Goal: Navigation & Orientation: Understand site structure

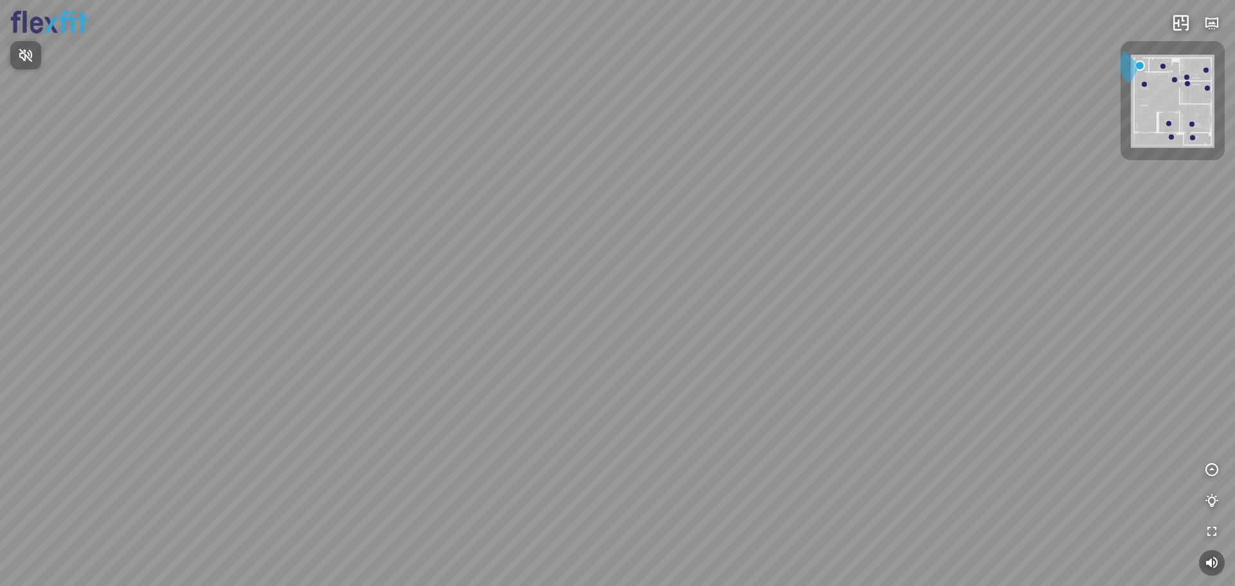
drag, startPoint x: 504, startPoint y: 312, endPoint x: 839, endPoint y: 263, distance: 339.3
click at [839, 263] on div at bounding box center [617, 293] width 1235 height 586
drag, startPoint x: 325, startPoint y: 271, endPoint x: 770, endPoint y: 210, distance: 449.3
click at [738, 214] on div at bounding box center [617, 293] width 1235 height 586
drag, startPoint x: 796, startPoint y: 257, endPoint x: 689, endPoint y: 253, distance: 106.2
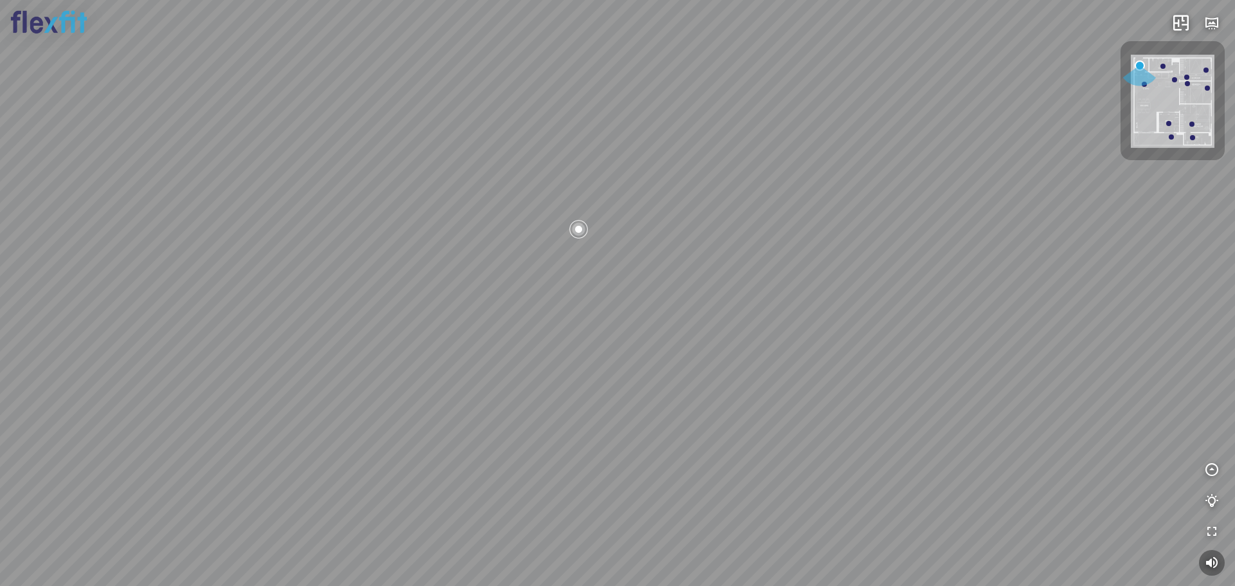
click at [689, 253] on div at bounding box center [617, 293] width 1235 height 586
drag, startPoint x: 815, startPoint y: 258, endPoint x: 767, endPoint y: 271, distance: 50.5
click at [767, 271] on div at bounding box center [617, 293] width 1235 height 586
drag, startPoint x: 744, startPoint y: 273, endPoint x: 700, endPoint y: 273, distance: 43.7
click at [700, 273] on div at bounding box center [617, 293] width 1235 height 586
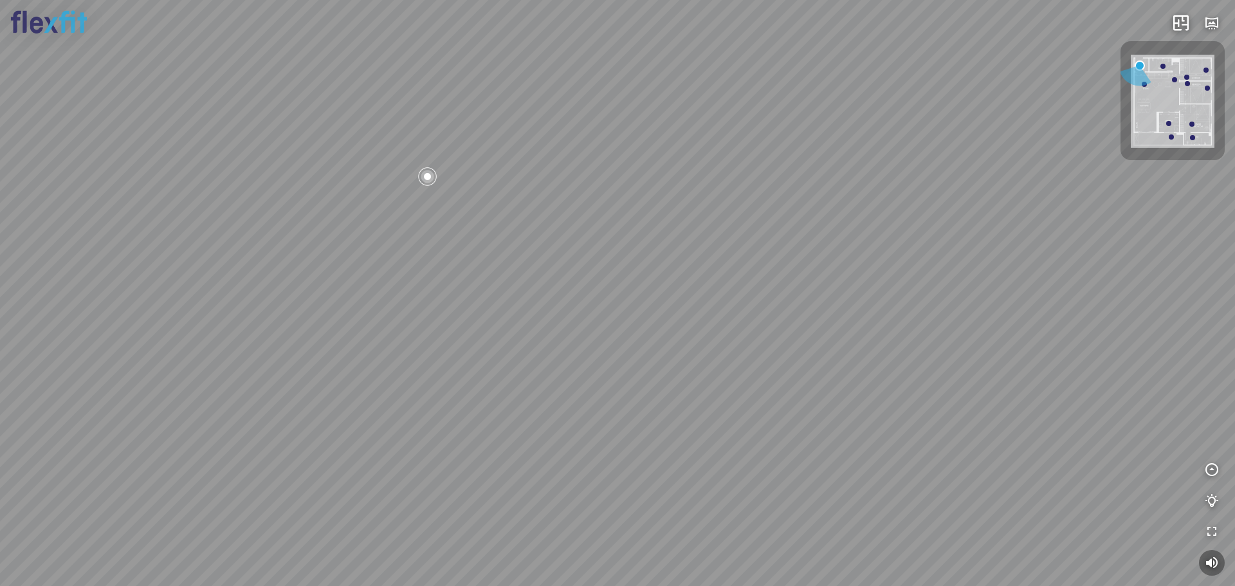
drag, startPoint x: 664, startPoint y: 290, endPoint x: 716, endPoint y: 268, distance: 57.1
click at [698, 203] on div at bounding box center [617, 293] width 1235 height 586
drag, startPoint x: 704, startPoint y: 310, endPoint x: 607, endPoint y: 137, distance: 198.4
click at [616, 150] on div at bounding box center [617, 293] width 1235 height 586
drag, startPoint x: 693, startPoint y: 306, endPoint x: 408, endPoint y: 392, distance: 297.5
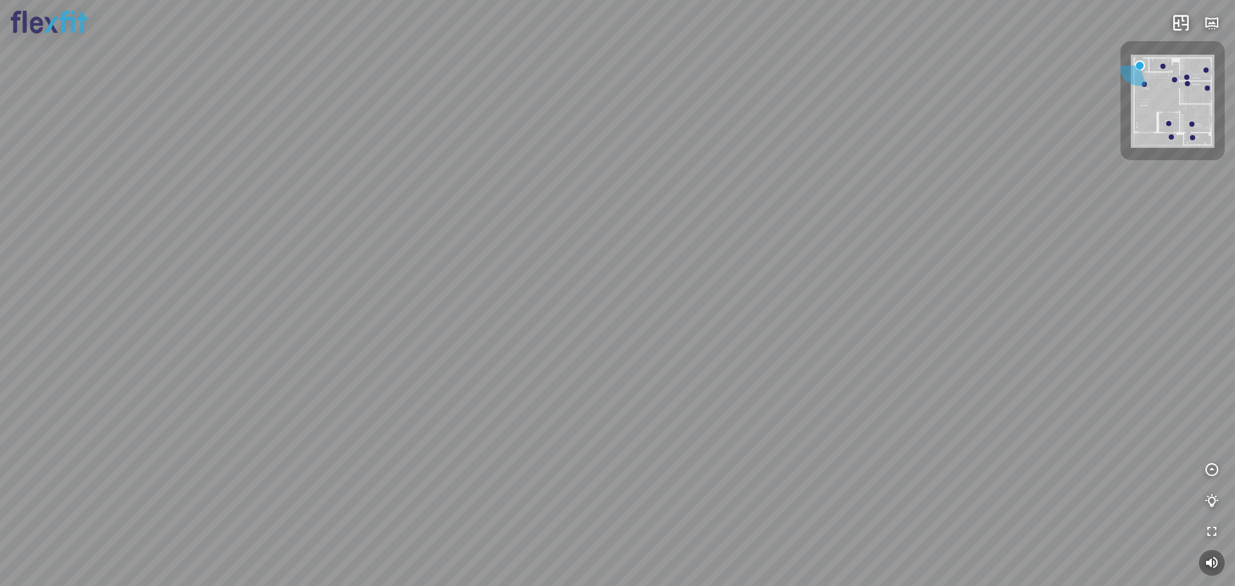
click at [500, 406] on div at bounding box center [617, 293] width 1235 height 586
drag, startPoint x: 664, startPoint y: 332, endPoint x: 566, endPoint y: 347, distance: 99.6
click at [473, 382] on div at bounding box center [617, 293] width 1235 height 586
drag, startPoint x: 799, startPoint y: 325, endPoint x: 856, endPoint y: 338, distance: 57.9
click at [948, 342] on div at bounding box center [617, 293] width 1235 height 586
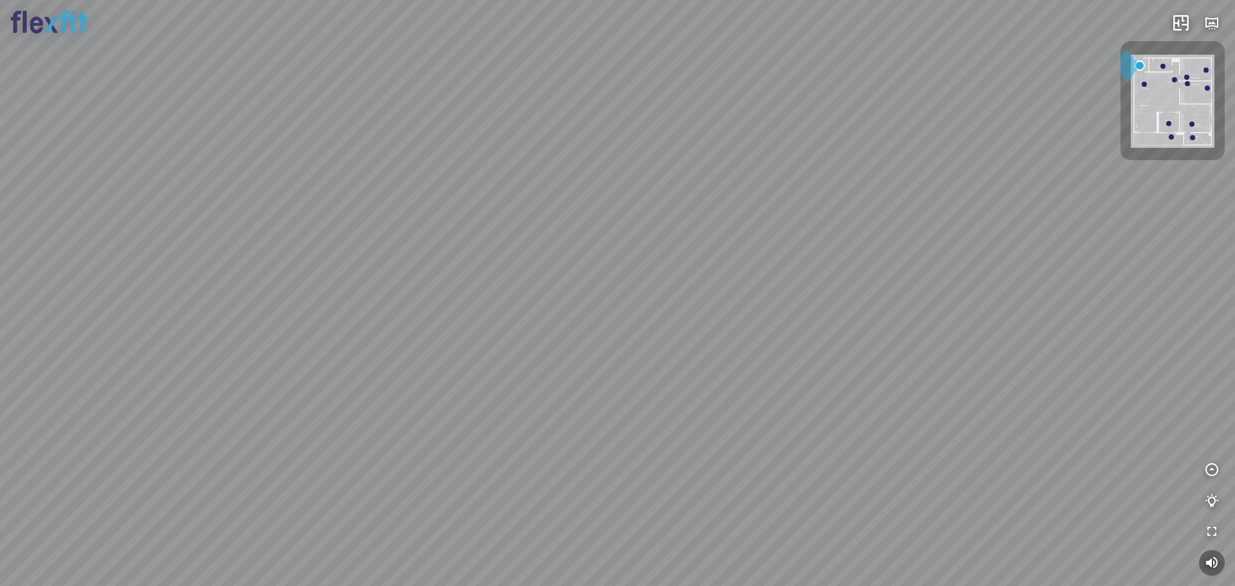
drag, startPoint x: 672, startPoint y: 321, endPoint x: 666, endPoint y: 331, distance: 11.3
click at [673, 323] on div at bounding box center [617, 293] width 1235 height 586
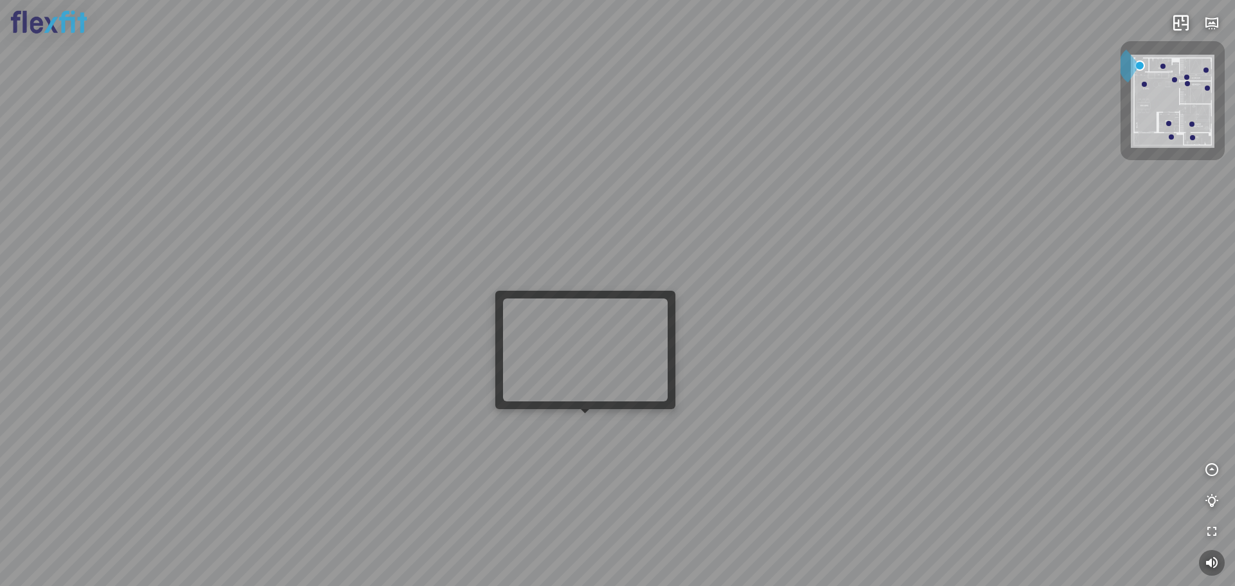
click at [570, 423] on div at bounding box center [617, 293] width 1235 height 586
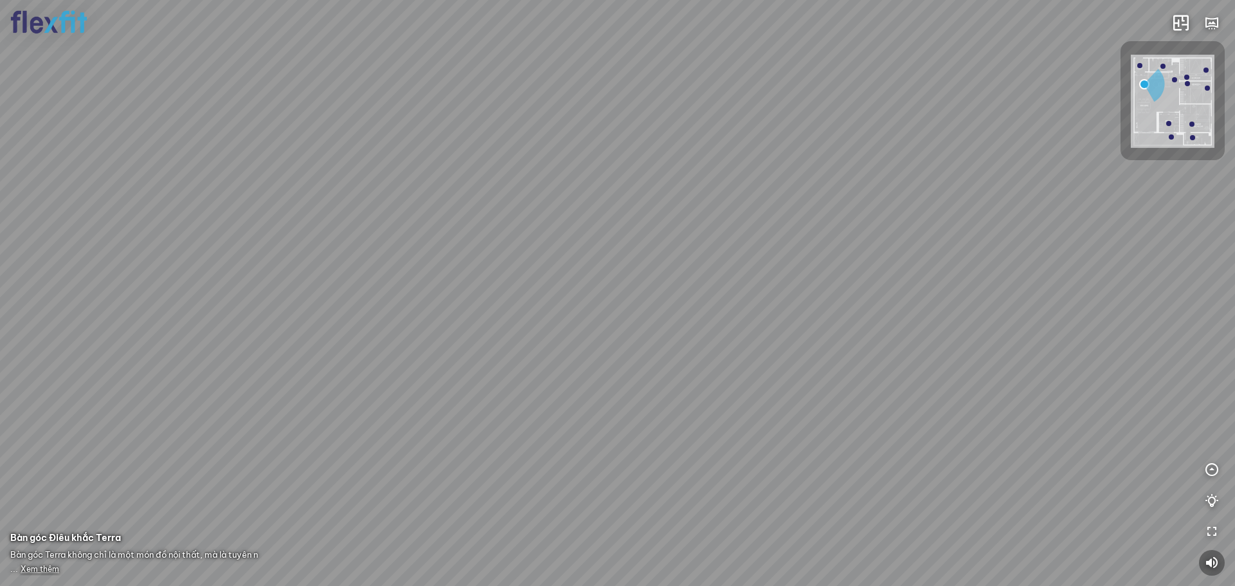
drag, startPoint x: 554, startPoint y: 399, endPoint x: 969, endPoint y: 329, distance: 420.6
click at [969, 329] on div at bounding box center [617, 293] width 1235 height 586
drag, startPoint x: 752, startPoint y: 327, endPoint x: 843, endPoint y: 457, distance: 159.0
click at [906, 485] on div "Ban công Bếp Phòng ngủ master Phòng ngủ Phòng ngủ" at bounding box center [617, 293] width 1235 height 586
drag, startPoint x: 854, startPoint y: 352, endPoint x: 1058, endPoint y: 321, distance: 206.2
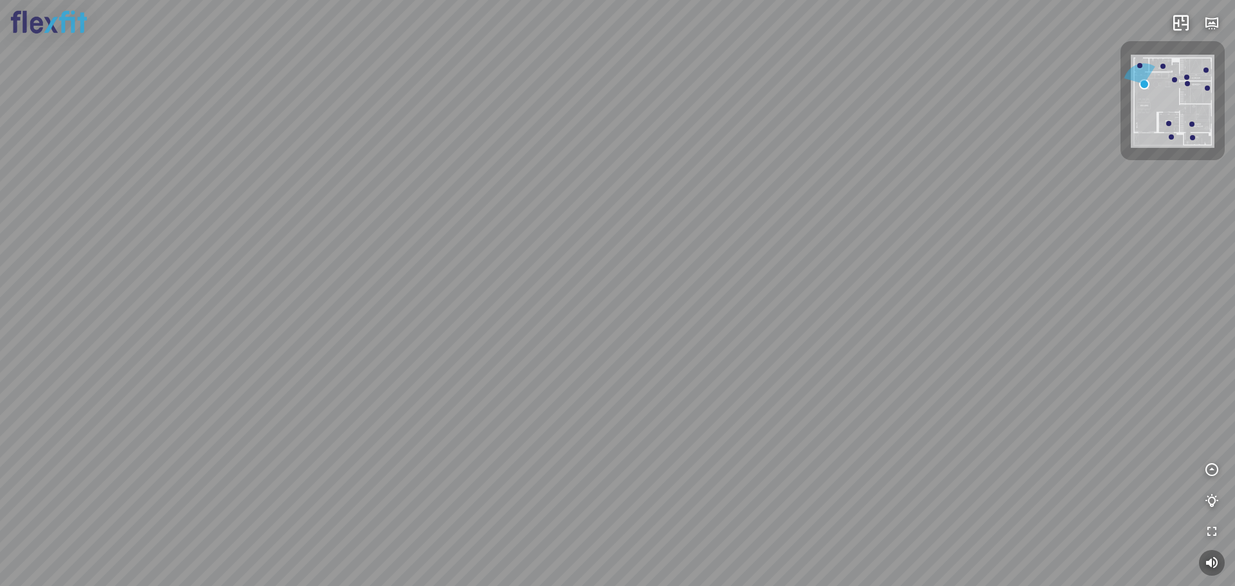
click at [1027, 329] on div "Ban công Bếp Phòng ngủ master Phòng ngủ Phòng ngủ" at bounding box center [617, 293] width 1235 height 586
drag, startPoint x: 1077, startPoint y: 405, endPoint x: 1139, endPoint y: 435, distance: 69.0
click at [1164, 446] on div "Ban công Bếp Phòng ngủ master Phòng ngủ Phòng ngủ" at bounding box center [617, 293] width 1235 height 586
drag, startPoint x: 718, startPoint y: 311, endPoint x: 871, endPoint y: 152, distance: 220.6
click at [870, 154] on div "Ban công Bếp Phòng ngủ master Phòng ngủ Phòng ngủ" at bounding box center [617, 293] width 1235 height 586
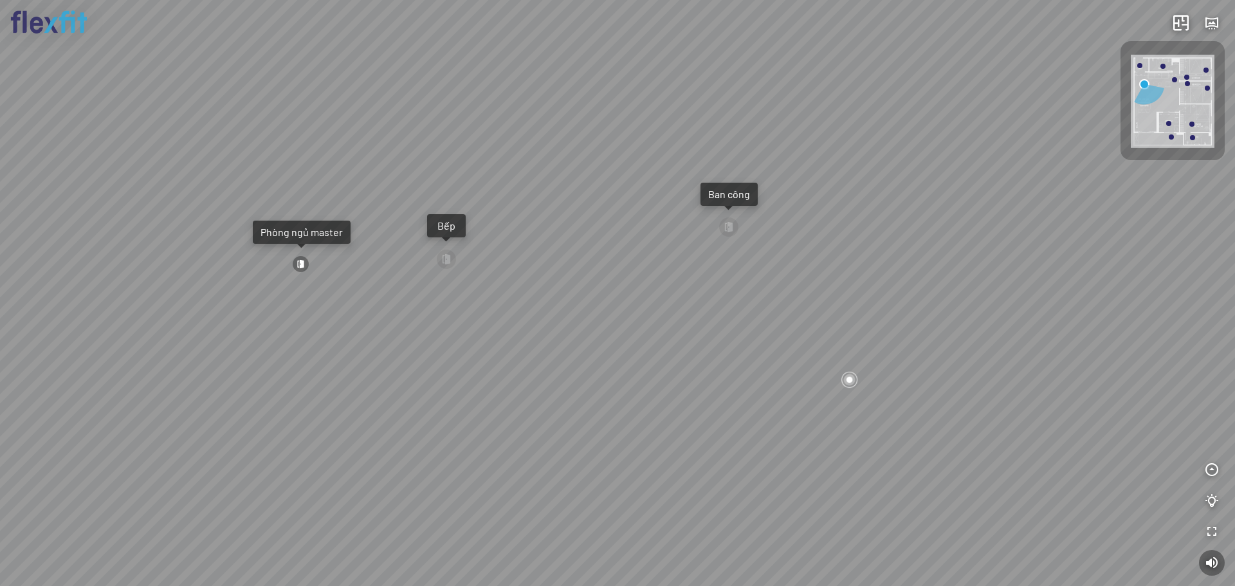
drag, startPoint x: 826, startPoint y: 241, endPoint x: 963, endPoint y: 203, distance: 142.8
click at [963, 203] on div "Ban công Bếp Phòng ngủ master Phòng ngủ Phòng ngủ" at bounding box center [617, 293] width 1235 height 586
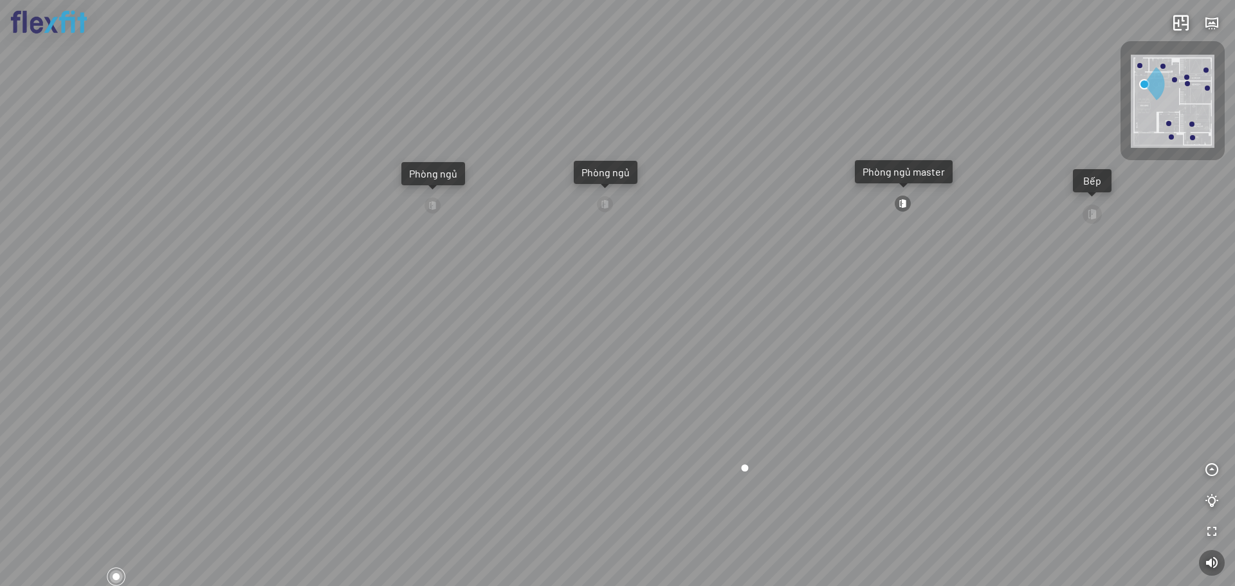
drag, startPoint x: 672, startPoint y: 242, endPoint x: 901, endPoint y: 244, distance: 229.0
click at [901, 244] on div "Ban công Bếp Phòng ngủ master Phòng ngủ Phòng ngủ" at bounding box center [617, 293] width 1235 height 586
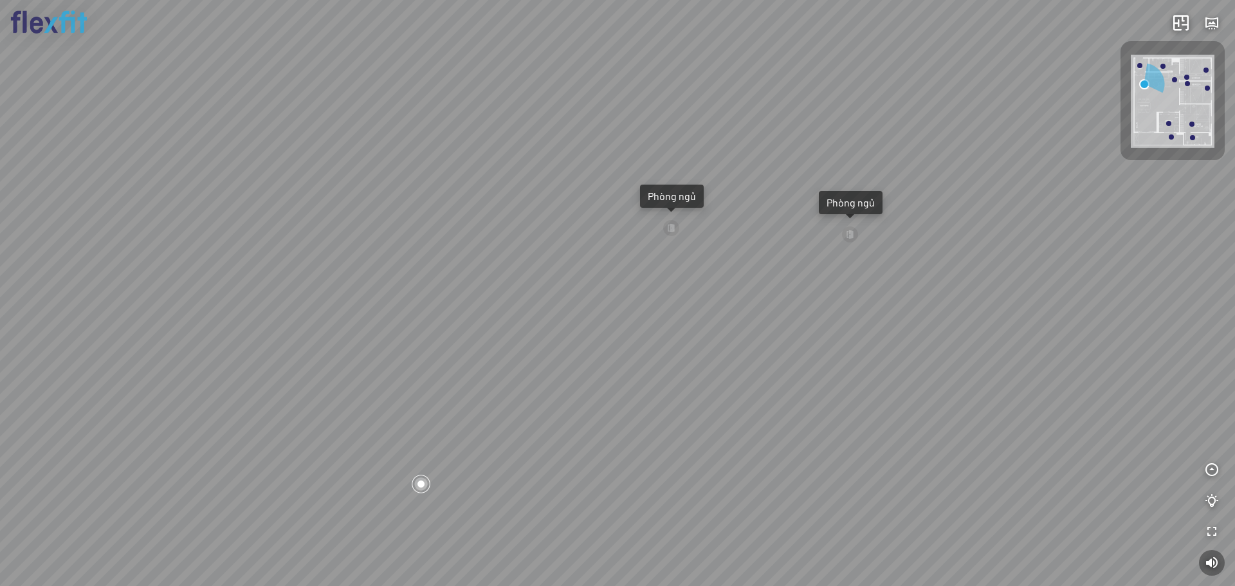
drag, startPoint x: 660, startPoint y: 231, endPoint x: 817, endPoint y: 255, distance: 158.8
click at [843, 259] on div "Ban công Bếp Phòng ngủ master Phòng ngủ Phòng ngủ" at bounding box center [617, 293] width 1235 height 586
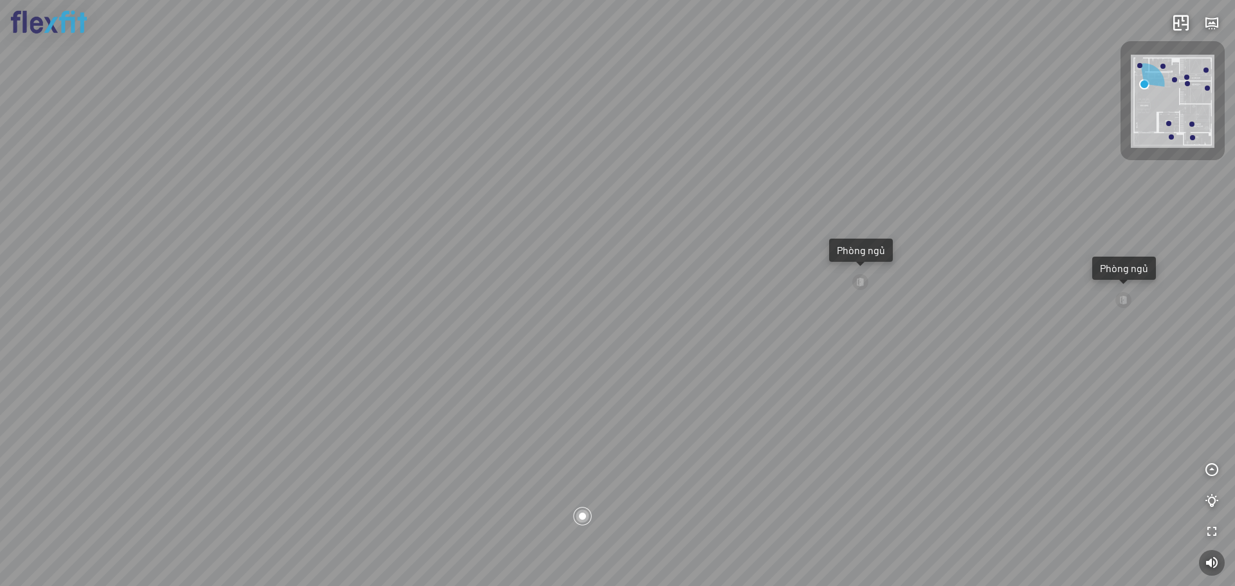
drag, startPoint x: 599, startPoint y: 214, endPoint x: 838, endPoint y: 283, distance: 249.1
click at [853, 286] on div "Ban công Bếp Phòng ngủ master Phòng ngủ Phòng ngủ" at bounding box center [617, 293] width 1235 height 586
drag, startPoint x: 660, startPoint y: 241, endPoint x: 802, endPoint y: 217, distance: 143.6
click at [801, 217] on div "Ban công Bếp Phòng ngủ master Phòng ngủ Phòng ngủ" at bounding box center [617, 293] width 1235 height 586
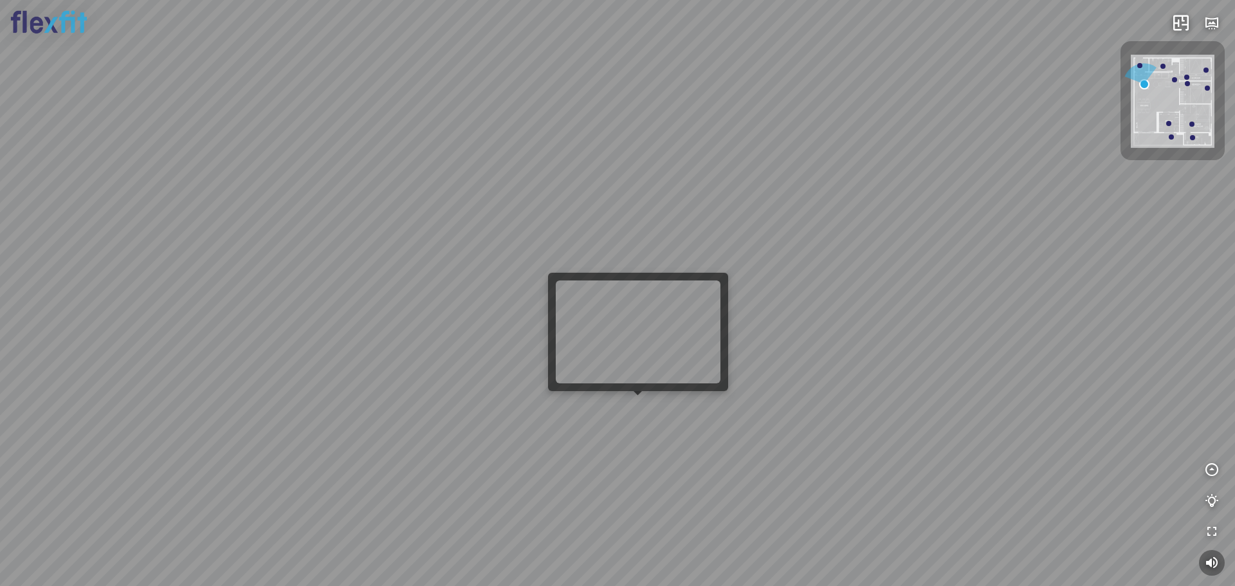
click at [632, 410] on div "Ban công Bếp Phòng ngủ master Phòng ngủ Phòng ngủ" at bounding box center [617, 293] width 1235 height 586
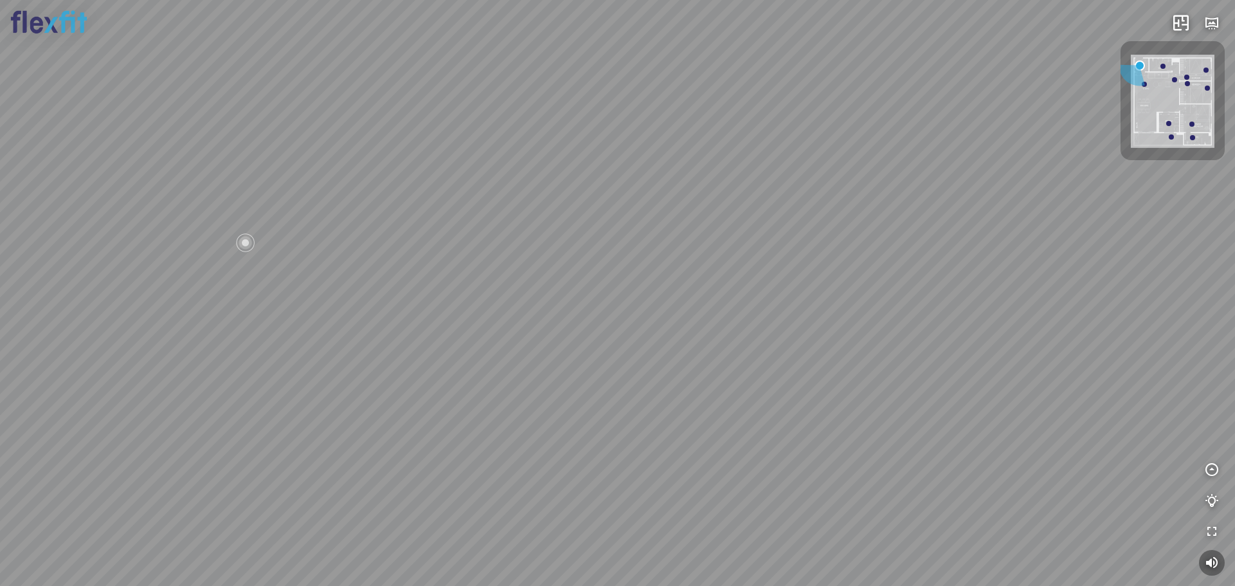
drag, startPoint x: 628, startPoint y: 318, endPoint x: 906, endPoint y: 241, distance: 288.4
click at [868, 248] on div at bounding box center [617, 293] width 1235 height 586
drag, startPoint x: 790, startPoint y: 311, endPoint x: 776, endPoint y: 323, distance: 19.1
click at [776, 323] on div at bounding box center [617, 293] width 1235 height 586
drag, startPoint x: 844, startPoint y: 232, endPoint x: 823, endPoint y: 267, distance: 41.6
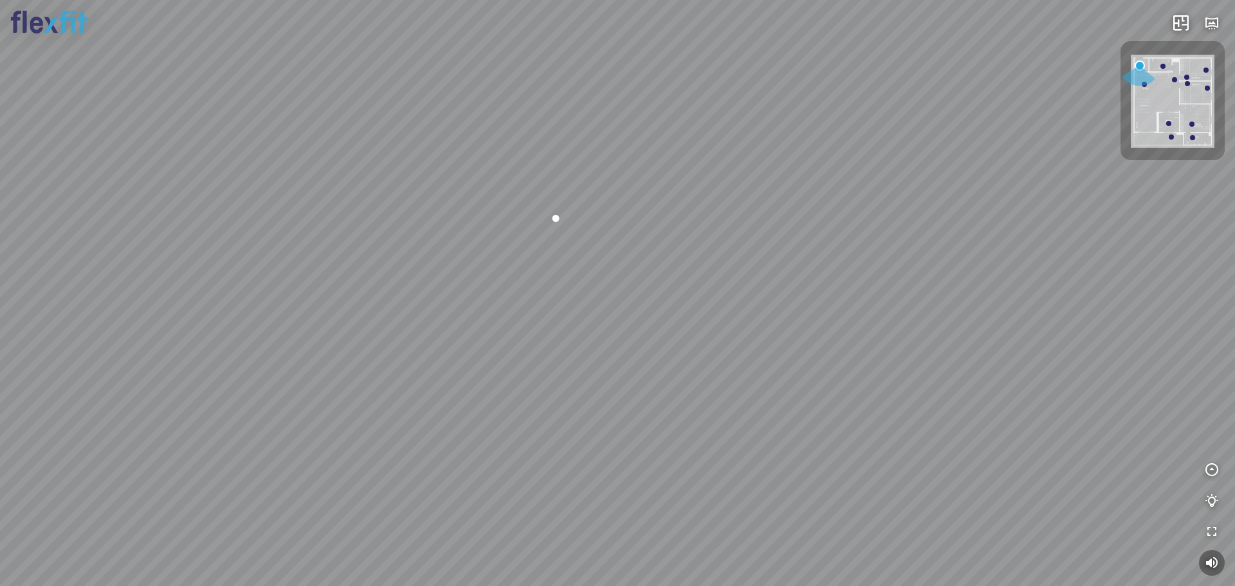
click at [819, 276] on div at bounding box center [617, 293] width 1235 height 586
drag, startPoint x: 824, startPoint y: 253, endPoint x: 812, endPoint y: 251, distance: 11.7
click at [823, 254] on div at bounding box center [617, 293] width 1235 height 586
drag, startPoint x: 757, startPoint y: 281, endPoint x: 698, endPoint y: 259, distance: 62.7
click at [698, 259] on div at bounding box center [617, 293] width 1235 height 586
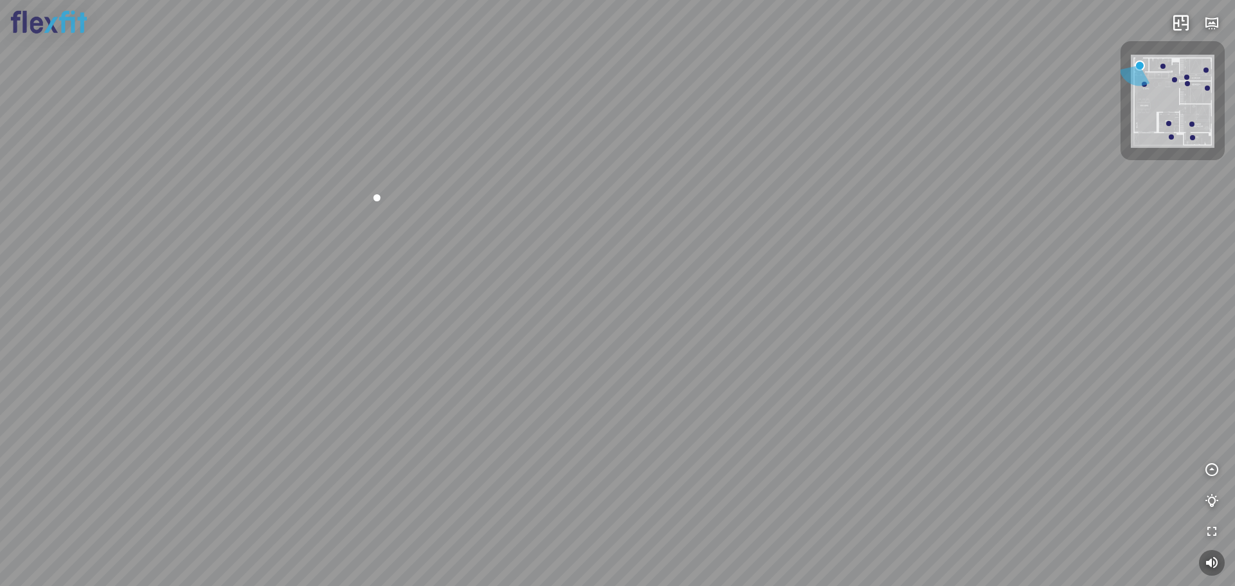
drag, startPoint x: 731, startPoint y: 251, endPoint x: 593, endPoint y: 159, distance: 165.2
click at [593, 159] on div at bounding box center [617, 293] width 1235 height 586
drag, startPoint x: 771, startPoint y: 269, endPoint x: 738, endPoint y: 334, distance: 72.2
click at [738, 334] on div at bounding box center [617, 293] width 1235 height 586
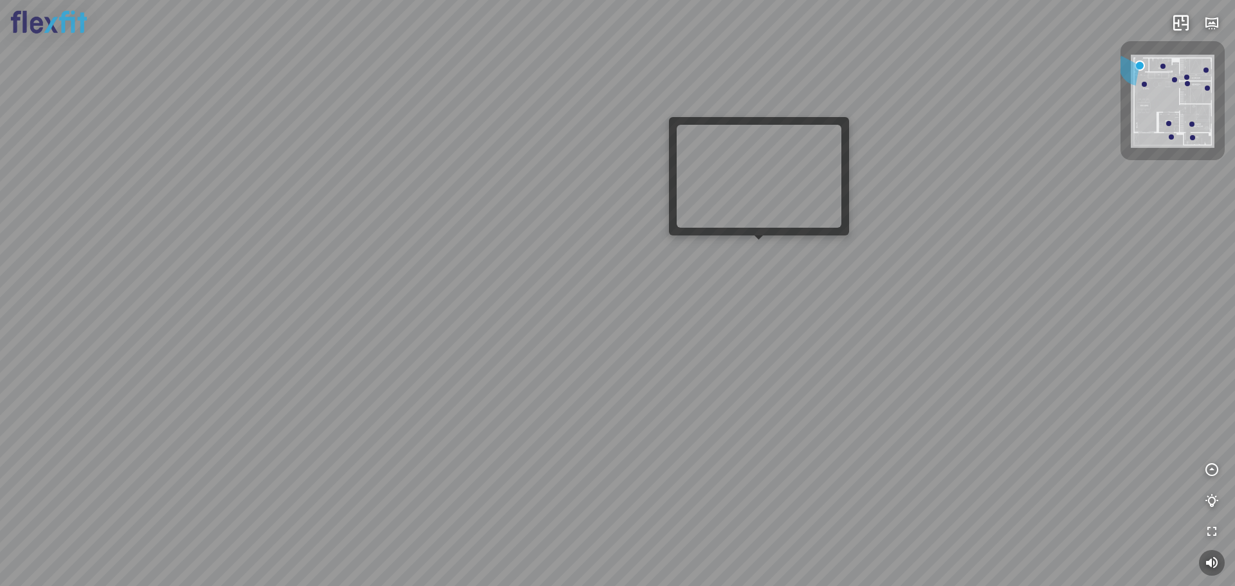
click at [763, 250] on div at bounding box center [617, 293] width 1235 height 586
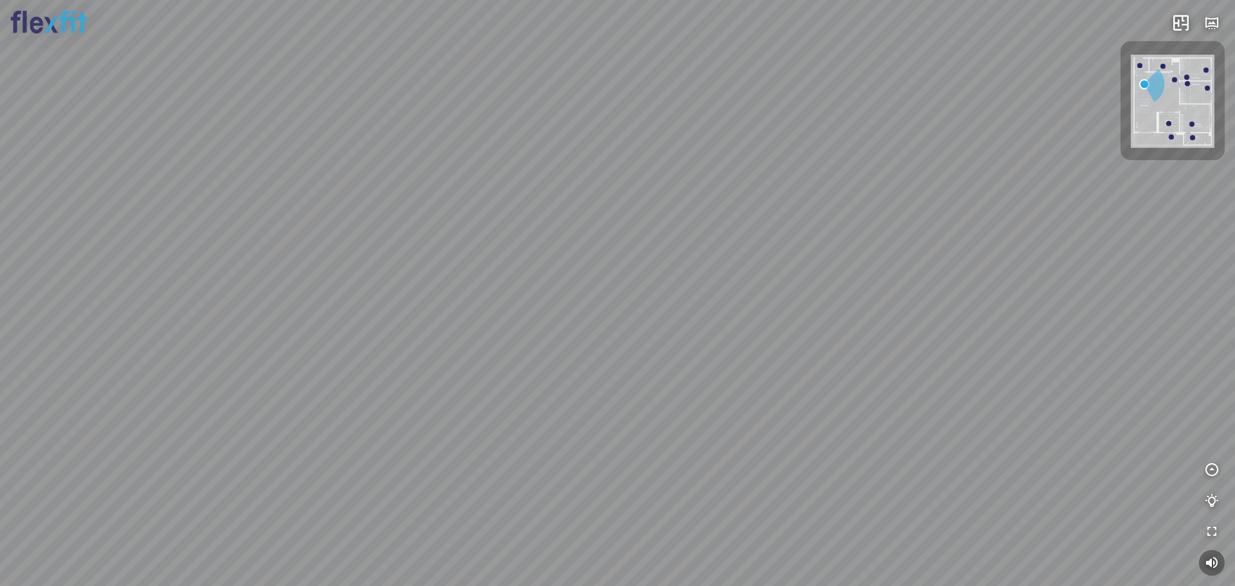
drag, startPoint x: 716, startPoint y: 278, endPoint x: 995, endPoint y: 213, distance: 286.1
click at [981, 219] on div at bounding box center [617, 293] width 1235 height 586
drag, startPoint x: 813, startPoint y: 251, endPoint x: 538, endPoint y: 160, distance: 289.8
click at [549, 161] on div "Ban công Bếp Phòng ngủ master Phòng ngủ Phòng ngủ" at bounding box center [617, 293] width 1235 height 586
drag
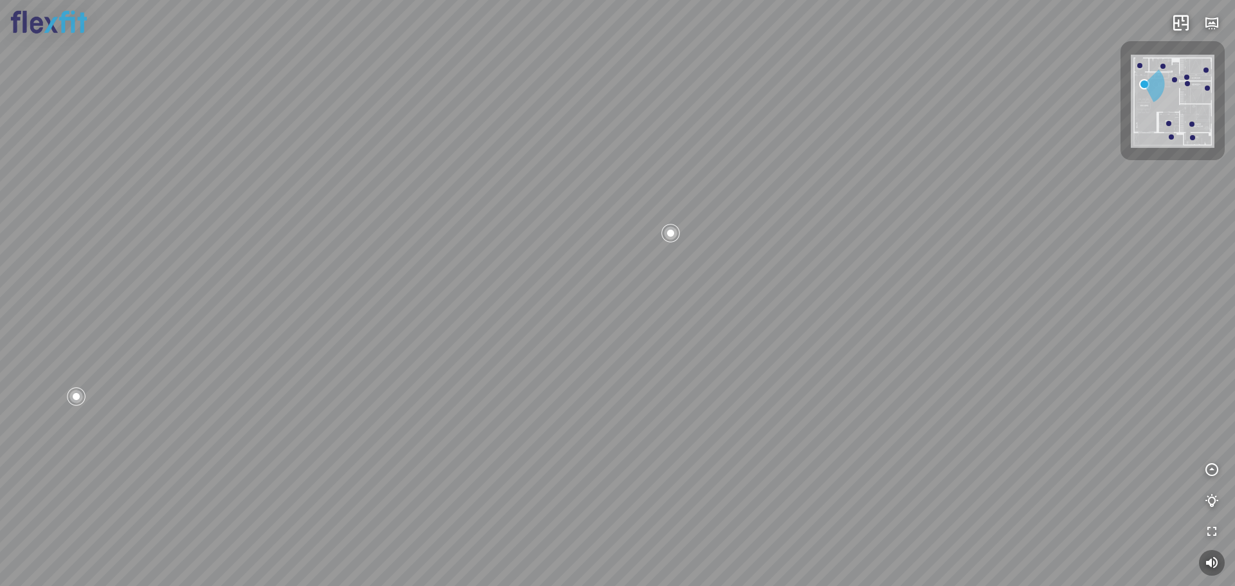
click at [484, 275] on div "Ban công Bếp Phòng ngủ master Phòng ngủ Phòng ngủ" at bounding box center [617, 293] width 1235 height 586
click at [572, 199] on div "Ban công Bếp Phòng ngủ master Phòng ngủ Phòng ngủ" at bounding box center [617, 293] width 1235 height 586
click at [571, 271] on div "Ban công Bếp Phòng ngủ master Phòng ngủ Phòng ngủ" at bounding box center [617, 293] width 1235 height 586
click at [624, 432] on div "Ban công Bếp Phòng ngủ master Phòng ngủ Phòng ngủ" at bounding box center [617, 293] width 1235 height 586
click at [743, 466] on div "Ban công Bếp Phòng ngủ master Phòng ngủ Phòng ngủ" at bounding box center [617, 293] width 1235 height 586
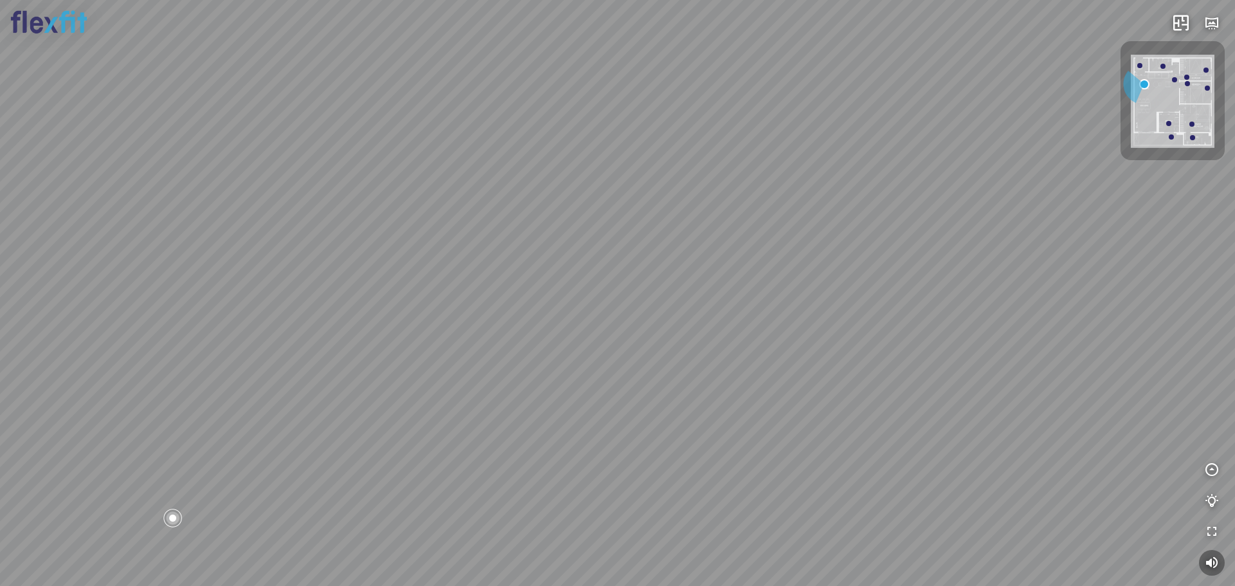
click at [961, 219] on div "Ban công Bếp Phòng ngủ master Phòng ngủ Phòng ngủ" at bounding box center [617, 293] width 1235 height 586
click at [855, 166] on div "Ban công Bếp Phòng ngủ master Phòng ngủ Phòng ngủ" at bounding box center [617, 293] width 1235 height 586
click at [942, 70] on div "Ban công Bếp Phòng ngủ master Phòng ngủ Phòng ngủ" at bounding box center [617, 293] width 1235 height 586
click at [917, 194] on div "Ban công Bếp Phòng ngủ master Phòng ngủ Phòng ngủ" at bounding box center [617, 293] width 1235 height 586
click at [383, 226] on div "Ban công Bếp Phòng ngủ master Phòng ngủ Phòng ngủ" at bounding box center [617, 293] width 1235 height 586
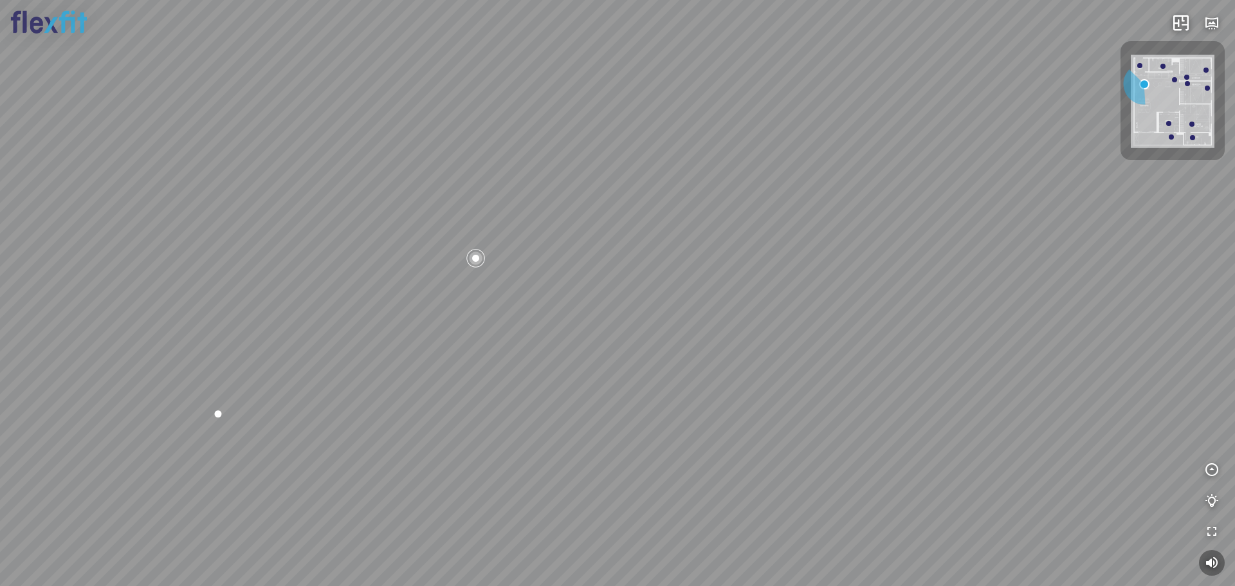
click at [893, 116] on div "Ban công Bếp Phòng ngủ master Phòng ngủ Phòng ngủ" at bounding box center [617, 293] width 1235 height 586
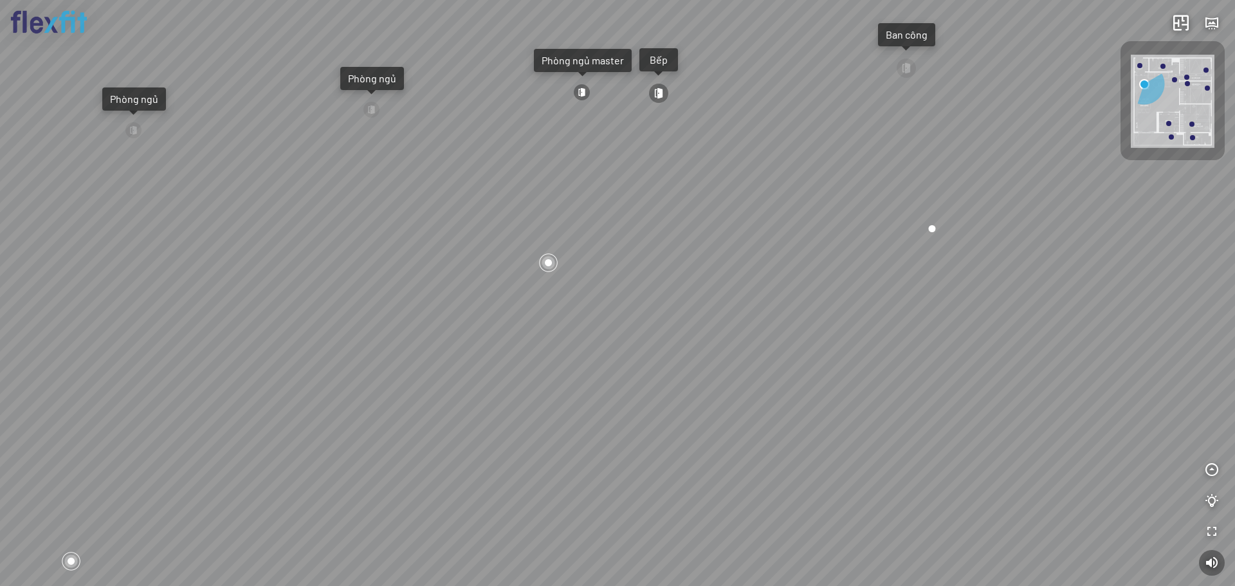
click at [627, 239] on div "Ban công Bếp Phòng ngủ master Phòng ngủ Phòng ngủ" at bounding box center [617, 293] width 1235 height 586
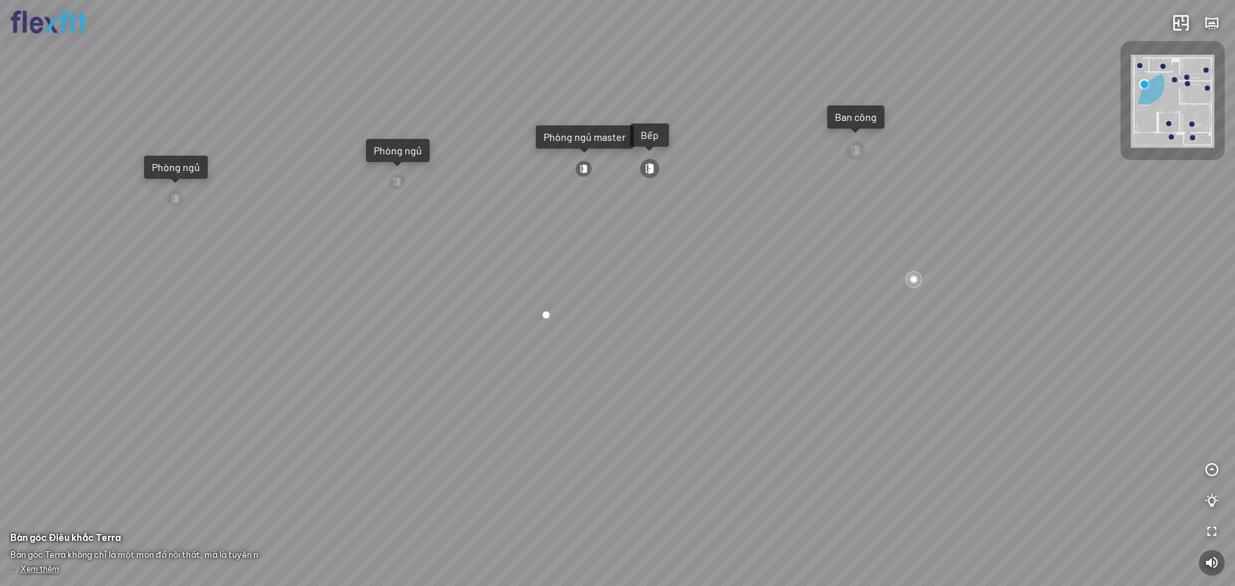
click at [645, 162] on div at bounding box center [649, 168] width 21 height 21
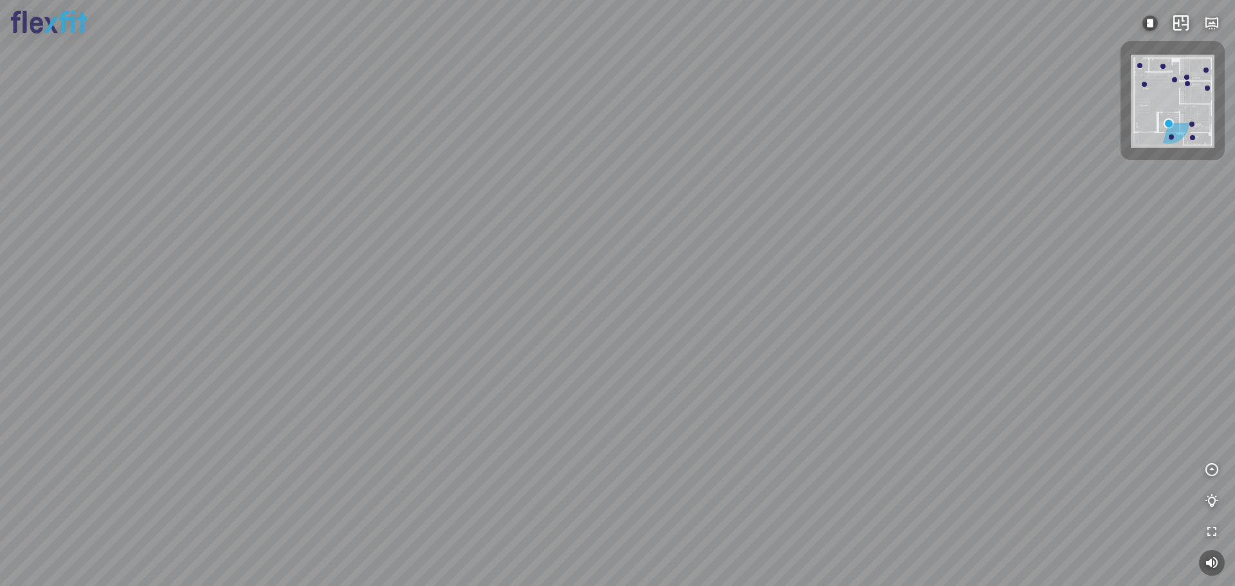
click at [296, 204] on div at bounding box center [617, 293] width 1235 height 586
click at [458, 187] on div at bounding box center [617, 293] width 1235 height 586
click at [641, 183] on div at bounding box center [617, 293] width 1235 height 586
click at [761, 212] on div at bounding box center [617, 293] width 1235 height 586
click at [496, 286] on div at bounding box center [617, 293] width 1235 height 586
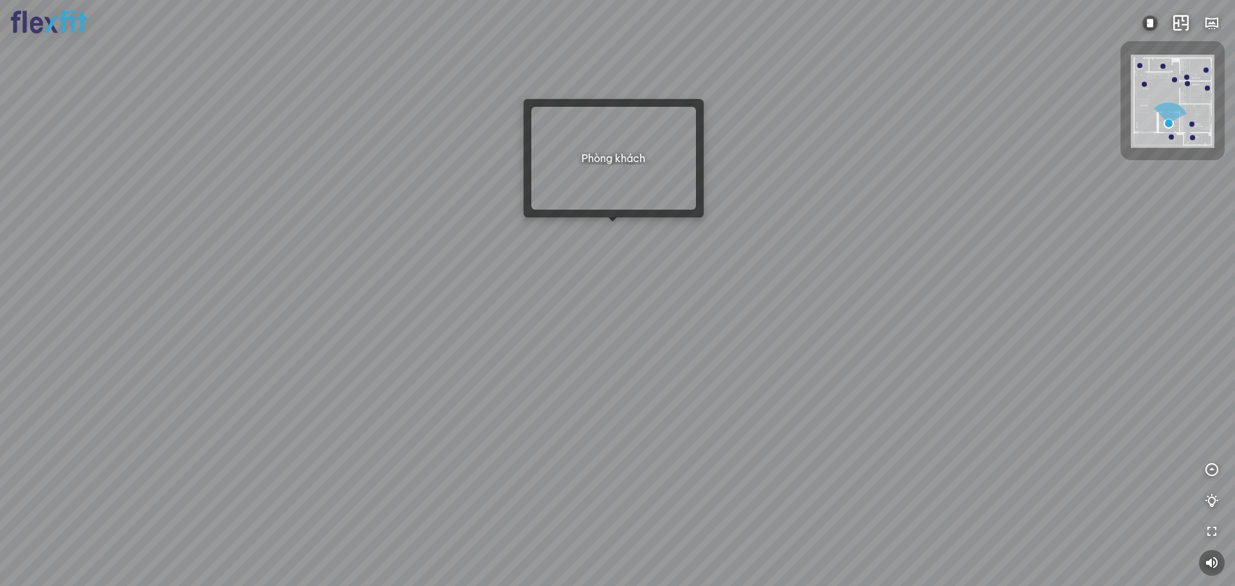
click at [610, 234] on div at bounding box center [617, 293] width 1235 height 586
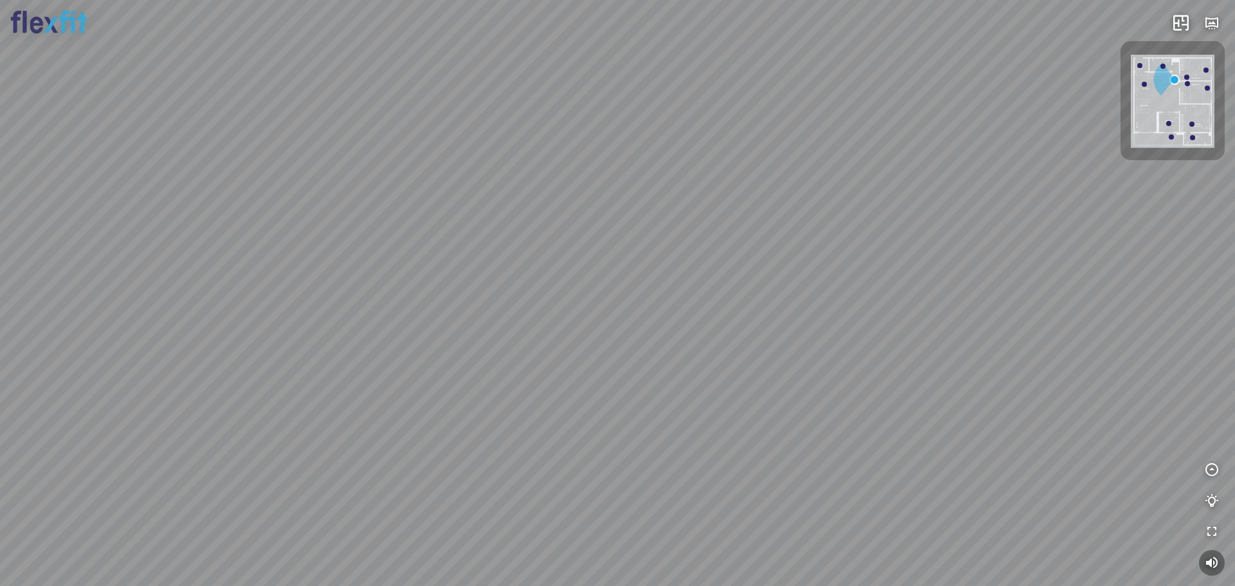
click at [879, 185] on div at bounding box center [617, 293] width 1235 height 586
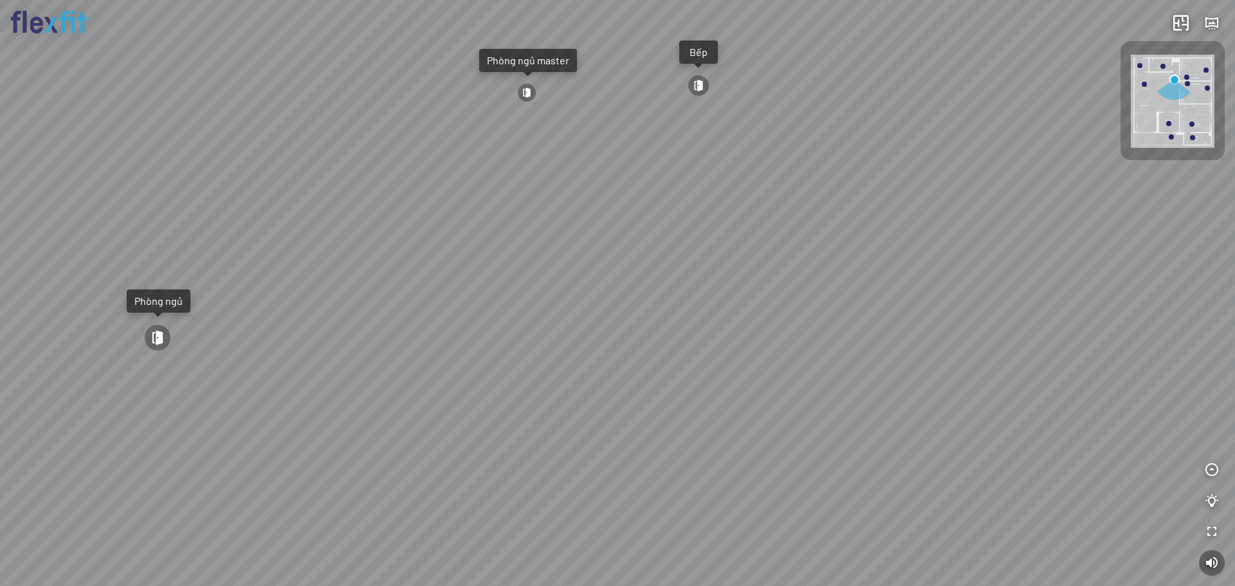
click at [772, 293] on div "Bếp WC Phòng ngủ master Phòng ngủ Phòng ngủ" at bounding box center [617, 293] width 1235 height 586
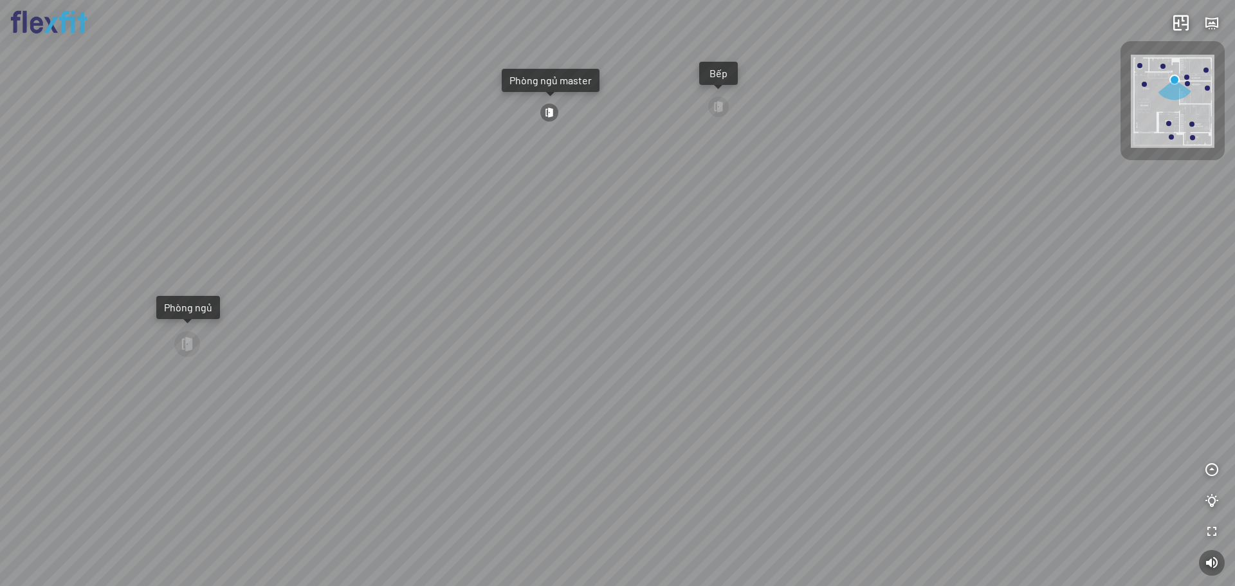
click at [837, 185] on div "Bếp WC Phòng ngủ master Phòng ngủ Phòng ngủ" at bounding box center [617, 293] width 1235 height 586
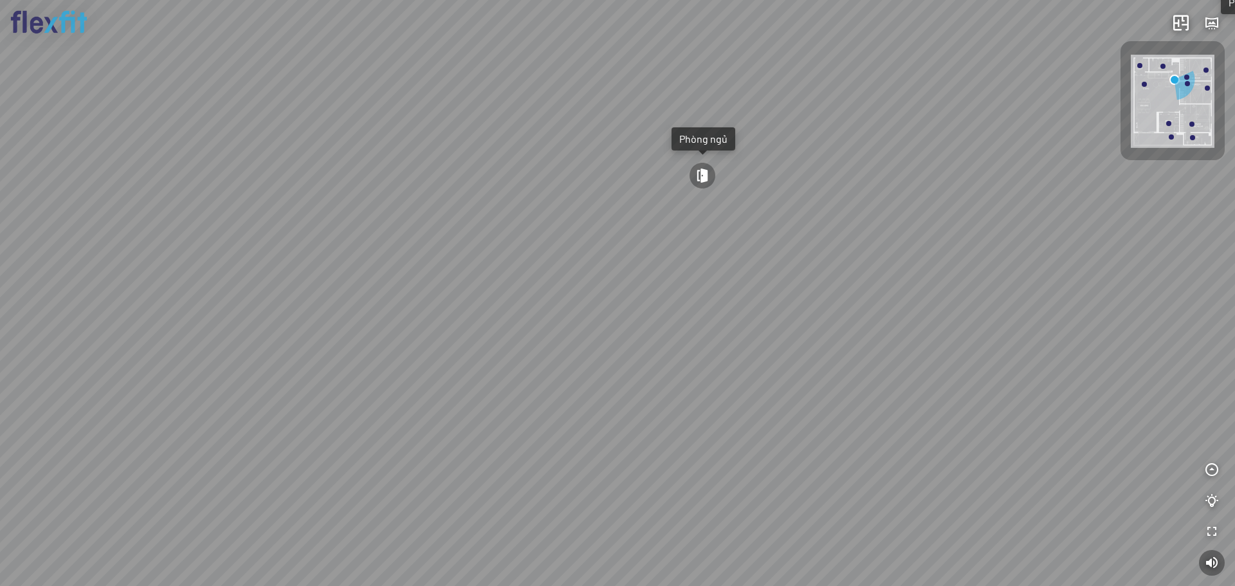
click at [803, 256] on div "Bếp WC Phòng ngủ master Phòng ngủ Phòng ngủ" at bounding box center [617, 293] width 1235 height 586
click at [716, 226] on div at bounding box center [716, 230] width 27 height 27
click at [975, 137] on div at bounding box center [617, 293] width 1235 height 586
click at [1035, 110] on div "Phòng khách" at bounding box center [617, 293] width 1235 height 586
click at [822, 295] on div "Phòng khách" at bounding box center [617, 293] width 1235 height 586
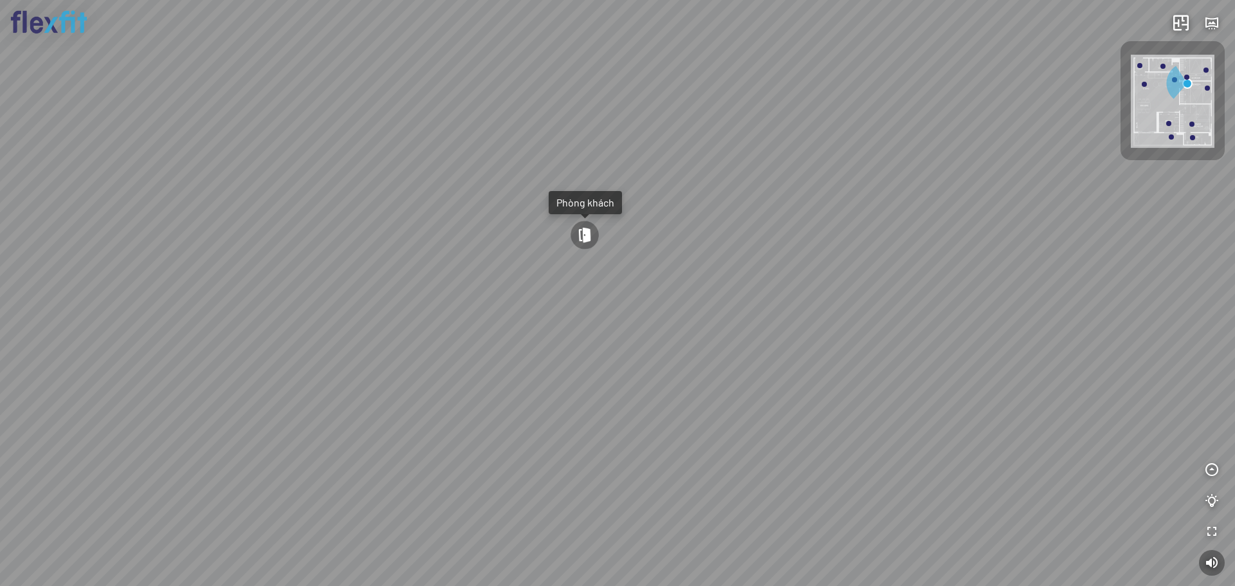
click at [583, 230] on div at bounding box center [584, 235] width 31 height 31
click at [925, 234] on div at bounding box center [617, 293] width 1235 height 586
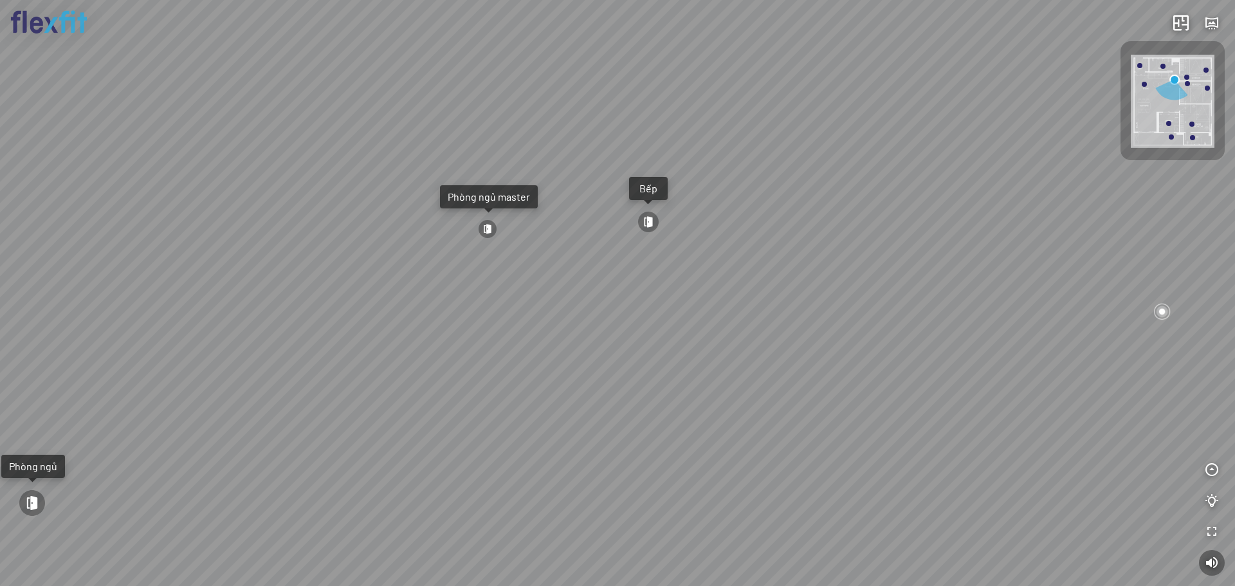
click at [999, 219] on div "Bếp WC Phòng ngủ master Phòng ngủ Phòng ngủ" at bounding box center [617, 293] width 1235 height 586
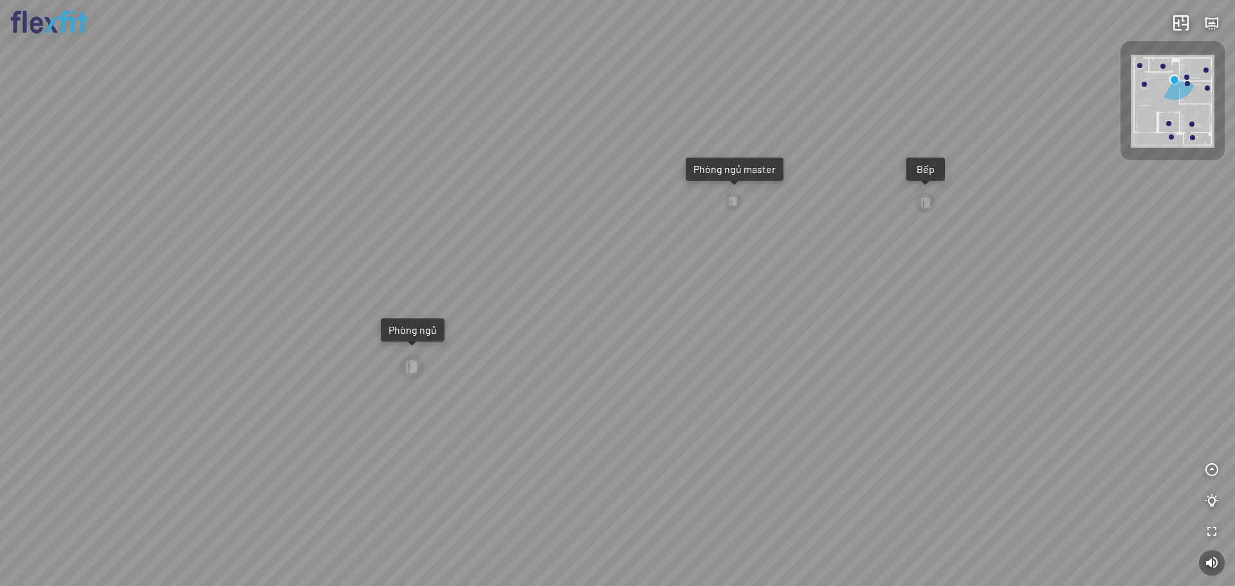
click at [787, 226] on div "Bếp WC Phòng ngủ master Phòng ngủ Phòng ngủ" at bounding box center [617, 293] width 1235 height 586
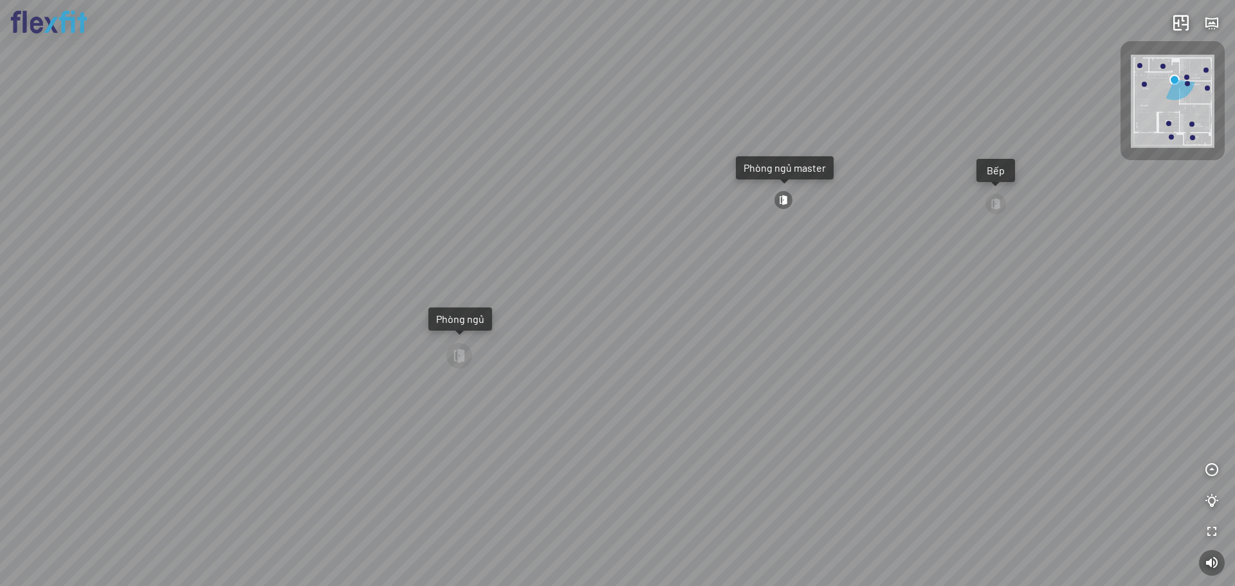
click at [777, 200] on div at bounding box center [783, 199] width 19 height 19
click at [850, 118] on div at bounding box center [617, 293] width 1235 height 586
click at [500, 264] on div at bounding box center [617, 293] width 1235 height 586
click at [642, 208] on div at bounding box center [617, 293] width 1235 height 586
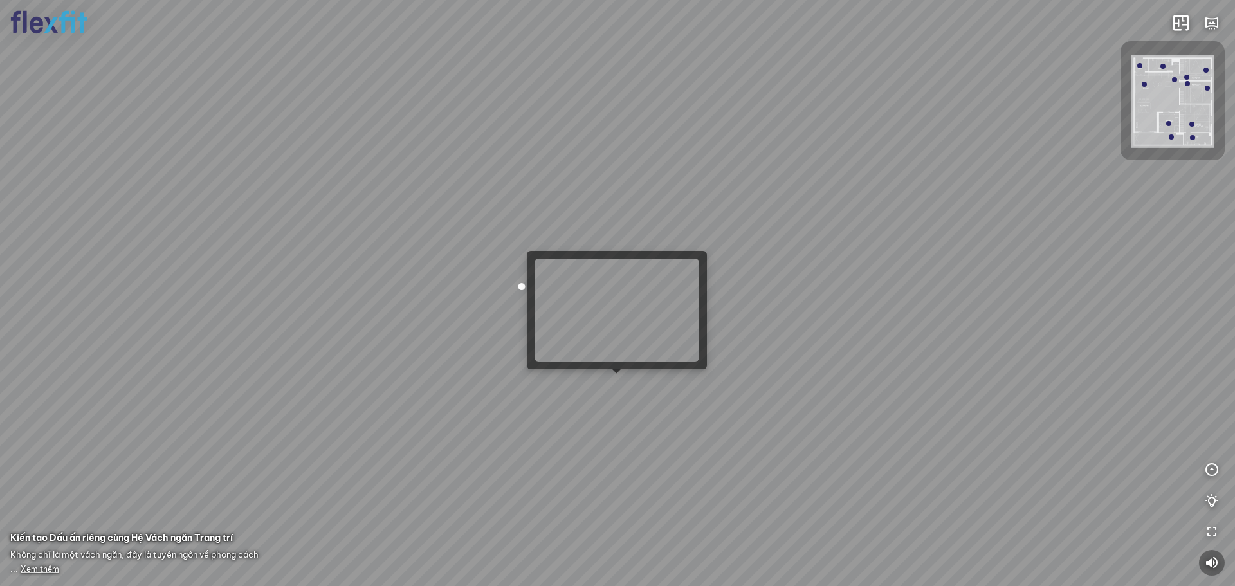
click at [614, 379] on div "INFO: krpano 1.20.8 (build [DATE]) INFO: HTML5/Desktop - Chrome 137.0 - WebGL I…" at bounding box center [617, 293] width 1235 height 586
click at [617, 384] on div at bounding box center [617, 293] width 1235 height 586
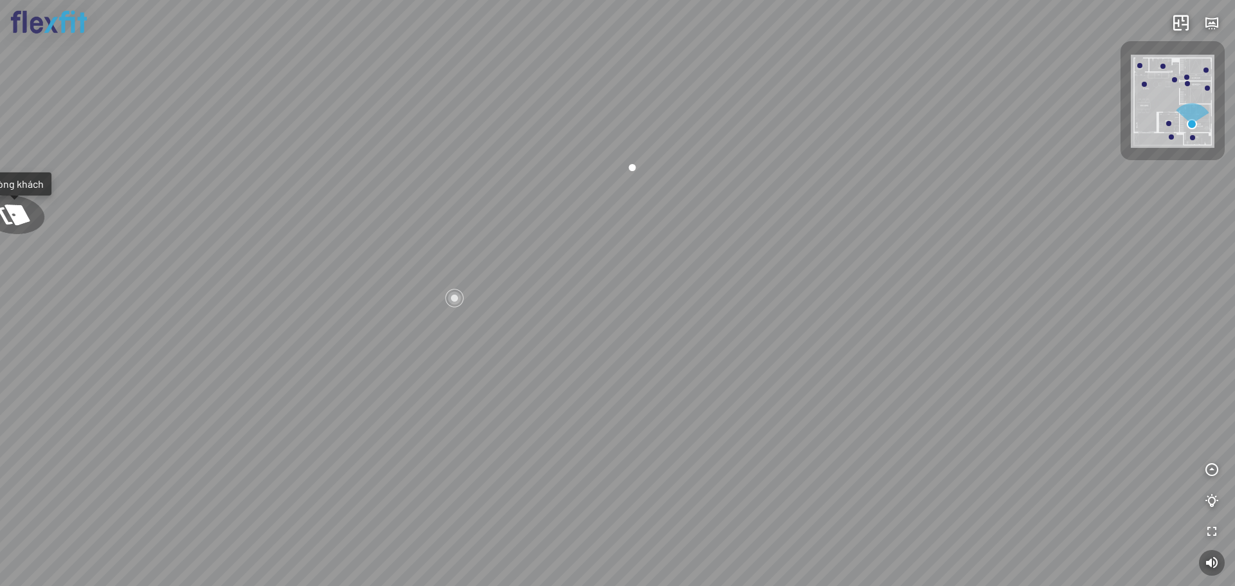
click at [855, 271] on div "Phòng khách Phòng tắm master" at bounding box center [617, 293] width 1235 height 586
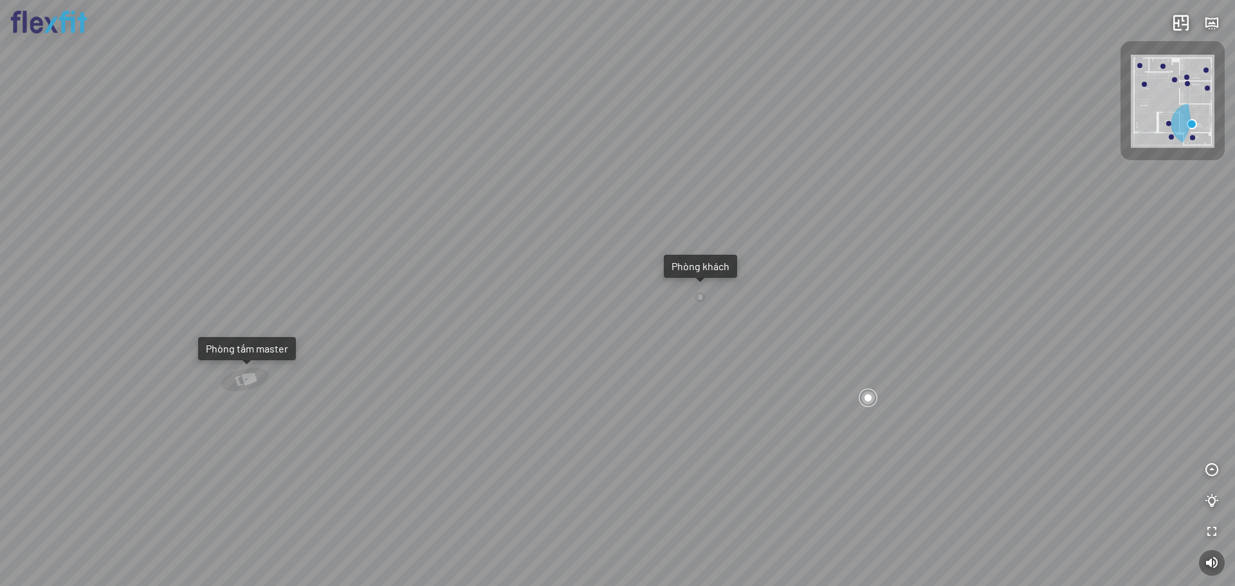
click at [770, 473] on div "Phòng khách Phòng tắm master" at bounding box center [617, 293] width 1235 height 586
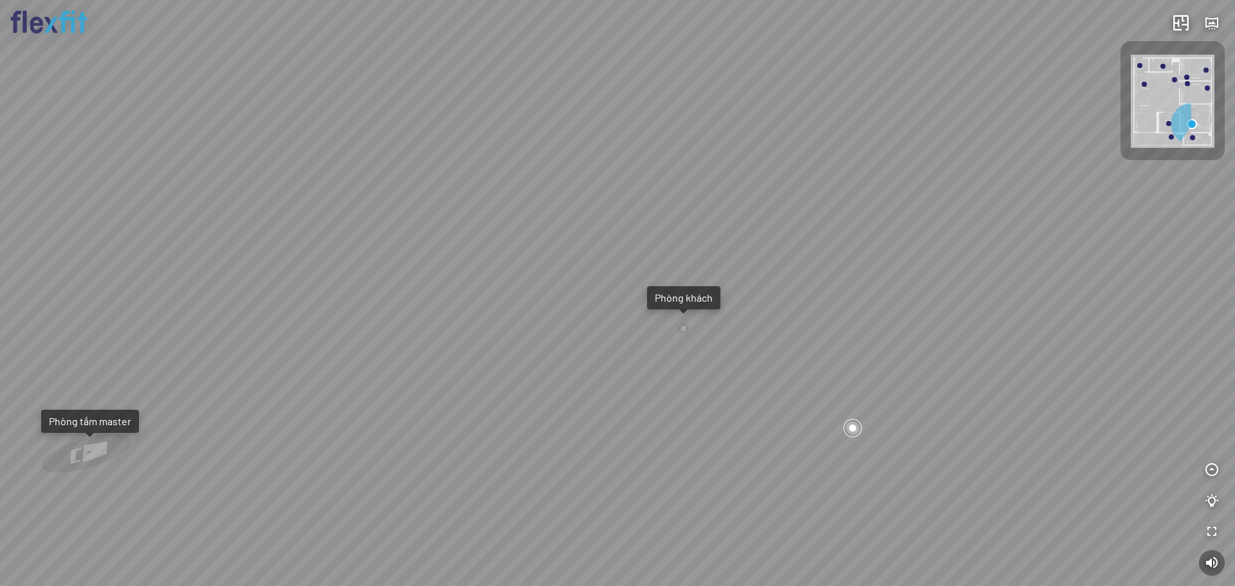
click at [667, 314] on div "Phòng khách Phòng tắm master" at bounding box center [617, 293] width 1235 height 586
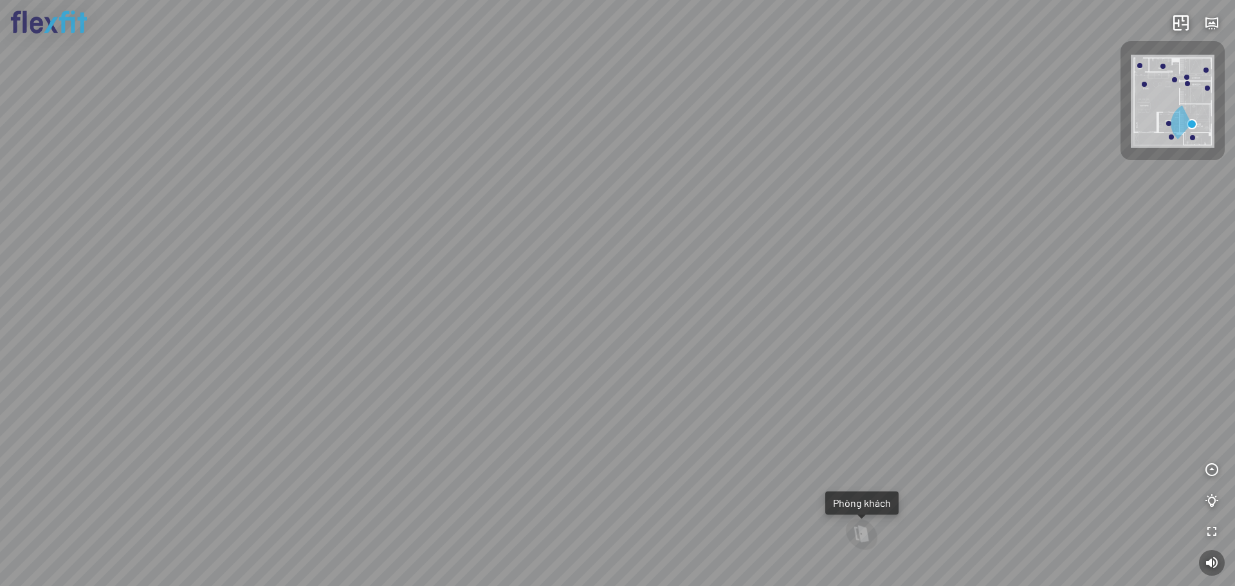
click at [645, 295] on div "Phòng khách Phòng tắm master" at bounding box center [617, 293] width 1235 height 586
click at [689, 327] on div "Phòng khách Phòng tắm master" at bounding box center [617, 293] width 1235 height 586
click at [861, 237] on div "Phòng khách Phòng tắm master" at bounding box center [617, 293] width 1235 height 586
click at [729, 191] on div "Phòng khách Phòng tắm master" at bounding box center [617, 293] width 1235 height 586
click at [489, 235] on div "Phòng khách Phòng tắm master" at bounding box center [617, 293] width 1235 height 586
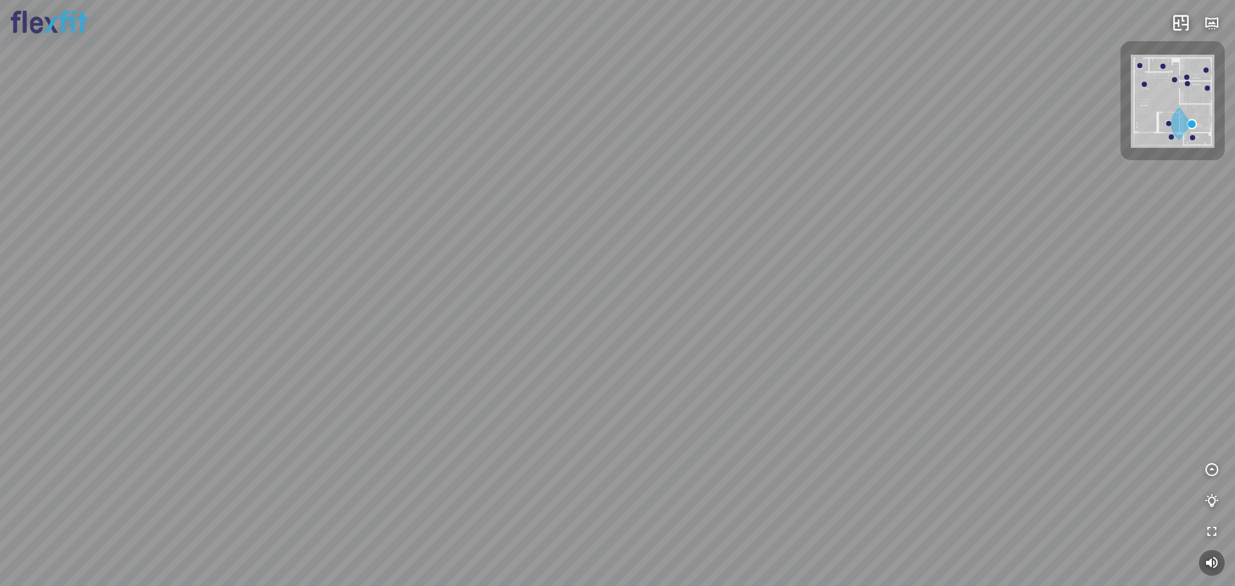
click at [680, 566] on div "Phòng khách Phòng tắm master" at bounding box center [617, 293] width 1235 height 586
click at [771, 201] on div "Phòng khách Phòng tắm master" at bounding box center [617, 293] width 1235 height 586
click at [738, 230] on div "Phòng khách Phòng tắm master" at bounding box center [617, 293] width 1235 height 586
click at [798, 257] on div "Phòng khách Phòng tắm master" at bounding box center [617, 293] width 1235 height 586
click at [714, 271] on div "Phòng khách Phòng tắm master" at bounding box center [617, 293] width 1235 height 586
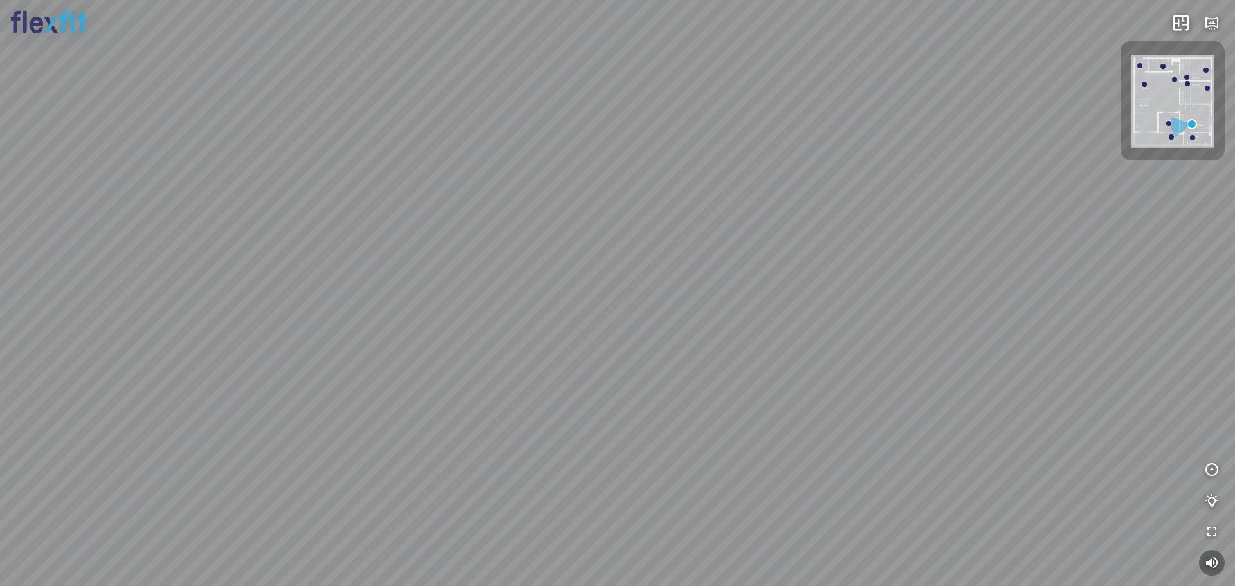
click at [826, 231] on div "Phòng khách Phòng tắm master" at bounding box center [617, 293] width 1235 height 586
click at [556, 146] on div "Phòng khách Phòng tắm master" at bounding box center [617, 293] width 1235 height 586
click at [530, 30] on div "Phòng khách Phòng tắm master" at bounding box center [617, 293] width 1235 height 586
click at [453, 150] on div "Phòng khách Phòng tắm master" at bounding box center [617, 293] width 1235 height 586
click at [473, 282] on div "Phòng khách Phòng tắm master" at bounding box center [617, 293] width 1235 height 586
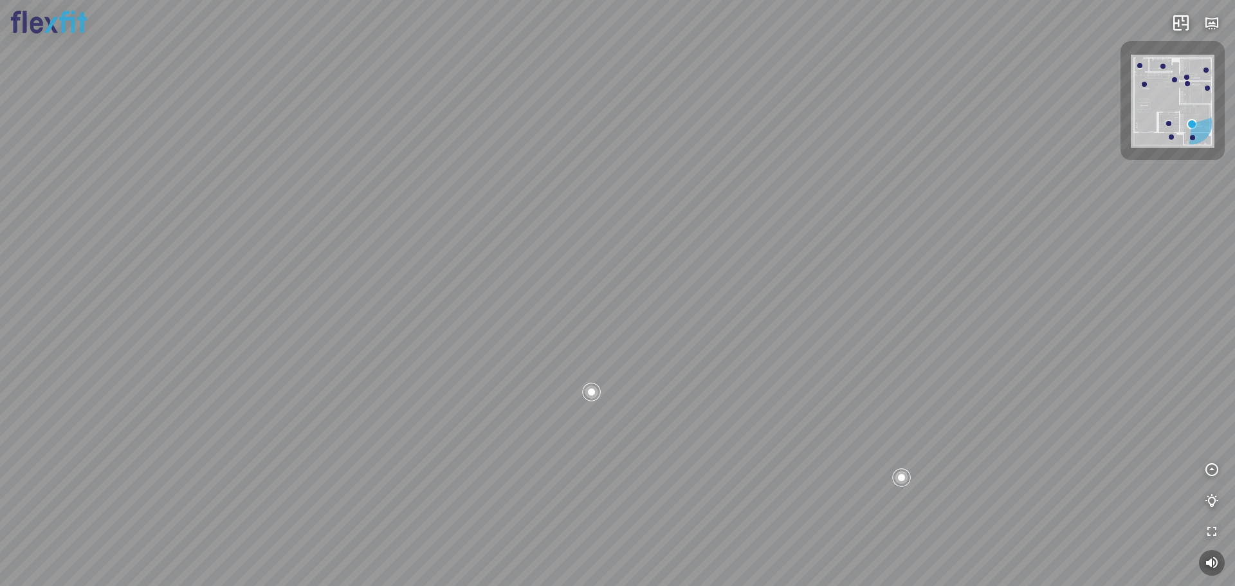
click at [684, 253] on div "Phòng khách Phòng tắm master" at bounding box center [617, 293] width 1235 height 586
click at [725, 242] on div "Phòng khách Phòng tắm master" at bounding box center [617, 293] width 1235 height 586
click at [363, 308] on div "Phòng khách Phòng tắm master" at bounding box center [617, 293] width 1235 height 586
click at [761, 518] on div "Phòng khách Phòng tắm master" at bounding box center [617, 293] width 1235 height 586
click at [759, 415] on div "Phòng khách Phòng tắm master" at bounding box center [617, 293] width 1235 height 586
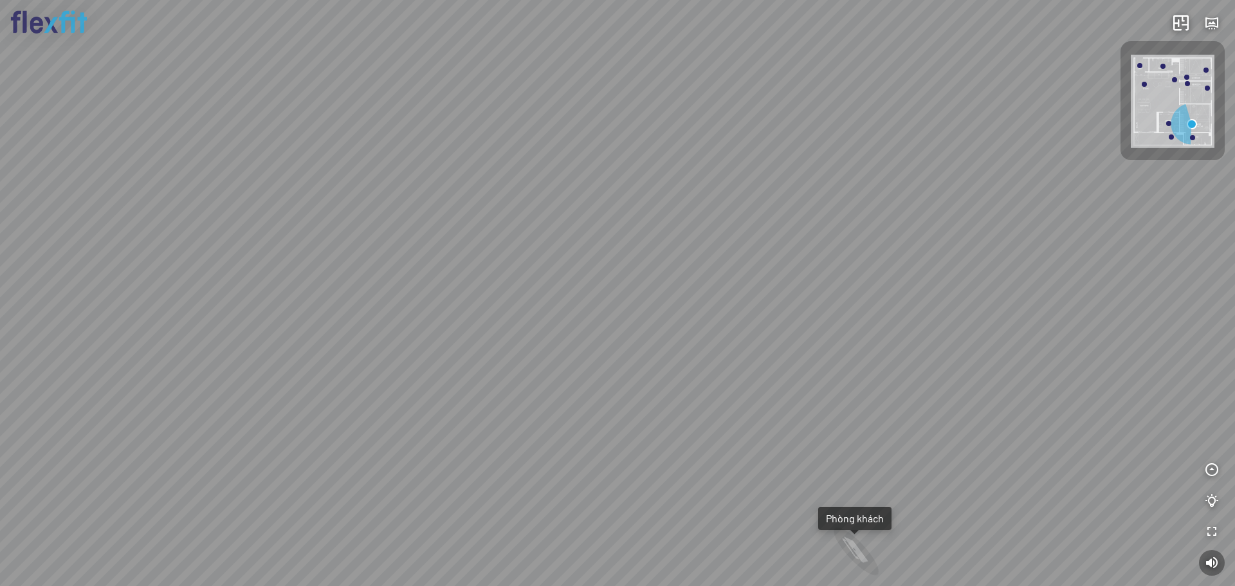
click at [672, 349] on div "Phòng khách Phòng tắm master" at bounding box center [617, 293] width 1235 height 586
click at [710, 201] on div "Phòng khách Phòng tắm master" at bounding box center [617, 293] width 1235 height 586
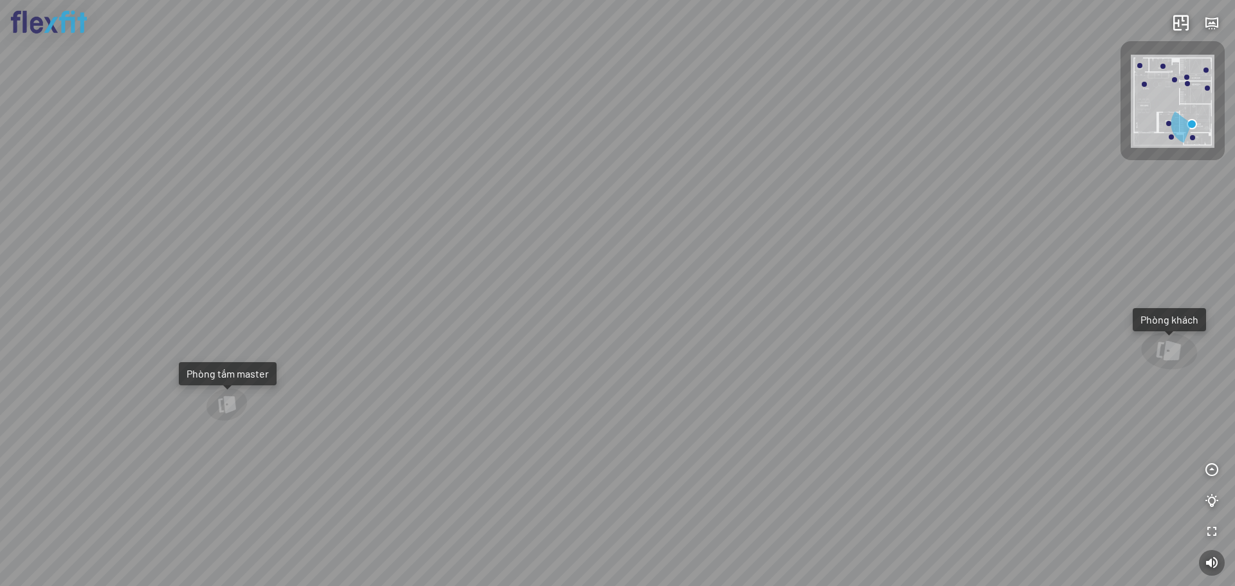
click at [740, 273] on div "Phòng khách Phòng tắm master" at bounding box center [617, 293] width 1235 height 586
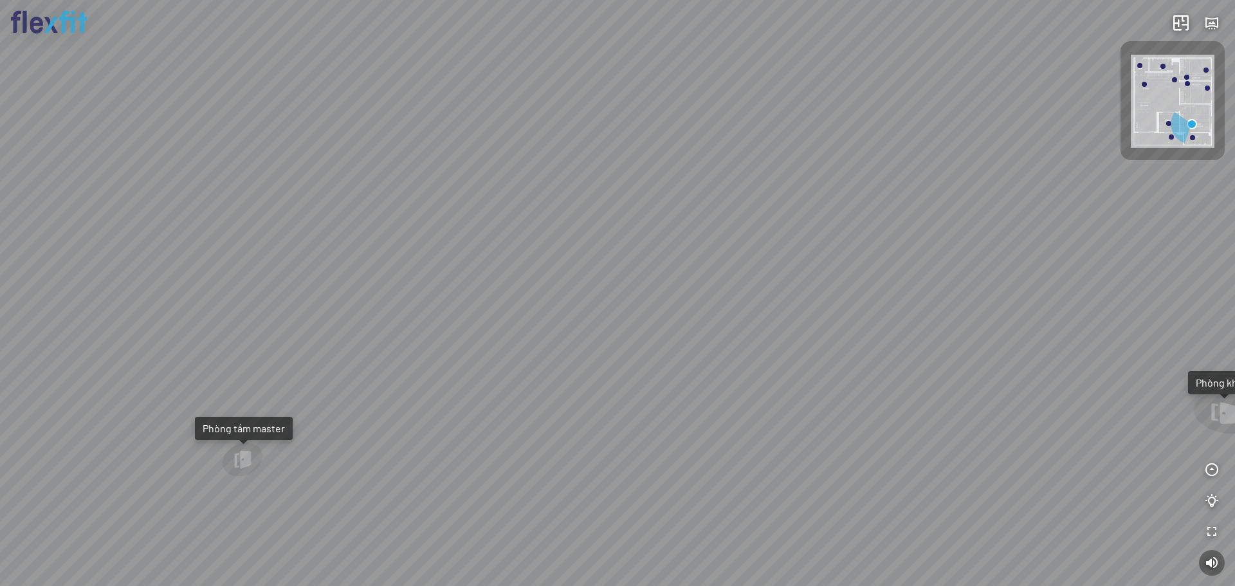
click at [760, 380] on div "Phòng khách Phòng tắm master" at bounding box center [617, 293] width 1235 height 586
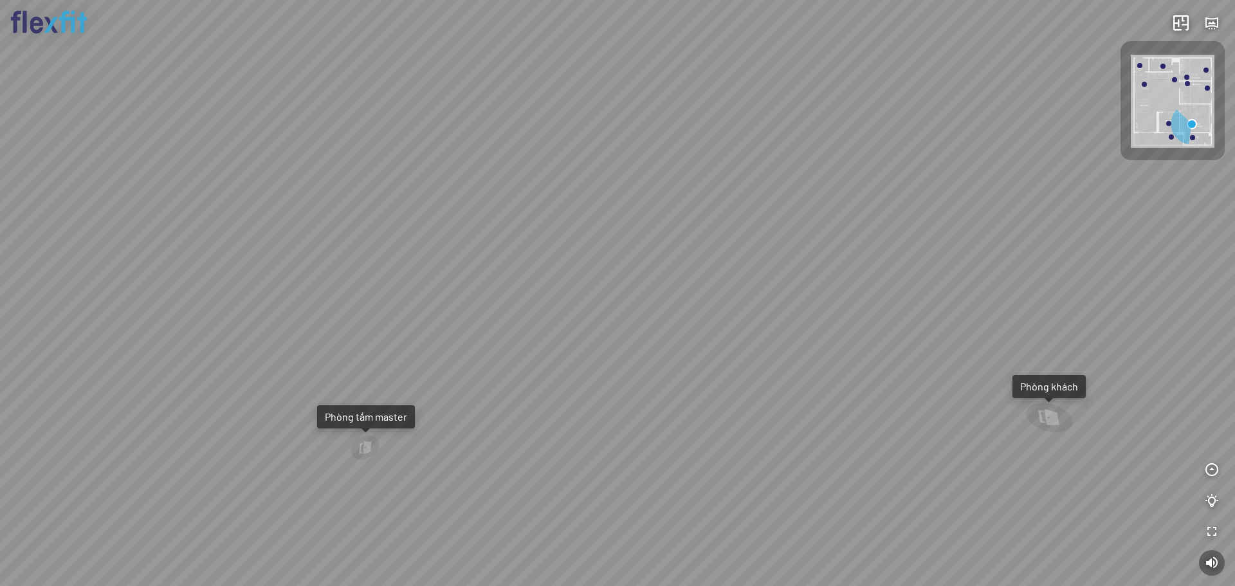
click at [754, 196] on div "Phòng khách Phòng tắm master" at bounding box center [617, 293] width 1235 height 586
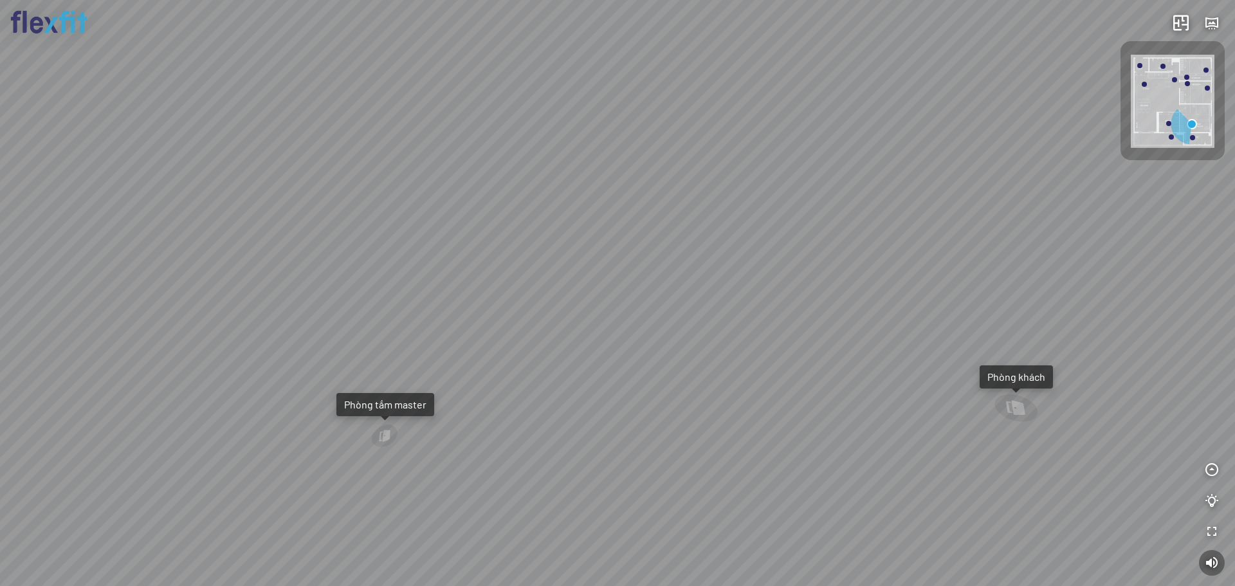
click at [888, 106] on div "Phòng khách Phòng tắm master" at bounding box center [617, 293] width 1235 height 586
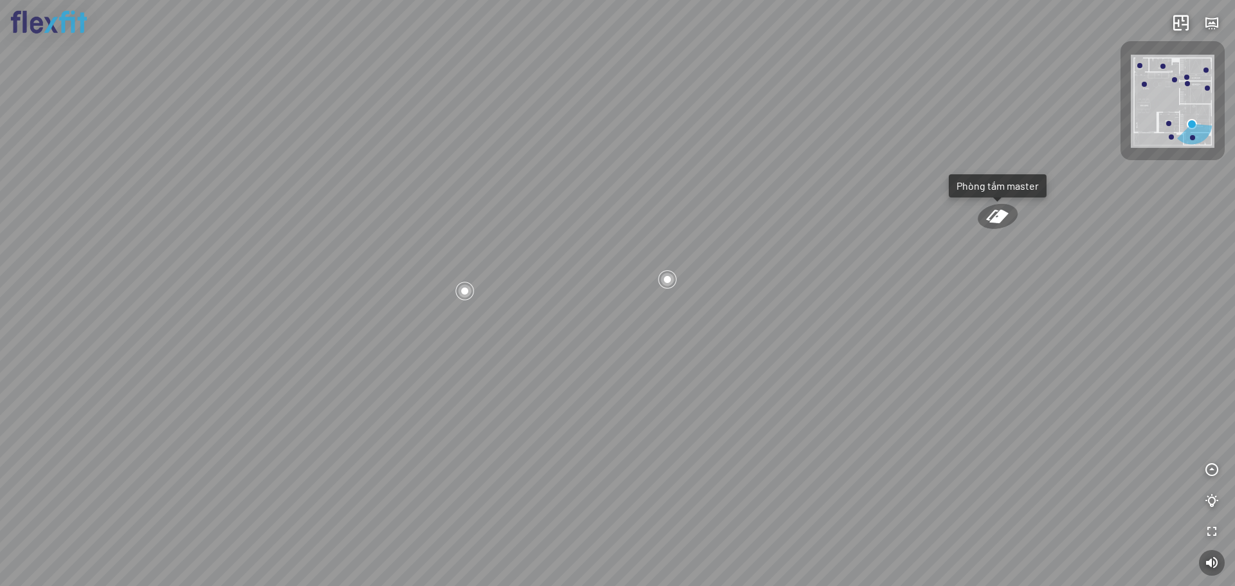
click at [824, 218] on div "Phòng khách Phòng tắm master" at bounding box center [617, 293] width 1235 height 586
click at [675, 230] on div "Phòng khách Phòng tắm master" at bounding box center [617, 293] width 1235 height 586
click at [589, 239] on div "Phòng khách Phòng tắm master" at bounding box center [617, 293] width 1235 height 586
click at [658, 291] on div "Phòng khách Phòng tắm master" at bounding box center [617, 293] width 1235 height 586
click at [780, 285] on div "Phòng khách Phòng tắm master" at bounding box center [617, 293] width 1235 height 586
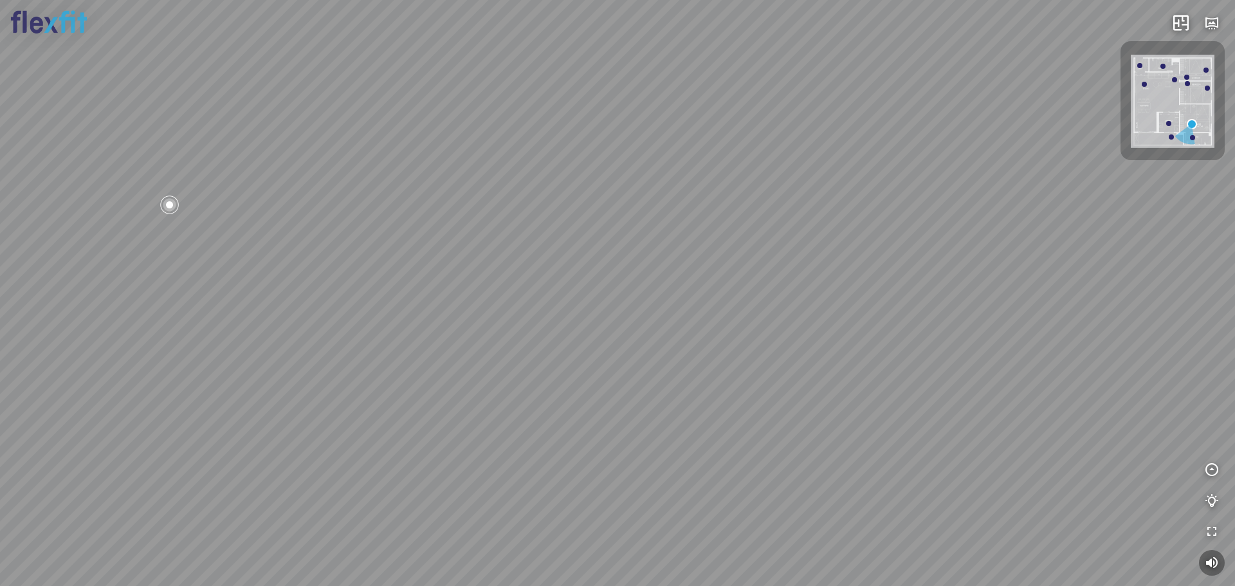
click at [699, 209] on div "Phòng khách Phòng tắm master" at bounding box center [617, 293] width 1235 height 586
click at [706, 229] on div "Phòng khách Phòng tắm master" at bounding box center [617, 293] width 1235 height 586
click at [947, 311] on div "Phòng khách Phòng tắm master" at bounding box center [617, 293] width 1235 height 586
click at [918, 419] on div "Phòng khách Phòng tắm master" at bounding box center [617, 293] width 1235 height 586
click at [934, 179] on div "Phòng khách Phòng tắm master" at bounding box center [617, 293] width 1235 height 586
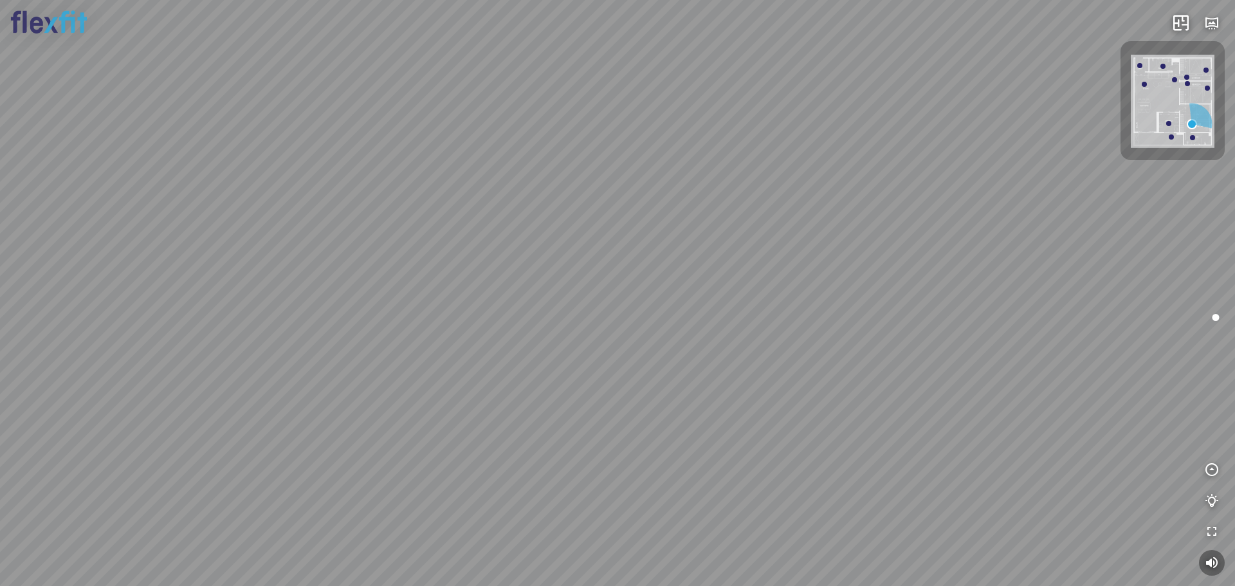
click at [867, 464] on div "Phòng khách Phòng tắm master" at bounding box center [617, 293] width 1235 height 586
click at [862, 150] on div "Phòng khách Phòng tắm master" at bounding box center [617, 293] width 1235 height 586
click at [960, 244] on div "Phòng khách Phòng tắm master" at bounding box center [617, 293] width 1235 height 586
click at [954, 446] on div "Phòng khách Phòng tắm master" at bounding box center [617, 293] width 1235 height 586
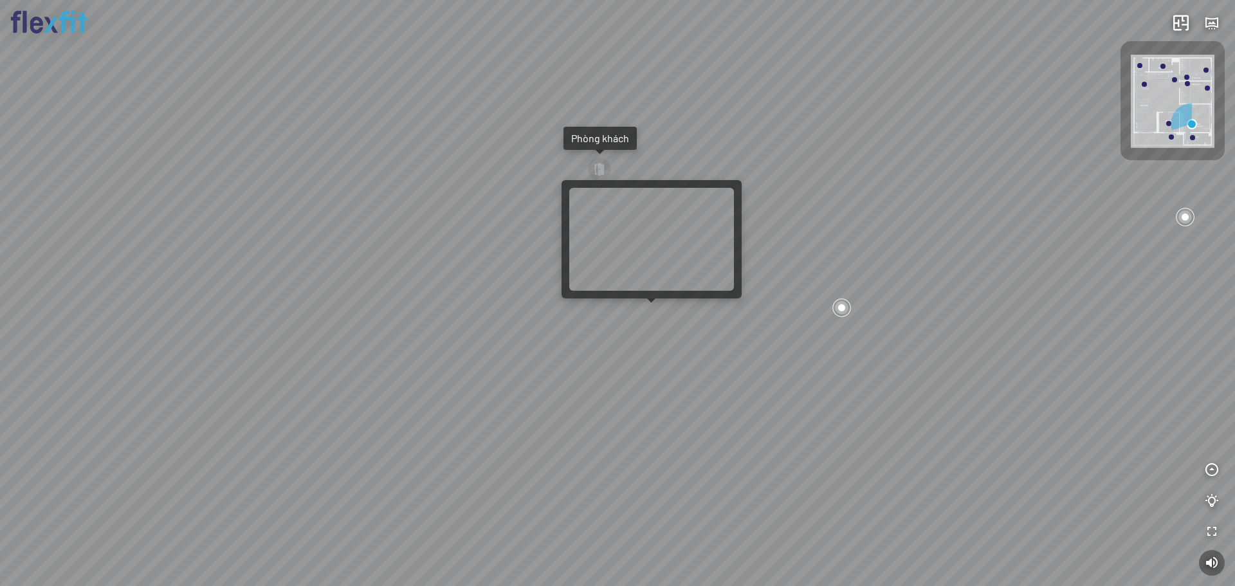
click at [665, 316] on div "Phòng khách Phòng tắm master" at bounding box center [617, 293] width 1235 height 586
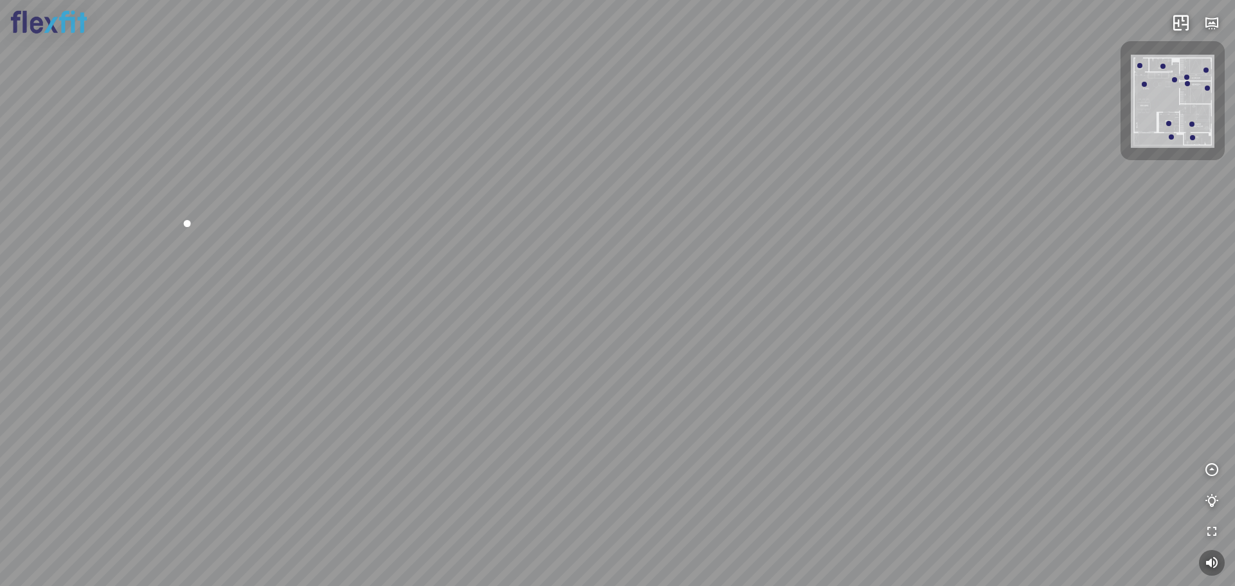
click at [460, 209] on div at bounding box center [617, 293] width 1235 height 586
click at [933, 62] on div at bounding box center [617, 293] width 1235 height 586
click at [427, 128] on div at bounding box center [617, 293] width 1235 height 586
click at [744, 348] on div at bounding box center [617, 293] width 1235 height 586
click at [507, 284] on div at bounding box center [617, 293] width 1235 height 586
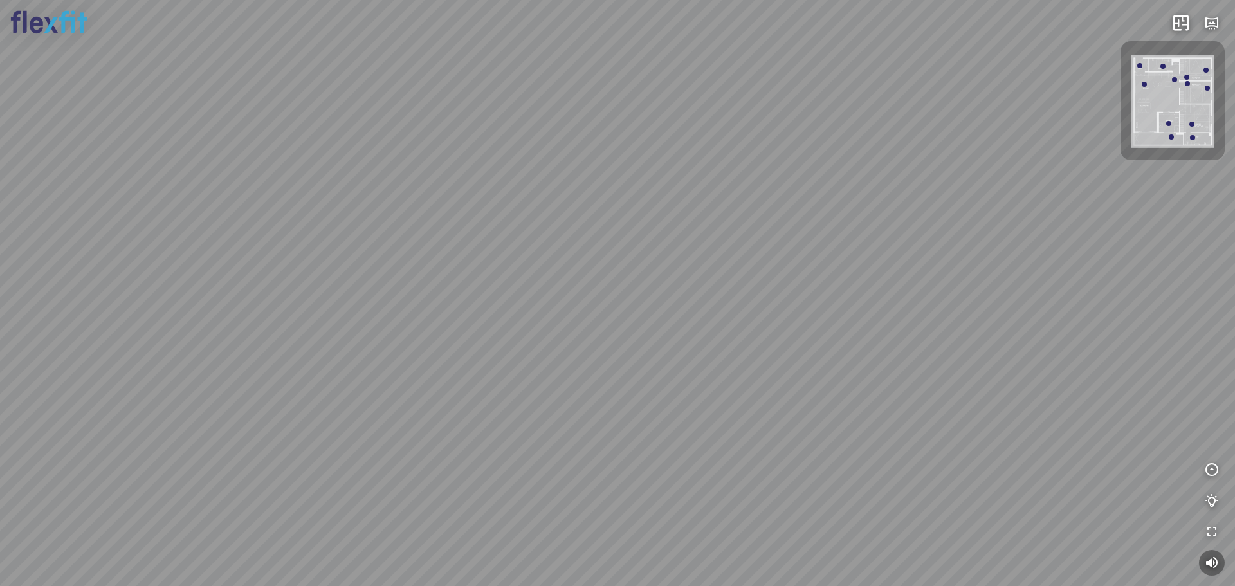
click at [763, 316] on div at bounding box center [617, 293] width 1235 height 586
click at [790, 134] on div at bounding box center [617, 293] width 1235 height 586
click at [1191, 123] on div at bounding box center [1191, 124] width 5 height 5
click at [1165, 66] on div at bounding box center [1162, 66] width 5 height 5
click at [1095, 240] on div at bounding box center [617, 293] width 1235 height 586
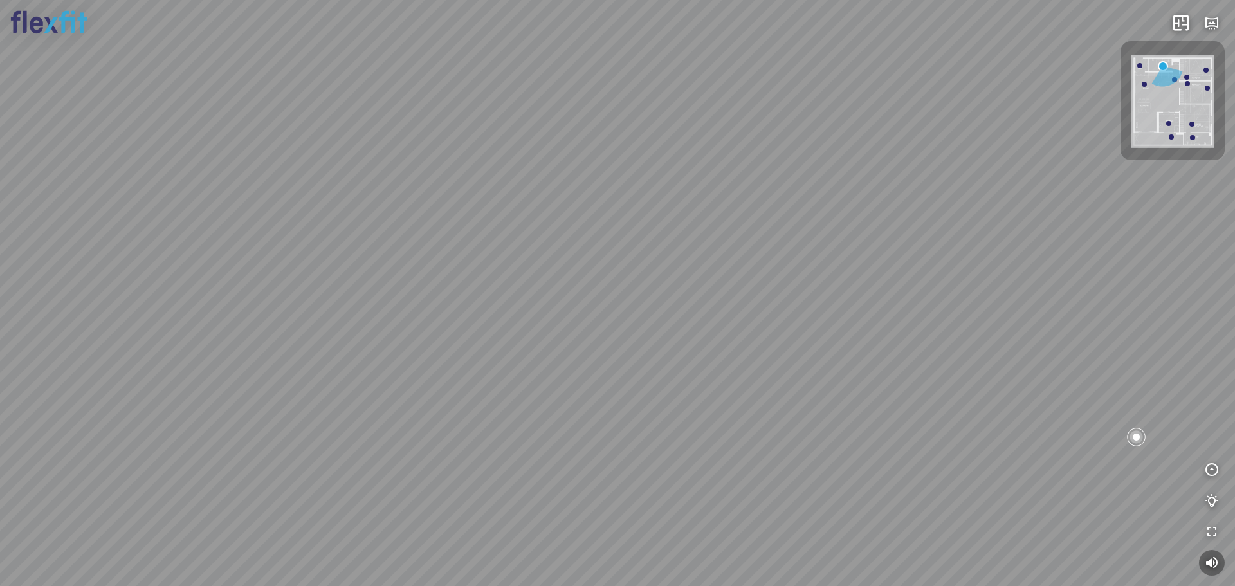
click at [1044, 149] on div at bounding box center [617, 293] width 1235 height 586
click at [798, 61] on div at bounding box center [617, 293] width 1235 height 586
click at [478, 243] on div at bounding box center [617, 293] width 1235 height 586
click at [689, 421] on div at bounding box center [617, 293] width 1235 height 586
click at [616, 272] on div at bounding box center [617, 293] width 1235 height 586
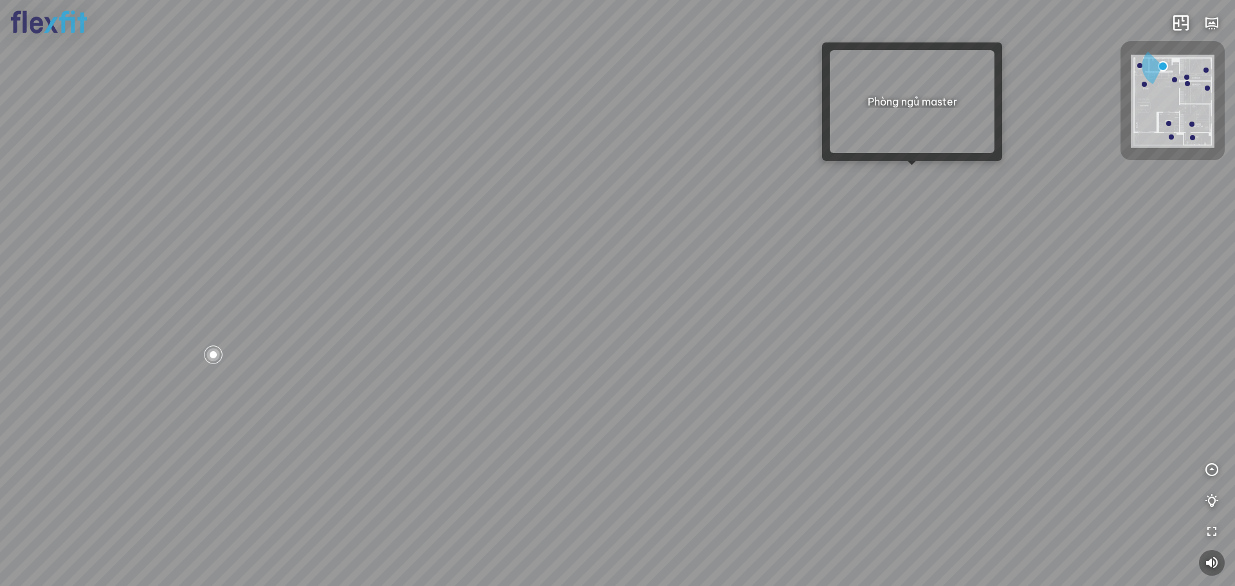
click at [910, 170] on div at bounding box center [617, 293] width 1235 height 586
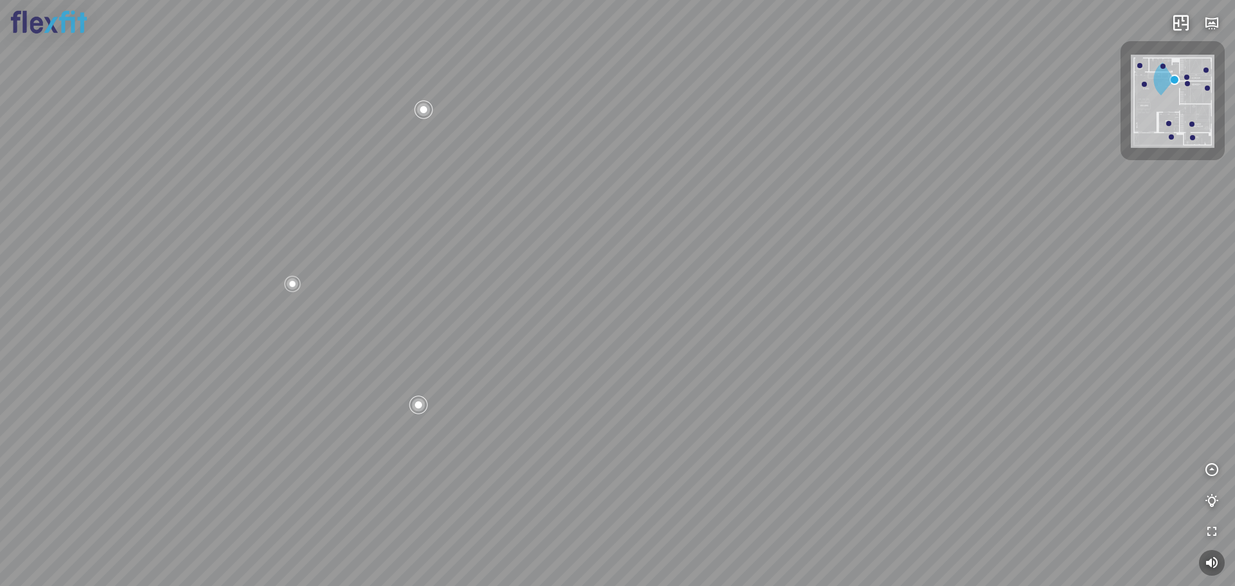
click at [753, 170] on div "Bếp WC Phòng ngủ master Phòng ngủ Phòng ngủ" at bounding box center [617, 293] width 1235 height 586
click at [630, 276] on div "Bếp WC Phòng ngủ master Phòng ngủ Phòng ngủ" at bounding box center [617, 293] width 1235 height 586
click at [490, 203] on div at bounding box center [490, 206] width 22 height 22
click at [1021, 242] on div at bounding box center [617, 293] width 1235 height 586
click at [1023, 289] on div at bounding box center [617, 293] width 1235 height 586
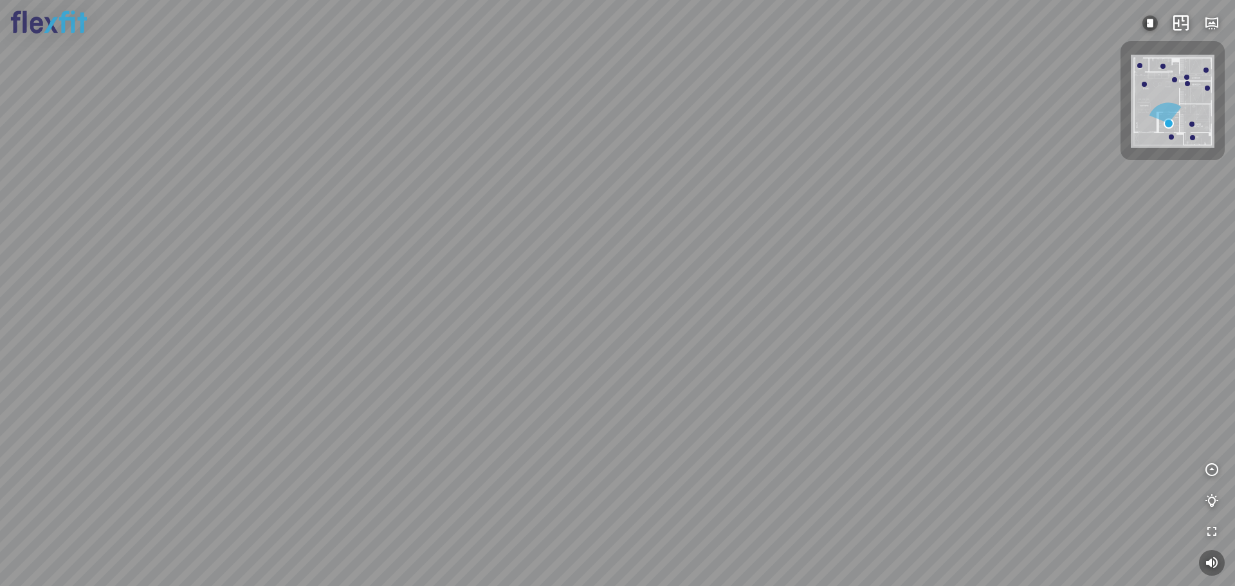
click at [978, 206] on div at bounding box center [617, 293] width 1235 height 586
click at [1165, 64] on div at bounding box center [1162, 66] width 5 height 5
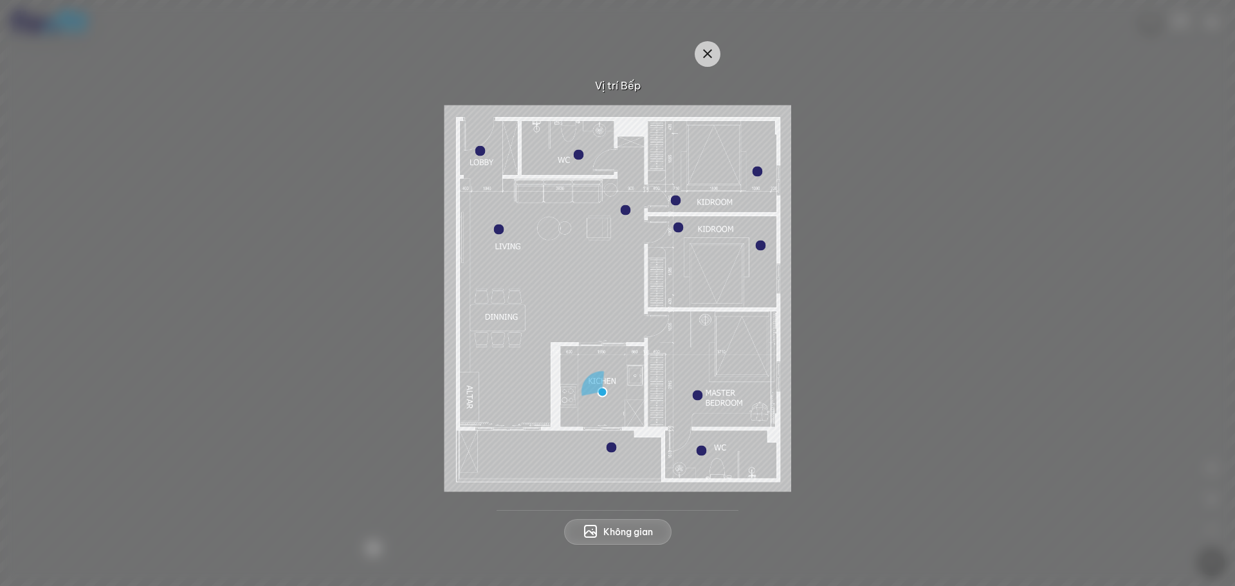
click at [576, 152] on div at bounding box center [579, 154] width 10 height 10
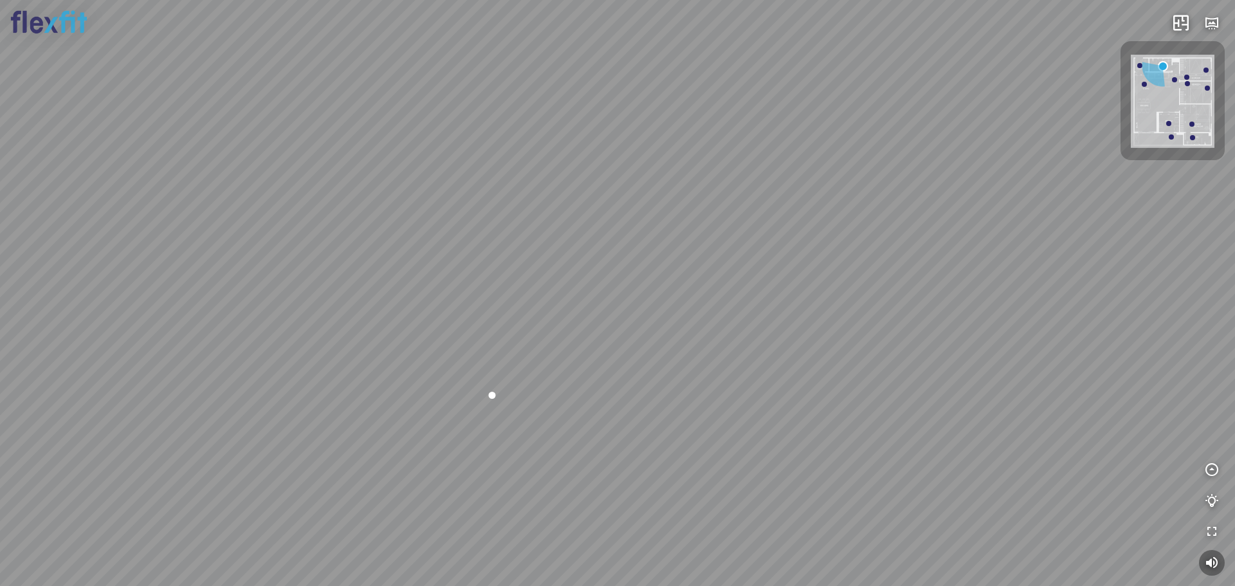
click at [466, 183] on div at bounding box center [617, 293] width 1235 height 586
click at [864, 214] on div at bounding box center [617, 293] width 1235 height 586
click at [732, 350] on div at bounding box center [617, 293] width 1235 height 586
click at [621, 324] on div at bounding box center [617, 293] width 1235 height 586
click at [585, 256] on div at bounding box center [617, 293] width 1235 height 586
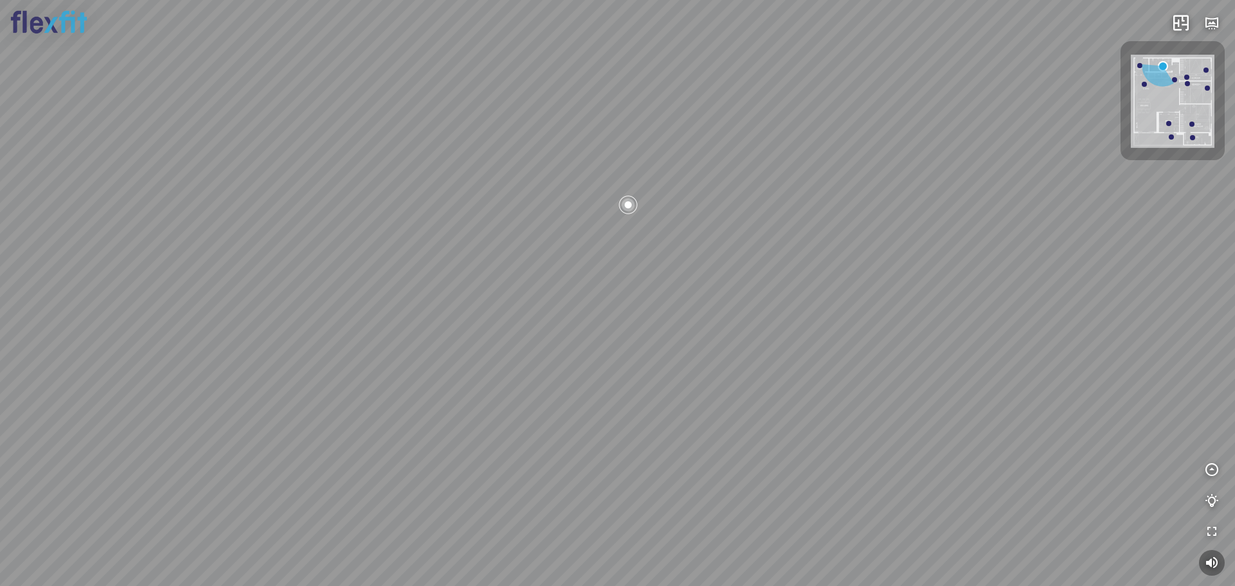
click at [499, 237] on div at bounding box center [617, 293] width 1235 height 586
click at [660, 293] on div at bounding box center [617, 293] width 1235 height 586
click at [651, 334] on div at bounding box center [617, 293] width 1235 height 586
click at [654, 275] on div at bounding box center [617, 293] width 1235 height 586
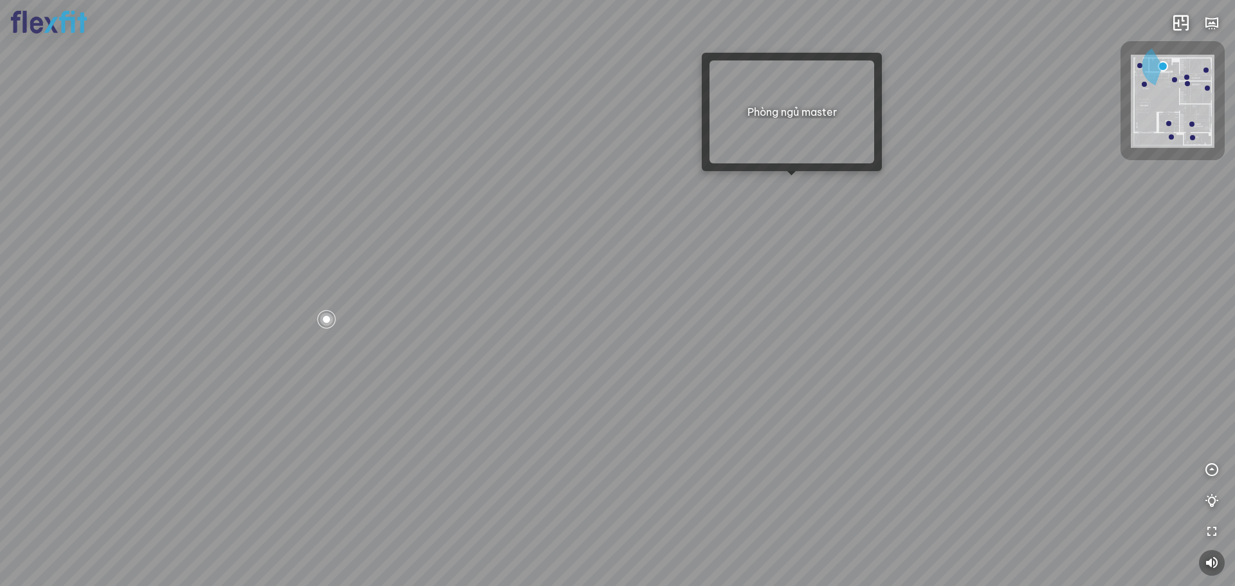
click at [791, 185] on div at bounding box center [617, 293] width 1235 height 586
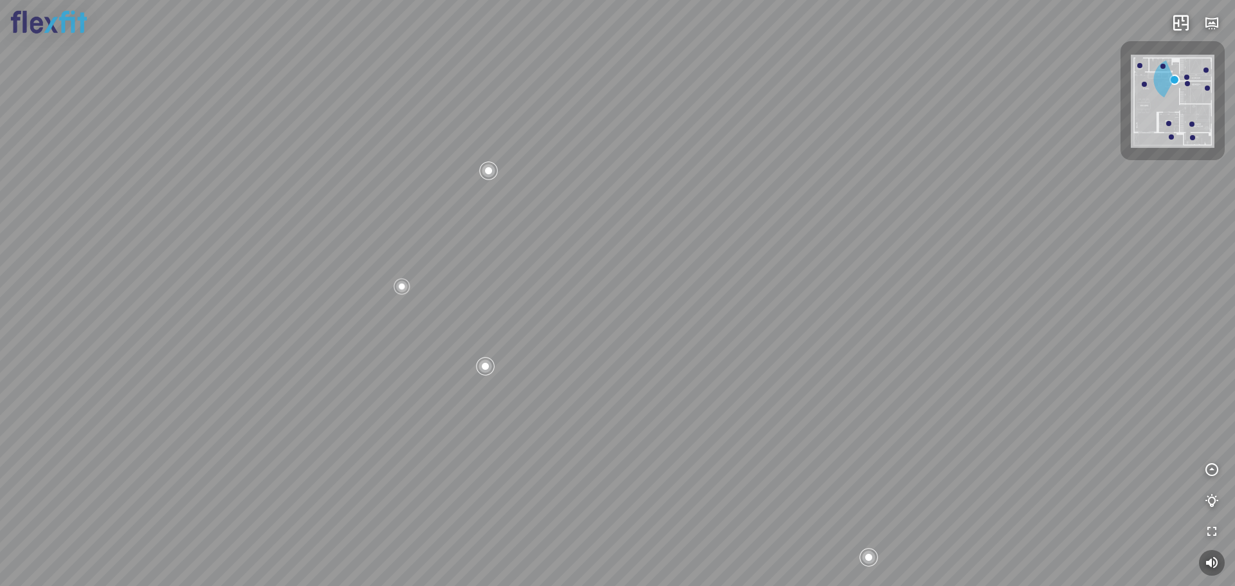
click at [927, 235] on div "Bếp WC Phòng ngủ master Phòng ngủ Phòng ngủ" at bounding box center [617, 293] width 1235 height 586
click at [668, 300] on div "Bếp WC Phòng ngủ master Phòng ngủ Phòng ngủ" at bounding box center [617, 293] width 1235 height 586
click at [743, 150] on div at bounding box center [744, 154] width 22 height 22
click at [623, 294] on div at bounding box center [617, 293] width 22 height 22
click at [782, 322] on div "Bếp WC Phòng ngủ master Phòng ngủ Phòng ngủ" at bounding box center [617, 293] width 1235 height 586
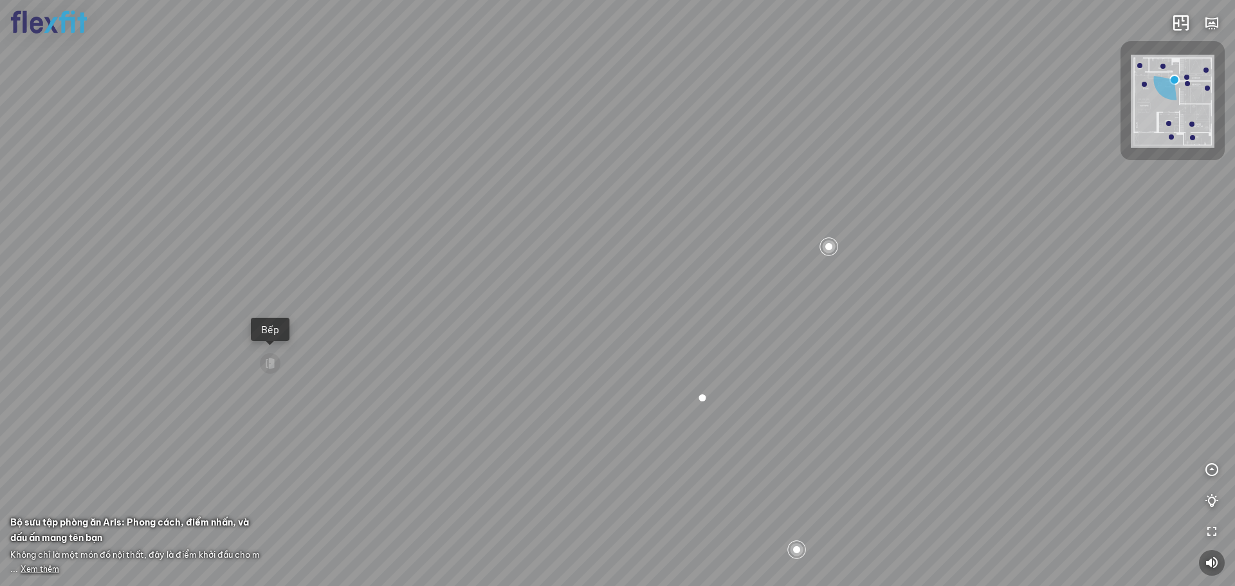
click at [706, 399] on div at bounding box center [702, 397] width 19 height 19
click at [621, 295] on div at bounding box center [617, 293] width 19 height 19
click at [619, 295] on div at bounding box center [617, 293] width 19 height 19
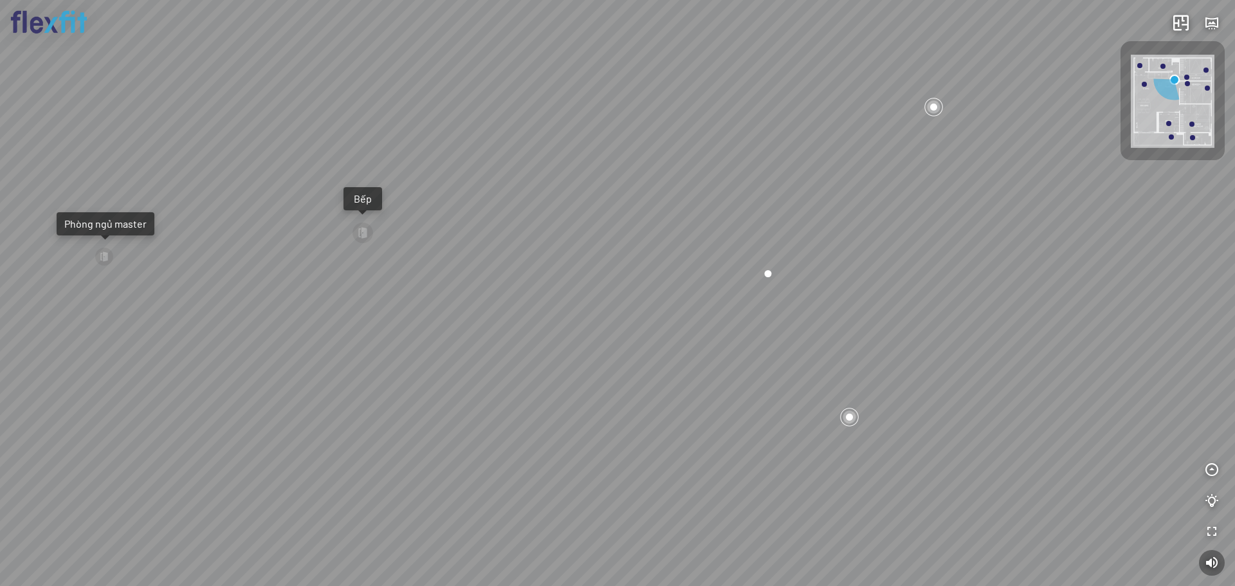
click at [774, 291] on div "Bếp WC Phòng ngủ master Phòng ngủ Phòng ngủ" at bounding box center [617, 293] width 1235 height 586
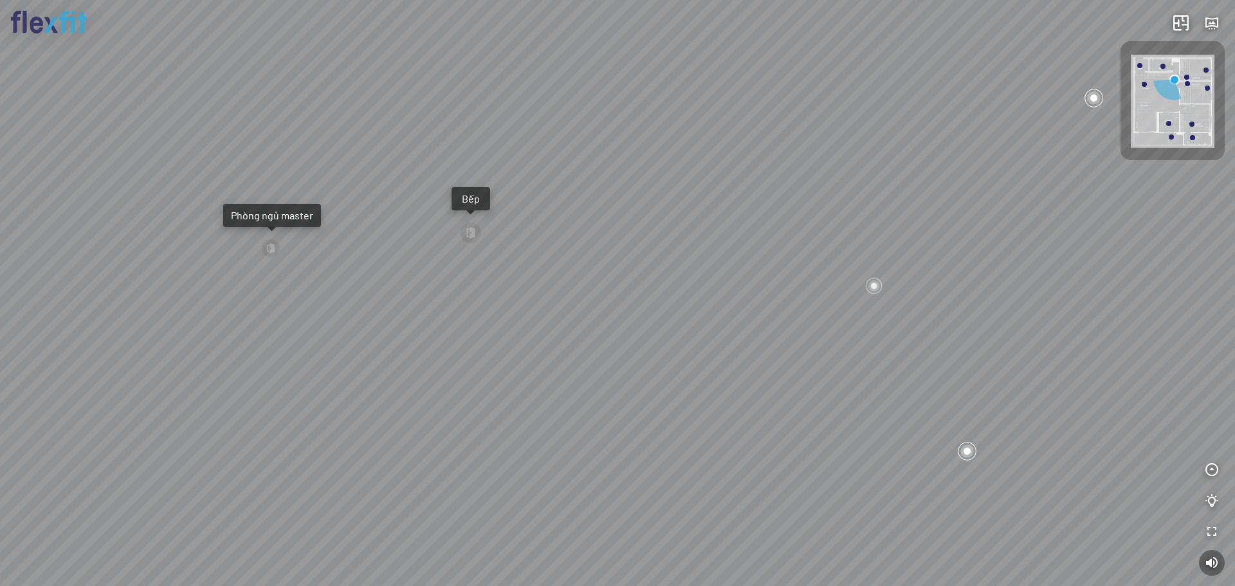
click at [882, 283] on div "Bếp WC Phòng ngủ master Phòng ngủ Phòng ngủ" at bounding box center [617, 293] width 1235 height 586
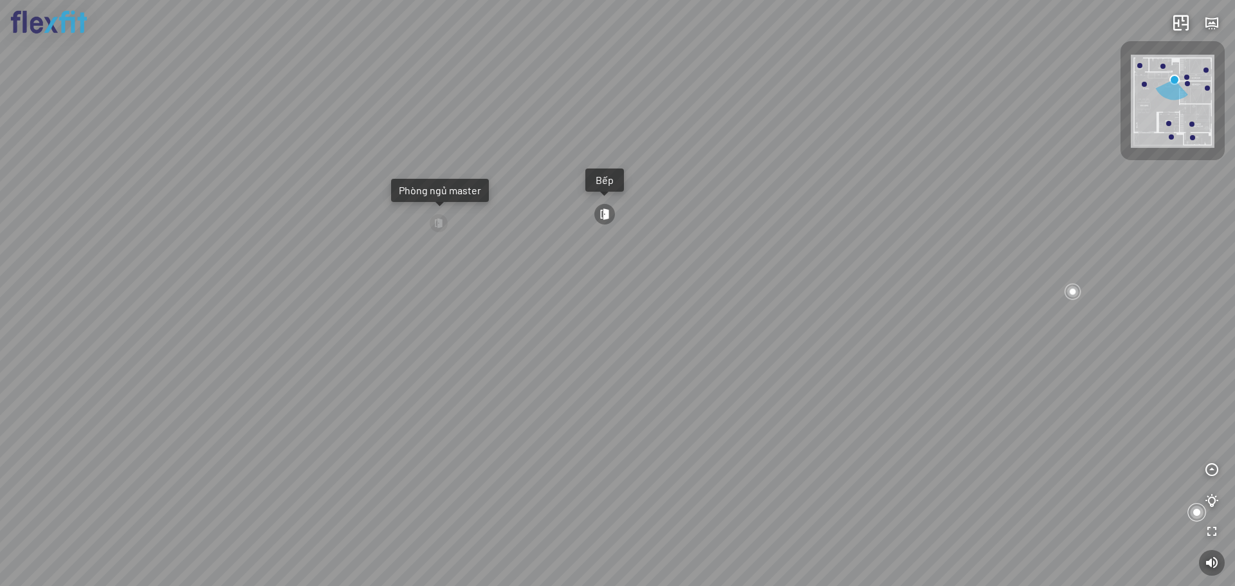
click at [1105, 286] on div "Bếp WC Phòng ngủ master Phòng ngủ Phòng ngủ" at bounding box center [617, 293] width 1235 height 586
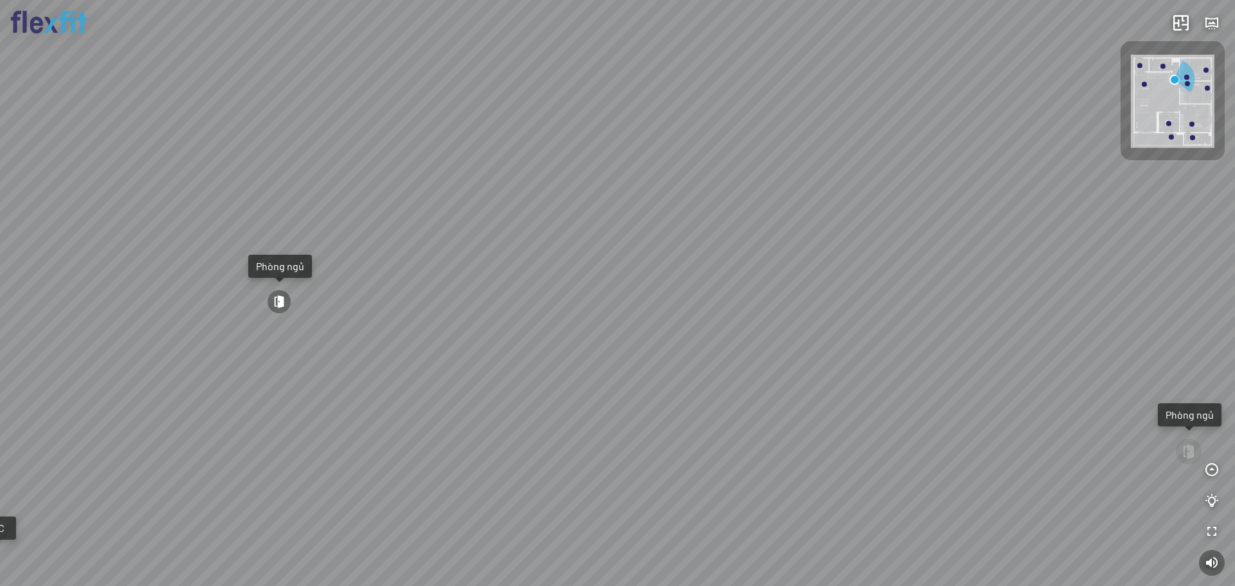
click at [1067, 257] on div "Bếp WC Phòng ngủ master Phòng ngủ Phòng ngủ" at bounding box center [617, 293] width 1235 height 586
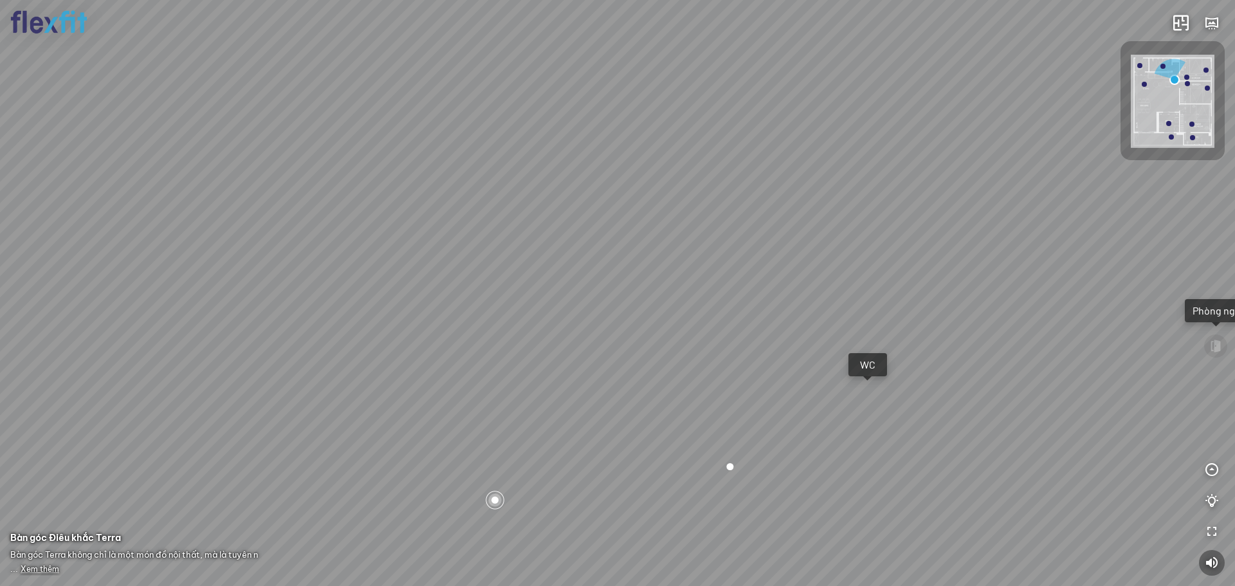
click at [890, 405] on div "Bếp WC Phòng ngủ master Phòng ngủ Phòng ngủ" at bounding box center [617, 293] width 1235 height 586
click at [1111, 300] on div at bounding box center [617, 293] width 1235 height 586
click at [598, 132] on div at bounding box center [617, 293] width 1235 height 586
click at [675, 372] on div at bounding box center [617, 293] width 1235 height 586
click at [709, 304] on div at bounding box center [617, 293] width 1235 height 586
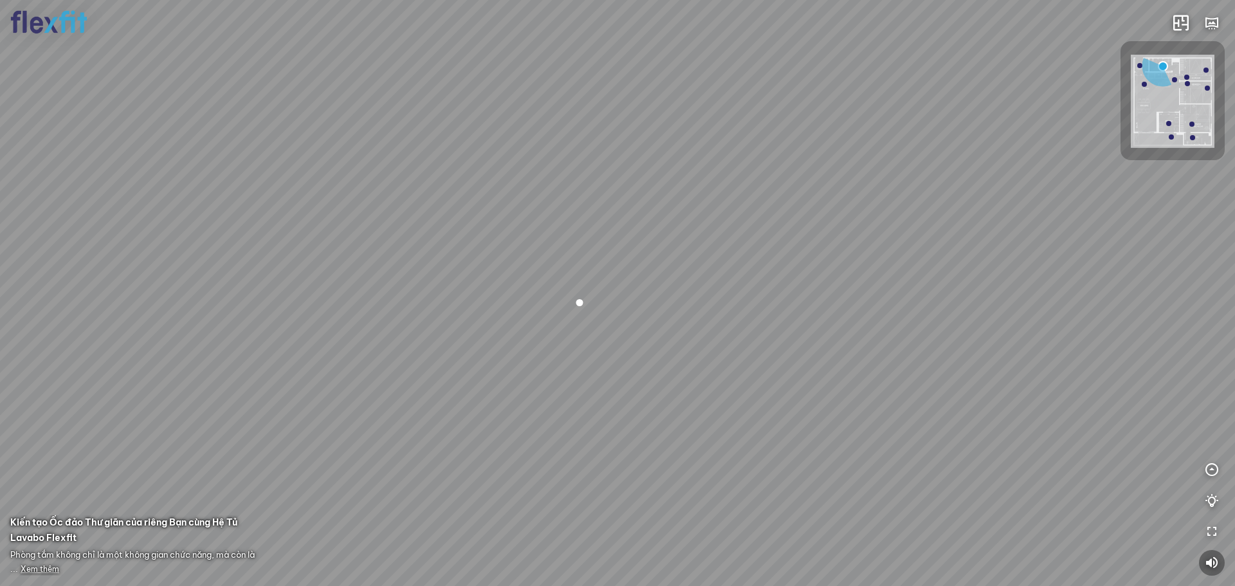
click at [734, 302] on div at bounding box center [617, 293] width 1235 height 586
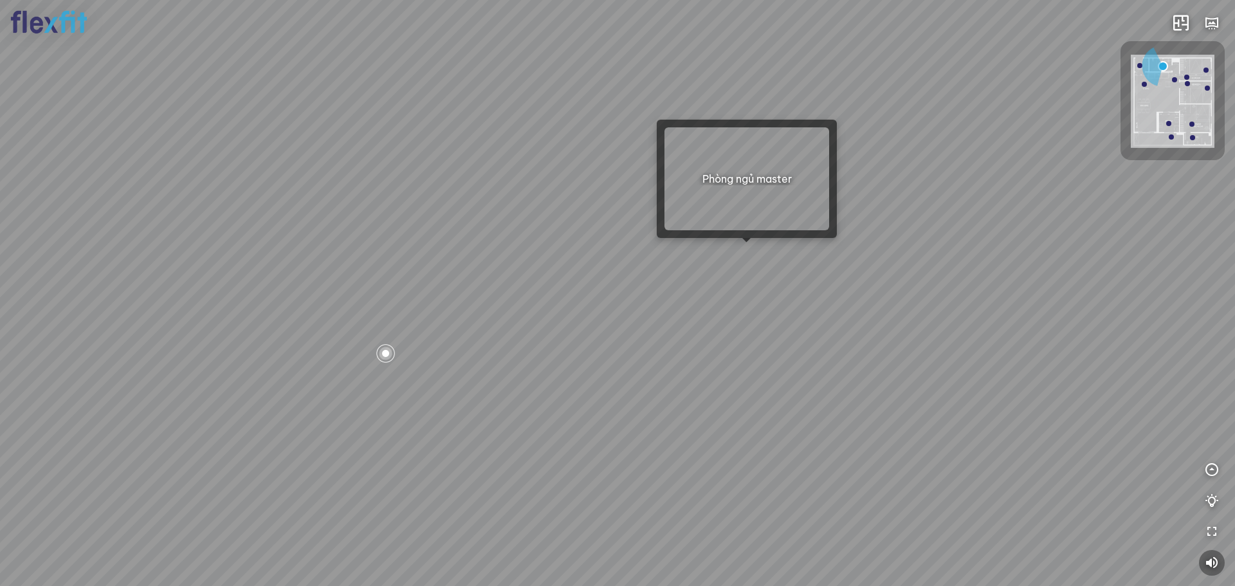
click at [747, 253] on div at bounding box center [617, 293] width 1235 height 586
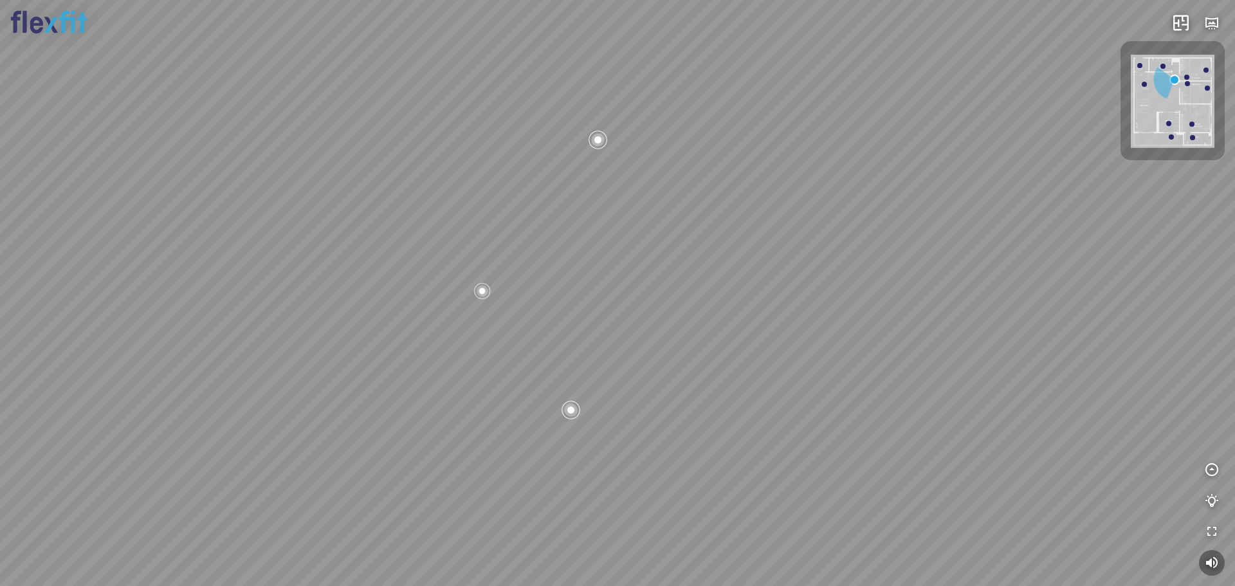
click at [723, 264] on div "Bếp WC Phòng ngủ master Phòng ngủ Phòng ngủ" at bounding box center [617, 293] width 1235 height 586
click at [792, 230] on div "Bếp WC Phòng ngủ master Phòng ngủ Phòng ngủ" at bounding box center [617, 293] width 1235 height 586
click at [798, 229] on div "Bếp WC Phòng ngủ master Phòng ngủ Phòng ngủ" at bounding box center [617, 293] width 1235 height 586
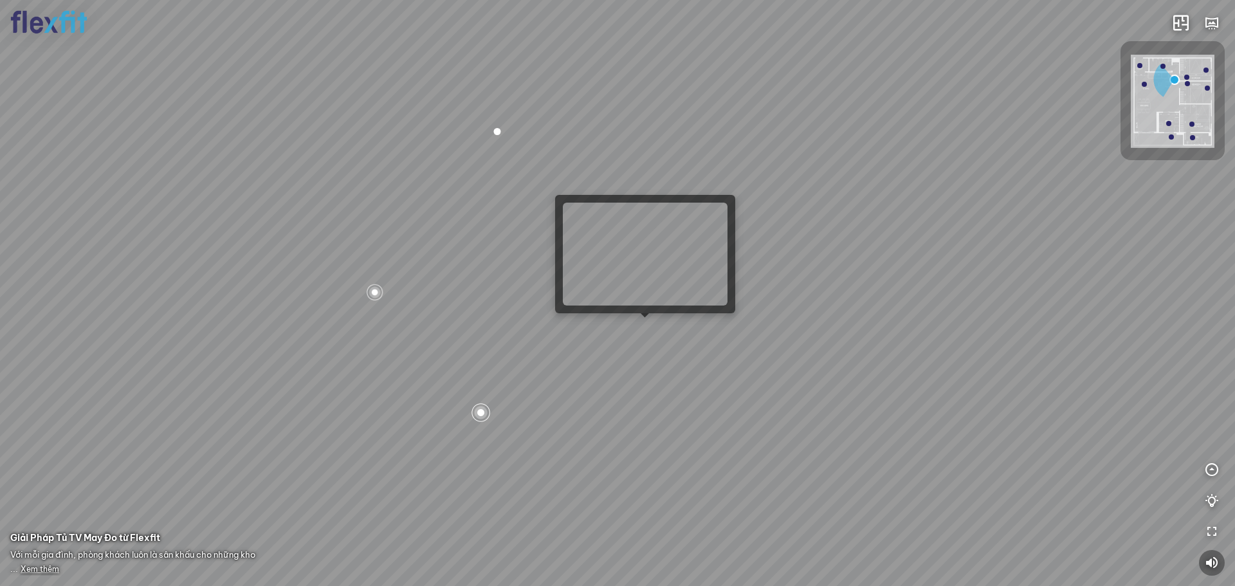
click at [644, 331] on div "Bếp WC Phòng ngủ master Phòng ngủ Phòng ngủ" at bounding box center [617, 293] width 1235 height 586
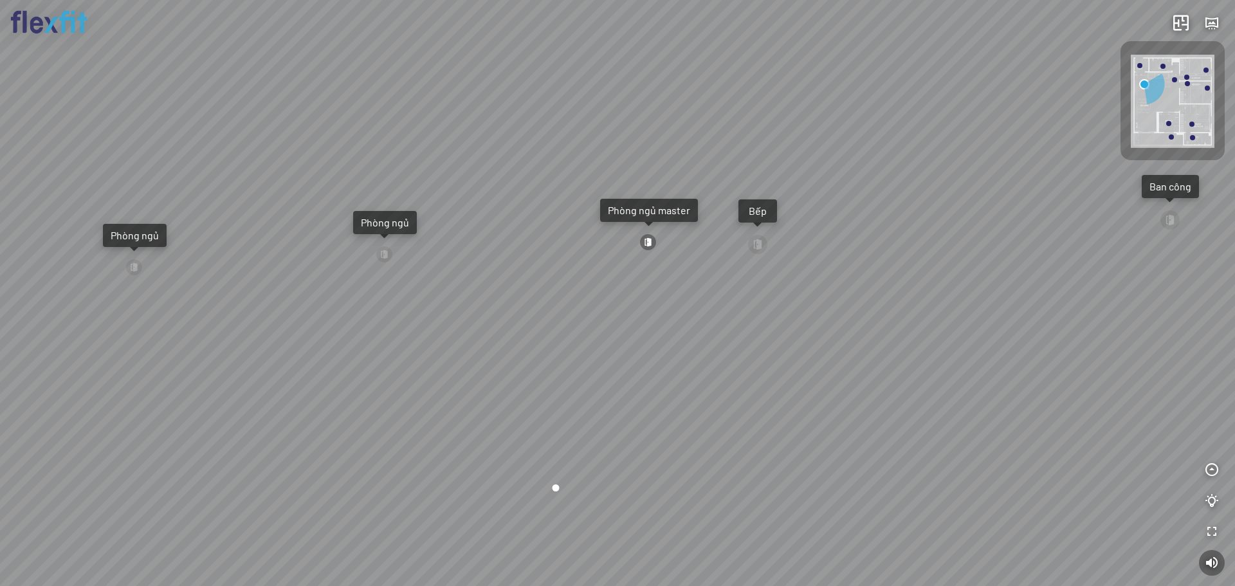
drag, startPoint x: 665, startPoint y: 251, endPoint x: 514, endPoint y: 286, distance: 155.1
click at [521, 282] on div "Ban công Bếp Phòng ngủ master Phòng ngủ Phòng ngủ" at bounding box center [617, 293] width 1235 height 586
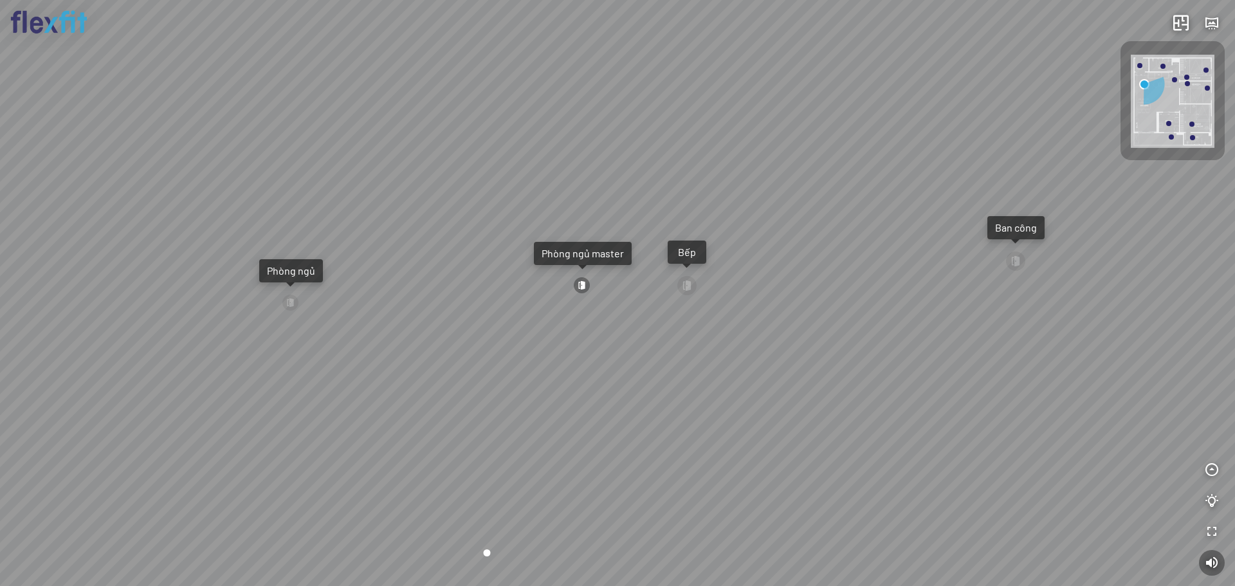
drag, startPoint x: 656, startPoint y: 259, endPoint x: 650, endPoint y: 278, distance: 20.1
click at [650, 278] on div "Ban công Bếp Phòng ngủ master Phòng ngủ Phòng ngủ" at bounding box center [617, 293] width 1235 height 586
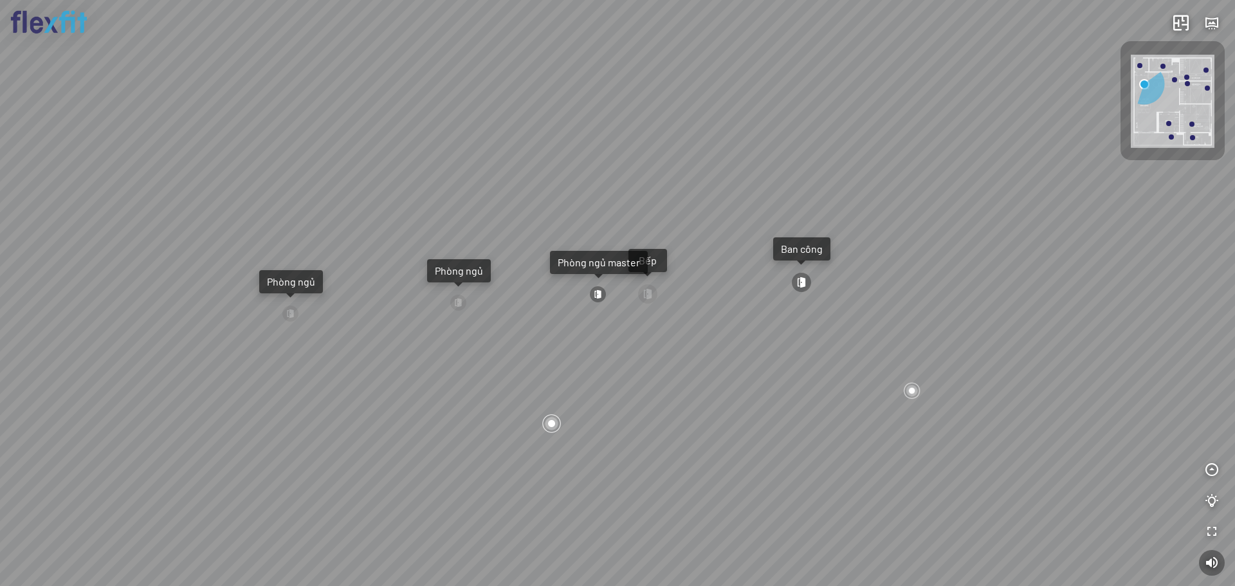
drag, startPoint x: 612, startPoint y: 379, endPoint x: 557, endPoint y: 379, distance: 54.7
click at [557, 379] on div "Ban công Bếp Phòng ngủ master Phòng ngủ Phòng ngủ" at bounding box center [617, 293] width 1235 height 586
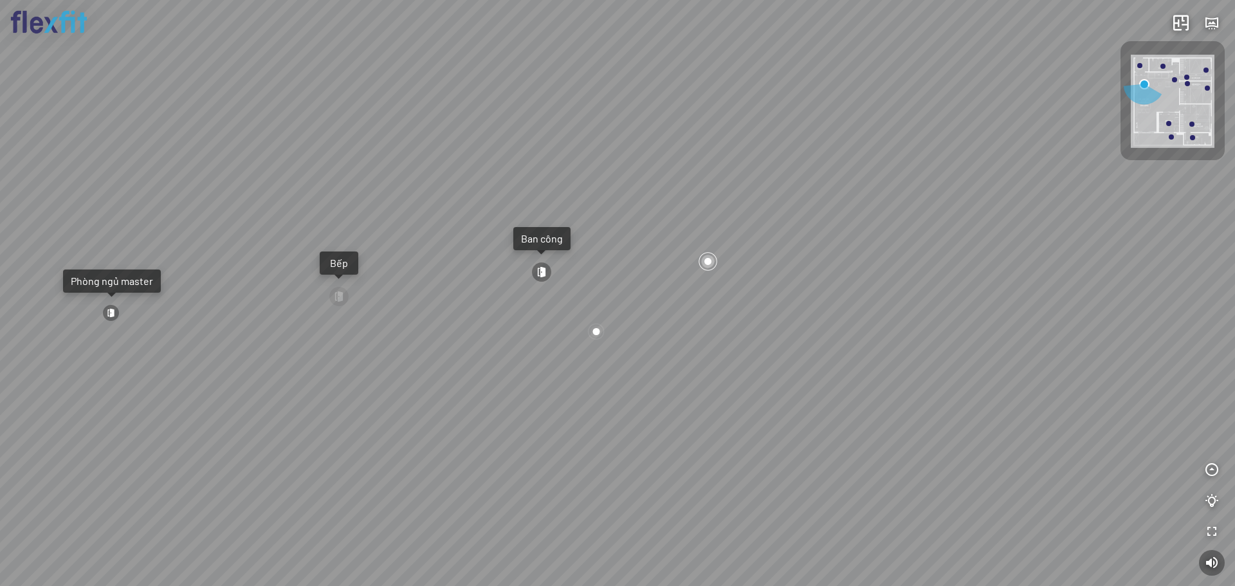
drag, startPoint x: 643, startPoint y: 369, endPoint x: 655, endPoint y: 365, distance: 12.8
click at [655, 365] on div "Ban công Bếp Phòng ngủ master Phòng ngủ Phòng ngủ" at bounding box center [617, 293] width 1235 height 586
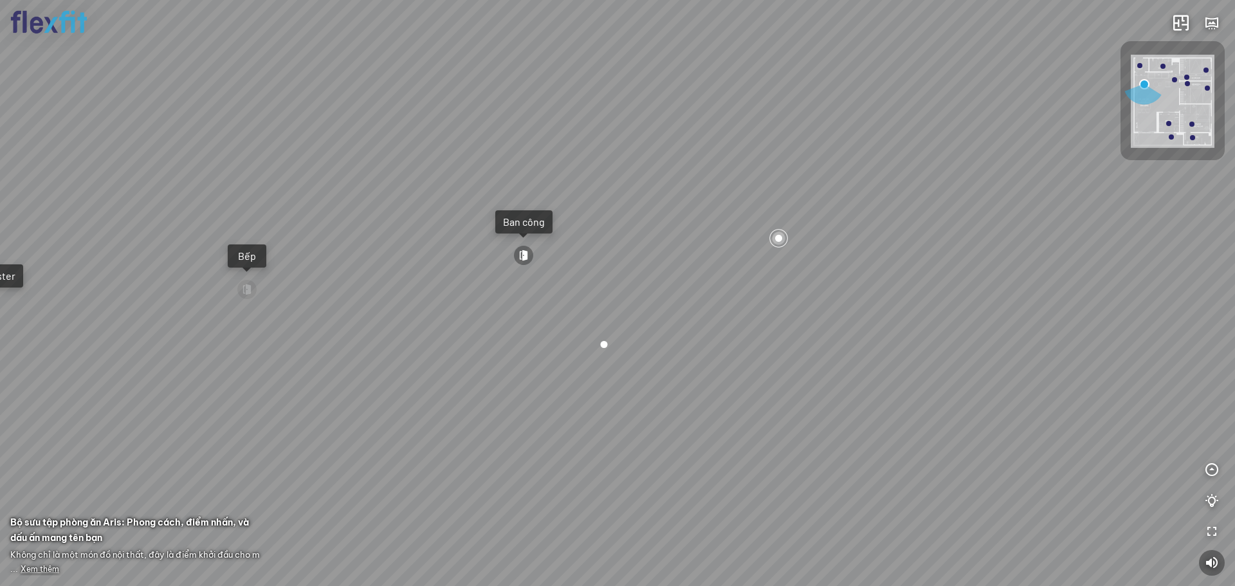
click at [528, 256] on div at bounding box center [523, 255] width 21 height 21
drag, startPoint x: 582, startPoint y: 309, endPoint x: 391, endPoint y: 297, distance: 191.4
click at [493, 309] on div at bounding box center [617, 293] width 1235 height 586
drag, startPoint x: 556, startPoint y: 295, endPoint x: 533, endPoint y: 292, distance: 24.0
click at [544, 294] on div at bounding box center [617, 293] width 1235 height 586
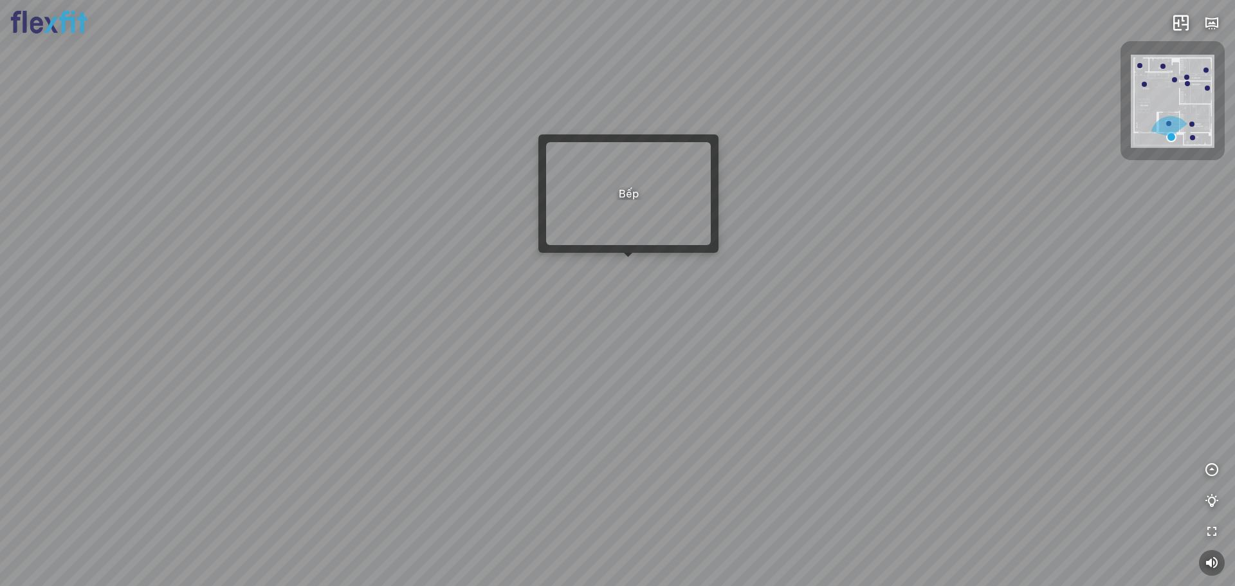
click at [626, 265] on div at bounding box center [617, 293] width 1235 height 586
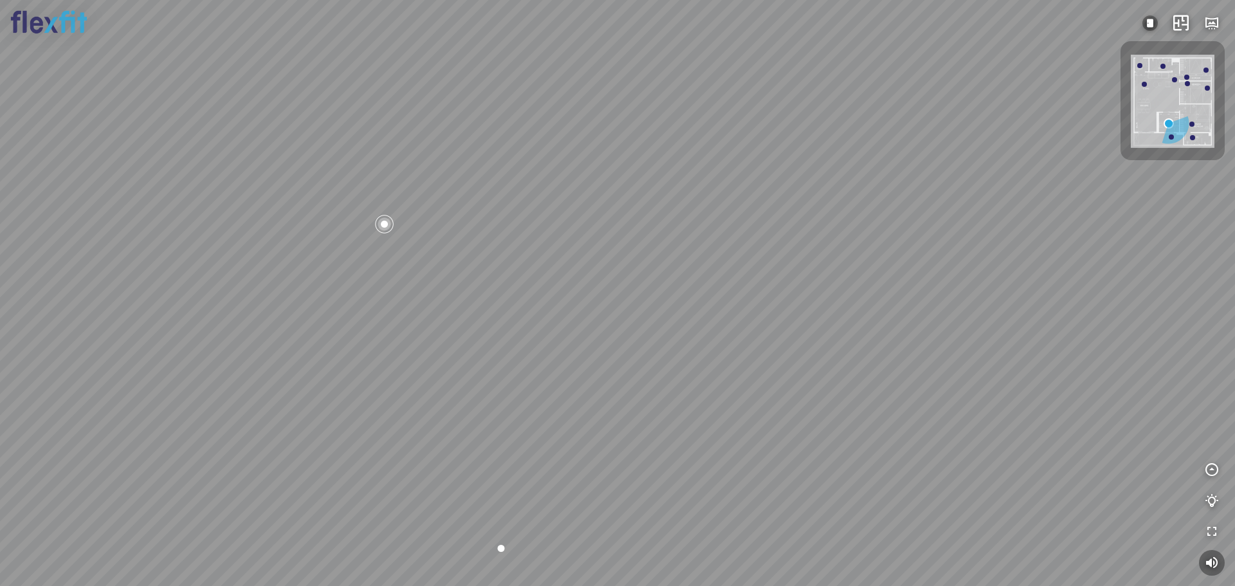
drag, startPoint x: 536, startPoint y: 319, endPoint x: 515, endPoint y: 331, distance: 24.2
click at [515, 331] on div at bounding box center [617, 293] width 1235 height 586
drag, startPoint x: 588, startPoint y: 281, endPoint x: 616, endPoint y: 370, distance: 93.8
click at [616, 370] on div at bounding box center [617, 293] width 1235 height 586
drag, startPoint x: 480, startPoint y: 295, endPoint x: 859, endPoint y: 271, distance: 380.2
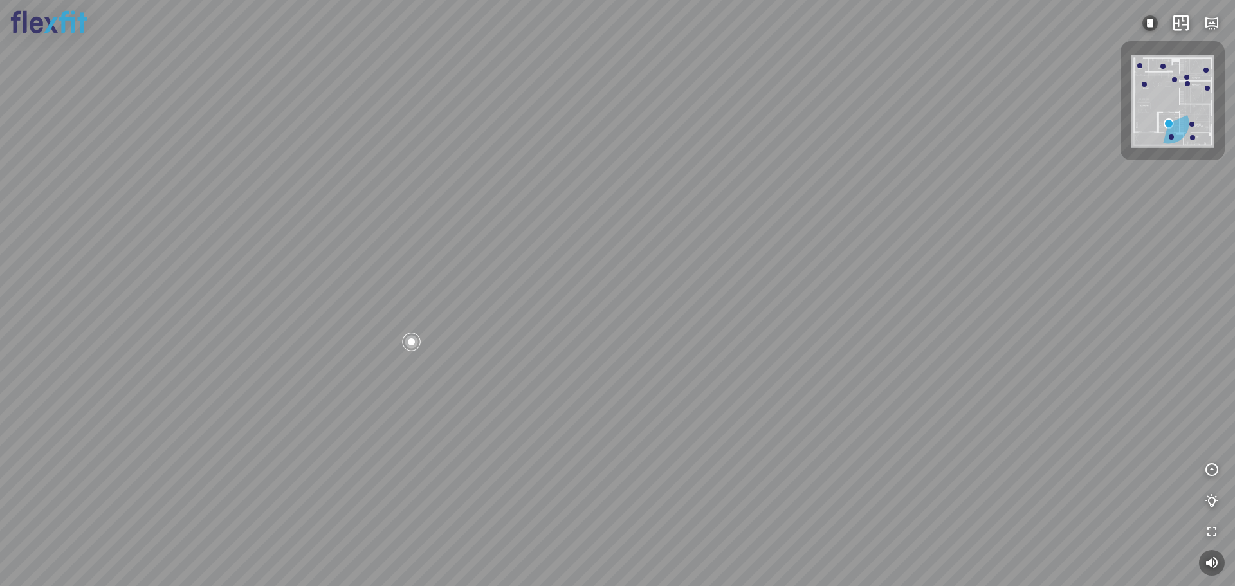
click at [803, 282] on div at bounding box center [617, 293] width 1235 height 586
drag, startPoint x: 597, startPoint y: 277, endPoint x: 711, endPoint y: 170, distance: 156.1
click at [707, 173] on div at bounding box center [617, 293] width 1235 height 586
drag, startPoint x: 600, startPoint y: 241, endPoint x: 794, endPoint y: 363, distance: 229.8
click at [825, 387] on div at bounding box center [617, 293] width 1235 height 586
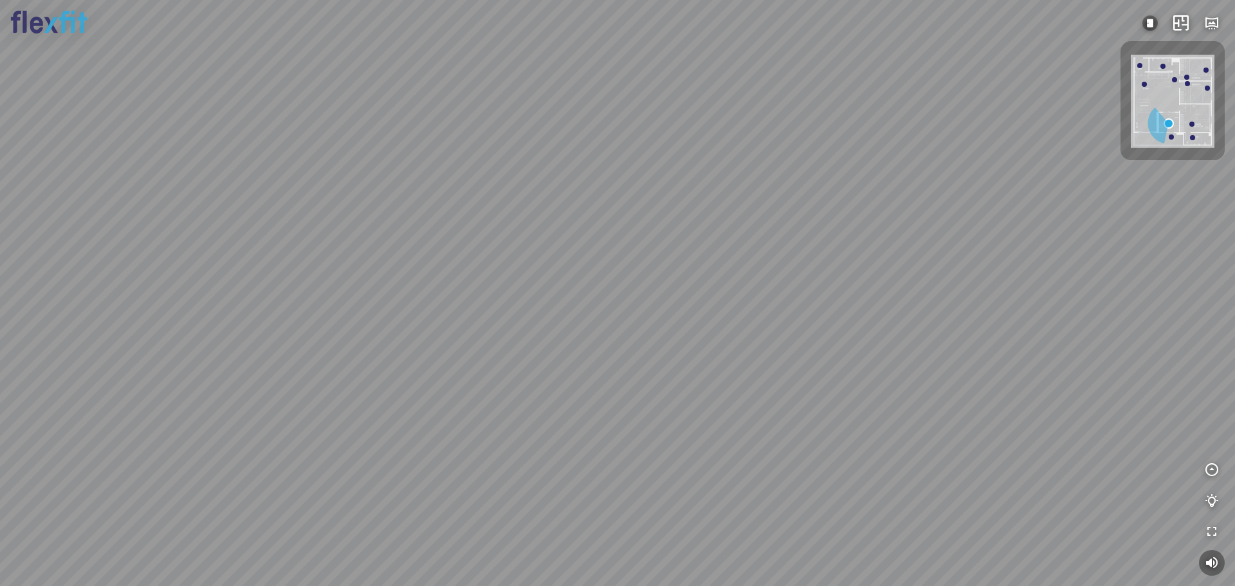
drag, startPoint x: 706, startPoint y: 301, endPoint x: 953, endPoint y: 390, distance: 263.2
click at [978, 401] on div at bounding box center [617, 293] width 1235 height 586
drag, startPoint x: 709, startPoint y: 310, endPoint x: 720, endPoint y: 226, distance: 84.9
click at [720, 226] on div at bounding box center [617, 293] width 1235 height 586
drag, startPoint x: 759, startPoint y: 262, endPoint x: 725, endPoint y: 95, distance: 171.3
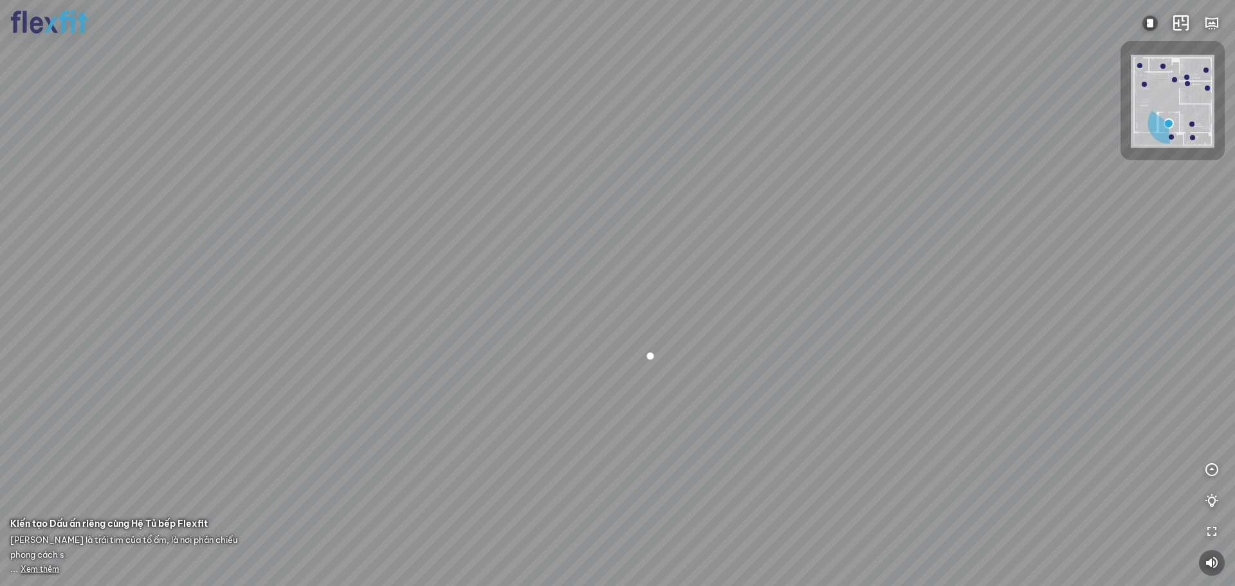
click at [725, 95] on div at bounding box center [617, 293] width 1235 height 586
drag, startPoint x: 742, startPoint y: 184, endPoint x: 688, endPoint y: 176, distance: 53.9
click at [657, 142] on div at bounding box center [617, 293] width 1235 height 586
drag, startPoint x: 657, startPoint y: 237, endPoint x: 647, endPoint y: 233, distance: 10.6
click at [635, 240] on div at bounding box center [617, 293] width 1235 height 586
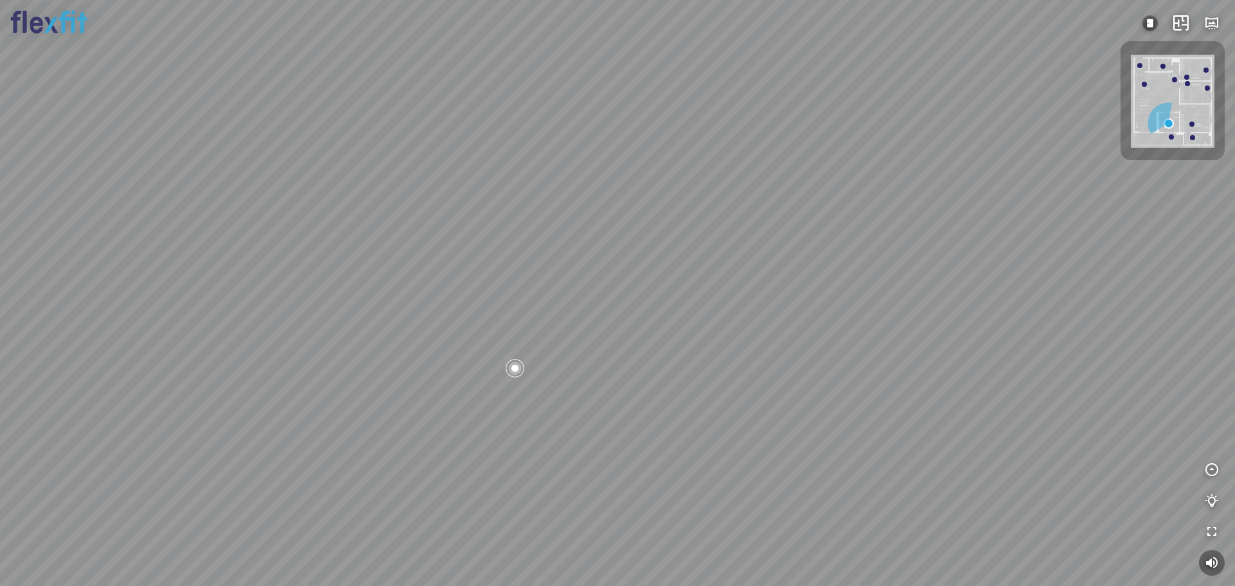
drag, startPoint x: 671, startPoint y: 225, endPoint x: 651, endPoint y: 226, distance: 19.3
click at [651, 226] on div at bounding box center [617, 293] width 1235 height 586
click at [1205, 88] on div at bounding box center [1207, 88] width 5 height 5
drag, startPoint x: 757, startPoint y: 199, endPoint x: 1021, endPoint y: 137, distance: 271.0
click at [740, 211] on div "Phòng khách" at bounding box center [617, 293] width 1235 height 586
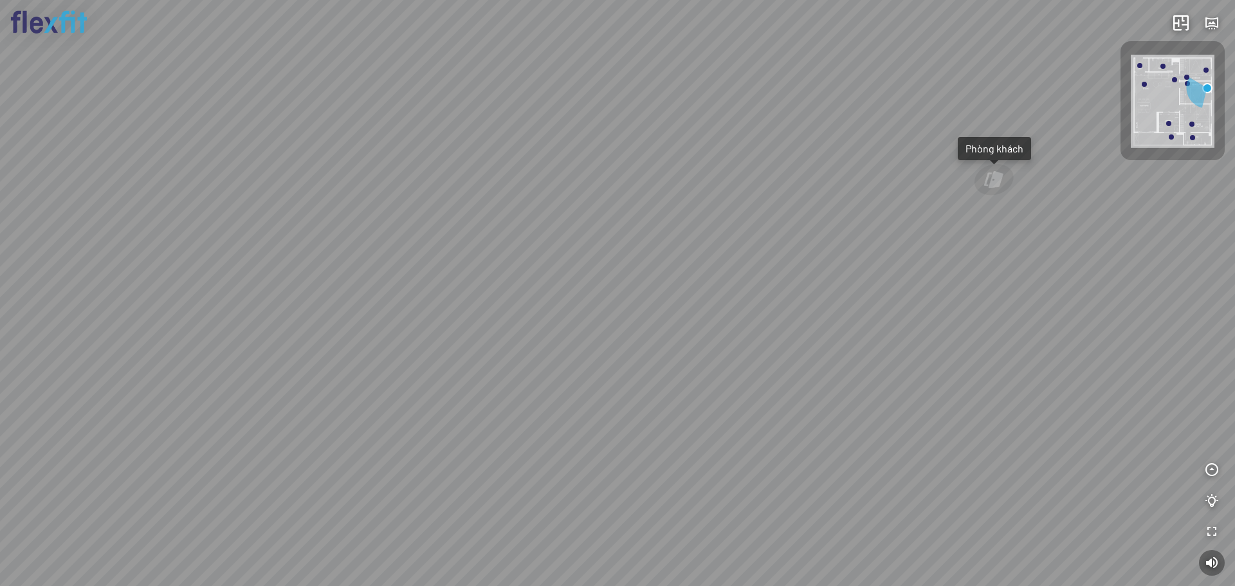
click at [1190, 124] on div at bounding box center [1191, 124] width 5 height 5
drag, startPoint x: 761, startPoint y: 176, endPoint x: 1091, endPoint y: 235, distance: 335.3
click at [1091, 235] on div "Phòng khách Phòng tắm master" at bounding box center [617, 293] width 1235 height 586
drag, startPoint x: 671, startPoint y: 167, endPoint x: 1089, endPoint y: 149, distance: 418.4
click at [1048, 149] on div "Phòng khách Phòng tắm master" at bounding box center [617, 293] width 1235 height 586
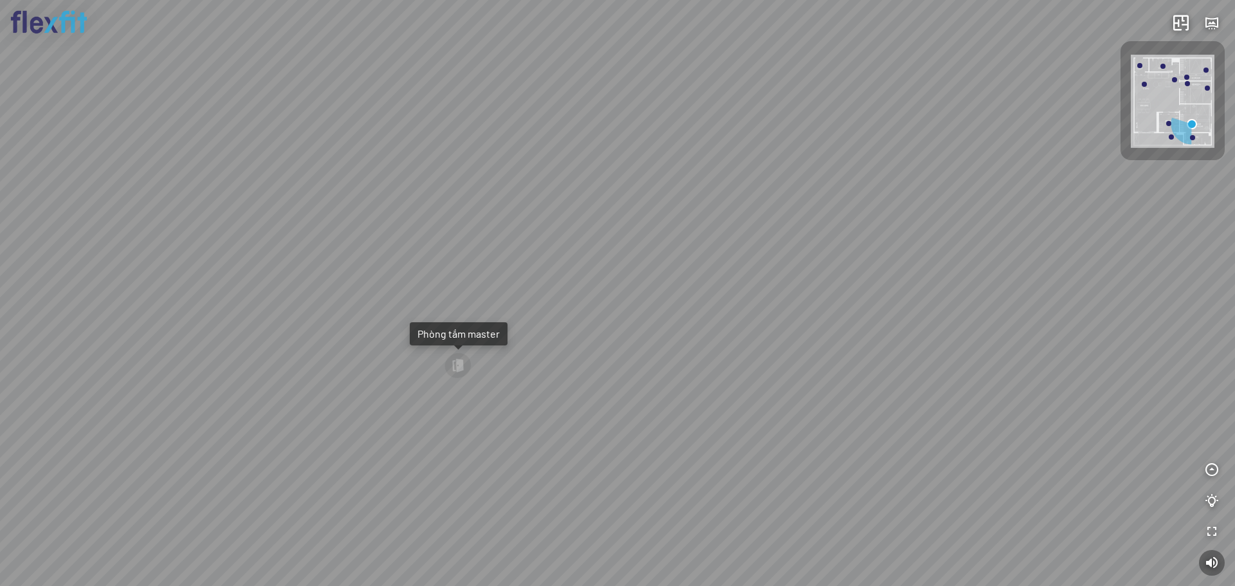
drag, startPoint x: 875, startPoint y: 155, endPoint x: 821, endPoint y: 340, distance: 192.1
click at [839, 347] on div "Phòng khách Phòng tắm master" at bounding box center [617, 293] width 1235 height 586
drag, startPoint x: 728, startPoint y: 165, endPoint x: 382, endPoint y: 183, distance: 346.5
click at [425, 171] on div "Phòng khách Phòng tắm master" at bounding box center [617, 293] width 1235 height 586
drag, startPoint x: 489, startPoint y: 123, endPoint x: 402, endPoint y: 98, distance: 91.0
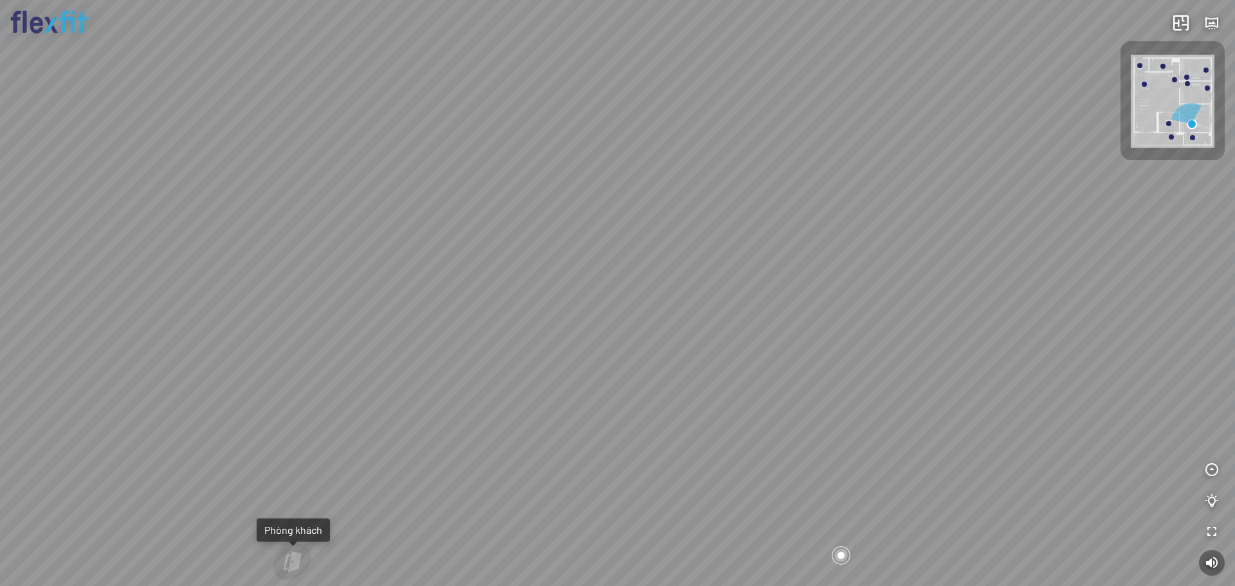
click at [427, 107] on div "Phòng khách Phòng tắm master" at bounding box center [617, 293] width 1235 height 586
drag, startPoint x: 666, startPoint y: 161, endPoint x: 515, endPoint y: 129, distance: 155.0
click at [542, 134] on div "Phòng khách Phòng tắm master" at bounding box center [617, 293] width 1235 height 586
drag, startPoint x: 612, startPoint y: 138, endPoint x: 792, endPoint y: 412, distance: 328.4
click at [792, 412] on div "Phòng khách Phòng tắm master" at bounding box center [617, 293] width 1235 height 586
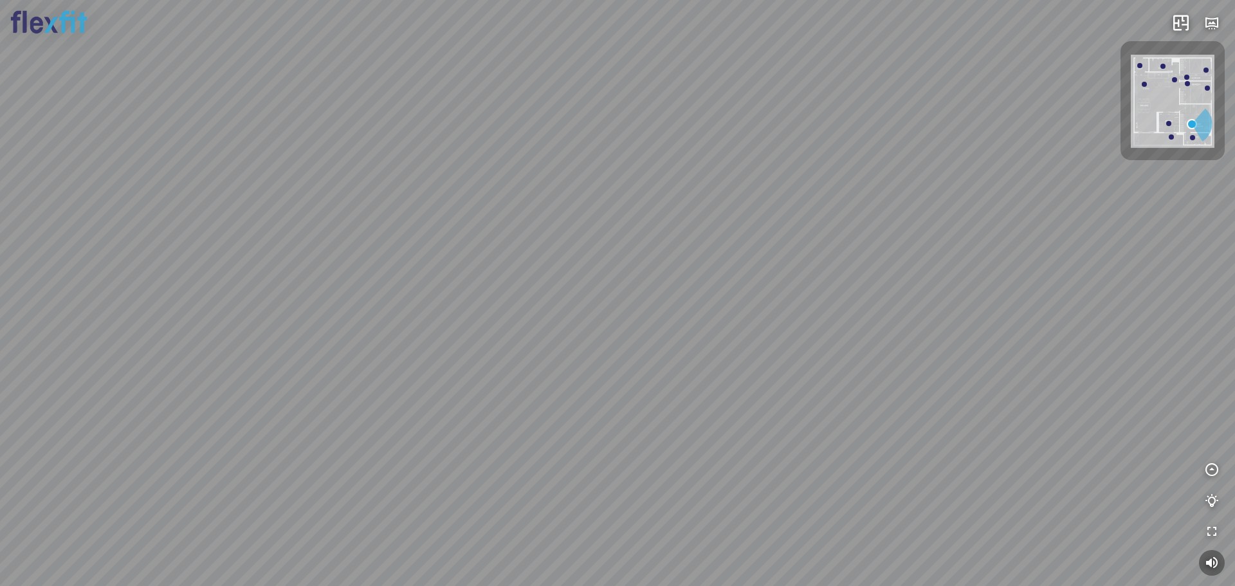
drag, startPoint x: 692, startPoint y: 171, endPoint x: 495, endPoint y: 140, distance: 199.3
click at [439, 130] on div "Phòng khách Phòng tắm master" at bounding box center [617, 293] width 1235 height 586
drag, startPoint x: 644, startPoint y: 141, endPoint x: 231, endPoint y: 203, distance: 417.5
click at [268, 212] on div "Phòng khách Phòng tắm master" at bounding box center [617, 293] width 1235 height 586
drag, startPoint x: 596, startPoint y: 179, endPoint x: 619, endPoint y: 101, distance: 81.8
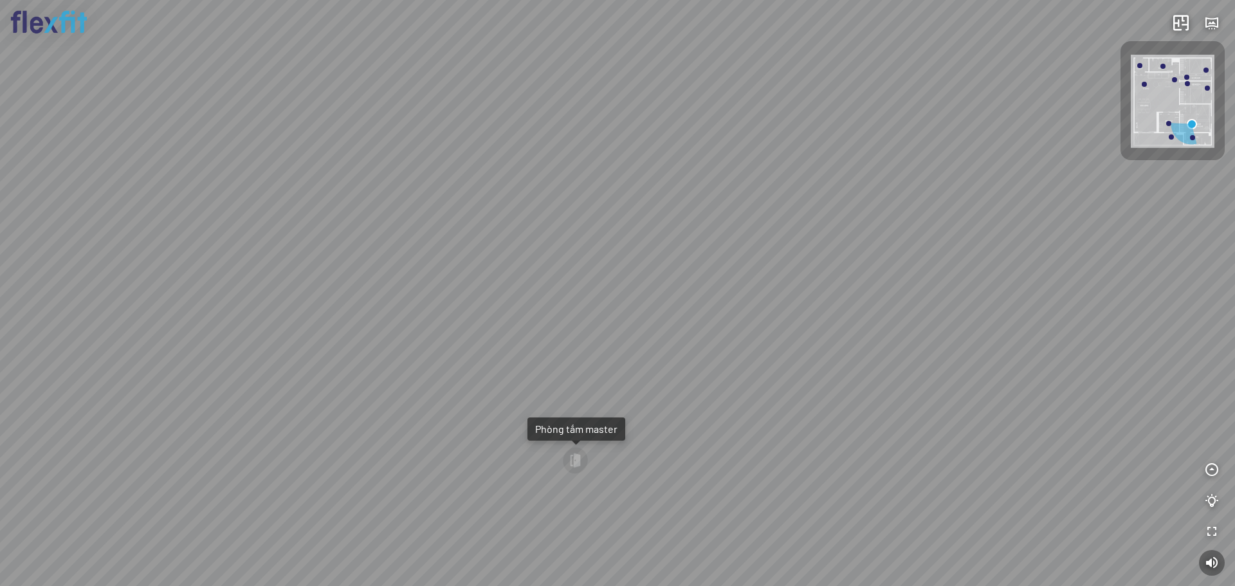
click at [530, 26] on div "Phòng khách Phòng tắm master" at bounding box center [617, 293] width 1235 height 586
drag, startPoint x: 689, startPoint y: 202, endPoint x: 573, endPoint y: 58, distance: 185.2
click at [562, 66] on div "Phòng khách Phòng tắm master" at bounding box center [617, 293] width 1235 height 586
drag, startPoint x: 609, startPoint y: 205, endPoint x: 894, endPoint y: 122, distance: 296.9
click at [814, 125] on div "Phòng khách Phòng tắm master" at bounding box center [617, 293] width 1235 height 586
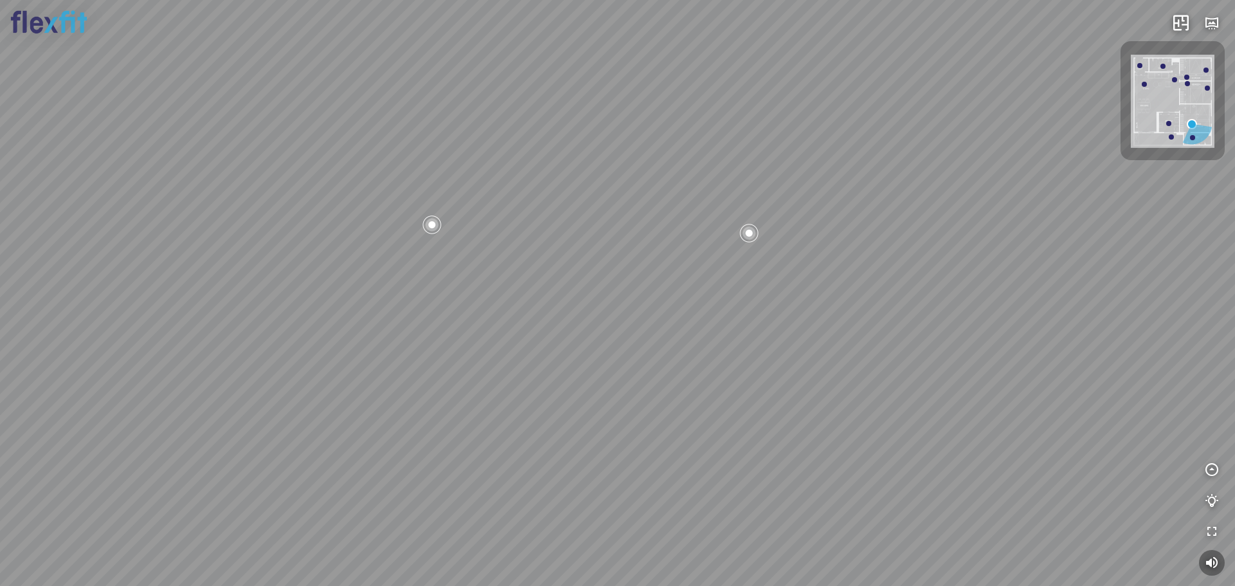
click at [776, 66] on div "Phòng khách Phòng tắm master" at bounding box center [617, 293] width 1235 height 586
drag, startPoint x: 638, startPoint y: 158, endPoint x: 680, endPoint y: 247, distance: 98.7
click at [720, 261] on div "Phòng khách Phòng tắm master" at bounding box center [617, 293] width 1235 height 586
click at [753, 305] on div "Phòng khách Phòng tắm master" at bounding box center [617, 293] width 1235 height 586
click at [791, 386] on div "Phòng khách Phòng tắm master" at bounding box center [617, 293] width 1235 height 586
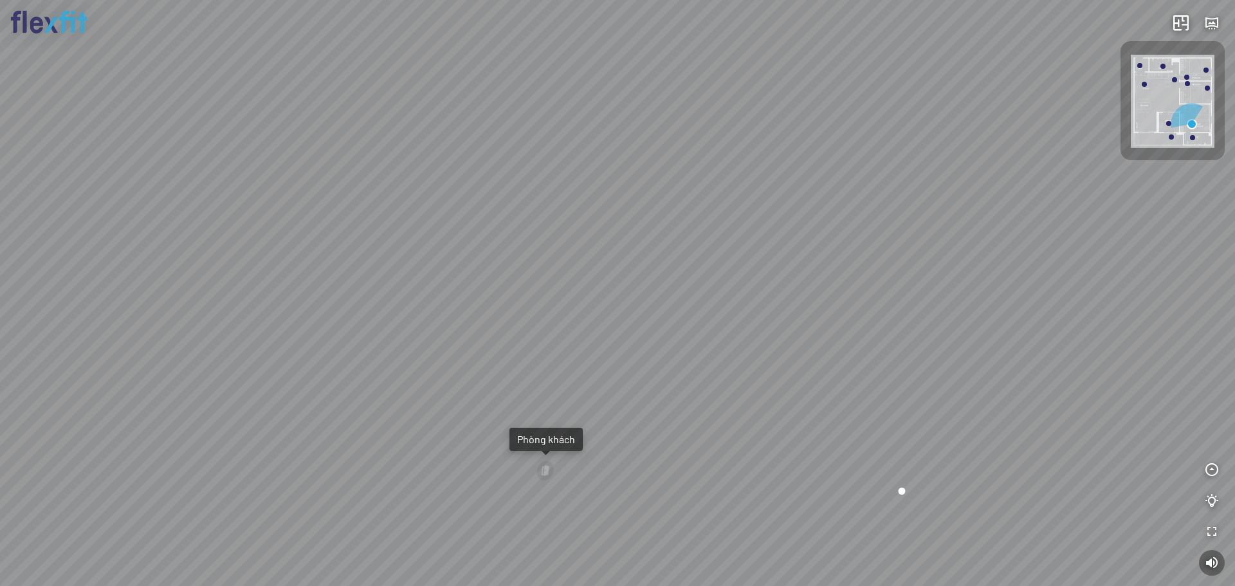
click at [899, 143] on div "Phòng khách Phòng tắm master" at bounding box center [617, 293] width 1235 height 586
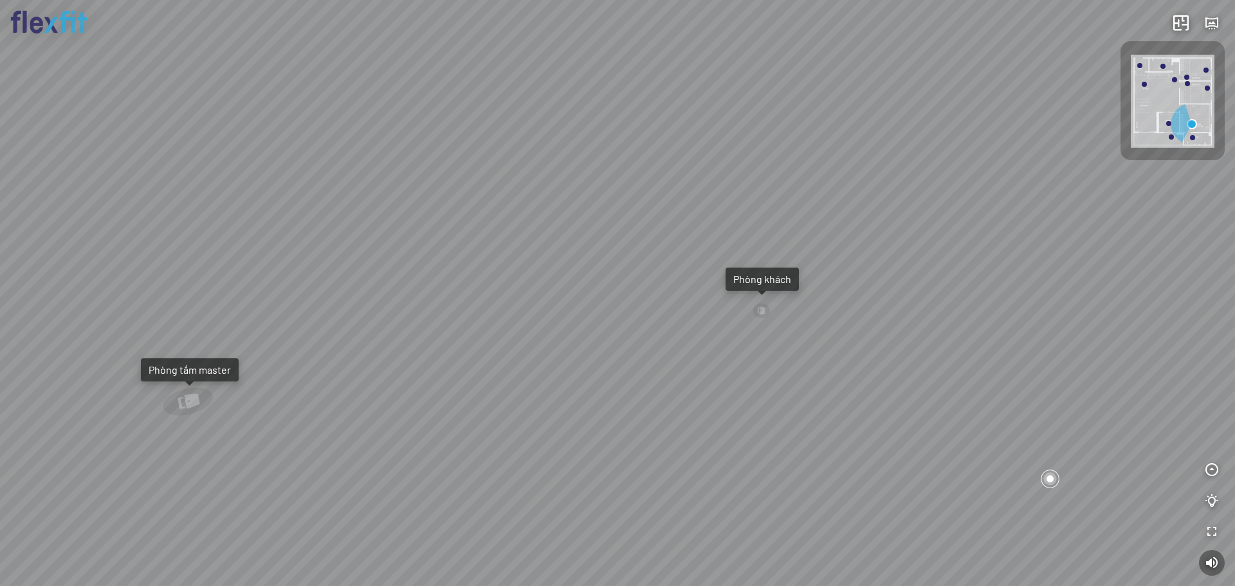
click at [687, 161] on div "Phòng khách Phòng tắm master" at bounding box center [617, 293] width 1235 height 586
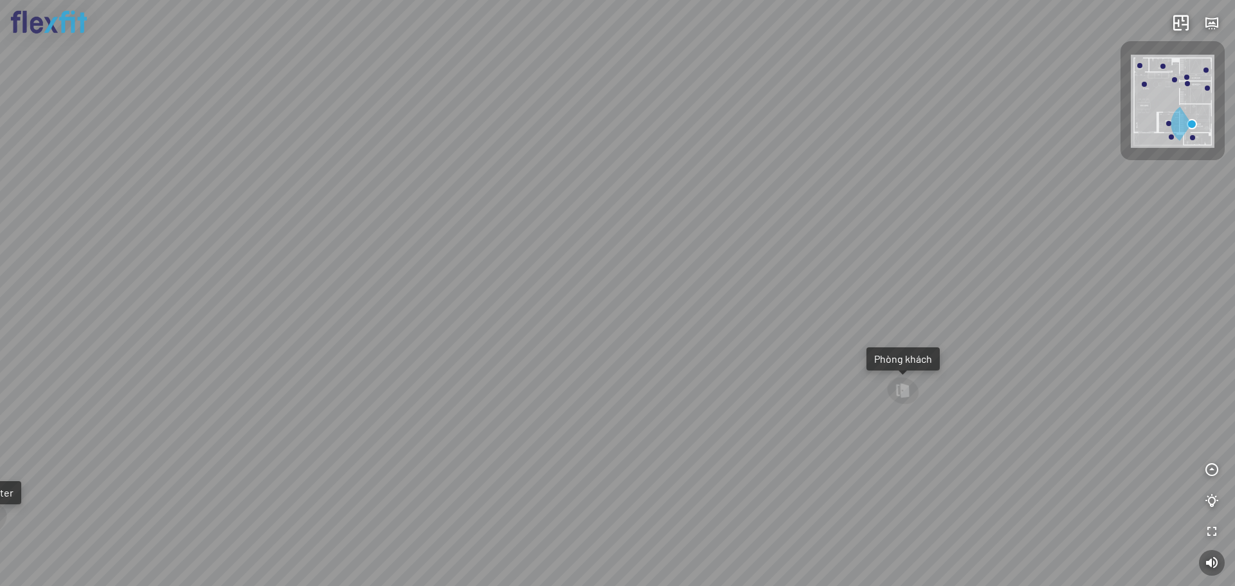
click at [665, 376] on div "Phòng khách Phòng tắm master" at bounding box center [617, 293] width 1235 height 586
click at [699, 325] on div "Phòng khách Phòng tắm master" at bounding box center [617, 293] width 1235 height 586
click at [691, 235] on div "Phòng khách Phòng tắm master" at bounding box center [617, 293] width 1235 height 586
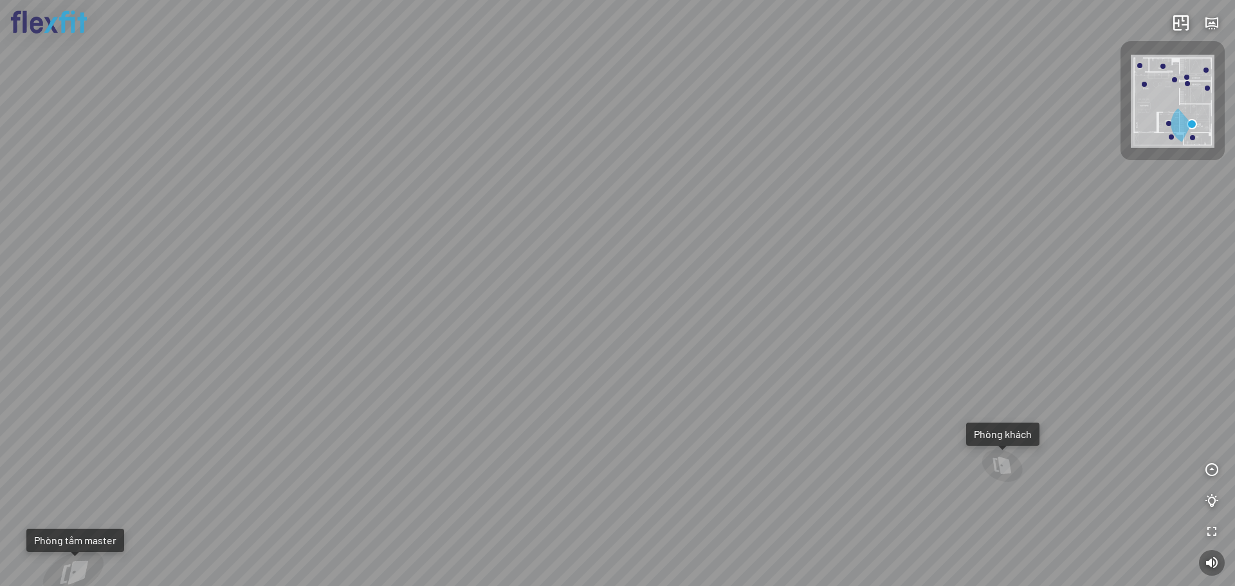
click at [679, 239] on div "Phòng khách Phòng tắm master" at bounding box center [617, 293] width 1235 height 586
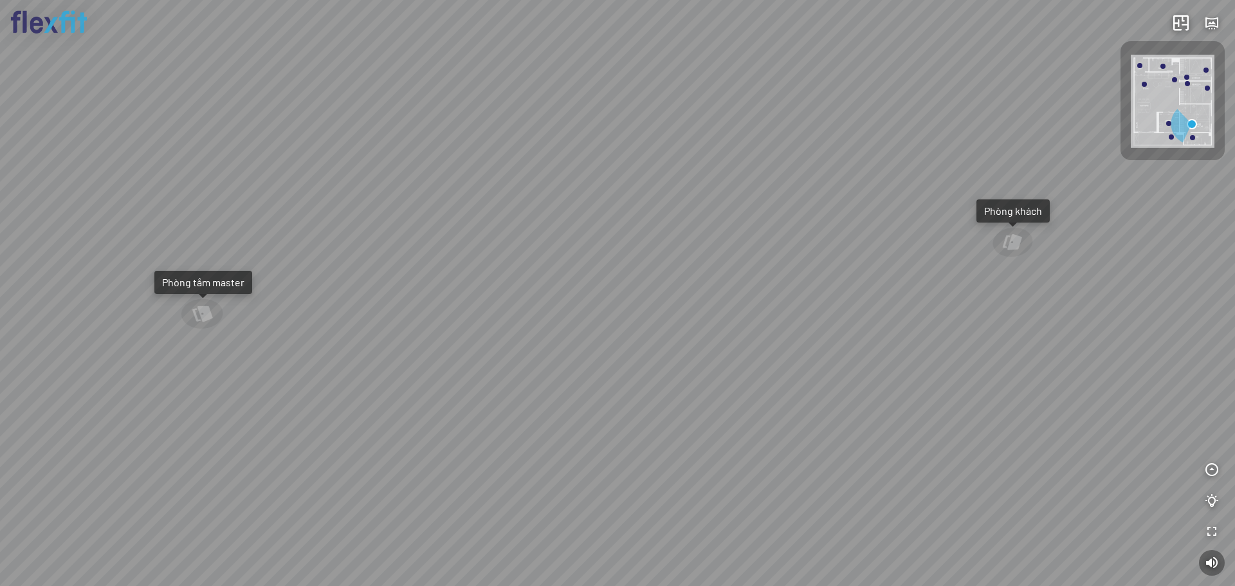
click at [666, 239] on div "Phòng khách Phòng tắm master" at bounding box center [617, 293] width 1235 height 586
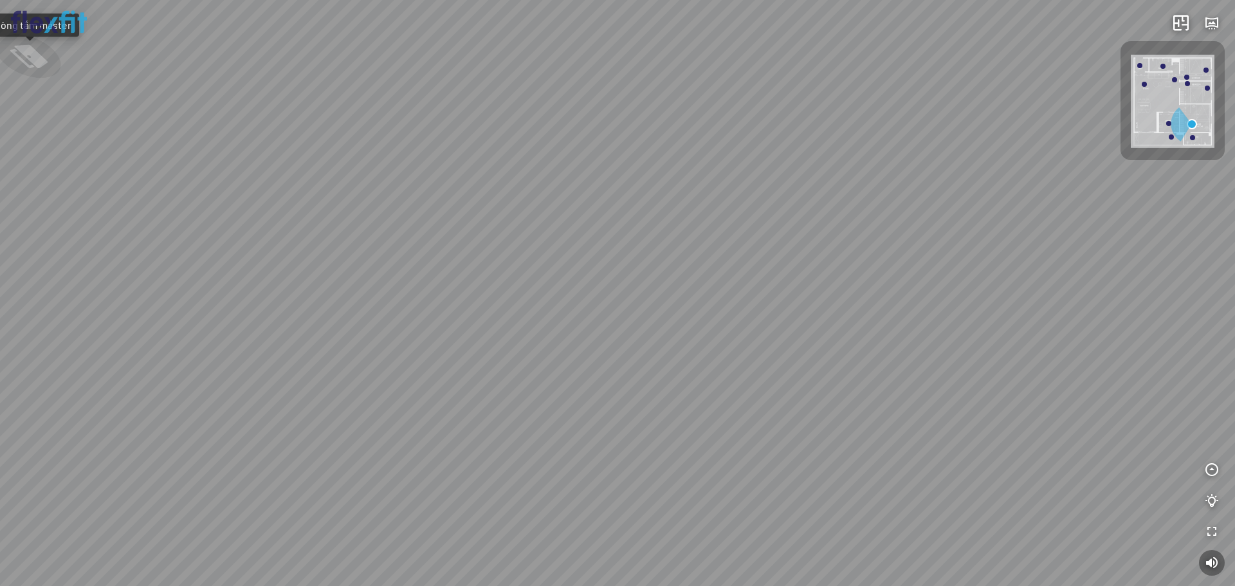
click at [614, 259] on div "Phòng khách Phòng tắm master" at bounding box center [617, 293] width 1235 height 586
click at [736, 424] on div "Phòng khách Phòng tắm master" at bounding box center [617, 293] width 1235 height 586
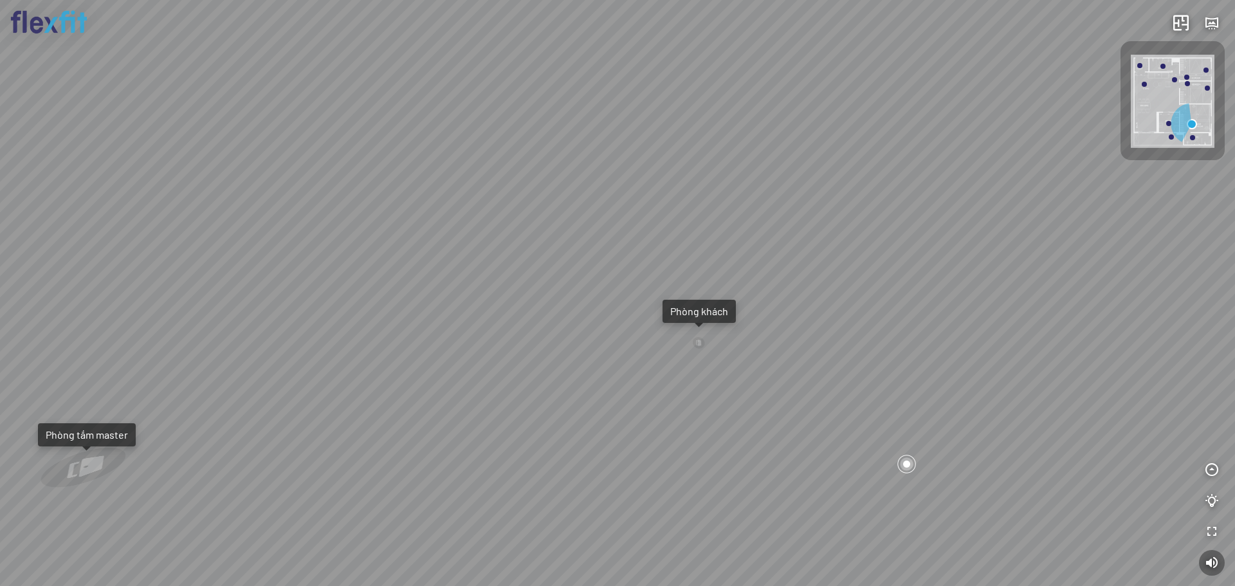
click at [615, 359] on div "Phòng khách Phòng tắm master" at bounding box center [617, 293] width 1235 height 586
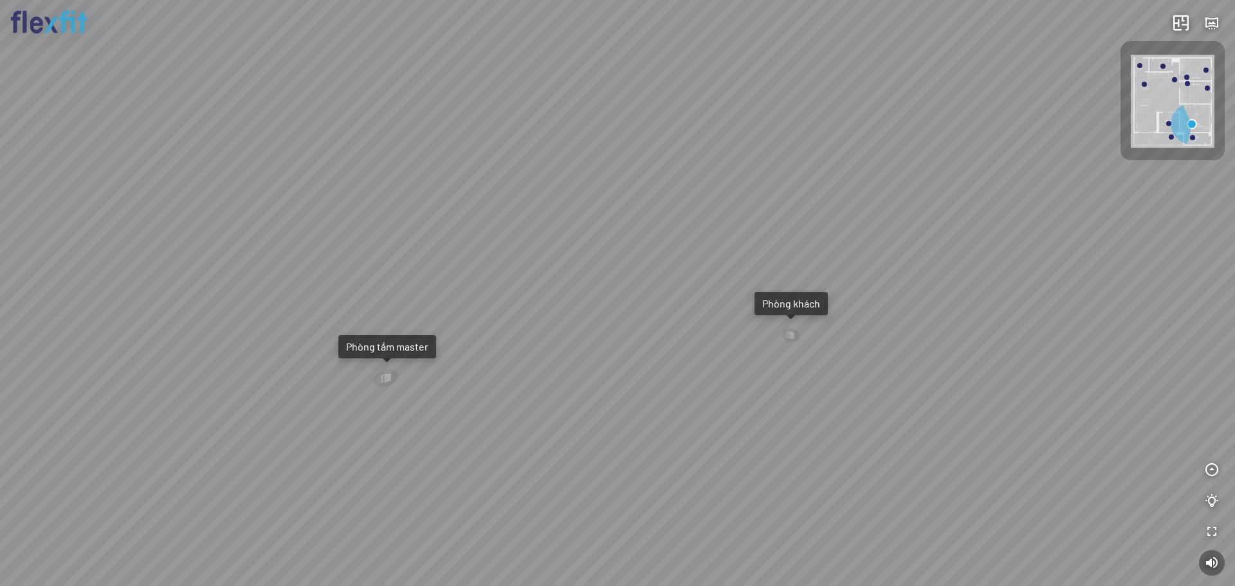
click at [722, 262] on div "Phòng khách Phòng tắm master" at bounding box center [617, 293] width 1235 height 586
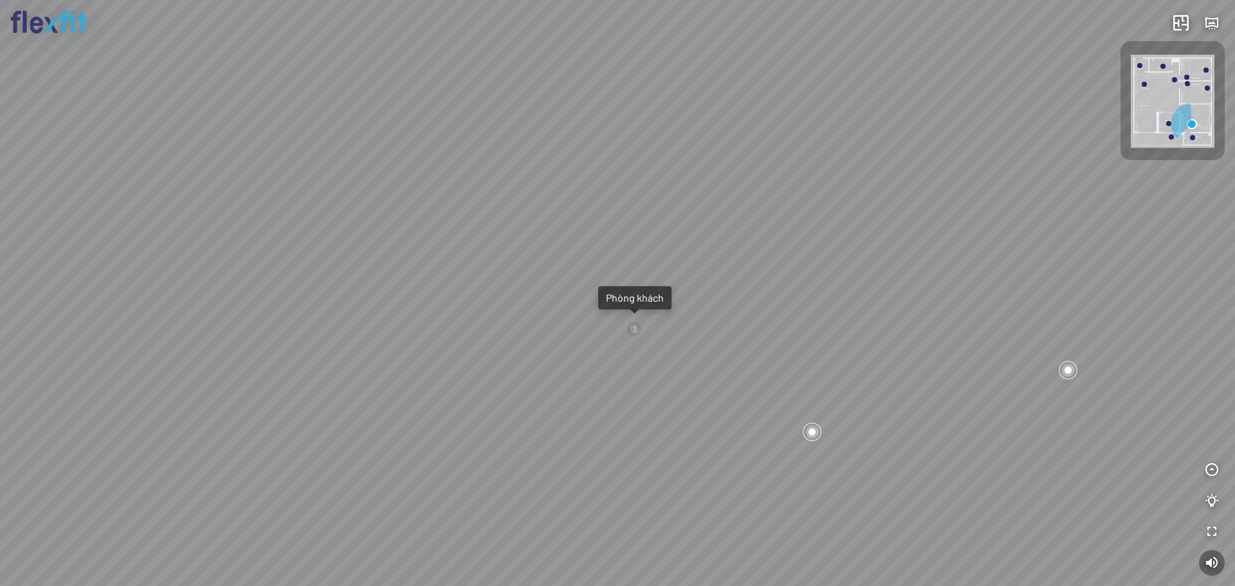
click at [387, 170] on div "Phòng khách Phòng tắm master" at bounding box center [617, 293] width 1235 height 586
click at [358, 186] on div "Phòng khách Phòng tắm master" at bounding box center [617, 293] width 1235 height 586
click at [541, 456] on div "Phòng khách Phòng tắm master" at bounding box center [617, 293] width 1235 height 586
click at [606, 174] on div "Phòng khách Phòng tắm master" at bounding box center [617, 293] width 1235 height 586
click at [593, 196] on div "Phòng khách Phòng tắm master" at bounding box center [617, 293] width 1235 height 586
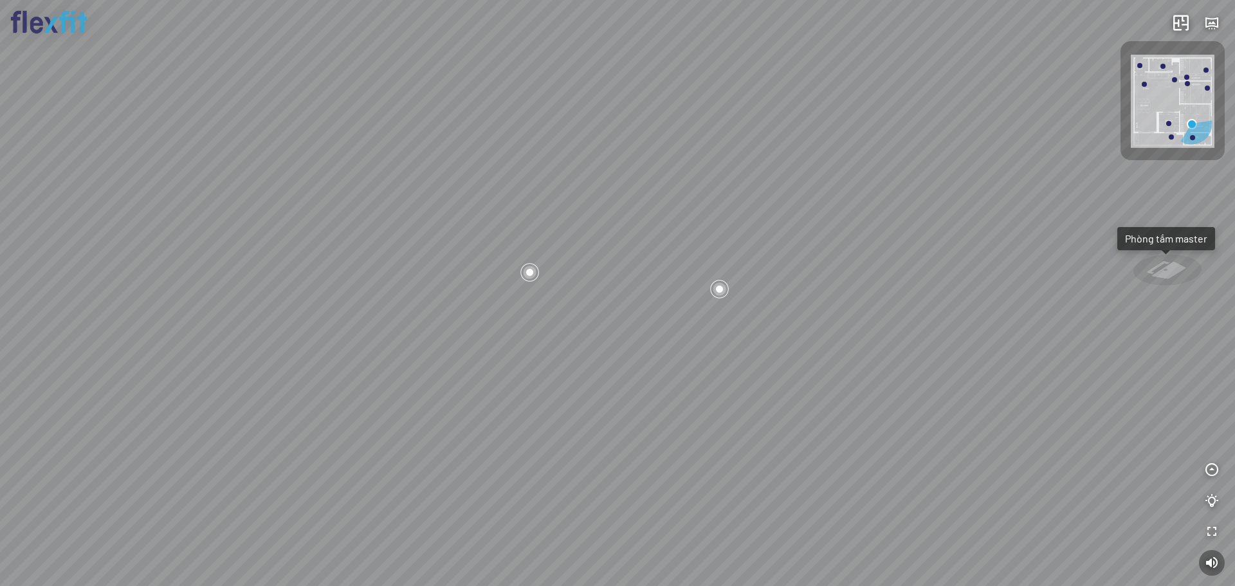
click at [354, 228] on div "Phòng khách Phòng tắm master" at bounding box center [617, 293] width 1235 height 586
click at [337, 280] on div "Phòng khách Phòng tắm master" at bounding box center [617, 293] width 1235 height 586
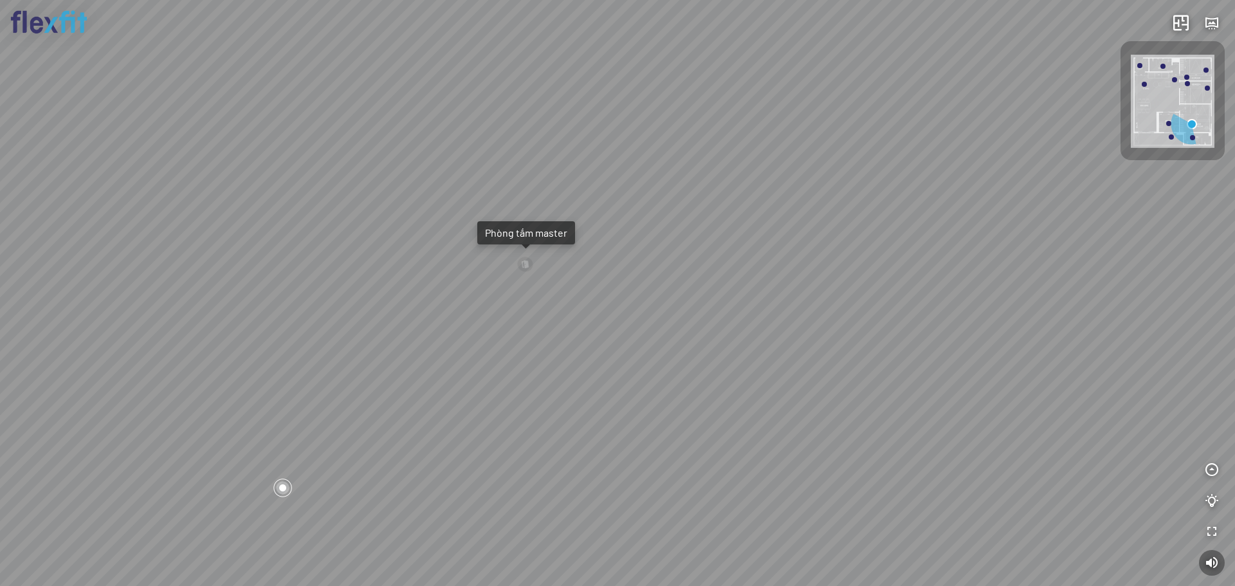
click at [1188, 73] on img at bounding box center [1173, 101] width 84 height 93
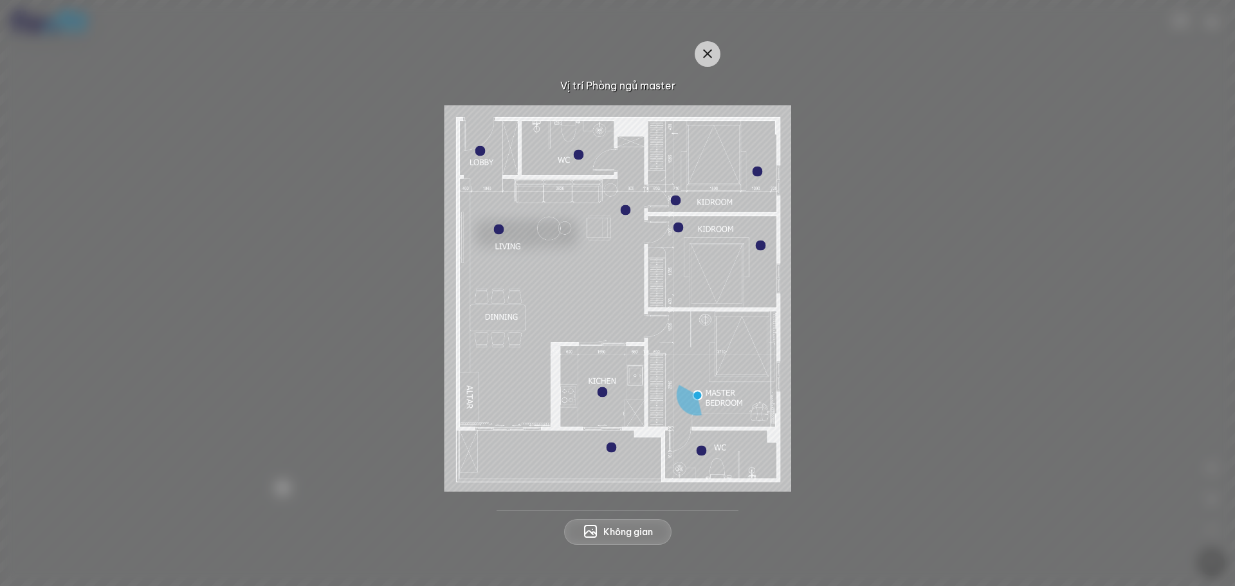
click at [682, 199] on img at bounding box center [617, 298] width 347 height 387
click at [679, 199] on div at bounding box center [675, 200] width 10 height 10
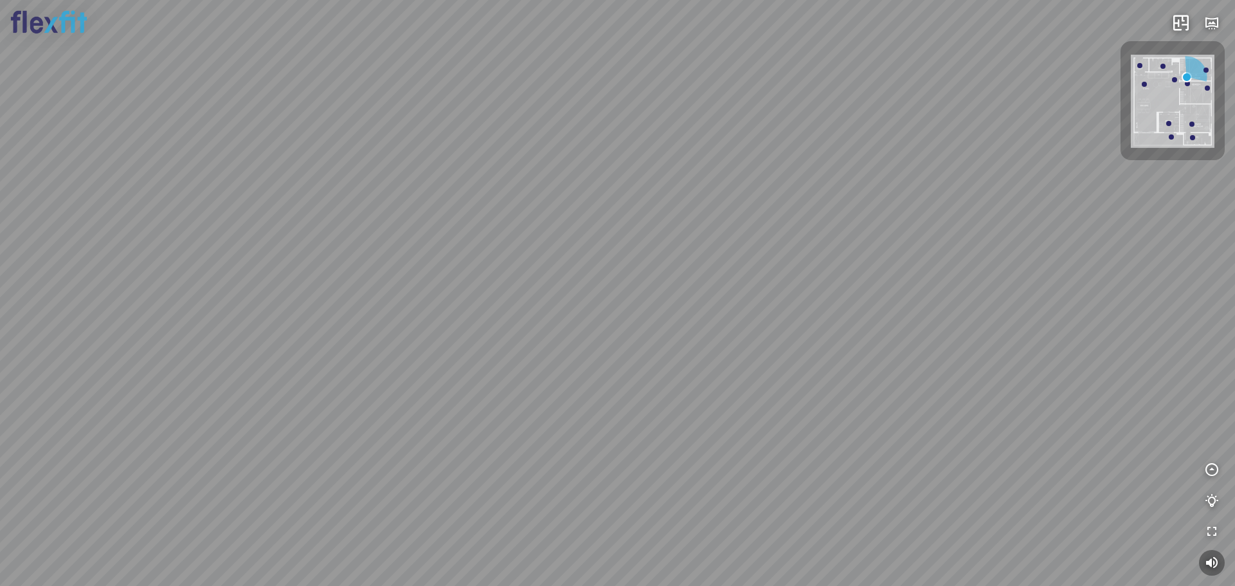
click at [630, 266] on div at bounding box center [617, 293] width 1235 height 586
click at [1089, 253] on div at bounding box center [617, 293] width 1235 height 586
click at [1122, 163] on div at bounding box center [617, 293] width 1235 height 586
click at [1028, 427] on div at bounding box center [617, 293] width 1235 height 586
click at [745, 479] on div at bounding box center [617, 293] width 1235 height 586
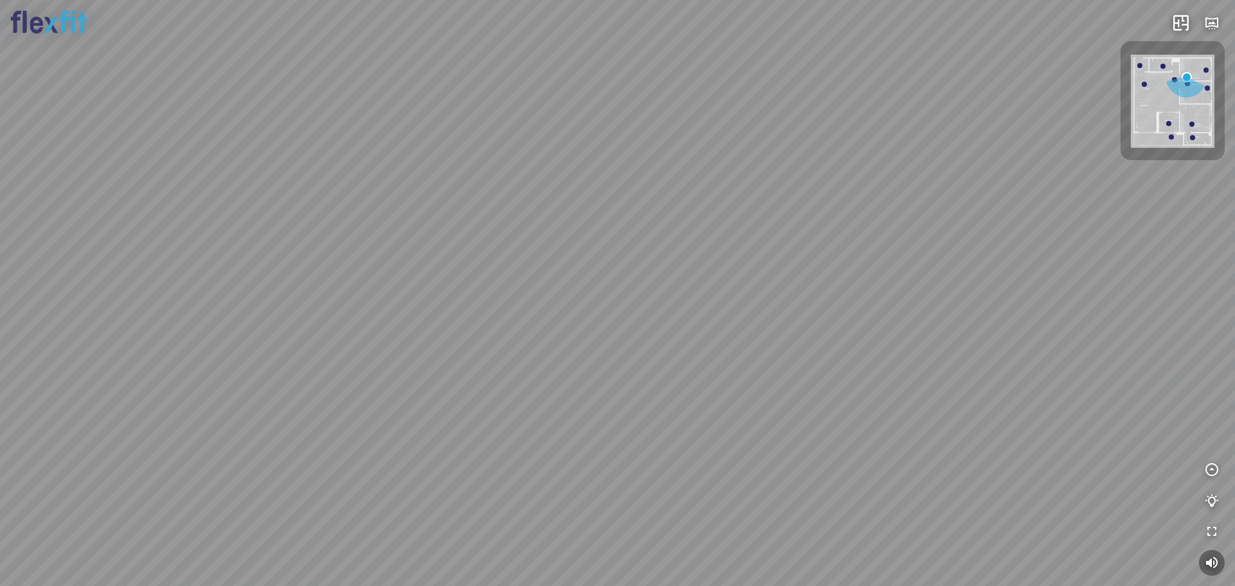
click at [826, 257] on div at bounding box center [617, 293] width 1235 height 586
click at [798, 146] on div at bounding box center [617, 293] width 1235 height 586
click at [736, 228] on div at bounding box center [617, 293] width 1235 height 586
click at [722, 259] on div at bounding box center [617, 293] width 1235 height 586
click at [734, 258] on div at bounding box center [617, 293] width 1235 height 586
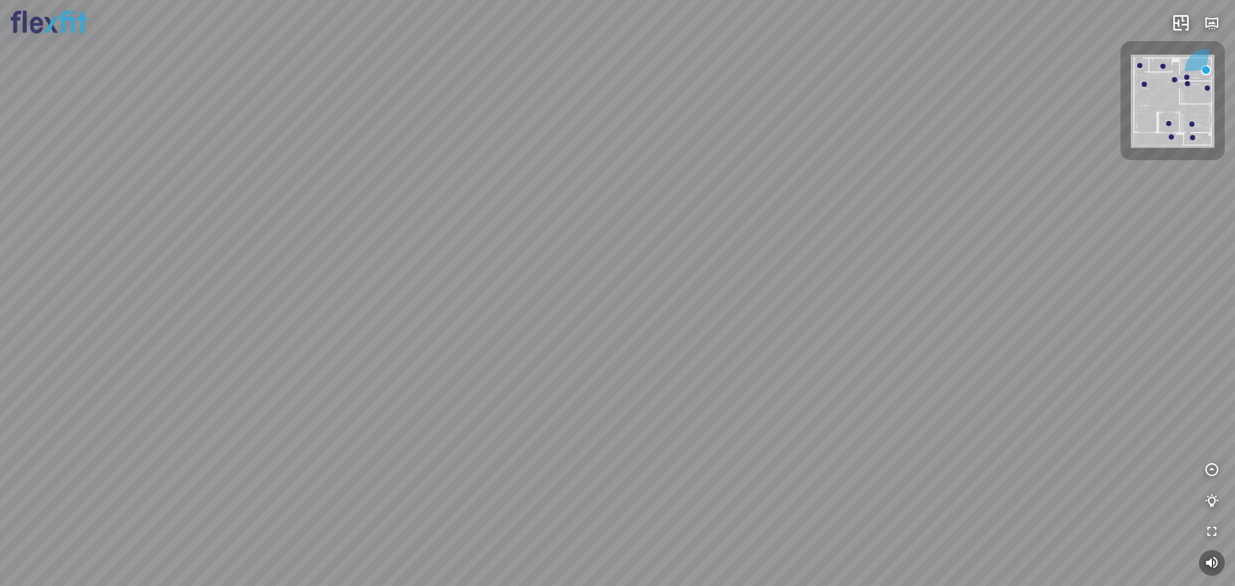
click at [949, 204] on div at bounding box center [617, 293] width 1235 height 586
click at [1206, 88] on div at bounding box center [1207, 88] width 5 height 5
click at [493, 299] on div at bounding box center [617, 293] width 1235 height 586
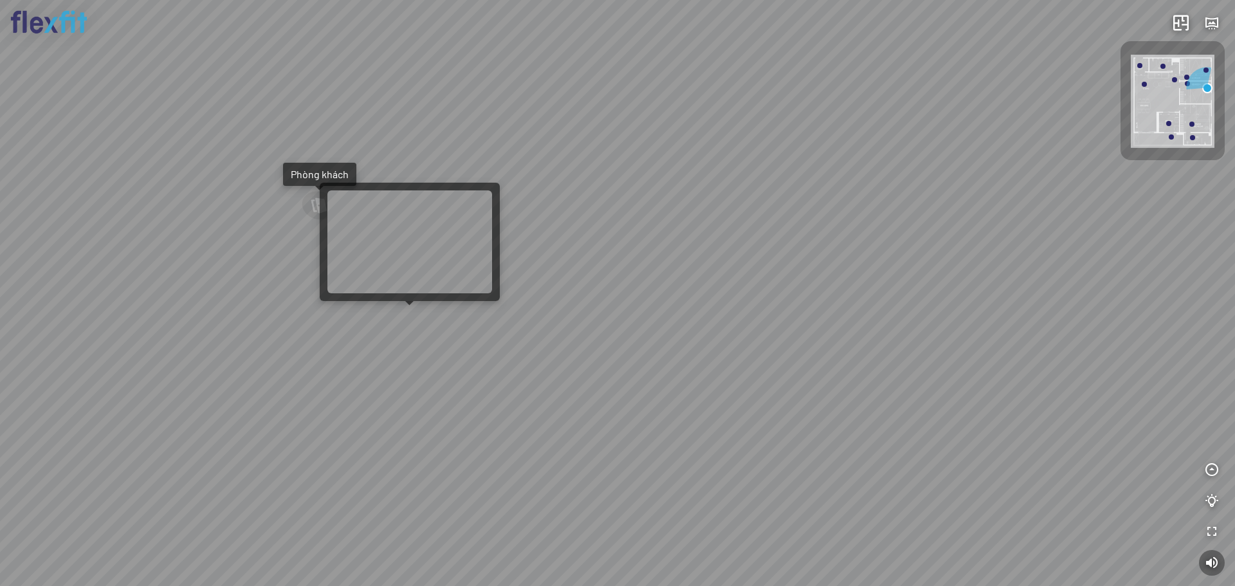
click at [420, 315] on div "Phòng khách" at bounding box center [617, 293] width 1235 height 586
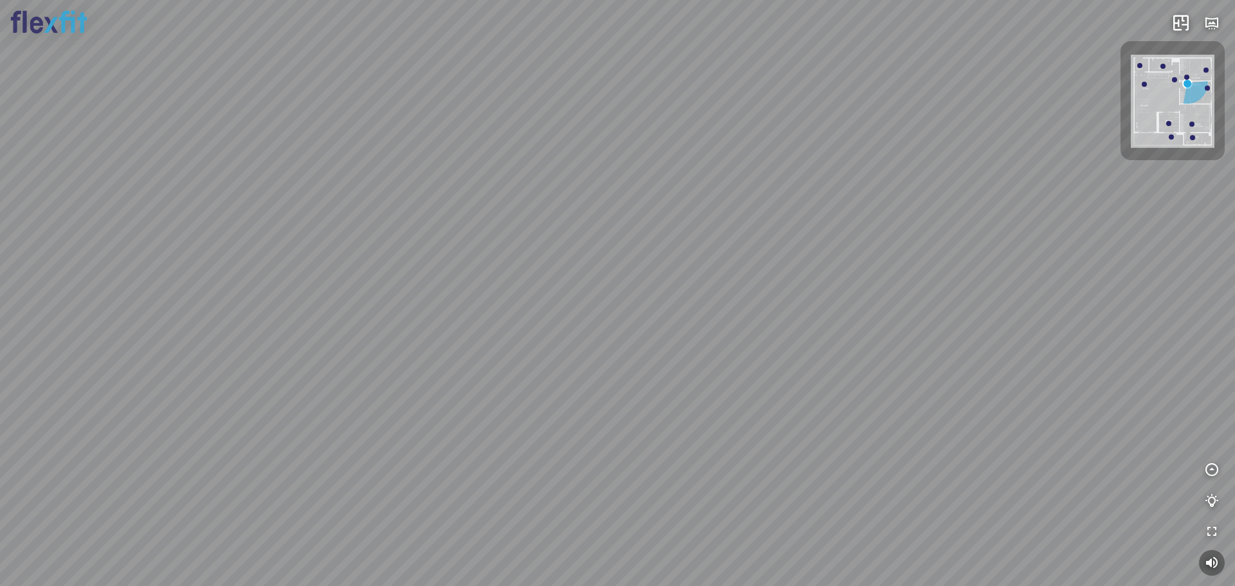
click at [854, 332] on div at bounding box center [617, 293] width 1235 height 586
click at [578, 299] on div "Phòng khách" at bounding box center [617, 293] width 1235 height 586
click at [752, 284] on div "Phòng khách" at bounding box center [617, 293] width 1235 height 586
click at [852, 105] on div "Phòng khách" at bounding box center [617, 293] width 1235 height 586
click at [646, 127] on div "Phòng khách" at bounding box center [617, 293] width 1235 height 586
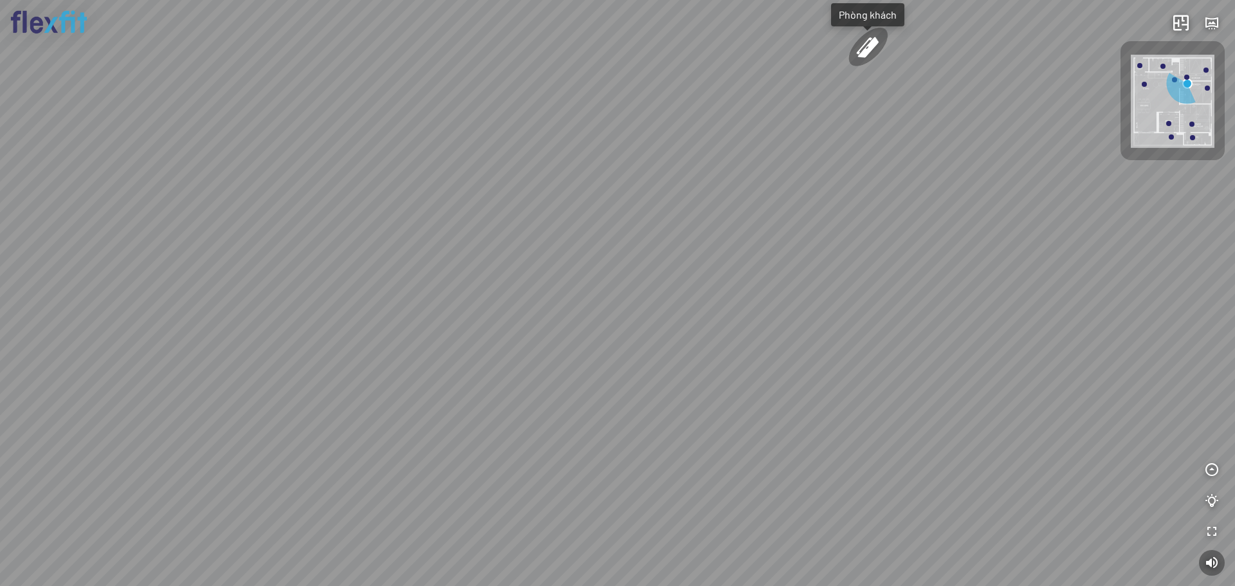
click at [722, 253] on div "Phòng khách" at bounding box center [617, 293] width 1235 height 586
click at [846, 53] on div at bounding box center [851, 49] width 54 height 50
click at [922, 189] on div at bounding box center [617, 293] width 1235 height 586
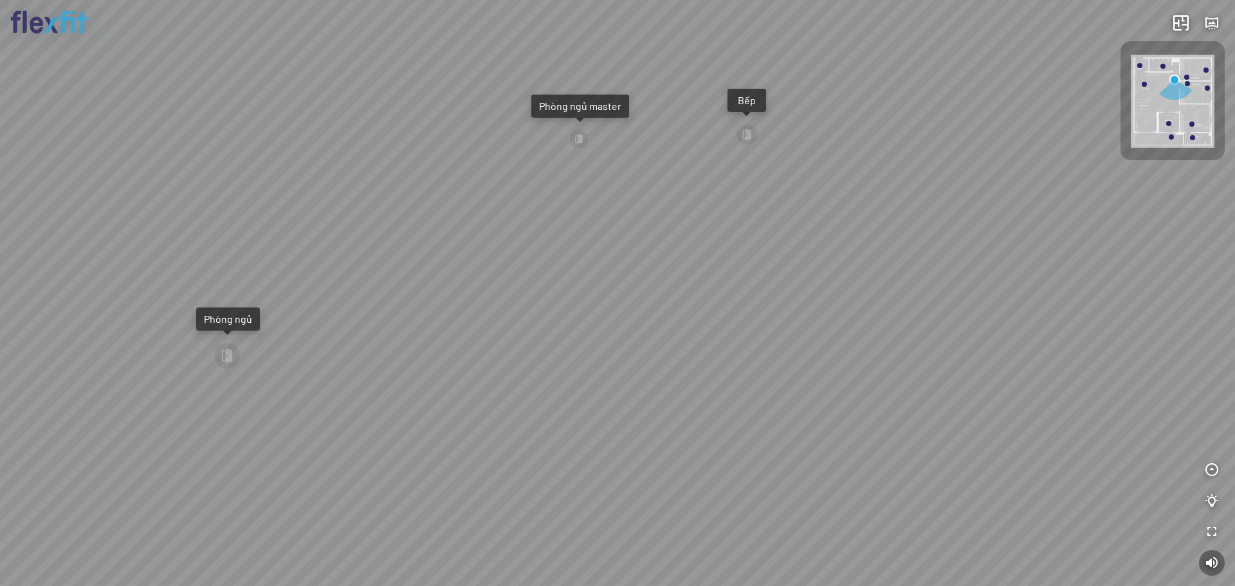
click at [786, 138] on div "Bếp WC Phòng ngủ master Phòng ngủ Phòng ngủ" at bounding box center [617, 293] width 1235 height 586
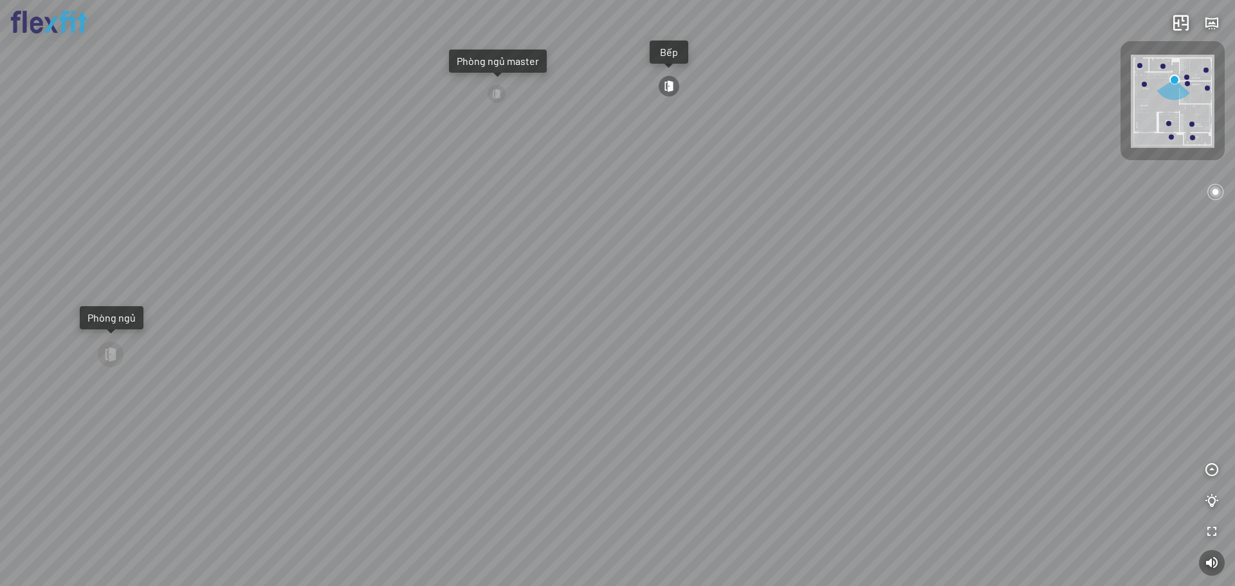
click at [654, 277] on div "Bếp WC Phòng ngủ master Phòng ngủ Phòng ngủ" at bounding box center [617, 293] width 1235 height 586
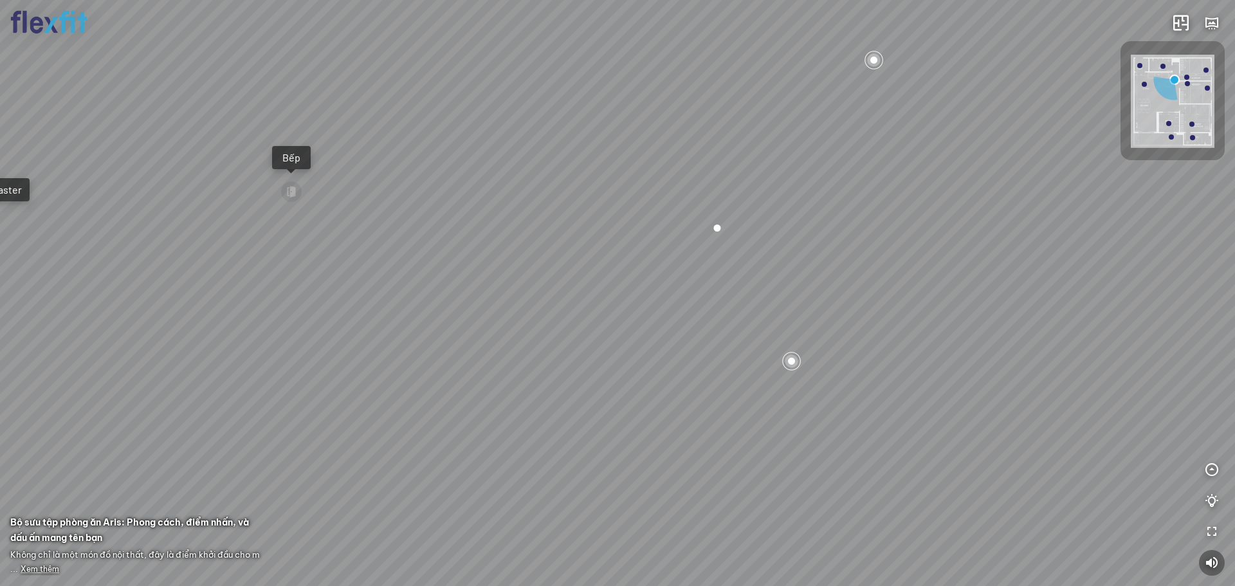
click at [1207, 86] on div at bounding box center [1173, 101] width 84 height 93
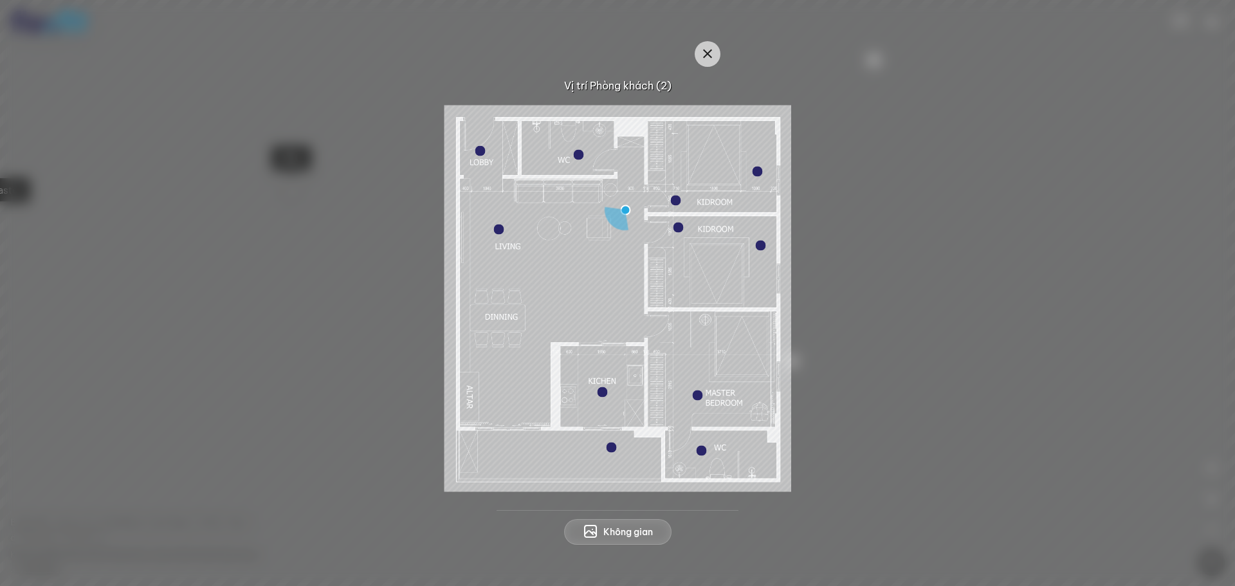
click at [757, 244] on div at bounding box center [761, 246] width 10 height 10
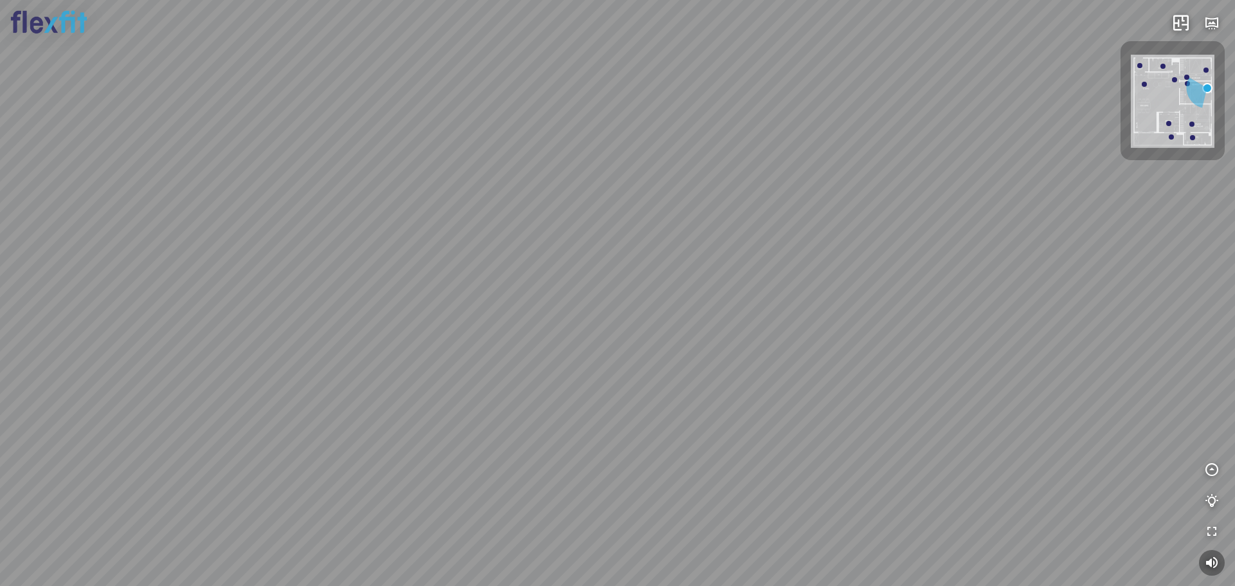
click at [1008, 201] on div at bounding box center [617, 293] width 1235 height 586
click at [753, 331] on div "Phòng khách" at bounding box center [617, 293] width 1235 height 586
click at [862, 327] on div "Phòng khách" at bounding box center [617, 293] width 1235 height 586
click at [827, 332] on div "Phòng khách" at bounding box center [617, 293] width 1235 height 586
click at [555, 316] on div "Phòng khách" at bounding box center [617, 293] width 1235 height 586
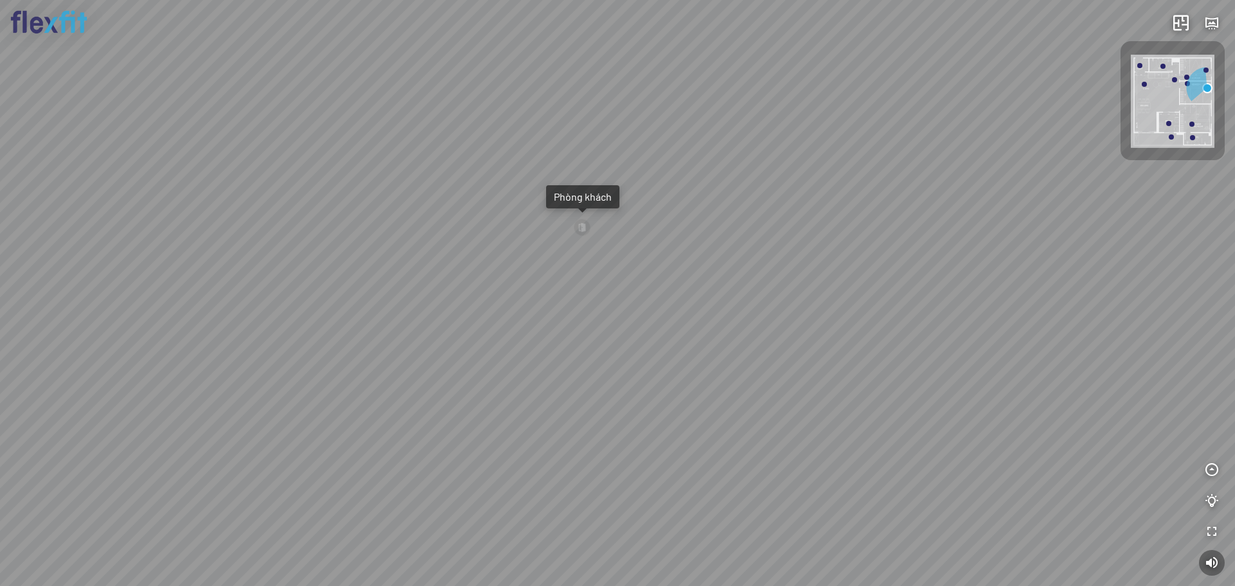
click at [736, 313] on div "Phòng khách" at bounding box center [617, 293] width 1235 height 586
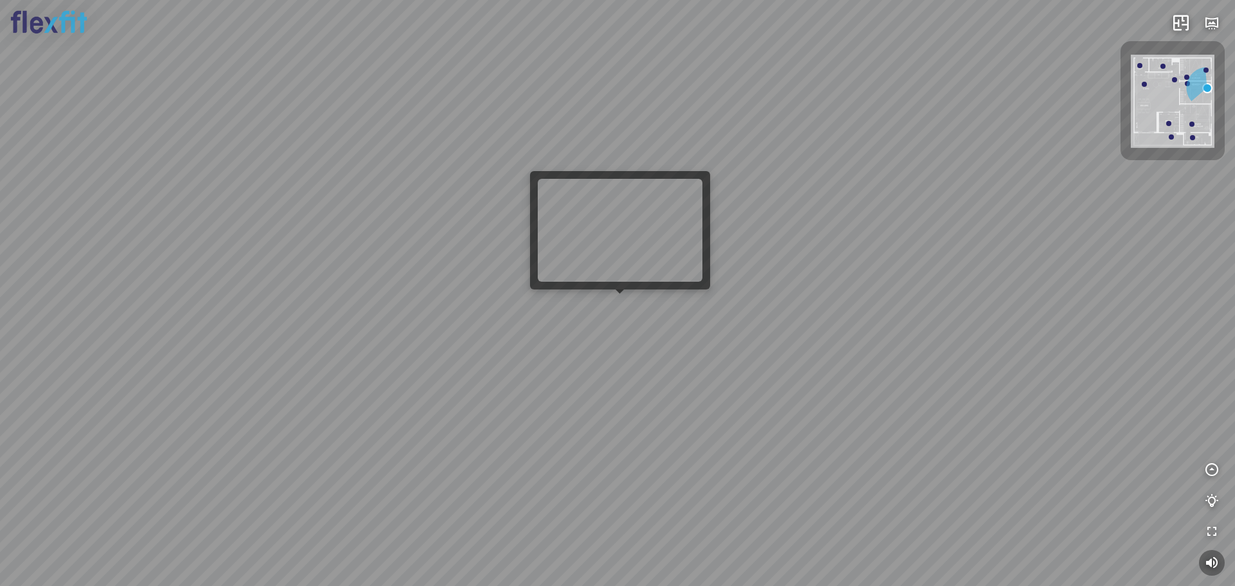
click at [624, 303] on div "Phòng khách" at bounding box center [617, 293] width 1235 height 586
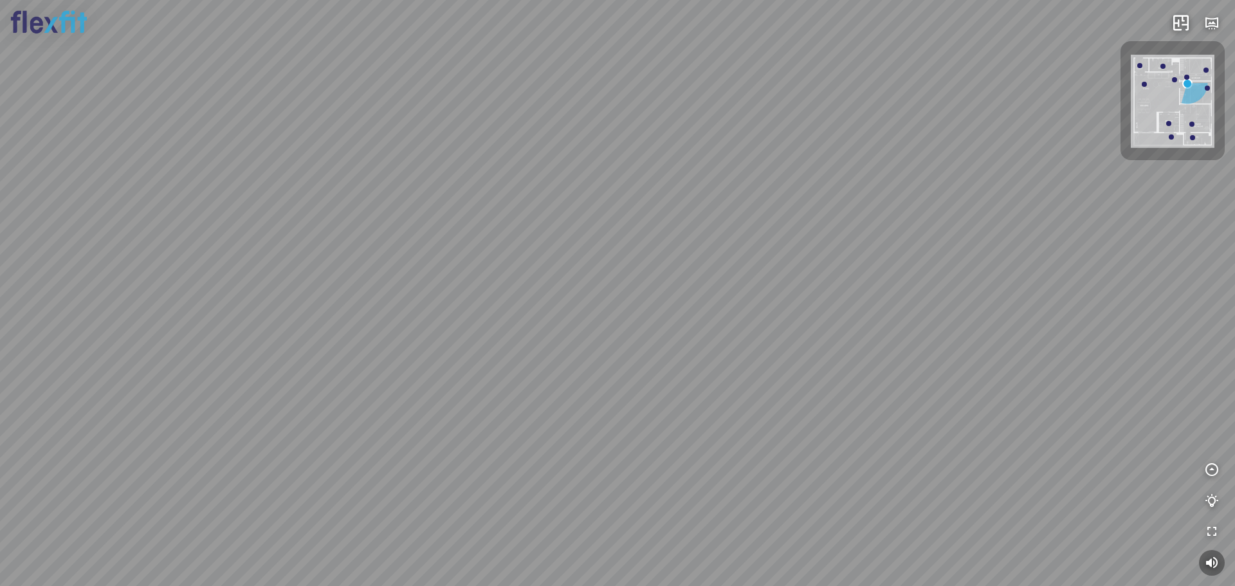
click at [686, 221] on div "Phòng khách" at bounding box center [617, 293] width 1235 height 586
click at [1176, 80] on div at bounding box center [1174, 79] width 5 height 5
click at [1011, 170] on div "Bếp WC Phòng ngủ master Phòng ngủ Phòng ngủ" at bounding box center [617, 293] width 1235 height 586
click at [918, 153] on div "Bếp WC Phòng ngủ master Phòng ngủ Phòng ngủ" at bounding box center [617, 293] width 1235 height 586
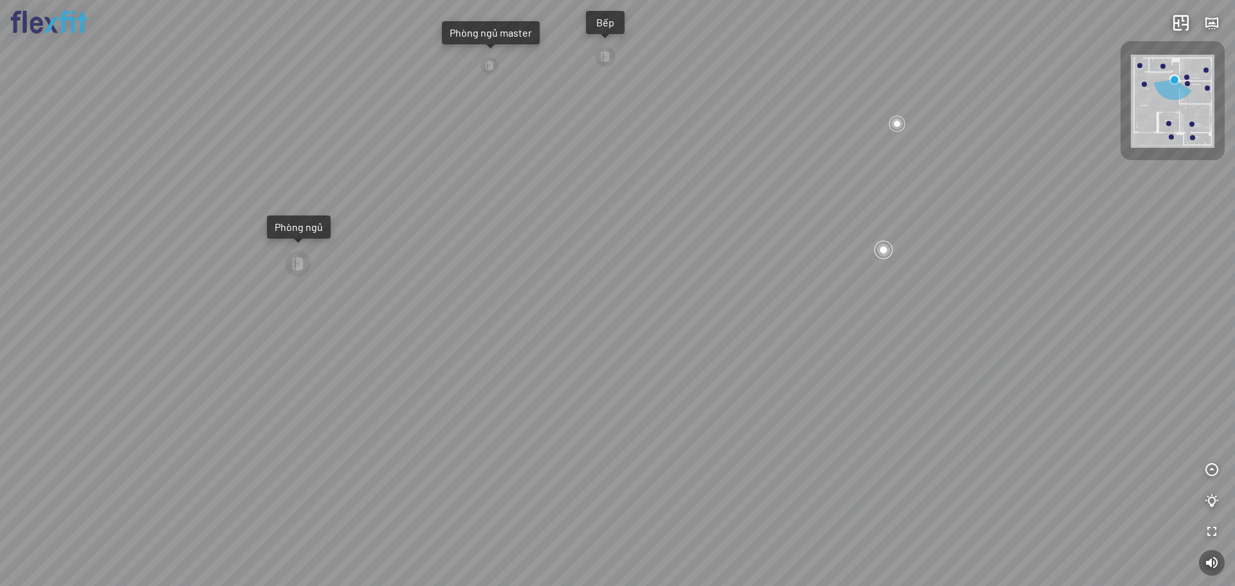
click at [886, 254] on div at bounding box center [884, 250] width 22 height 22
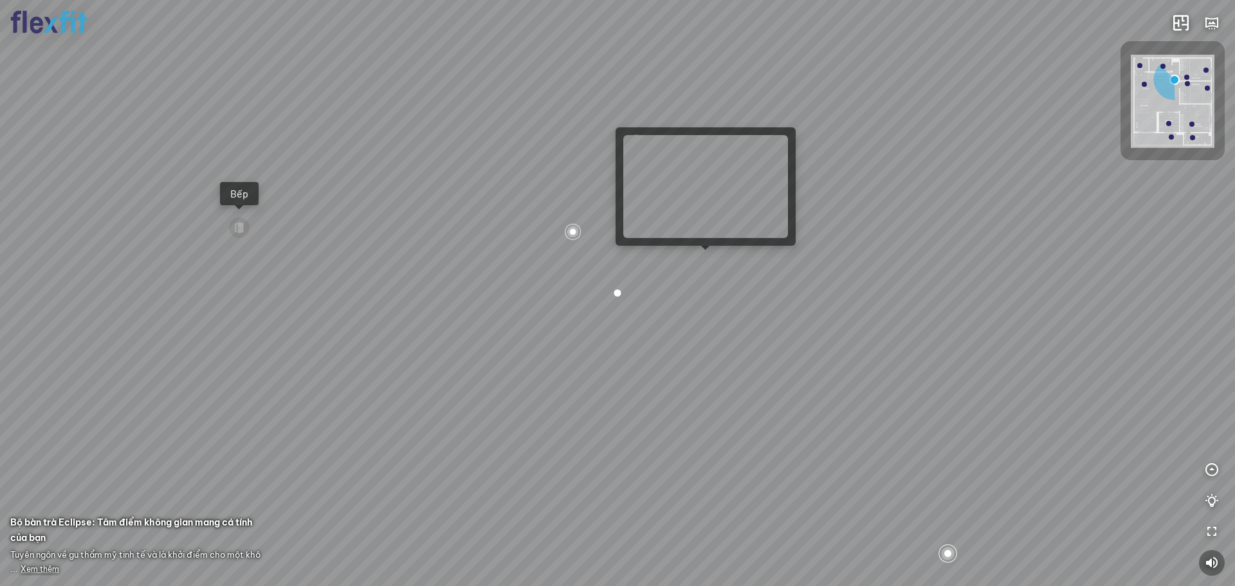
click at [707, 259] on div "Bếp WC Phòng ngủ master Phòng ngủ Phòng ngủ" at bounding box center [617, 293] width 1235 height 586
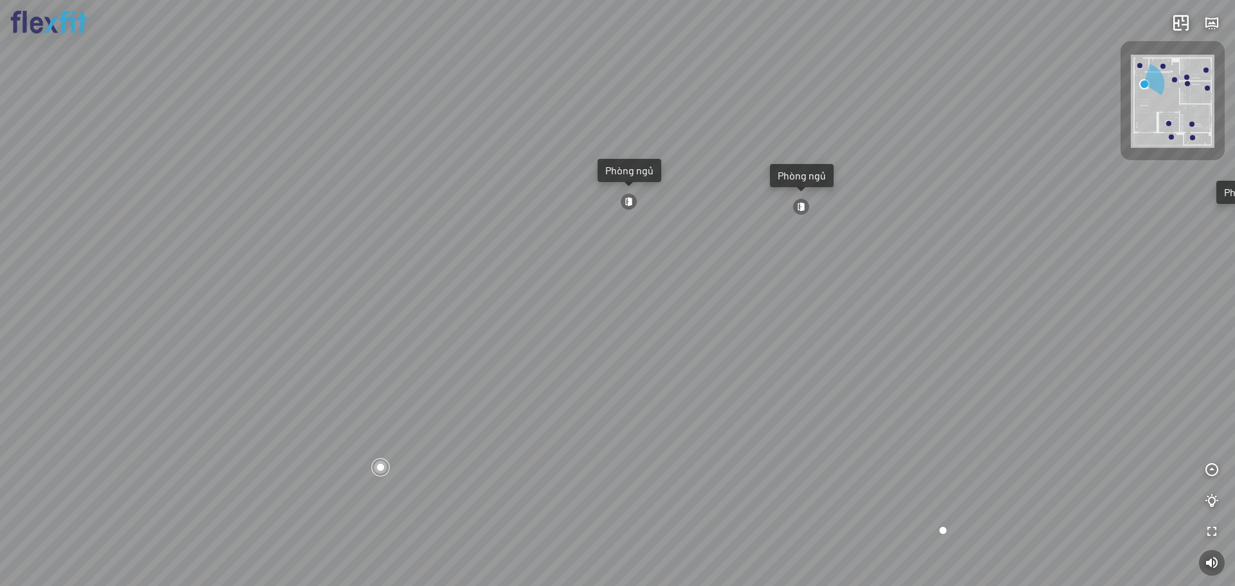
click at [1063, 351] on div "Ban công Bếp Phòng ngủ master Phòng ngủ Phòng ngủ" at bounding box center [617, 293] width 1235 height 586
click at [1100, 254] on div "Ban công Bếp Phòng ngủ master Phòng ngủ Phòng ngủ" at bounding box center [617, 293] width 1235 height 586
click at [809, 403] on div "Ban công Bếp Phòng ngủ master Phòng ngủ Phòng ngủ" at bounding box center [617, 293] width 1235 height 586
click at [707, 230] on div "Ban công Bếp Phòng ngủ master Phòng ngủ Phòng ngủ" at bounding box center [617, 293] width 1235 height 586
click at [796, 152] on div "Ban công Bếp Phòng ngủ master Phòng ngủ Phòng ngủ" at bounding box center [617, 293] width 1235 height 586
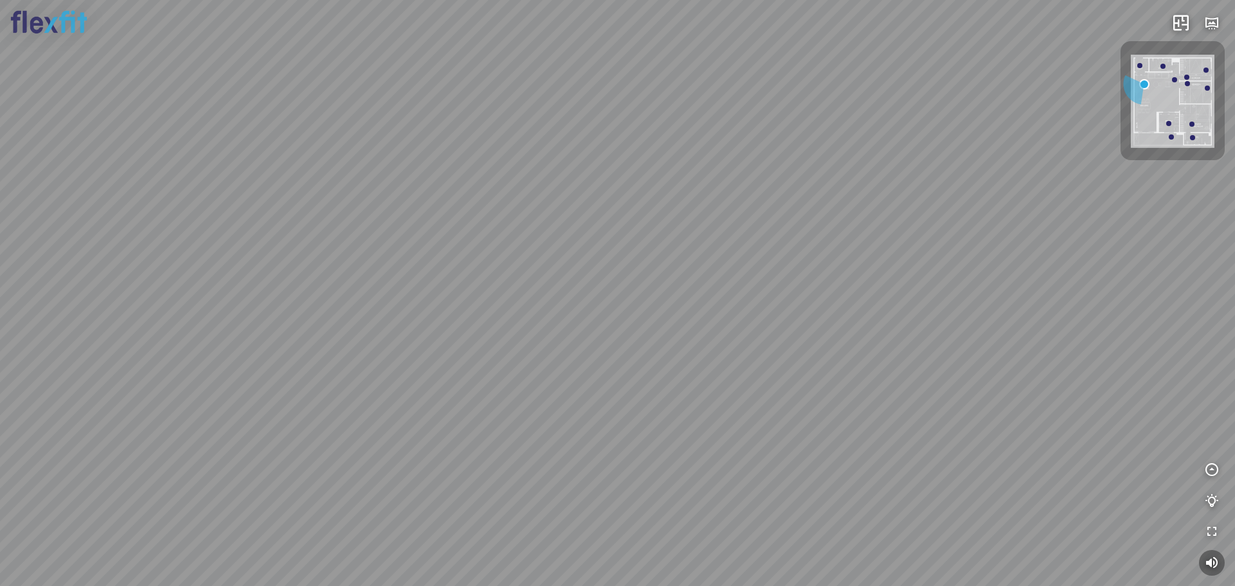
click at [758, 87] on div "Ban công Bếp Phòng ngủ master Phòng ngủ Phòng ngủ" at bounding box center [617, 293] width 1235 height 586
click at [727, 97] on div "Ban công Bếp Phòng ngủ master Phòng ngủ Phòng ngủ" at bounding box center [617, 293] width 1235 height 586
click at [726, 385] on div "Ban công Bếp Phòng ngủ master Phòng ngủ Phòng ngủ" at bounding box center [617, 293] width 1235 height 586
click at [784, 365] on div "Ban công Bếp Phòng ngủ master Phòng ngủ Phòng ngủ" at bounding box center [617, 293] width 1235 height 586
click at [772, 286] on div "Ban công Bếp Phòng ngủ master Phòng ngủ Phòng ngủ" at bounding box center [617, 293] width 1235 height 586
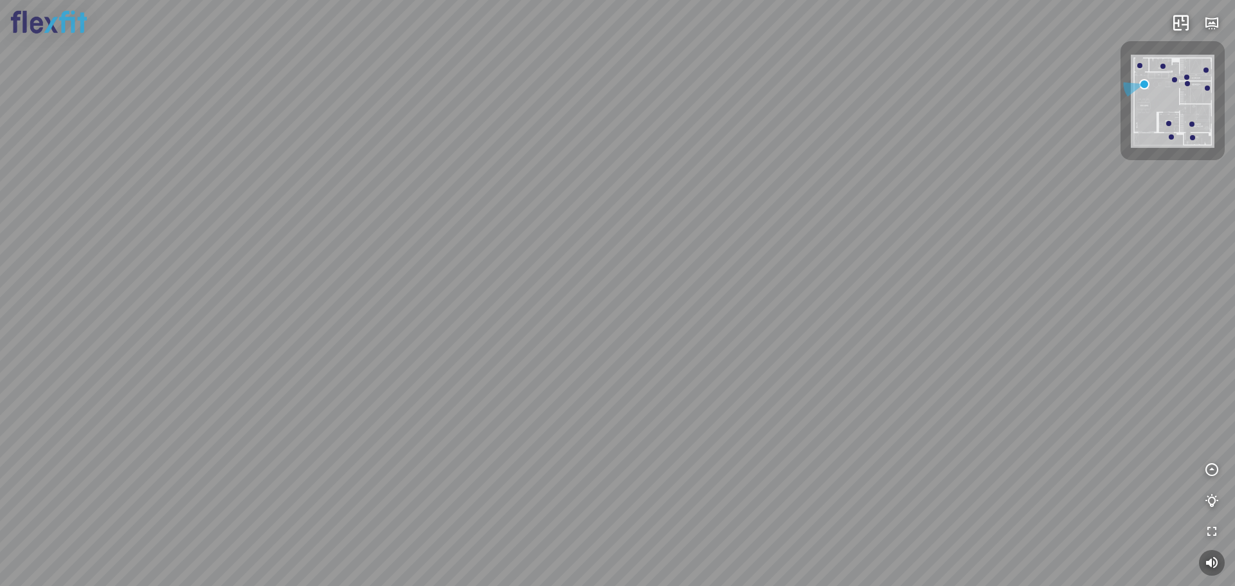
click at [718, 176] on div "Ban công Bếp Phòng ngủ master Phòng ngủ Phòng ngủ" at bounding box center [617, 293] width 1235 height 586
click at [792, 199] on div "Ban công Bếp Phòng ngủ master Phòng ngủ Phòng ngủ" at bounding box center [617, 293] width 1235 height 586
click at [896, 144] on div "Ban công Bếp Phòng ngủ master Phòng ngủ Phòng ngủ" at bounding box center [617, 293] width 1235 height 586
click at [881, 58] on div "Ban công Bếp Phòng ngủ master Phòng ngủ Phòng ngủ" at bounding box center [617, 293] width 1235 height 586
click at [848, 80] on div "Ban công Bếp Phòng ngủ master Phòng ngủ Phòng ngủ" at bounding box center [617, 293] width 1235 height 586
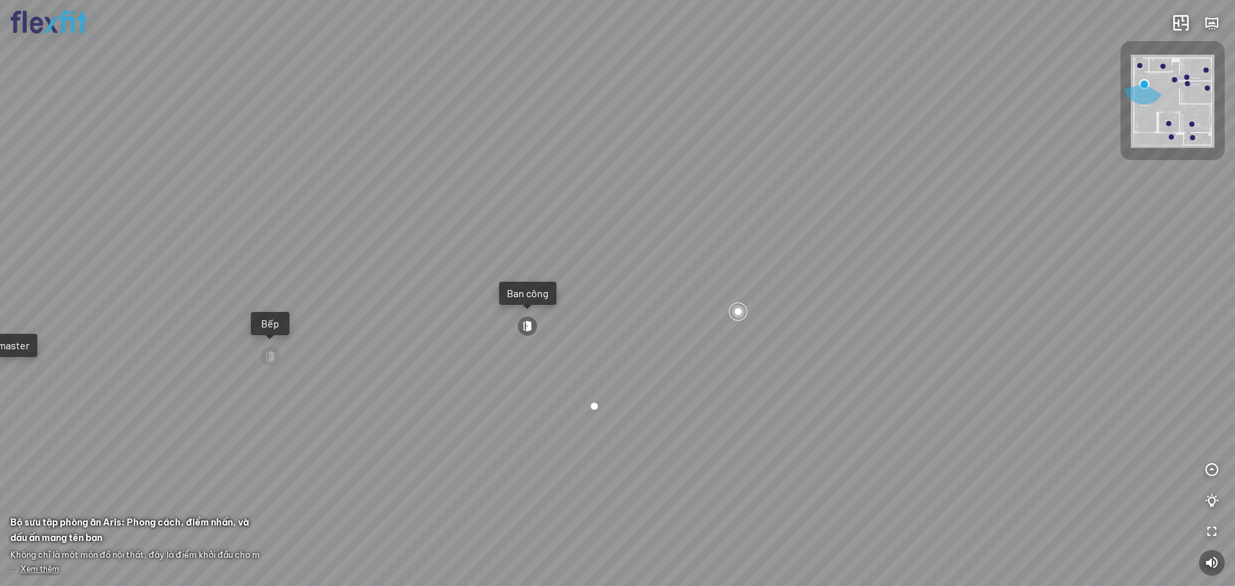
click at [531, 325] on div at bounding box center [527, 326] width 21 height 21
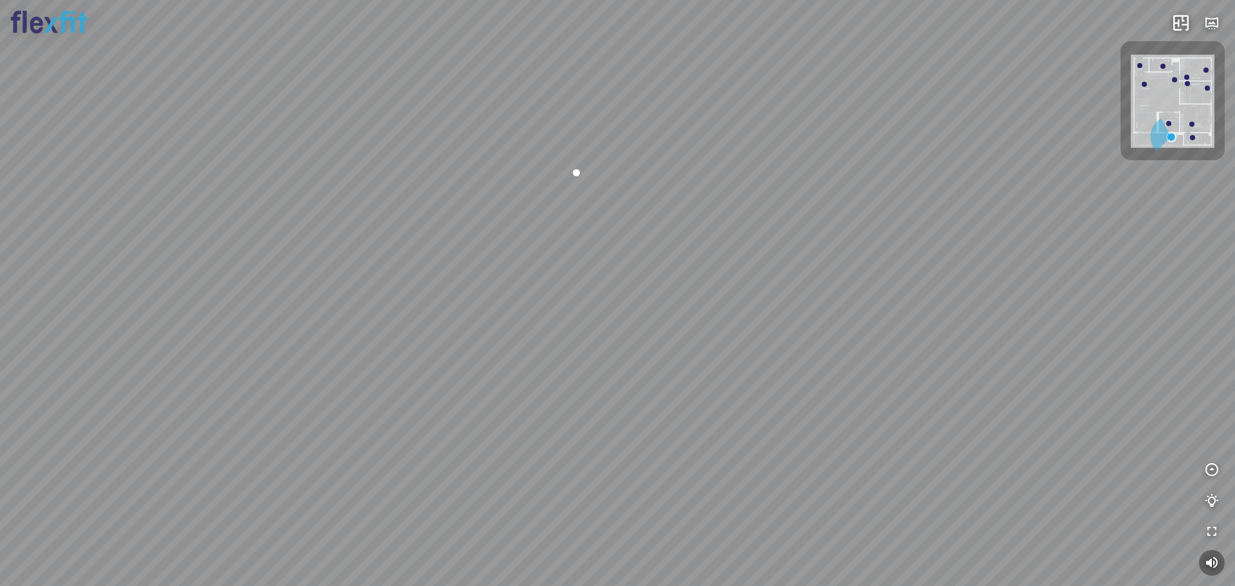
click at [666, 234] on div at bounding box center [617, 293] width 1235 height 586
click at [576, 177] on div at bounding box center [576, 176] width 17 height 17
click at [424, 251] on div at bounding box center [617, 293] width 1235 height 586
click at [620, 242] on div at bounding box center [617, 293] width 1235 height 586
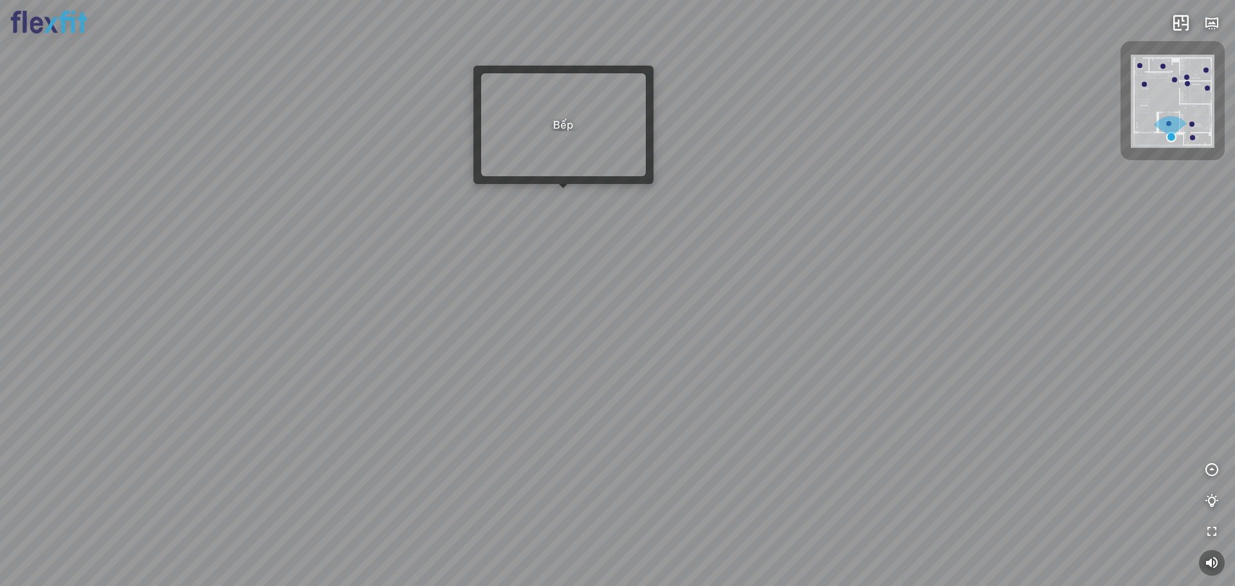
click at [554, 198] on div at bounding box center [617, 293] width 1235 height 586
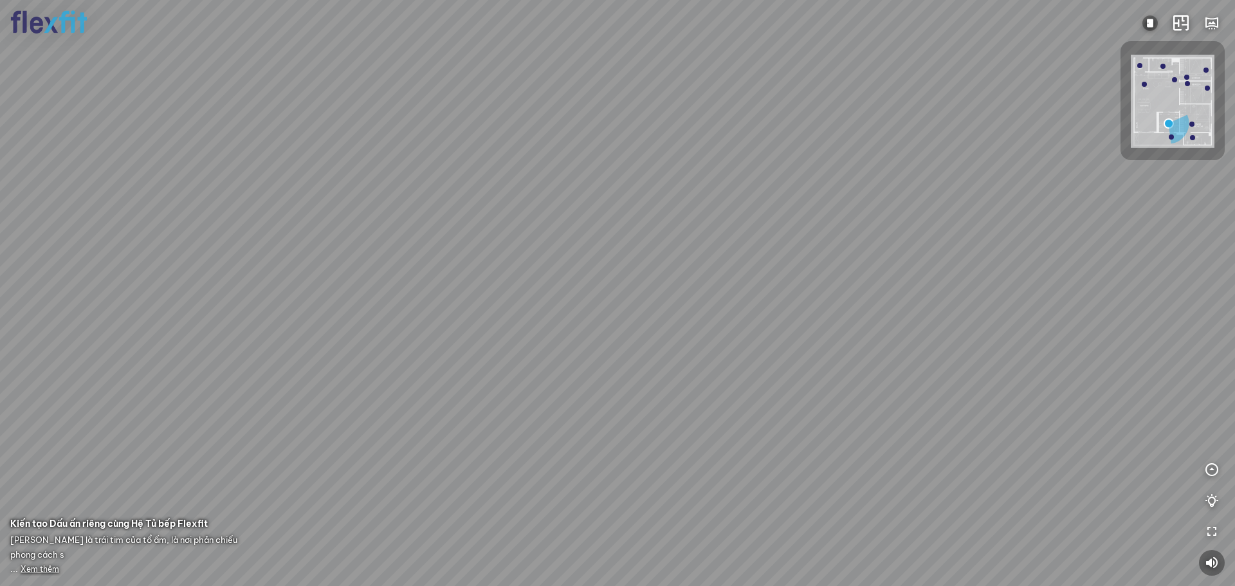
click at [871, 184] on div at bounding box center [617, 293] width 1235 height 586
click at [984, 122] on div at bounding box center [617, 293] width 1235 height 586
click at [902, 163] on div at bounding box center [617, 293] width 1235 height 586
click at [1044, 390] on div at bounding box center [617, 293] width 1235 height 586
click at [770, 252] on div at bounding box center [617, 293] width 1235 height 586
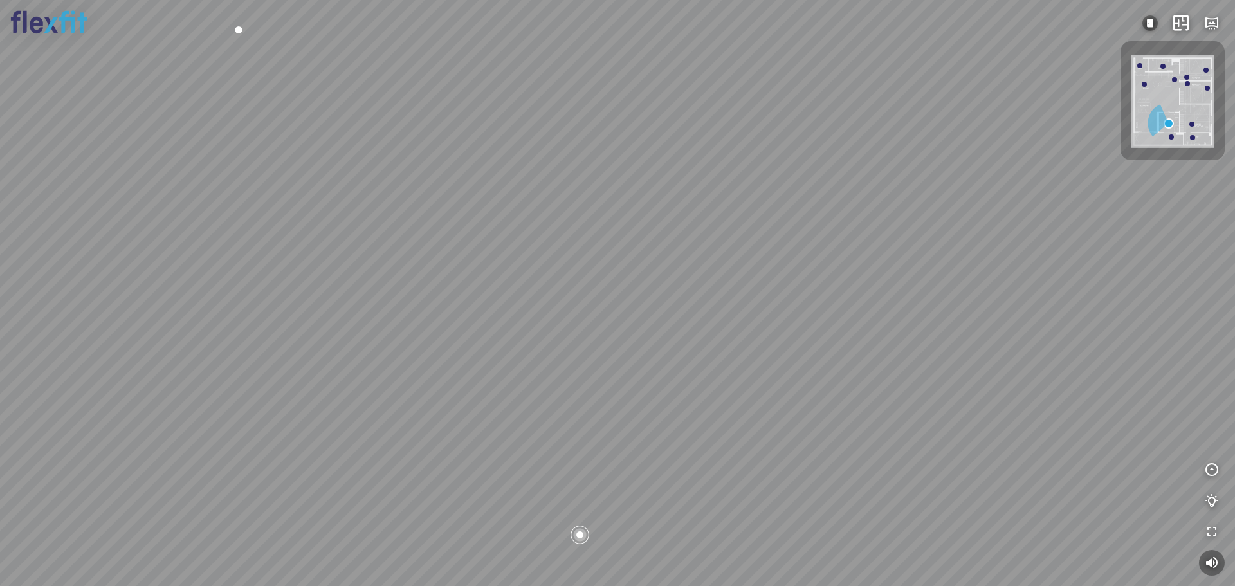
click at [732, 263] on div at bounding box center [617, 293] width 1235 height 586
click at [846, 301] on div at bounding box center [617, 293] width 1235 height 586
click at [679, 327] on div at bounding box center [617, 293] width 1235 height 586
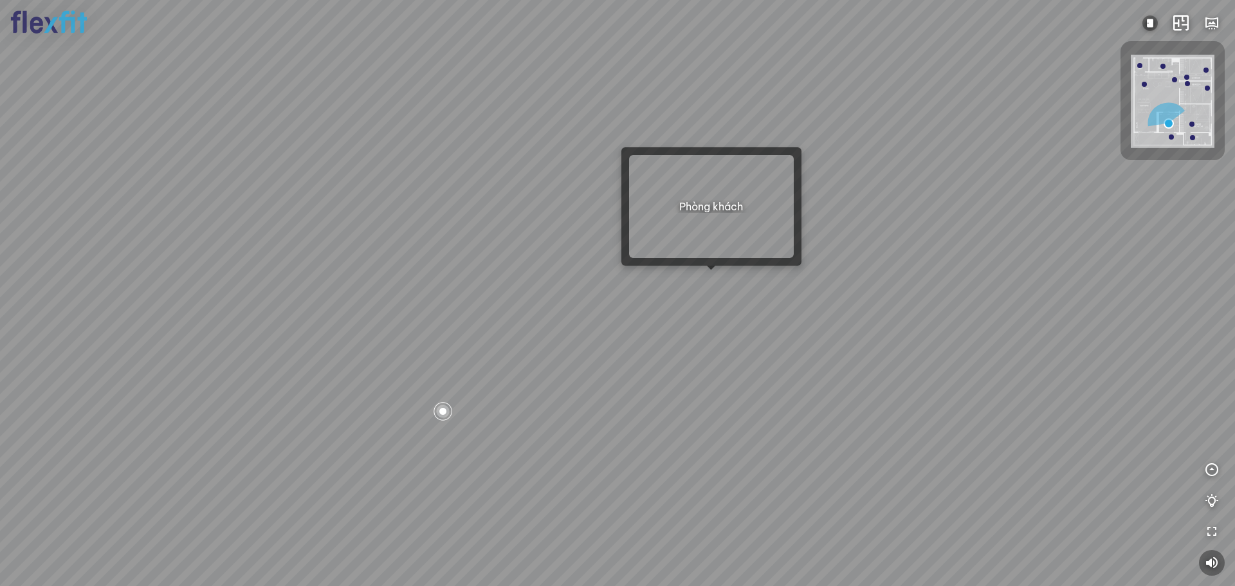
click at [712, 283] on div at bounding box center [617, 293] width 1235 height 586
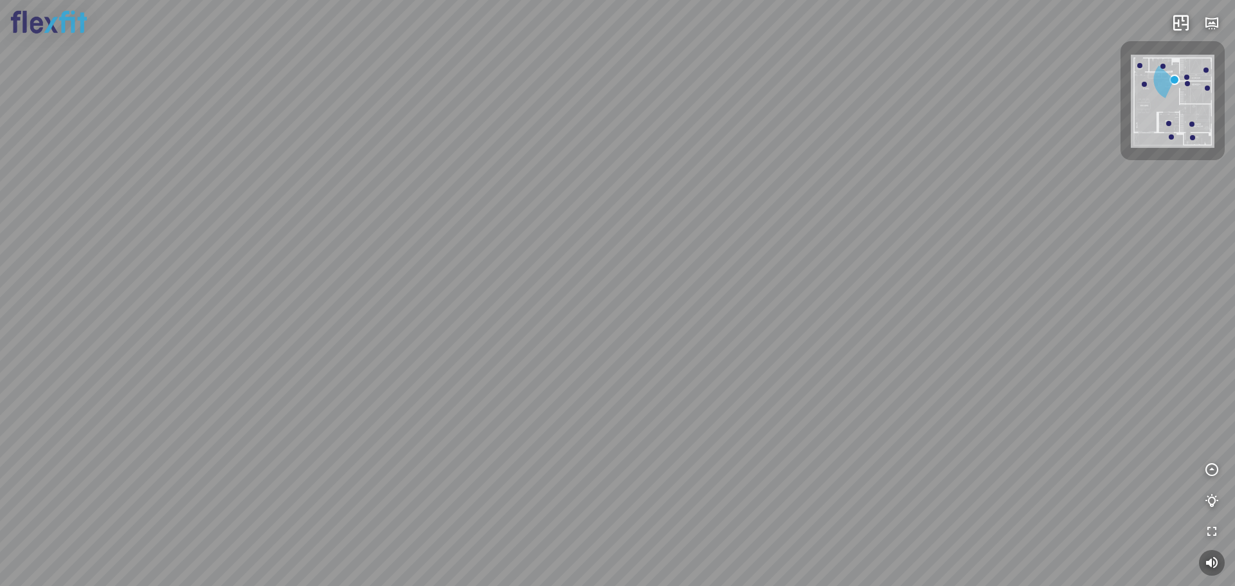
click at [745, 276] on div "Bếp WC Phòng ngủ master Phòng ngủ Phòng ngủ" at bounding box center [617, 293] width 1235 height 586
click at [717, 286] on div "Bếp WC Phòng ngủ master Phòng ngủ Phòng ngủ" at bounding box center [617, 293] width 1235 height 586
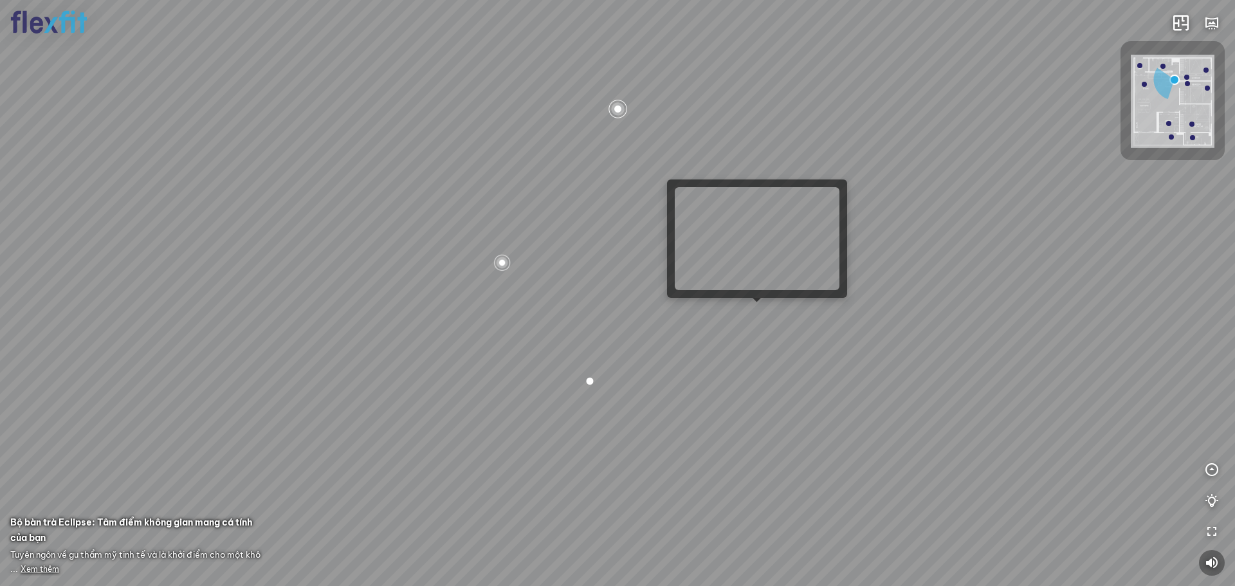
click at [765, 314] on div "Bếp WC Phòng ngủ master Phòng ngủ Phòng ngủ" at bounding box center [617, 293] width 1235 height 586
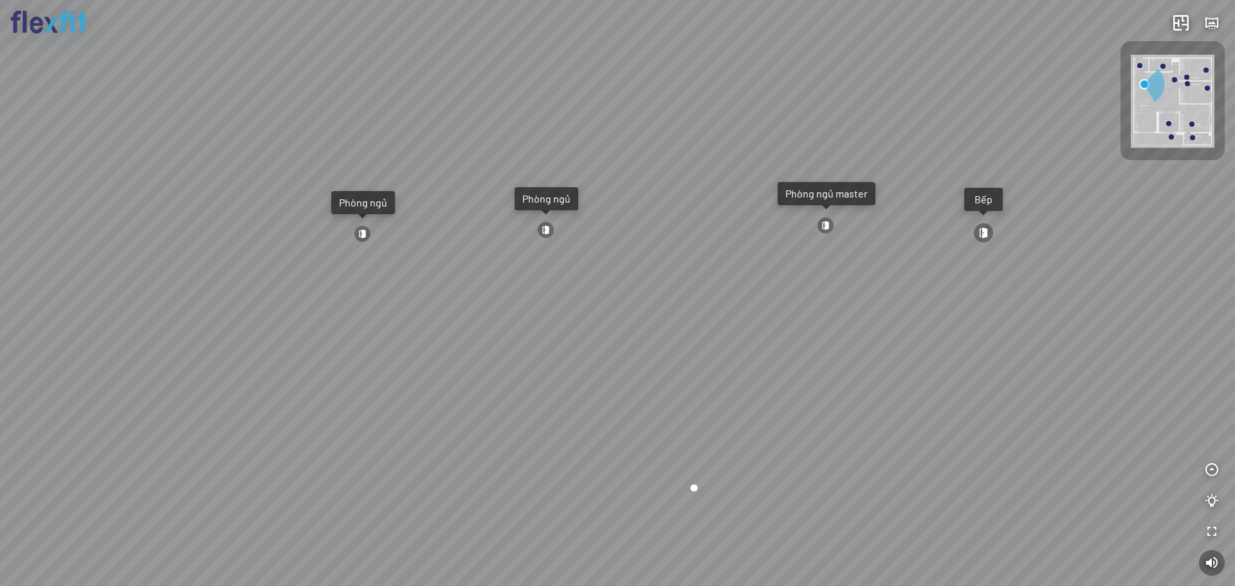
drag, startPoint x: 668, startPoint y: 340, endPoint x: 1116, endPoint y: 271, distance: 453.4
click at [1080, 282] on div "Ban công Bếp Phòng ngủ master Phòng ngủ Phòng ngủ" at bounding box center [617, 293] width 1235 height 586
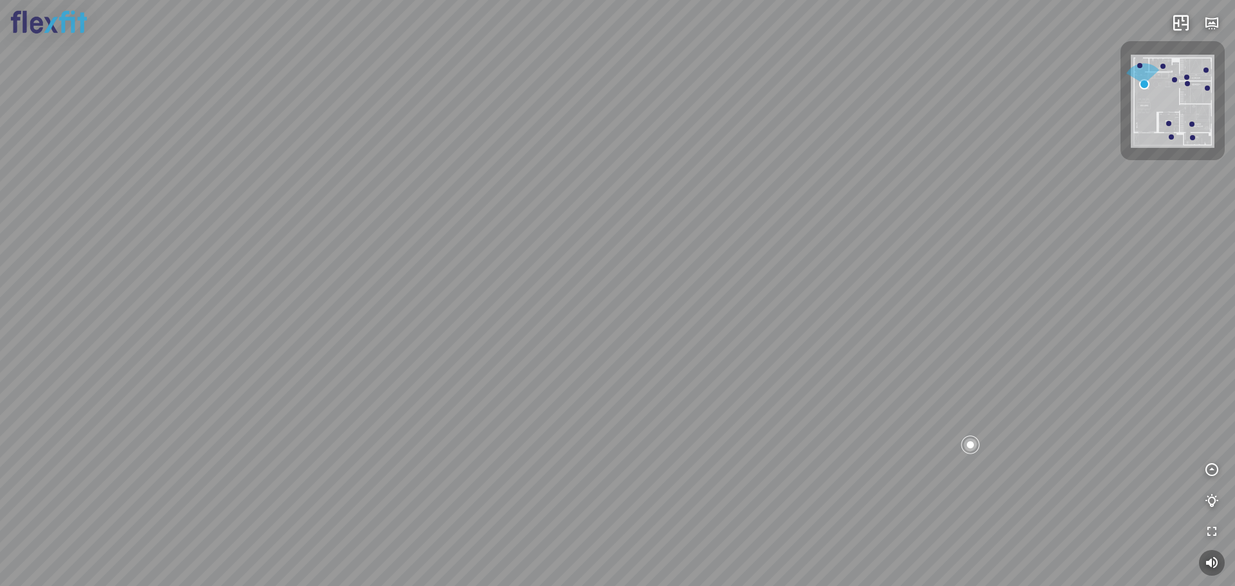
drag, startPoint x: 807, startPoint y: 257, endPoint x: 967, endPoint y: 275, distance: 160.5
click at [976, 278] on div "Ban công Bếp Phòng ngủ master Phòng ngủ Phòng ngủ" at bounding box center [617, 293] width 1235 height 586
drag, startPoint x: 872, startPoint y: 278, endPoint x: 988, endPoint y: 148, distance: 174.0
click at [988, 143] on div "Ban công Bếp Phòng ngủ master Phòng ngủ Phòng ngủ" at bounding box center [617, 293] width 1235 height 586
click at [815, 292] on div "Ban công Bếp Phòng ngủ master Phòng ngủ Phòng ngủ" at bounding box center [617, 293] width 1235 height 586
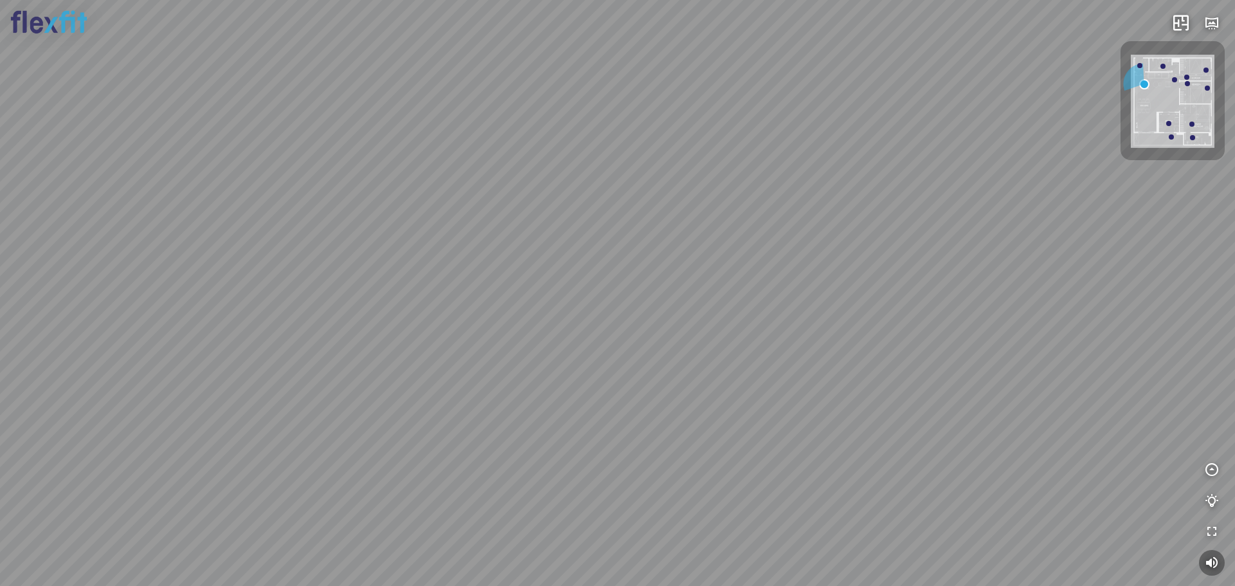
click at [351, 215] on div "Ban công Bếp Phòng ngủ master Phòng ngủ Phòng ngủ" at bounding box center [617, 293] width 1235 height 586
click at [721, 312] on div "Ban công Bếp Phòng ngủ master Phòng ngủ Phòng ngủ" at bounding box center [617, 293] width 1235 height 586
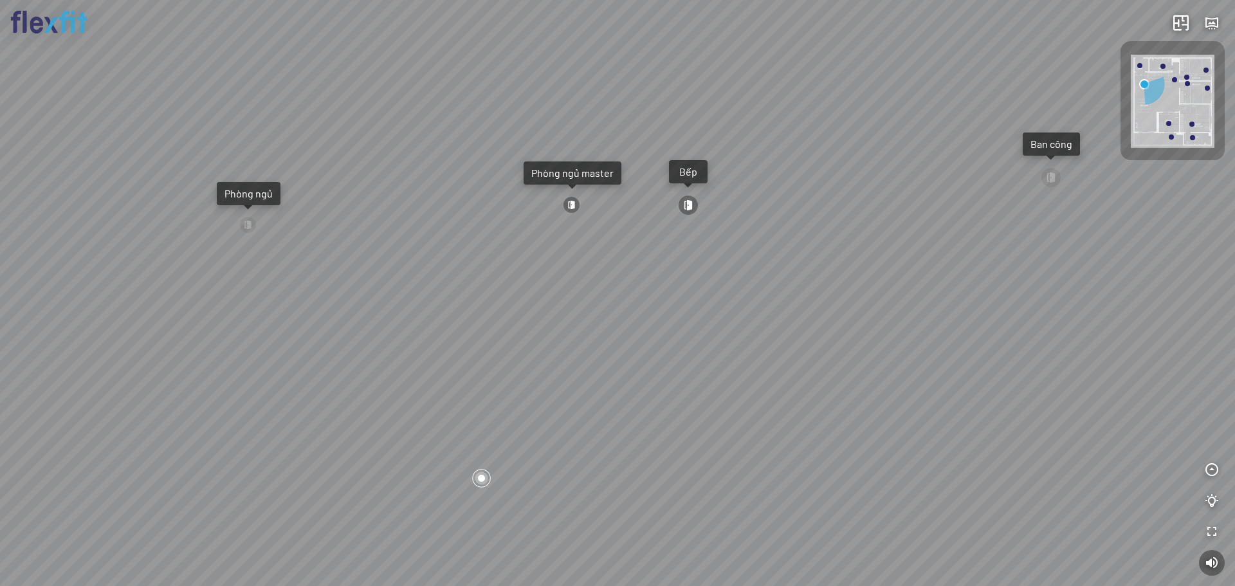
click at [798, 333] on div "Ban công Bếp Phòng ngủ master Phòng ngủ Phòng ngủ" at bounding box center [617, 293] width 1235 height 586
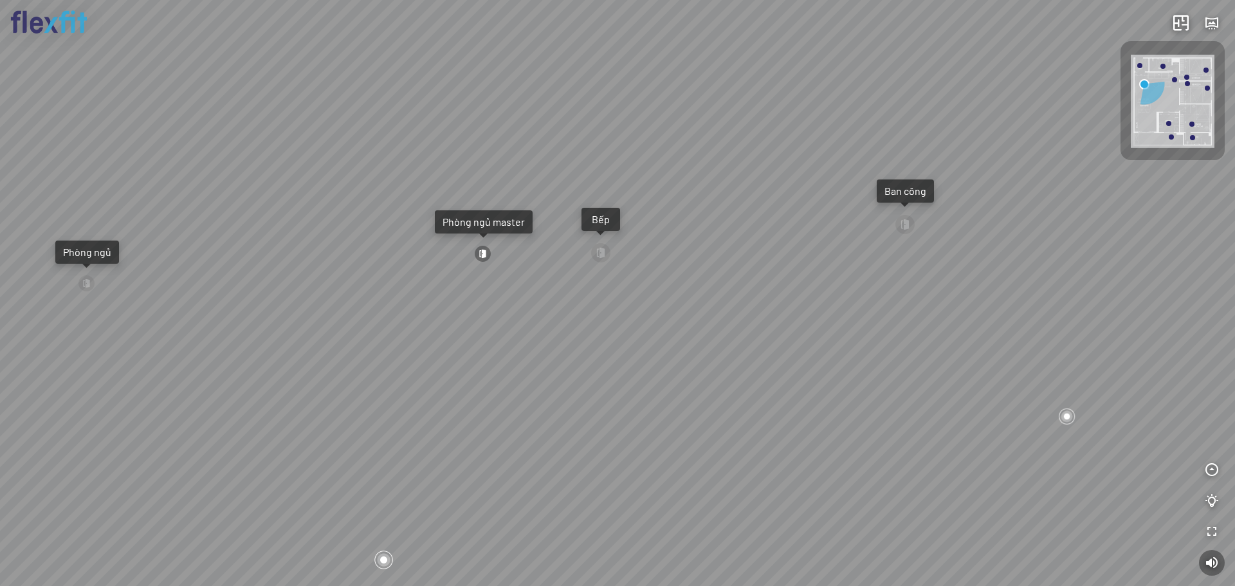
click at [1109, 220] on div "Ban công Bếp Phòng ngủ master Phòng ngủ Phòng ngủ" at bounding box center [617, 293] width 1235 height 586
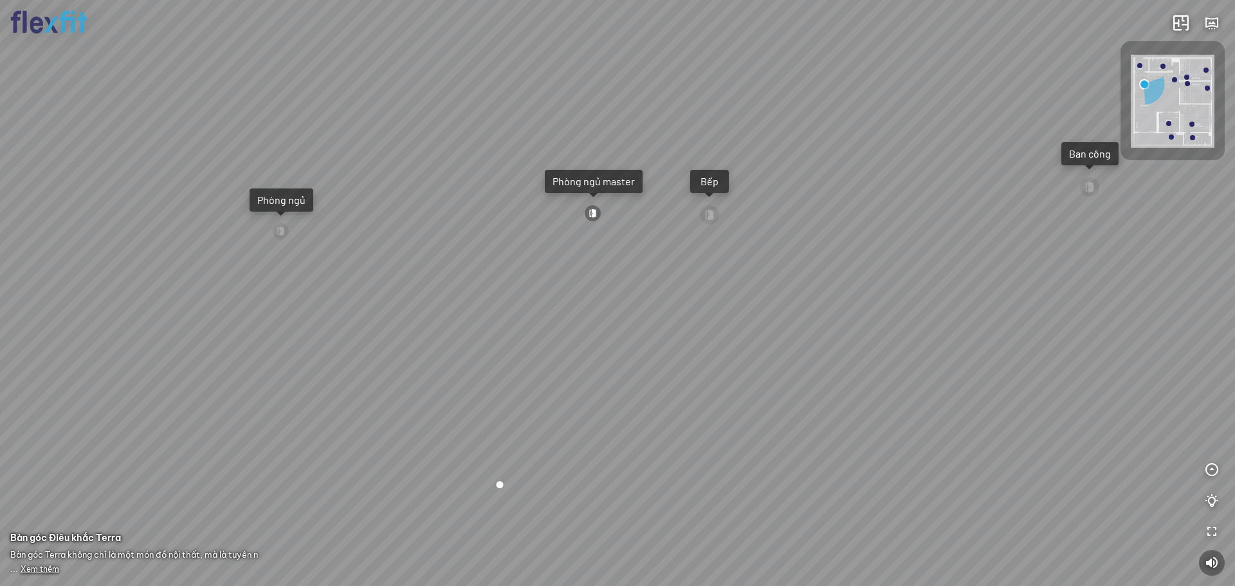
click at [597, 211] on div at bounding box center [592, 213] width 17 height 17
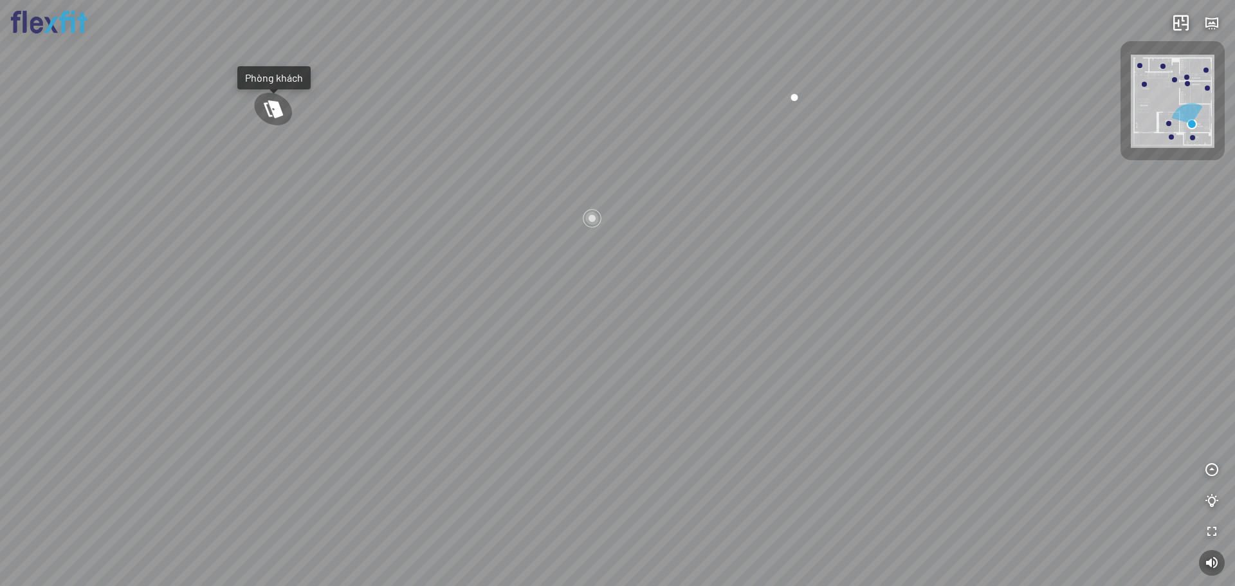
click at [961, 153] on div "Phòng khách Phòng tắm master" at bounding box center [617, 293] width 1235 height 586
click at [563, 76] on div "Phòng khách Phòng tắm master" at bounding box center [617, 293] width 1235 height 586
click at [742, 394] on div "Phòng khách Phòng tắm master" at bounding box center [617, 293] width 1235 height 586
click at [966, 201] on div "Phòng khách Phòng tắm master" at bounding box center [617, 293] width 1235 height 586
click at [882, 482] on div "Phòng khách Phòng tắm master" at bounding box center [617, 293] width 1235 height 586
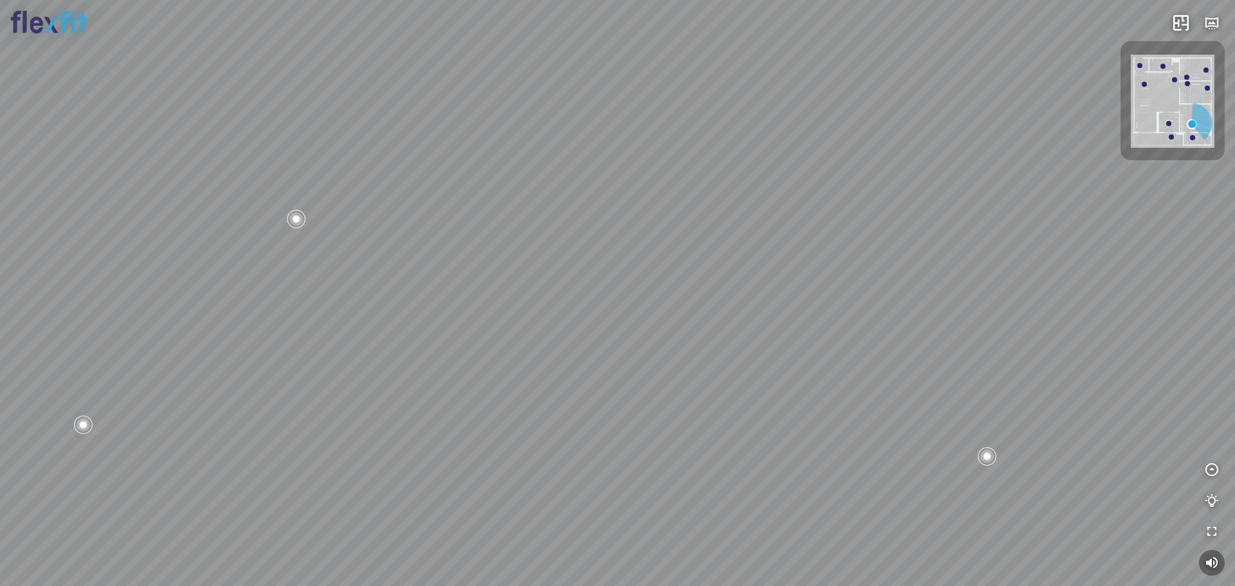
click at [1087, 170] on div "Phòng khách Phòng tắm master" at bounding box center [617, 293] width 1235 height 586
click at [862, 362] on div "Phòng khách Phòng tắm master" at bounding box center [617, 293] width 1235 height 586
click at [1019, 174] on div "Phòng khách Phòng tắm master" at bounding box center [617, 293] width 1235 height 586
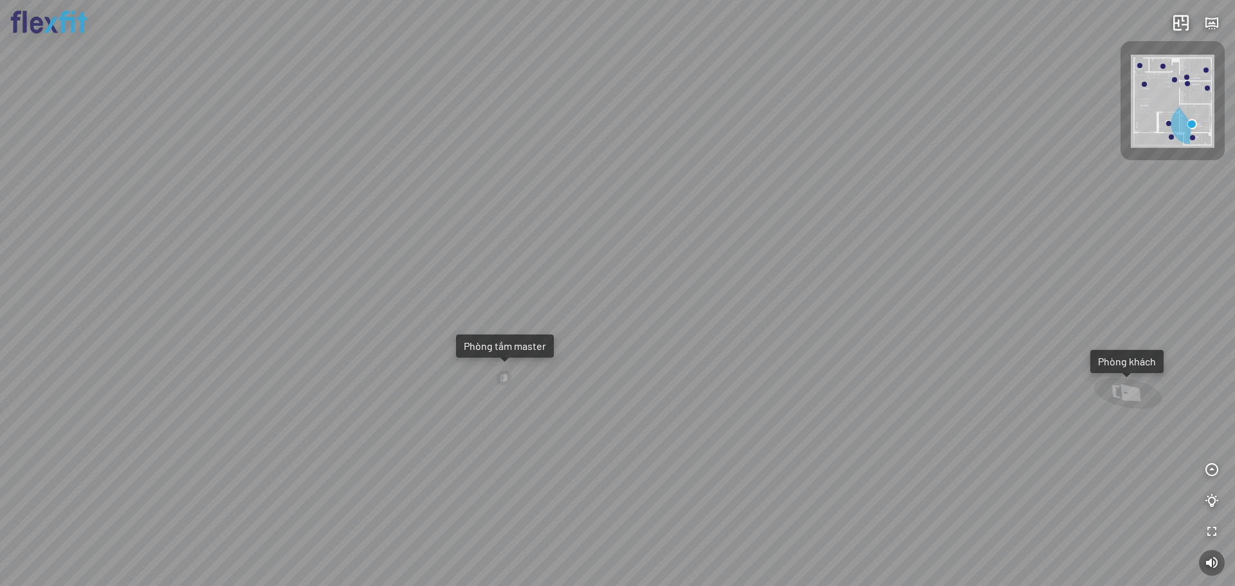
click at [1234, 491] on html "Phòng khách Phòng tắm master INFO: krpano 1.20.8 (build [DATE]) INFO: HTML5/Des…" at bounding box center [617, 293] width 1235 height 586
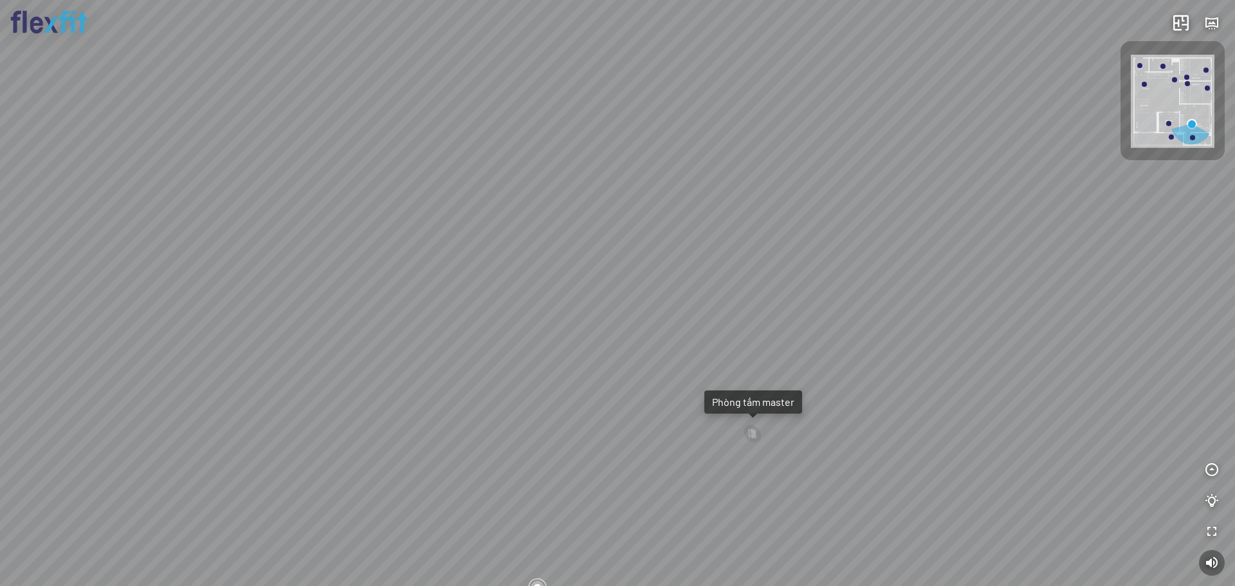
click at [578, 292] on div "Phòng khách Phòng tắm master" at bounding box center [617, 293] width 1235 height 586
click at [614, 350] on div "Phòng khách Phòng tắm master" at bounding box center [617, 293] width 1235 height 586
click at [647, 542] on div "Phòng khách Phòng tắm master" at bounding box center [617, 293] width 1235 height 586
click at [695, 369] on div at bounding box center [617, 293] width 1235 height 586
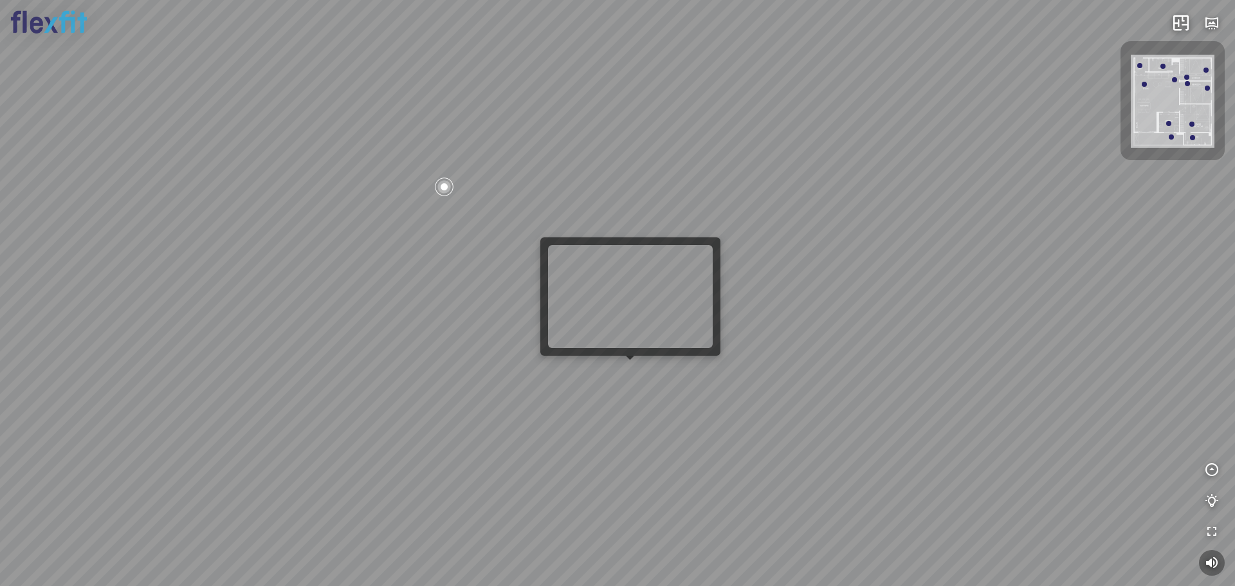
click at [636, 366] on div at bounding box center [617, 293] width 1235 height 586
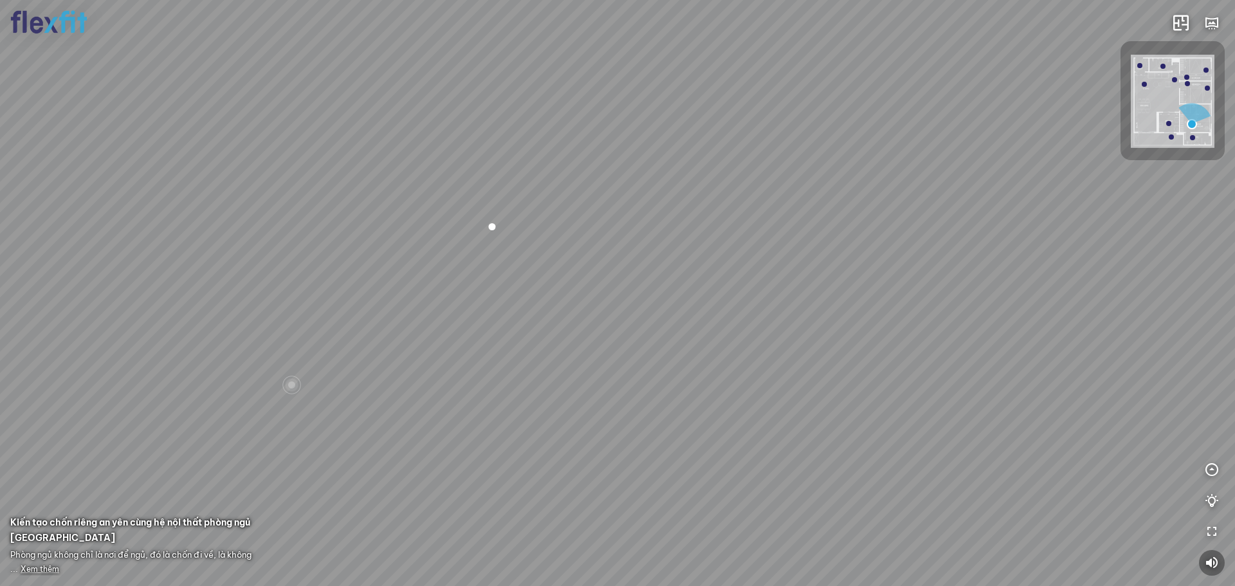
click at [367, 193] on div "Phòng khách Phòng tắm master" at bounding box center [617, 293] width 1235 height 586
click at [611, 462] on div "Phòng khách Phòng tắm master" at bounding box center [617, 293] width 1235 height 586
click at [543, 248] on div "Phòng khách Phòng tắm master" at bounding box center [617, 293] width 1235 height 586
click at [173, 253] on div "Phòng khách Phòng tắm master" at bounding box center [617, 293] width 1235 height 586
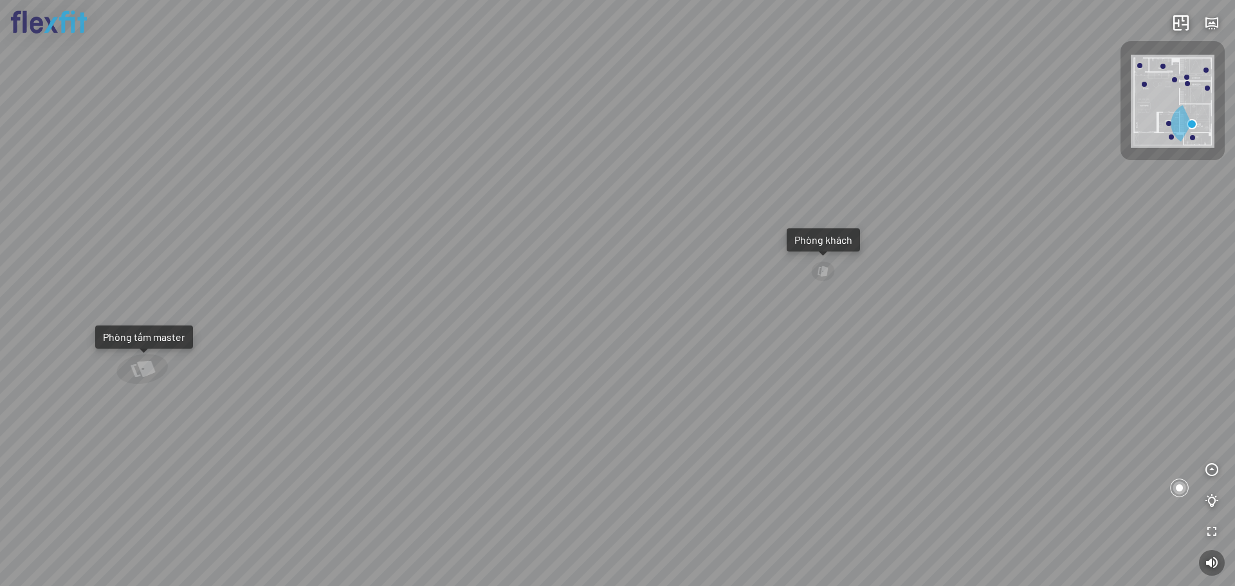
click at [621, 354] on div "Phòng khách Phòng tắm master" at bounding box center [617, 293] width 1235 height 586
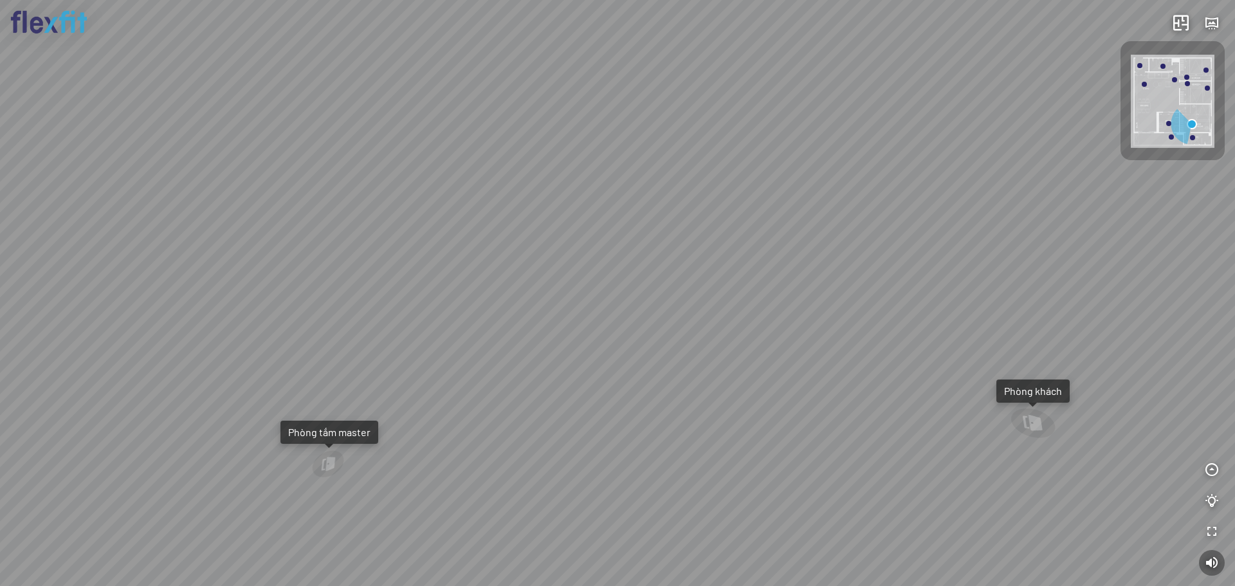
click at [705, 248] on div "Phòng khách Phòng tắm master" at bounding box center [617, 293] width 1235 height 586
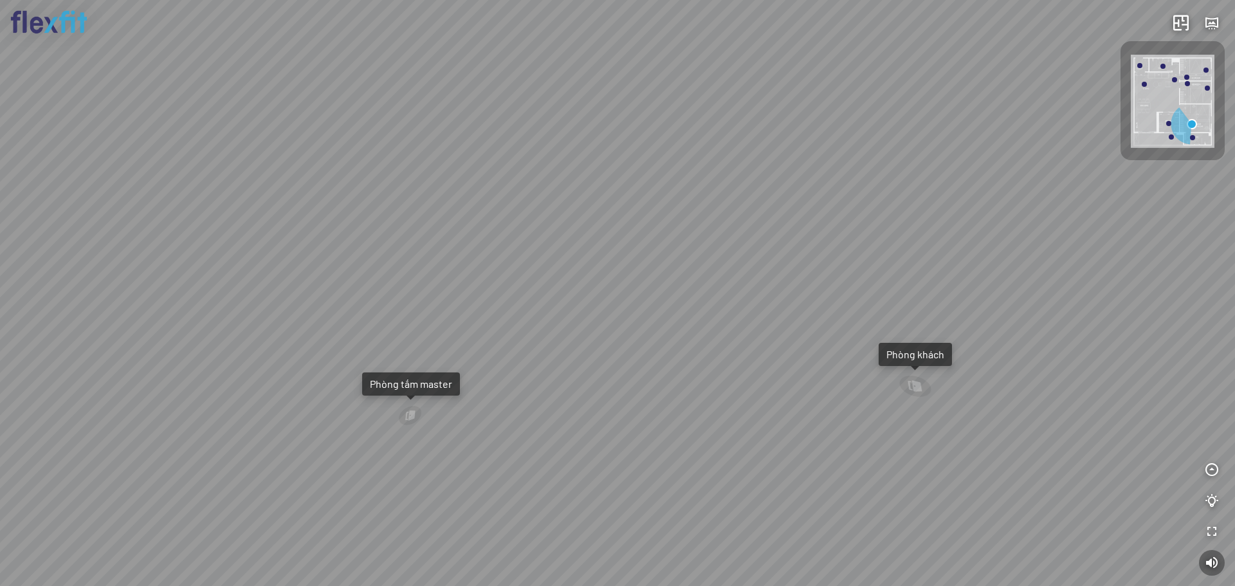
click at [899, 144] on div "Phòng khách Phòng tắm master" at bounding box center [617, 293] width 1235 height 586
click at [782, 275] on div "Phòng khách Phòng tắm master" at bounding box center [617, 293] width 1235 height 586
click at [838, 250] on div "Phòng khách Phòng tắm master" at bounding box center [617, 293] width 1235 height 586
click at [769, 284] on div "Phòng khách Phòng tắm master" at bounding box center [617, 293] width 1235 height 586
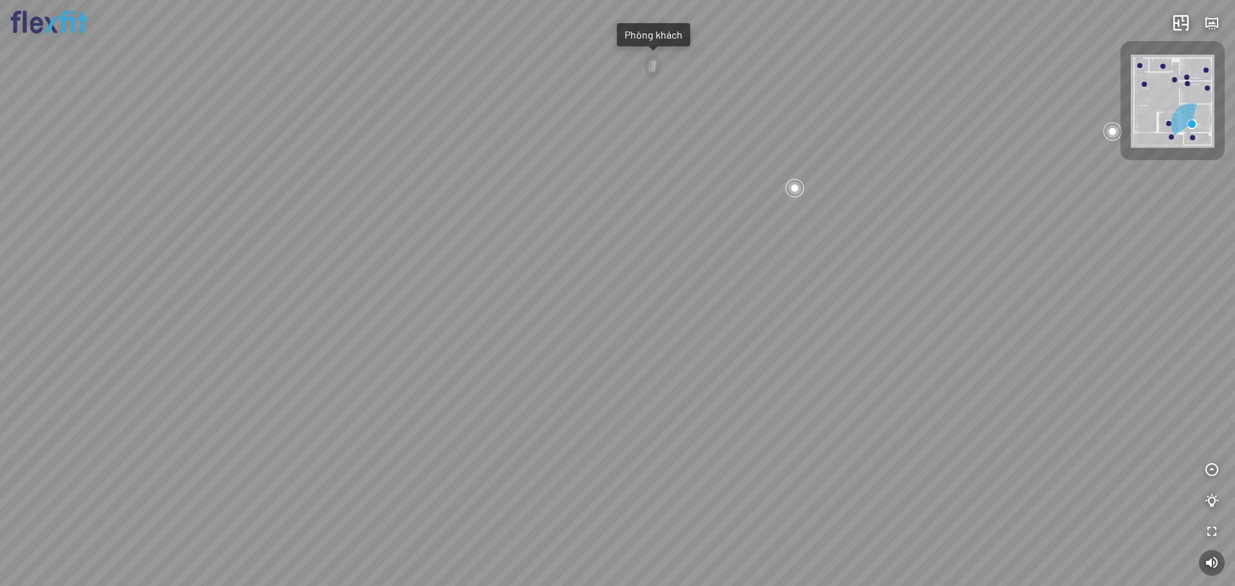
click at [864, 278] on div "Phòng khách Phòng tắm master" at bounding box center [617, 293] width 1235 height 586
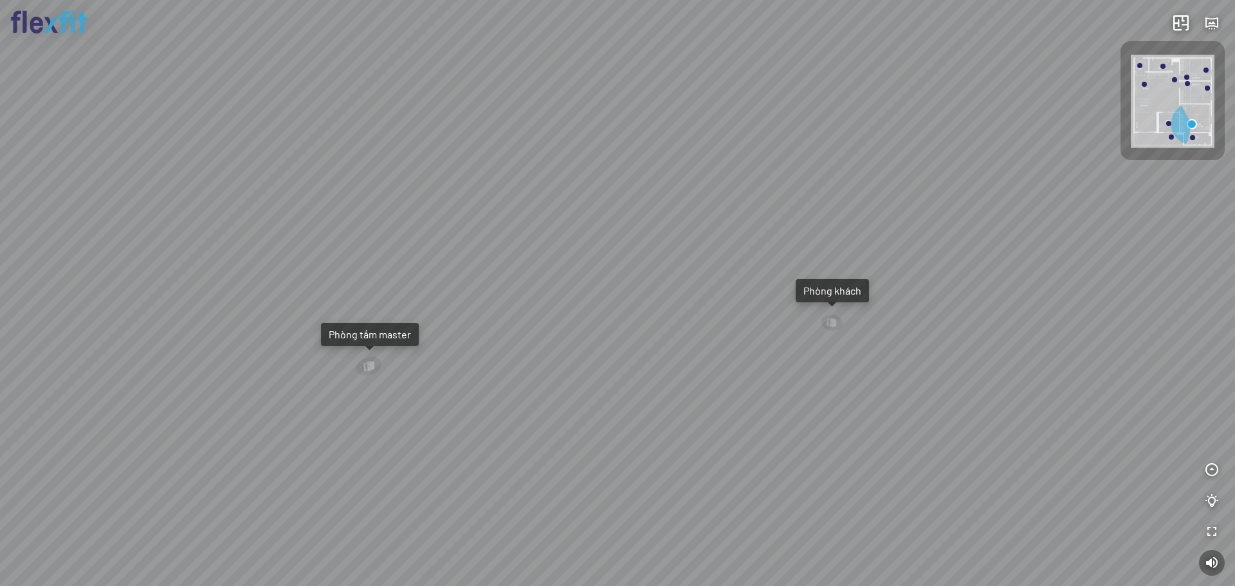
click at [749, 327] on div "Phòng khách Phòng tắm master" at bounding box center [617, 293] width 1235 height 586
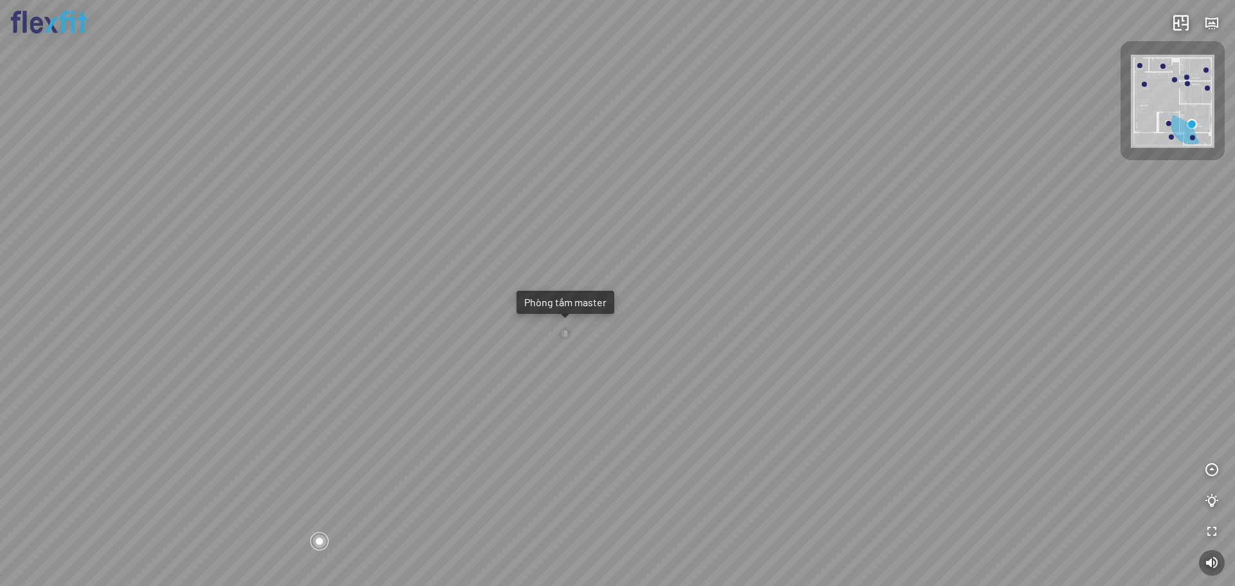
click at [743, 151] on div "Phòng khách Phòng tắm master" at bounding box center [617, 293] width 1235 height 586
click at [673, 160] on div "Phòng khách Phòng tắm master" at bounding box center [617, 293] width 1235 height 586
click at [536, 334] on div at bounding box center [532, 336] width 15 height 15
click at [998, 225] on div at bounding box center [617, 293] width 1235 height 586
click at [1035, 272] on div at bounding box center [617, 293] width 1235 height 586
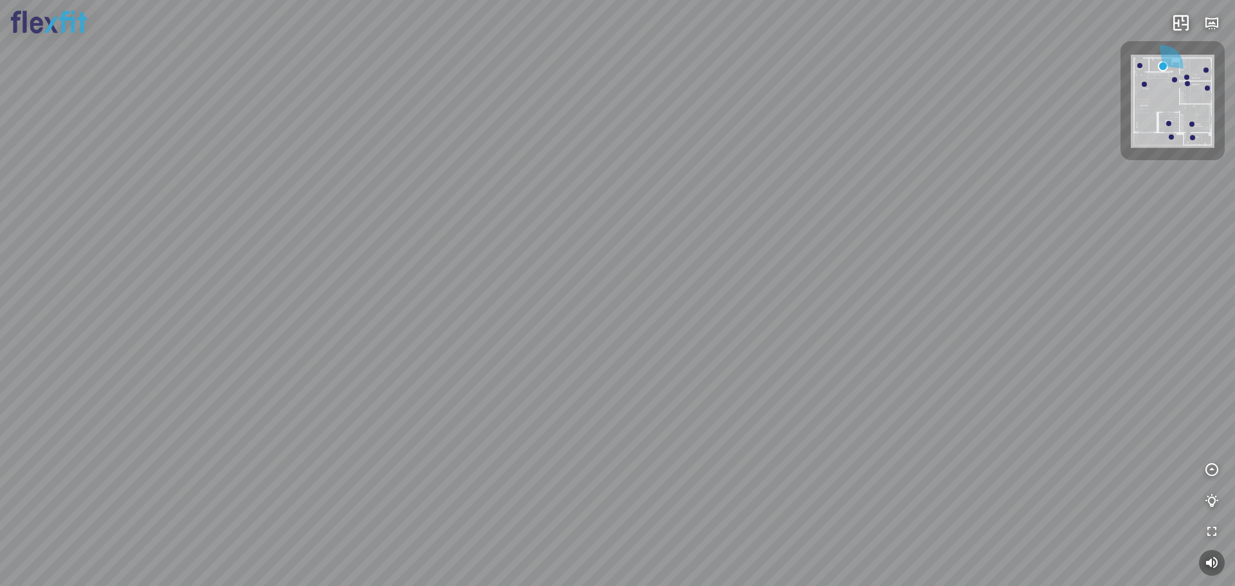
click at [978, 486] on div at bounding box center [617, 293] width 1235 height 586
click at [1225, 360] on div at bounding box center [617, 293] width 1235 height 586
click at [776, 197] on div at bounding box center [617, 293] width 1235 height 586
click at [978, 283] on div at bounding box center [617, 293] width 1235 height 586
click at [1066, 316] on div at bounding box center [617, 293] width 1235 height 586
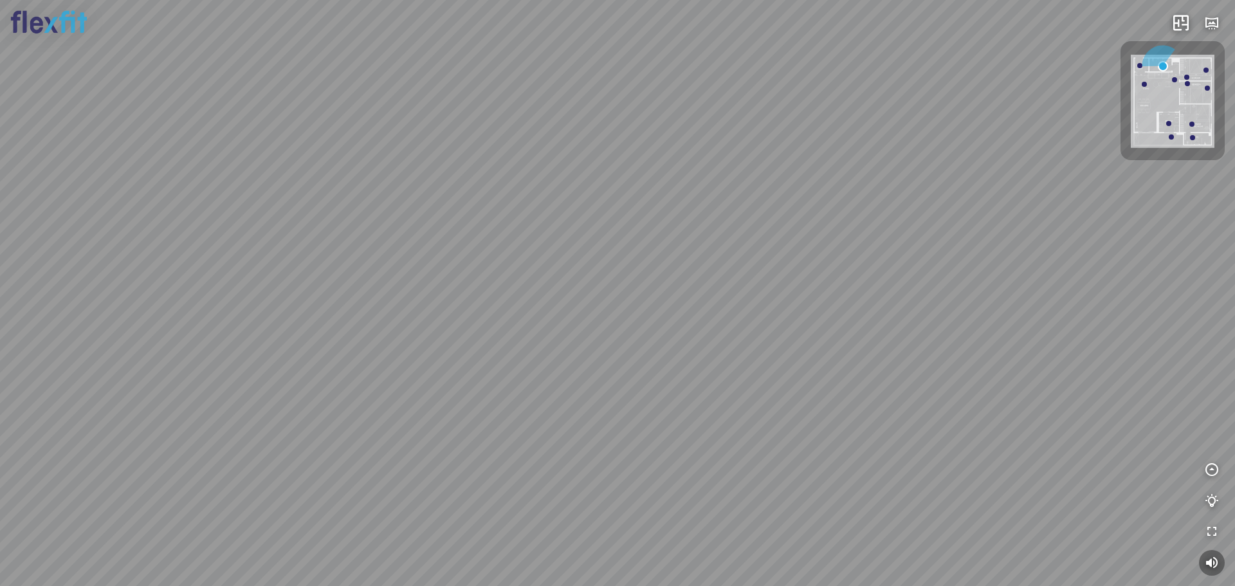
click at [859, 259] on div at bounding box center [617, 293] width 1235 height 586
click at [735, 322] on div at bounding box center [617, 293] width 1235 height 586
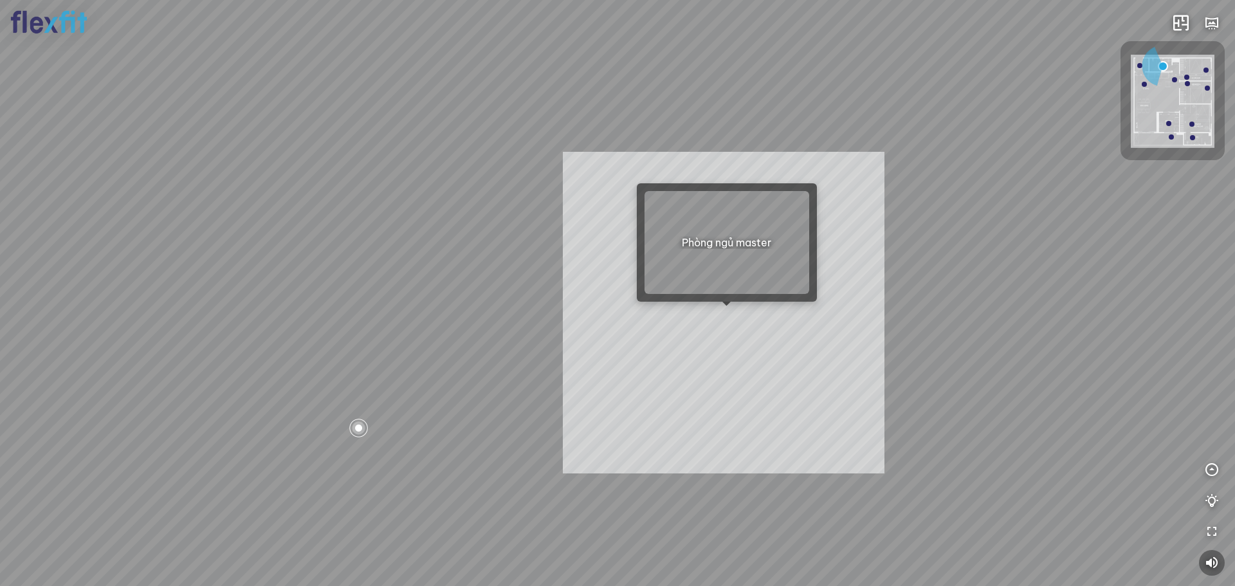
click at [724, 313] on div "INFO: krpano 1.20.8 (build [DATE]) INFO: HTML5/Desktop - Chrome 137.0 - WebGL I…" at bounding box center [617, 293] width 1235 height 586
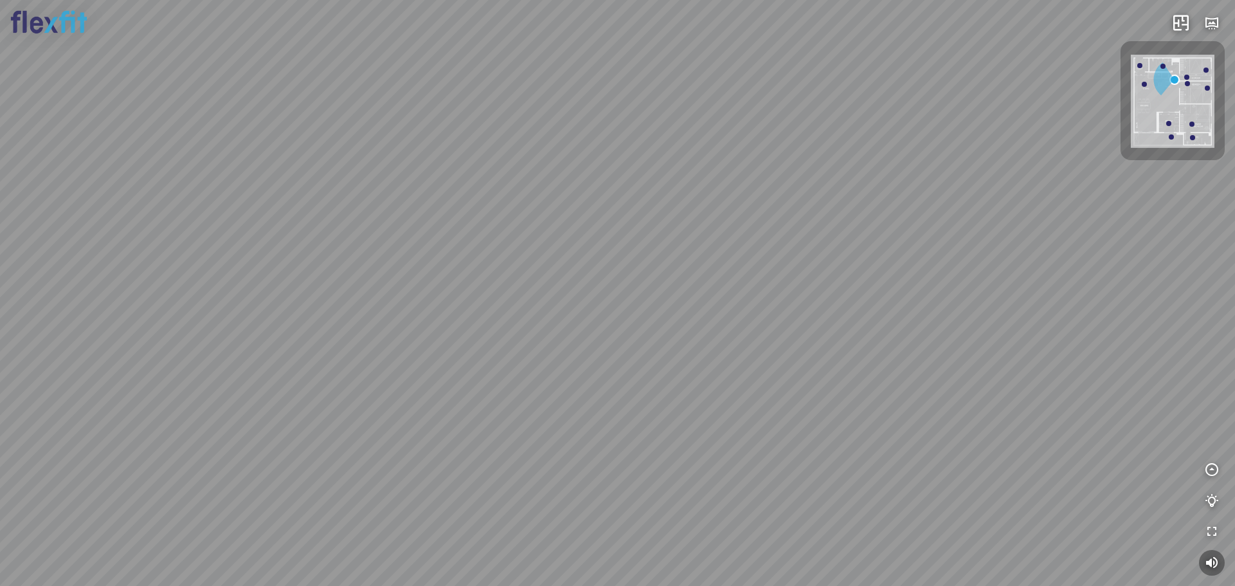
click at [920, 333] on div at bounding box center [617, 293] width 1235 height 586
click at [644, 255] on div "Bếp WC Phòng ngủ master Phòng ngủ Phòng ngủ" at bounding box center [617, 293] width 1235 height 586
click at [466, 191] on div "Bếp WC Phòng ngủ master Phòng ngủ Phòng ngủ" at bounding box center [617, 293] width 1235 height 586
click at [794, 216] on div "Bếp WC Phòng ngủ master Phòng ngủ Phòng ngủ" at bounding box center [617, 293] width 1235 height 586
click at [770, 197] on div "Bếp WC Phòng ngủ master Phòng ngủ Phòng ngủ" at bounding box center [617, 293] width 1235 height 586
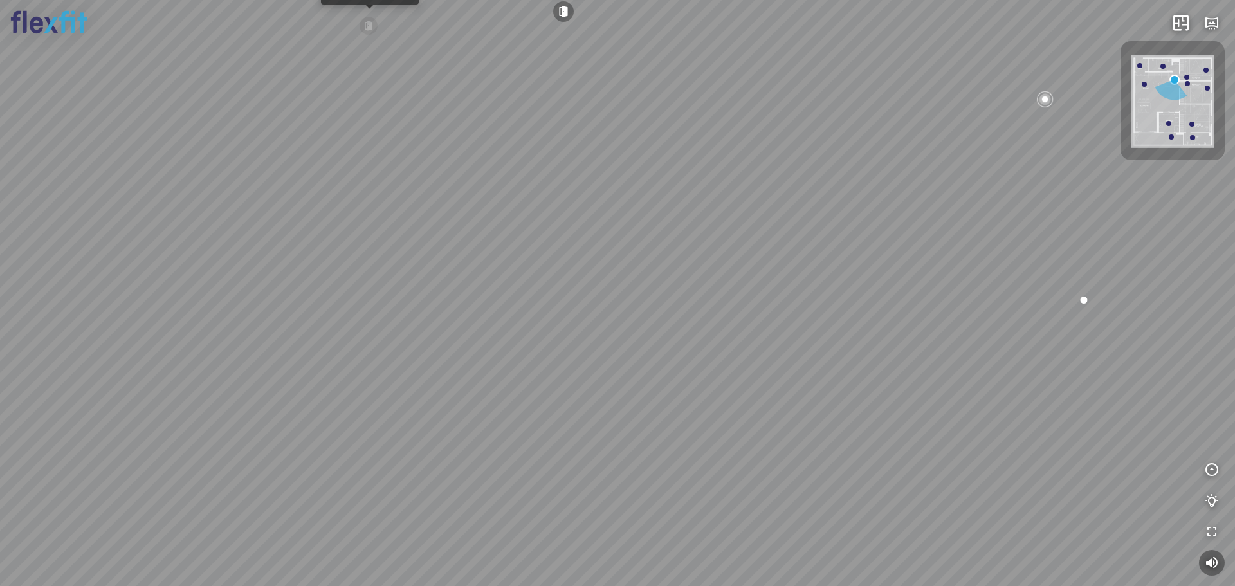
click at [886, 239] on div "Bếp WC Phòng ngủ master Phòng ngủ Phòng ngủ" at bounding box center [617, 293] width 1235 height 586
click at [764, 415] on div "Bếp WC Phòng ngủ master Phòng ngủ Phòng ngủ" at bounding box center [617, 293] width 1235 height 586
click at [793, 347] on div at bounding box center [792, 353] width 27 height 27
click at [960, 372] on div "Phòng khách" at bounding box center [617, 293] width 1235 height 586
click at [1030, 574] on div "Phòng khách" at bounding box center [617, 293] width 1235 height 586
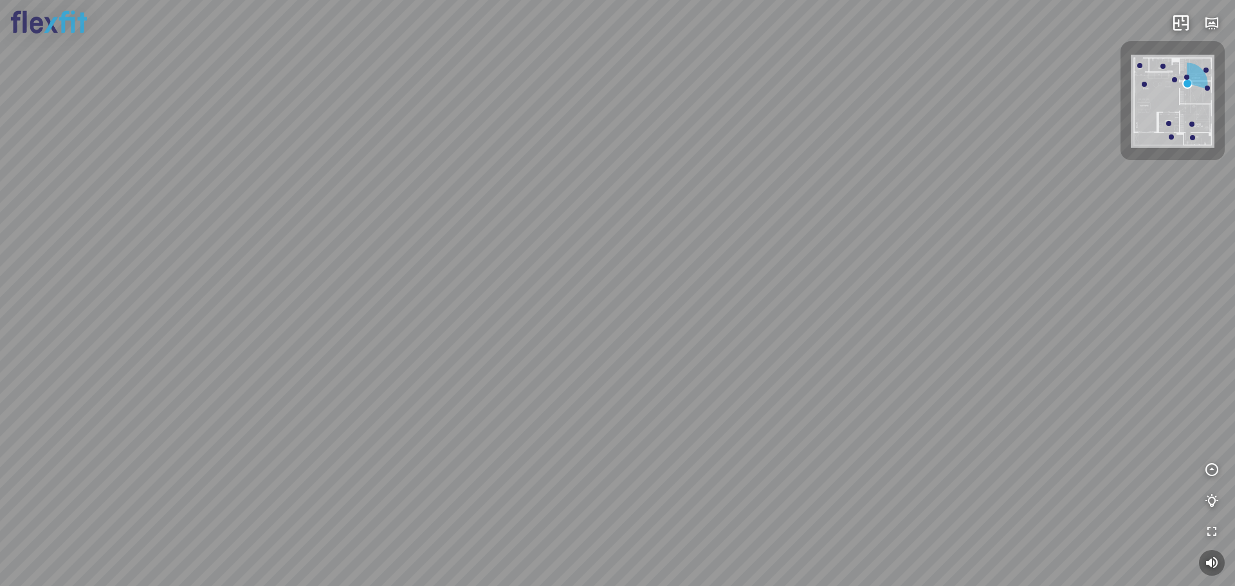
click at [982, 257] on div "Phòng khách" at bounding box center [617, 293] width 1235 height 586
click at [1091, 191] on div "Phòng khách" at bounding box center [617, 293] width 1235 height 586
click at [1044, 262] on div "Phòng khách" at bounding box center [617, 293] width 1235 height 586
click at [1022, 160] on div "Phòng khách" at bounding box center [617, 293] width 1235 height 586
click at [863, 202] on div "Phòng khách" at bounding box center [617, 293] width 1235 height 586
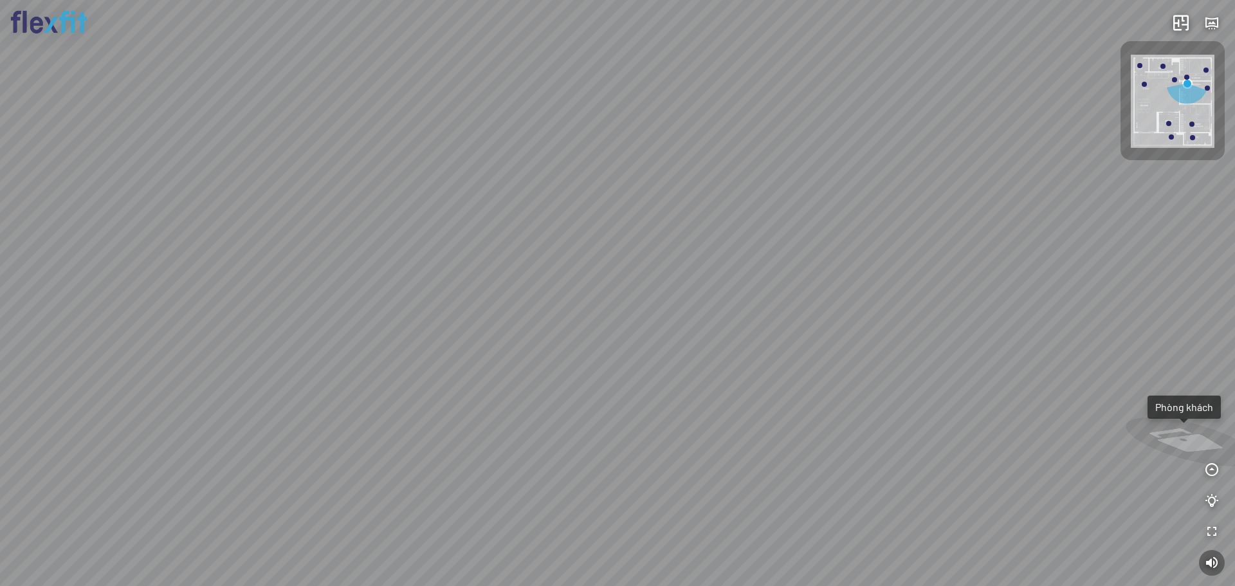
click at [675, 174] on div "Phòng khách" at bounding box center [617, 293] width 1235 height 586
click at [714, 246] on div "Phòng khách" at bounding box center [617, 293] width 1235 height 586
click at [514, 203] on div "Phòng khách" at bounding box center [617, 293] width 1235 height 586
click at [554, 217] on div "Phòng khách" at bounding box center [617, 293] width 1235 height 586
click at [560, 181] on div "Phòng khách" at bounding box center [617, 293] width 1235 height 586
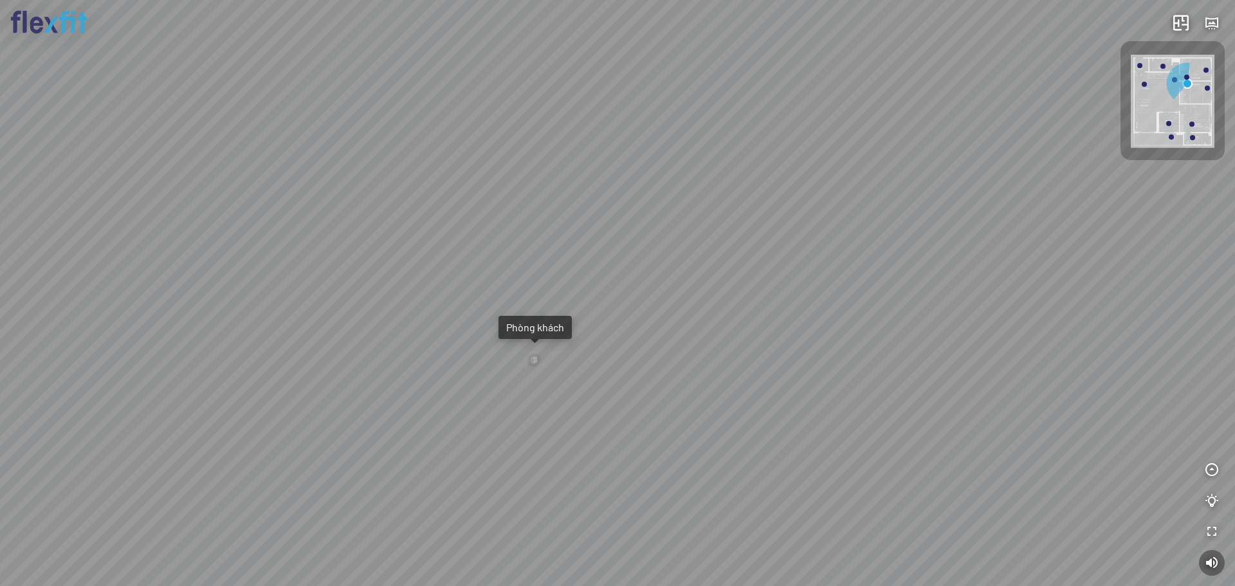
click at [642, 176] on div "Phòng khách" at bounding box center [617, 293] width 1235 height 586
click at [520, 368] on div at bounding box center [516, 370] width 16 height 18
click at [739, 314] on div at bounding box center [617, 293] width 1235 height 586
click at [903, 240] on div "Bếp WC Phòng ngủ master Phòng ngủ Phòng ngủ" at bounding box center [617, 293] width 1235 height 586
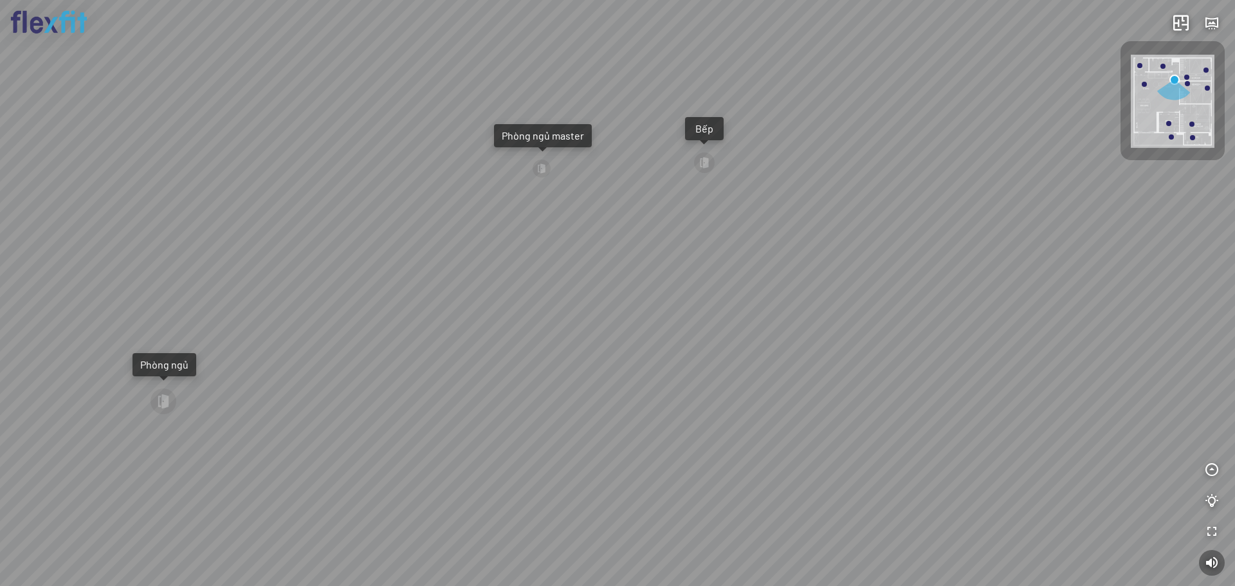
click at [997, 111] on div "Bếp WC Phòng ngủ master Phòng ngủ Phòng ngủ" at bounding box center [617, 293] width 1235 height 586
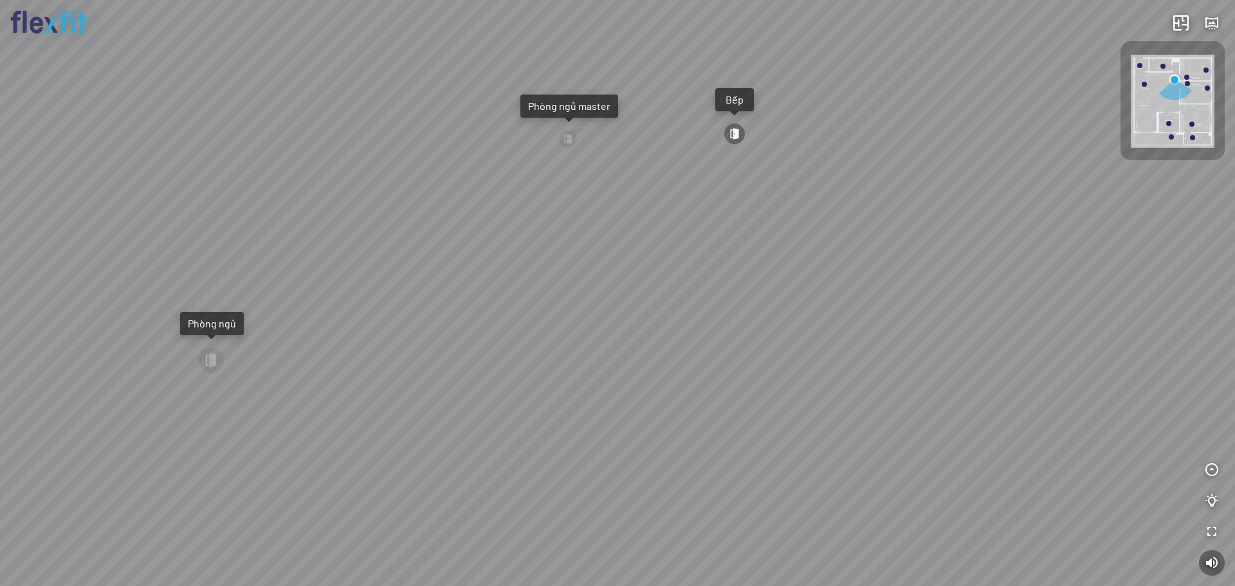
click at [723, 278] on div "Bếp WC Phòng ngủ master Phòng ngủ Phòng ngủ" at bounding box center [617, 293] width 1235 height 586
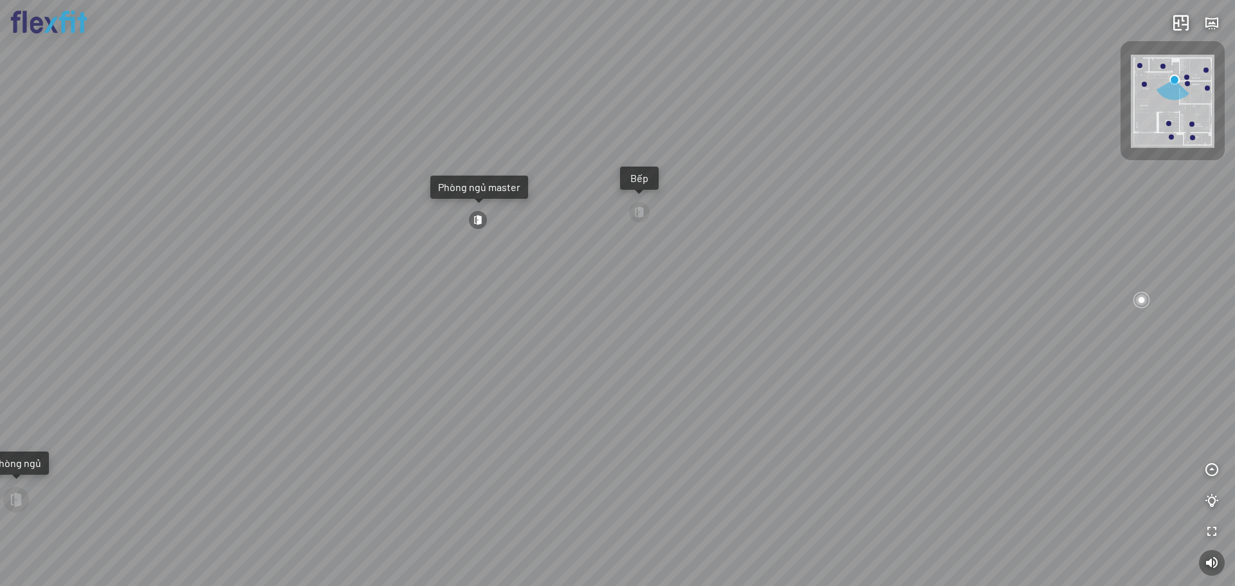
click at [1001, 159] on div "Bếp WC Phòng ngủ master Phòng ngủ Phòng ngủ" at bounding box center [617, 293] width 1235 height 586
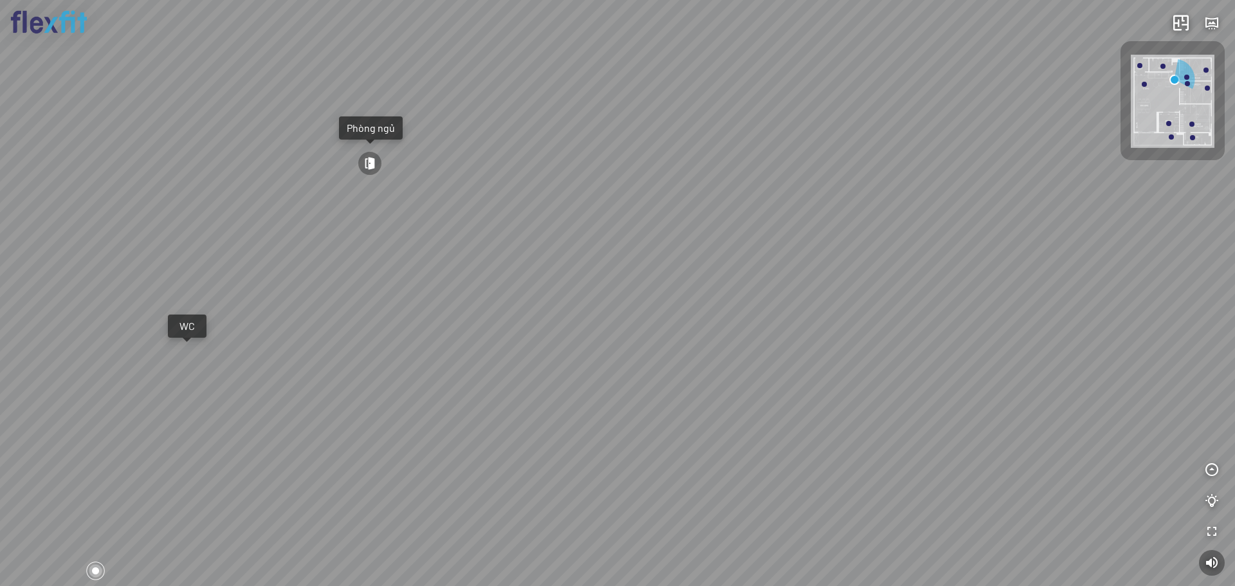
click at [376, 170] on div at bounding box center [370, 163] width 24 height 24
click at [779, 109] on div at bounding box center [617, 293] width 1235 height 586
click at [1093, 348] on div at bounding box center [617, 293] width 1235 height 586
click at [860, 201] on div at bounding box center [617, 293] width 1235 height 586
click at [1138, 87] on img at bounding box center [1173, 101] width 84 height 93
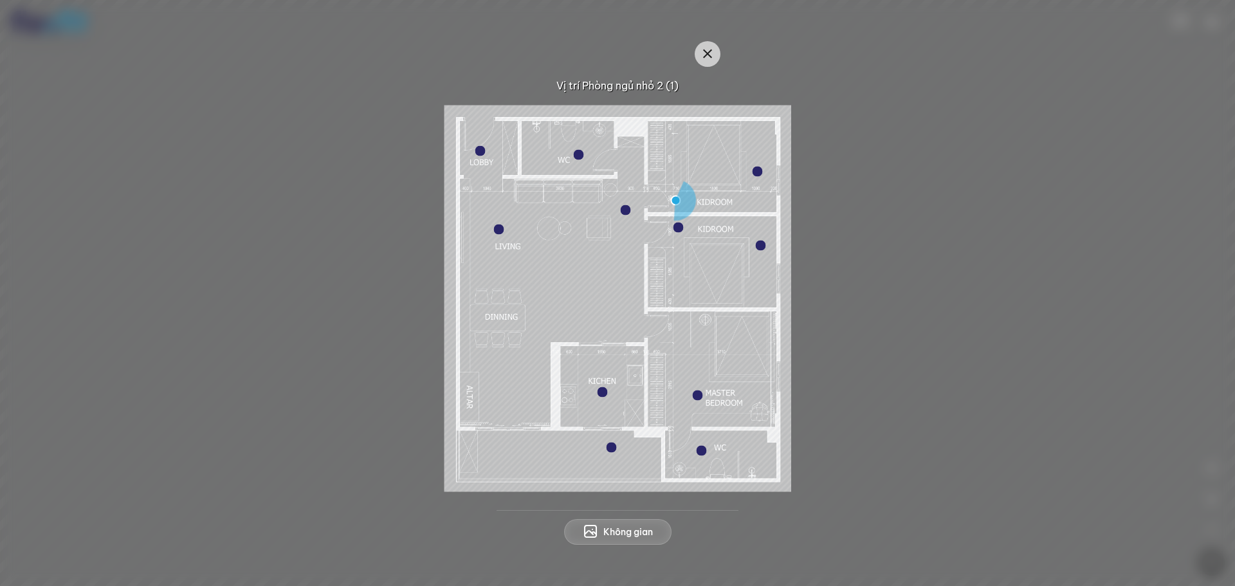
click at [483, 150] on div at bounding box center [480, 150] width 10 height 10
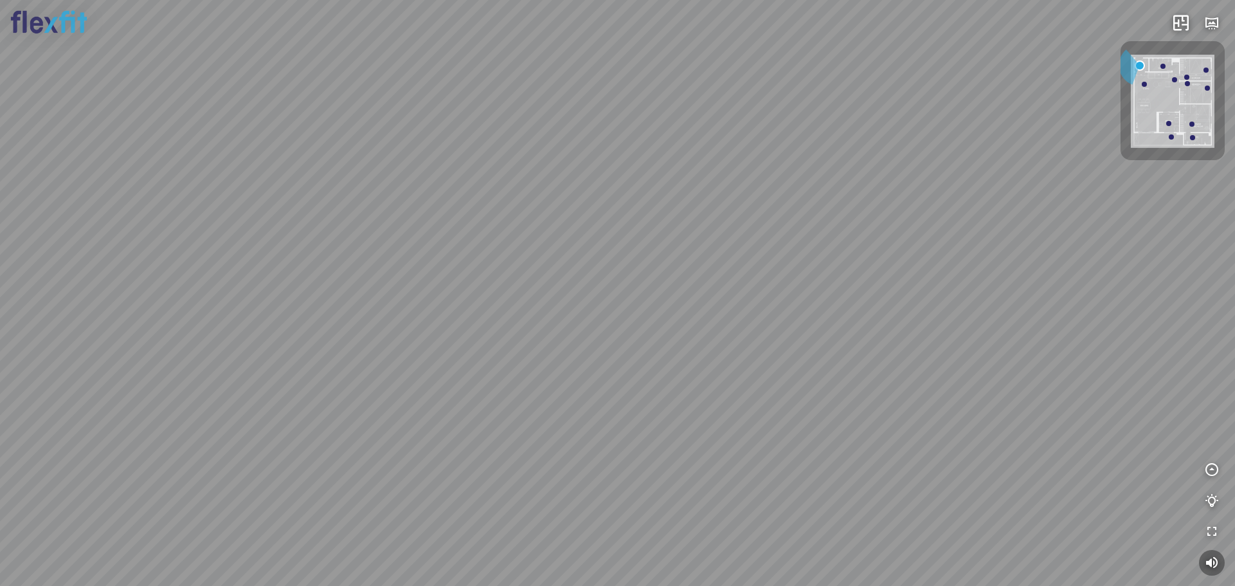
click at [823, 162] on div at bounding box center [617, 293] width 1235 height 586
click at [844, 177] on div at bounding box center [617, 293] width 1235 height 586
click at [809, 199] on div at bounding box center [617, 293] width 1235 height 586
click at [675, 235] on div at bounding box center [617, 293] width 1235 height 586
drag, startPoint x: 477, startPoint y: 308, endPoint x: 843, endPoint y: 181, distance: 387.9
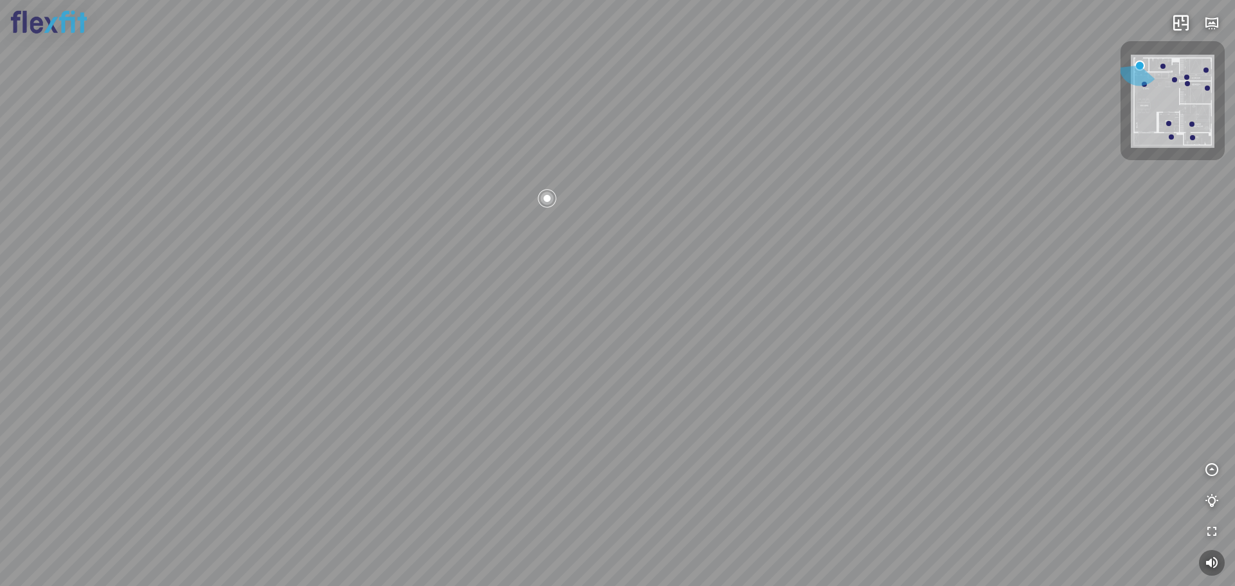
click at [801, 194] on div at bounding box center [617, 293] width 1235 height 586
drag, startPoint x: 862, startPoint y: 233, endPoint x: 788, endPoint y: 284, distance: 89.7
click at [893, 300] on div at bounding box center [617, 293] width 1235 height 586
click at [659, 358] on div at bounding box center [617, 293] width 1235 height 586
click at [567, 277] on div at bounding box center [617, 293] width 1235 height 586
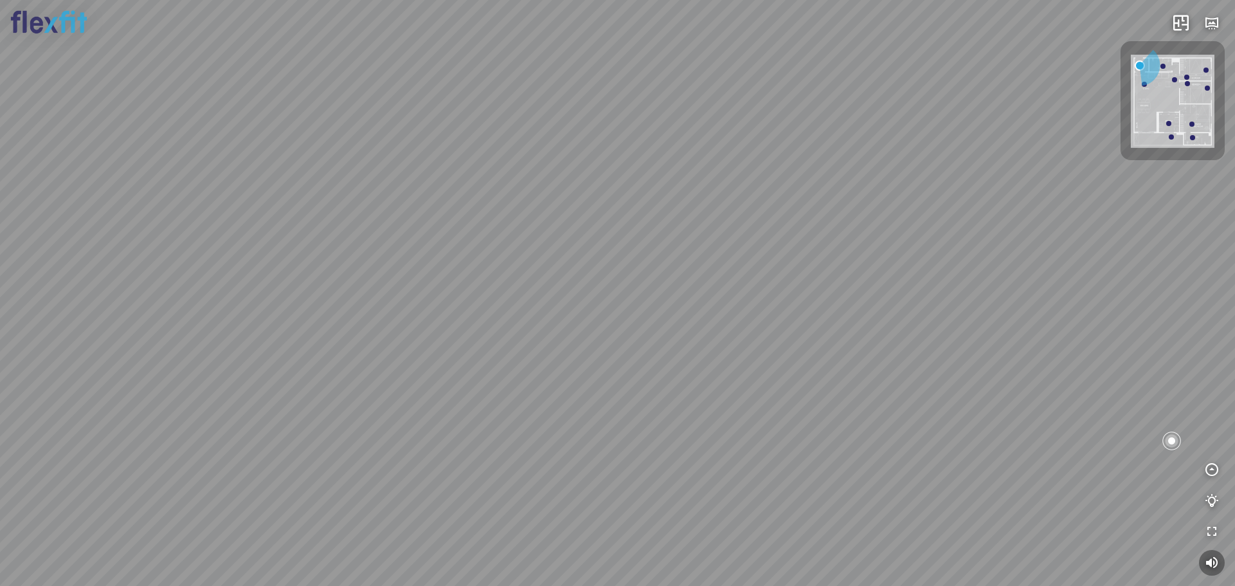
click at [517, 143] on div at bounding box center [617, 293] width 1235 height 586
click at [437, 150] on div at bounding box center [617, 293] width 1235 height 586
click at [722, 163] on div at bounding box center [617, 293] width 1235 height 586
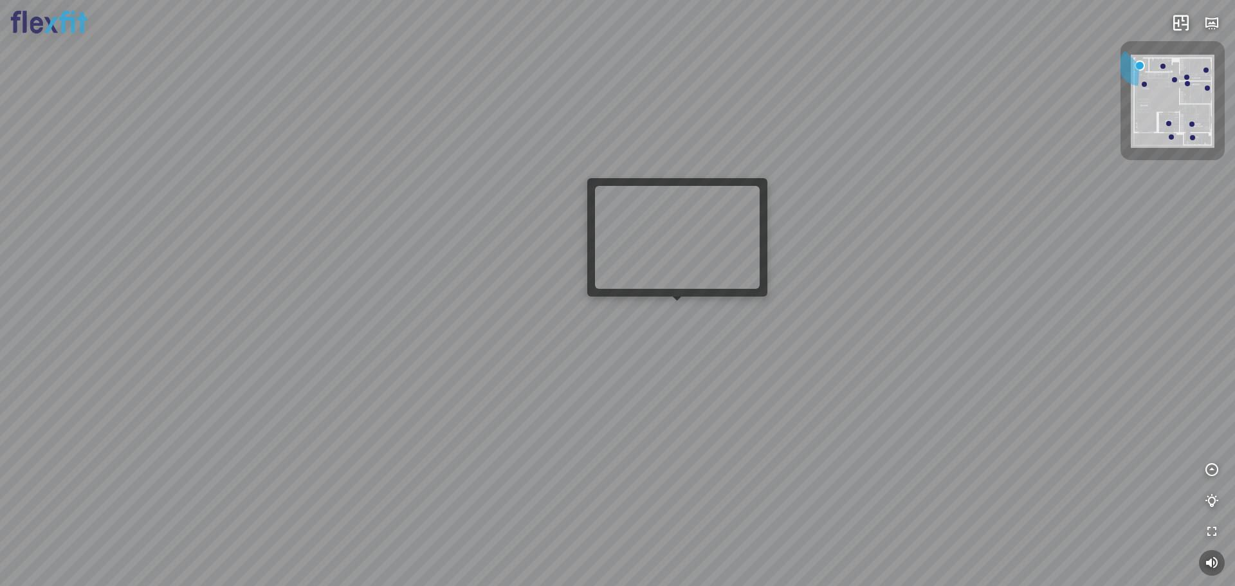
click at [682, 311] on div at bounding box center [617, 293] width 1235 height 586
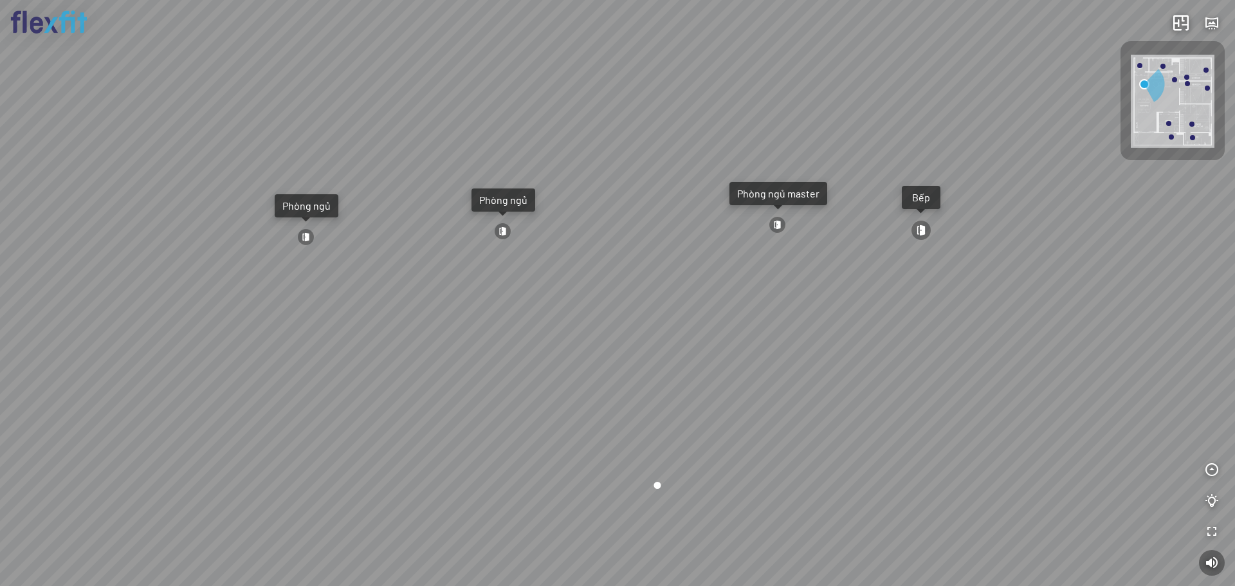
click at [626, 302] on div "Ban công Bếp Phòng ngủ master Phòng ngủ Phòng ngủ" at bounding box center [617, 293] width 1235 height 586
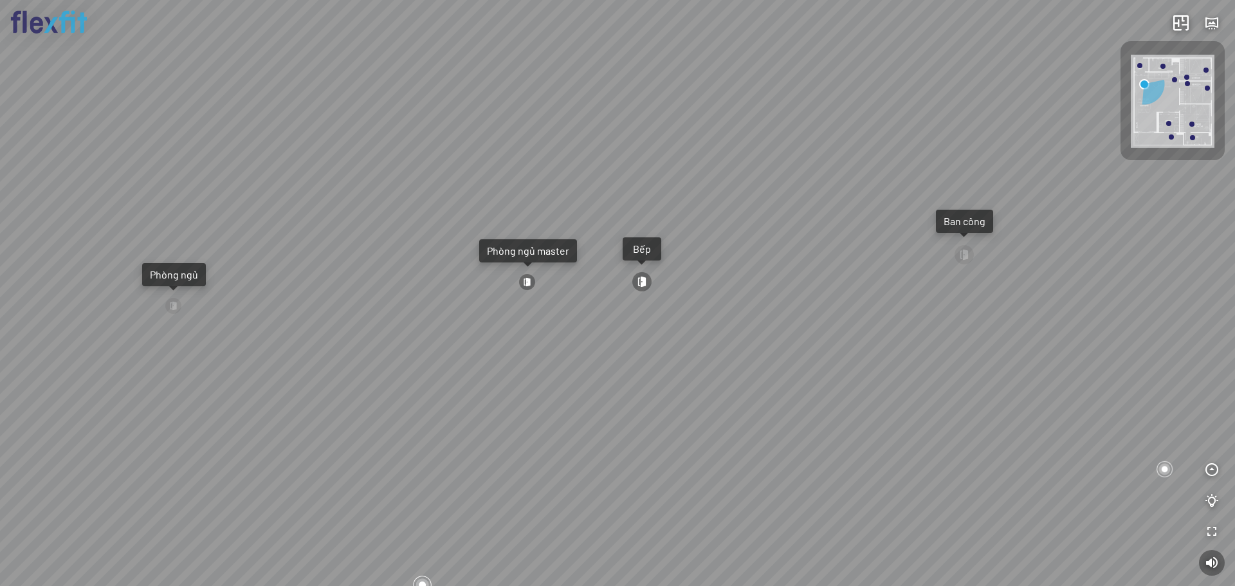
click at [649, 285] on div at bounding box center [642, 281] width 21 height 21
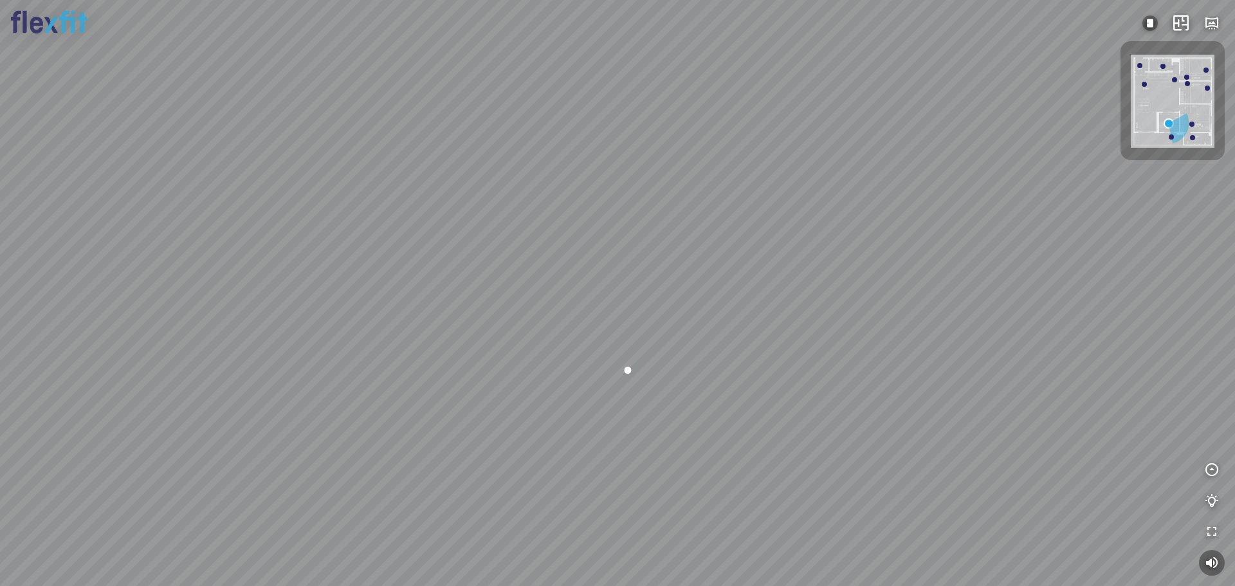
drag, startPoint x: 565, startPoint y: 272, endPoint x: 655, endPoint y: 109, distance: 186.8
click at [655, 109] on div at bounding box center [617, 293] width 1235 height 586
click at [907, 381] on div at bounding box center [617, 293] width 1235 height 586
drag, startPoint x: 331, startPoint y: 360, endPoint x: 754, endPoint y: 291, distance: 428.6
click at [755, 291] on div at bounding box center [617, 293] width 1235 height 586
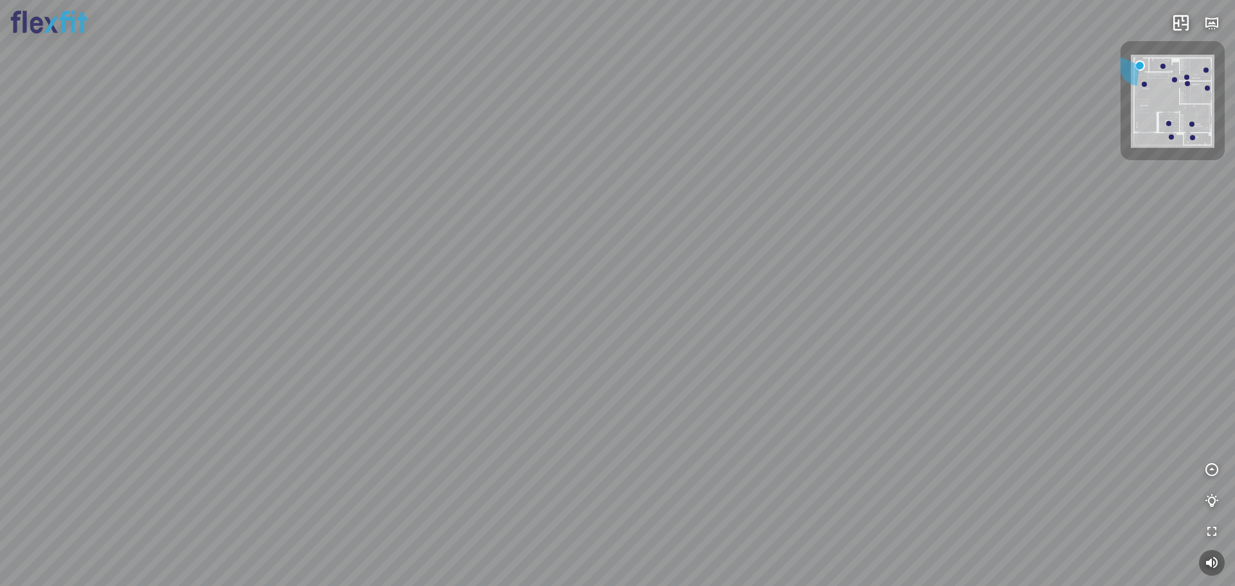
drag, startPoint x: 424, startPoint y: 276, endPoint x: 670, endPoint y: 242, distance: 248.7
click at [665, 242] on div at bounding box center [617, 293] width 1235 height 586
drag, startPoint x: 540, startPoint y: 276, endPoint x: 558, endPoint y: 240, distance: 40.0
click at [564, 228] on div at bounding box center [617, 293] width 1235 height 586
drag, startPoint x: 547, startPoint y: 295, endPoint x: 491, endPoint y: 311, distance: 58.0
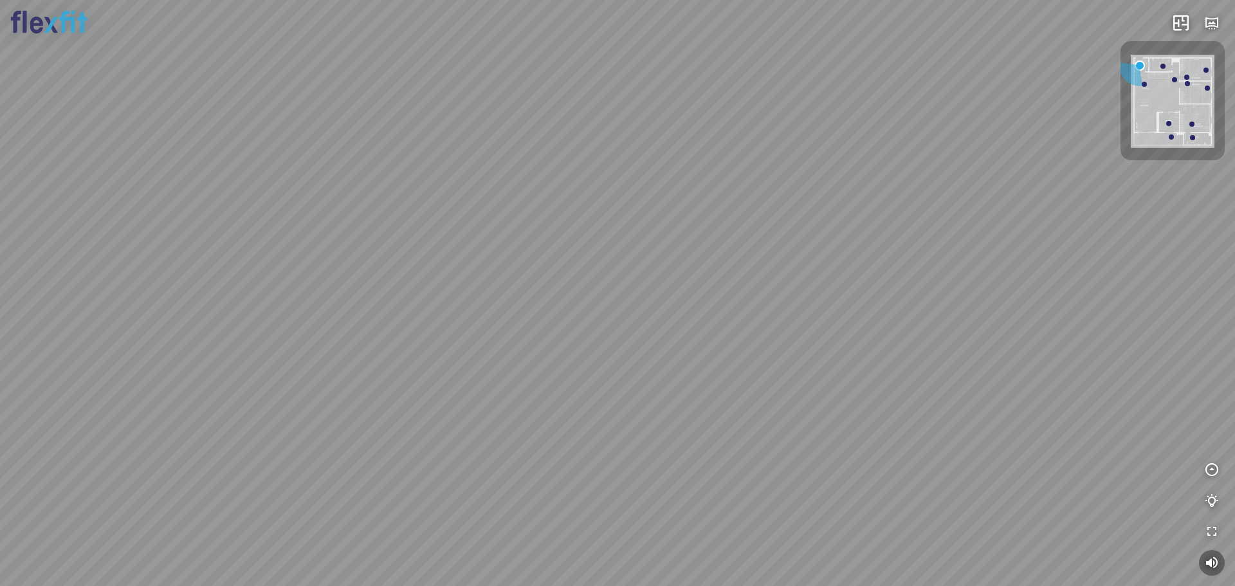
click at [491, 311] on div at bounding box center [617, 293] width 1235 height 586
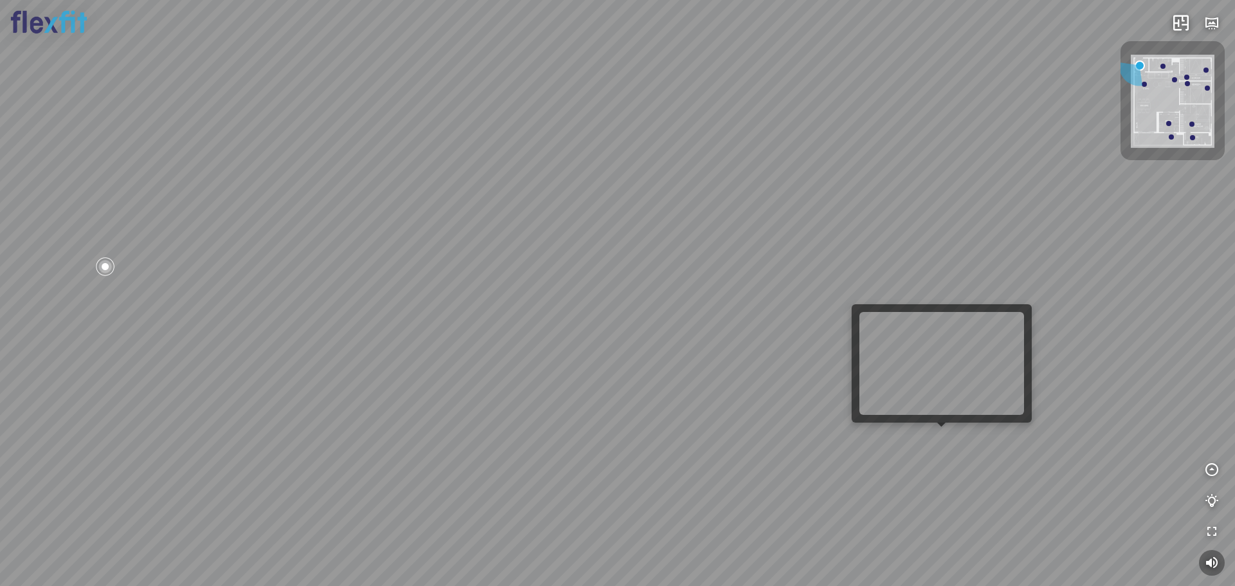
click at [952, 448] on div at bounding box center [617, 293] width 1235 height 586
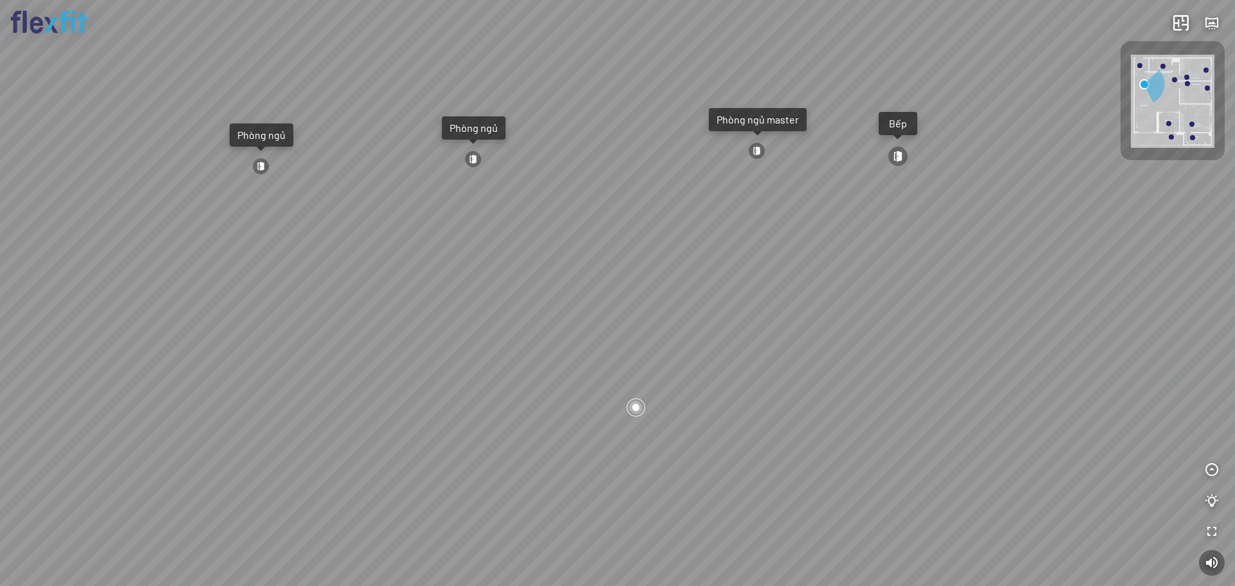
drag, startPoint x: 589, startPoint y: 343, endPoint x: 552, endPoint y: 249, distance: 101.0
click at [462, 285] on div "Ban công Bếp Phòng ngủ master Phòng ngủ Phòng ngủ" at bounding box center [617, 293] width 1235 height 586
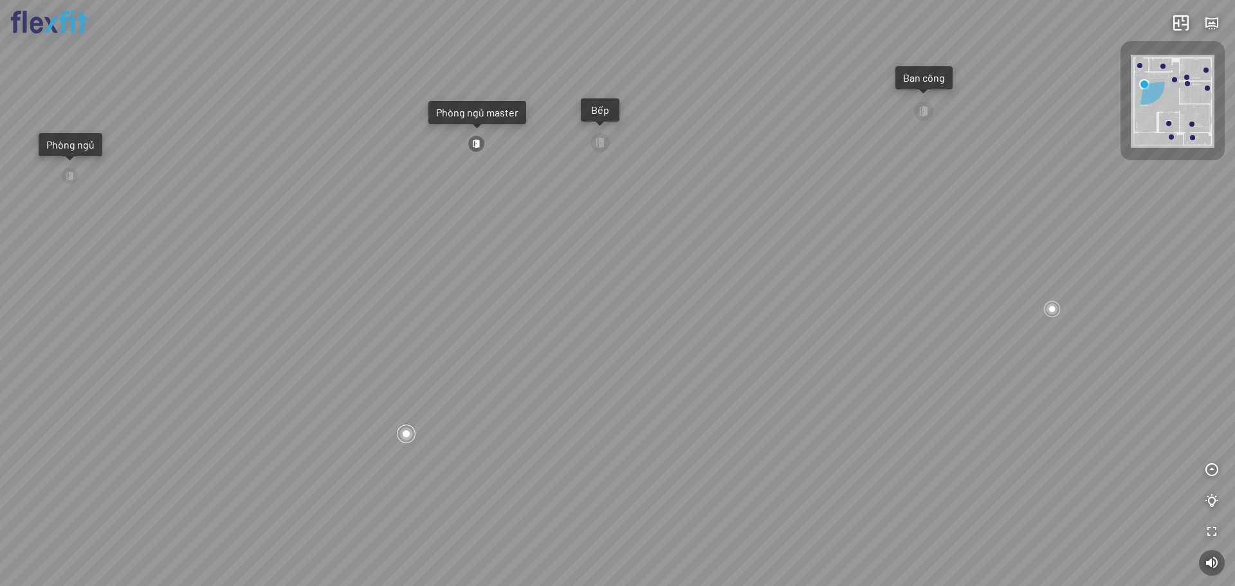
click at [601, 131] on div "Ban công Bếp Phòng ngủ master Phòng ngủ Phòng ngủ" at bounding box center [617, 293] width 1235 height 586
click at [602, 137] on div at bounding box center [600, 142] width 21 height 21
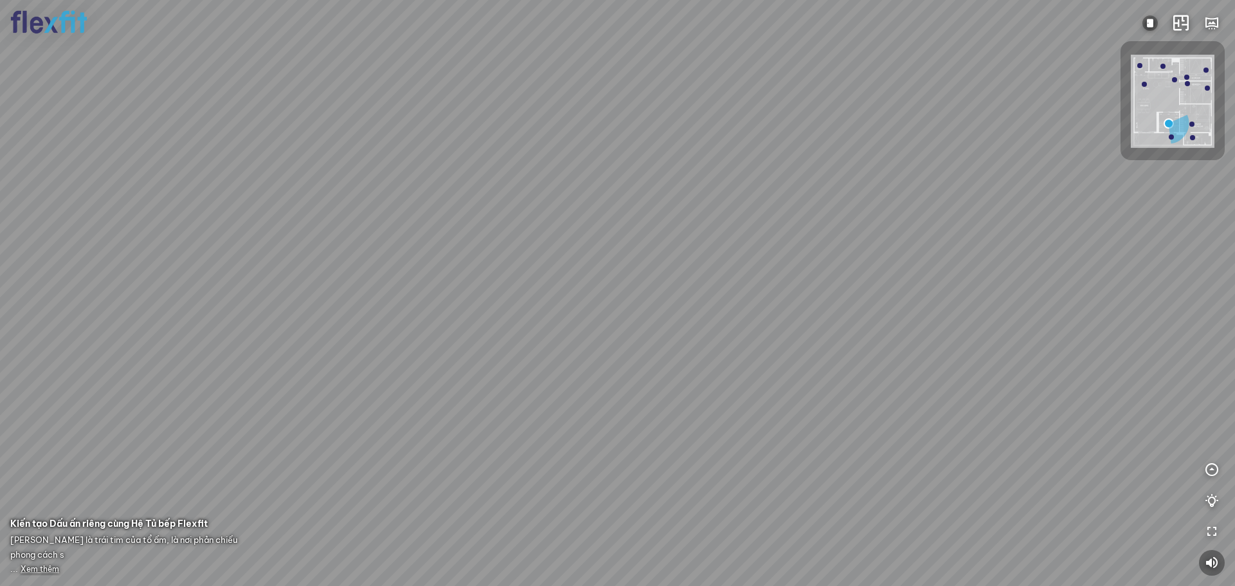
drag, startPoint x: 776, startPoint y: 275, endPoint x: 327, endPoint y: 199, distance: 455.3
click at [351, 200] on div at bounding box center [617, 293] width 1235 height 586
drag, startPoint x: 740, startPoint y: 273, endPoint x: 541, endPoint y: 314, distance: 203.7
click at [557, 323] on div at bounding box center [617, 293] width 1235 height 586
drag, startPoint x: 747, startPoint y: 302, endPoint x: 741, endPoint y: 271, distance: 30.8
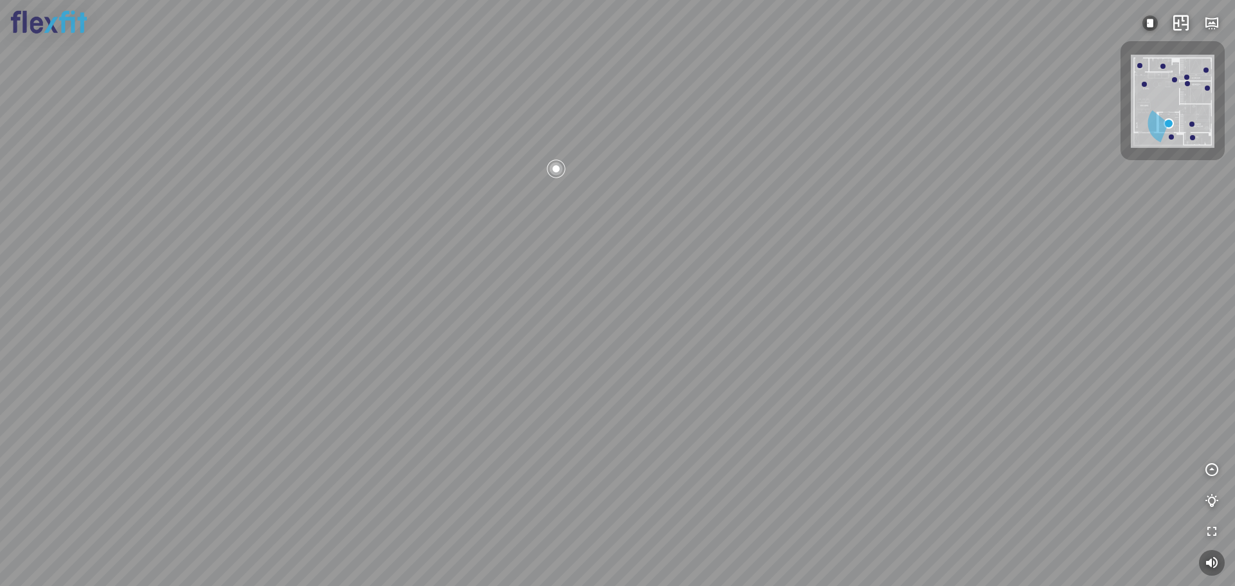
click at [734, 298] on div at bounding box center [617, 293] width 1235 height 586
drag, startPoint x: 791, startPoint y: 293, endPoint x: 579, endPoint y: 271, distance: 213.4
click at [580, 271] on div at bounding box center [617, 293] width 1235 height 586
click at [619, 383] on div at bounding box center [617, 293] width 1235 height 586
drag, startPoint x: 582, startPoint y: 327, endPoint x: 833, endPoint y: 297, distance: 252.6
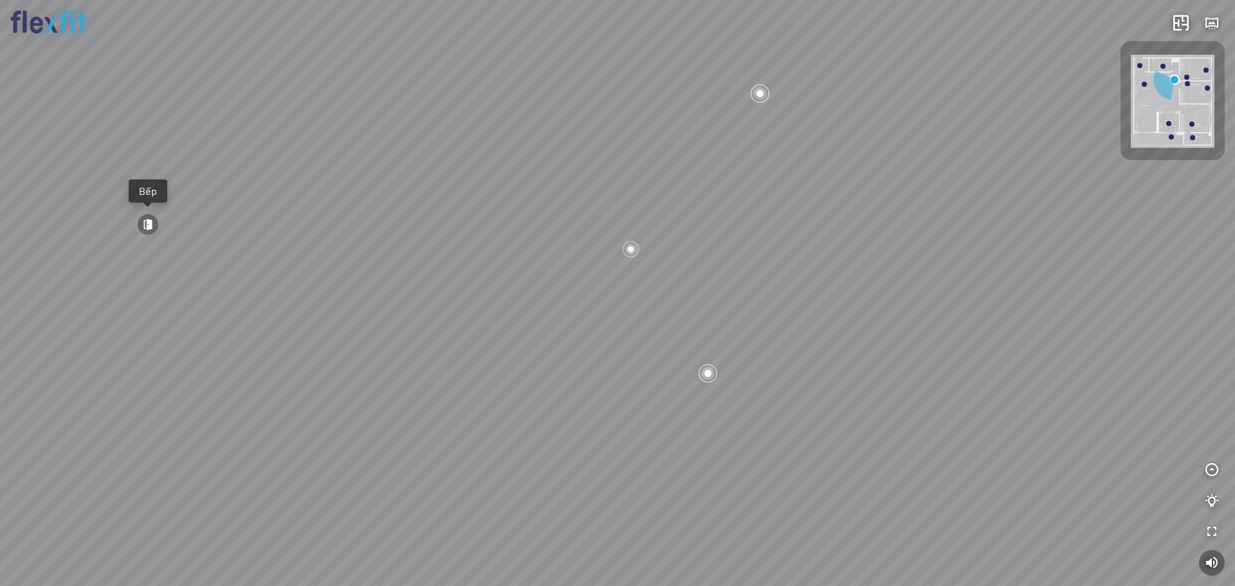
click at [810, 303] on div "Bếp WC Phòng ngủ master Phòng ngủ Phòng ngủ" at bounding box center [617, 293] width 1235 height 586
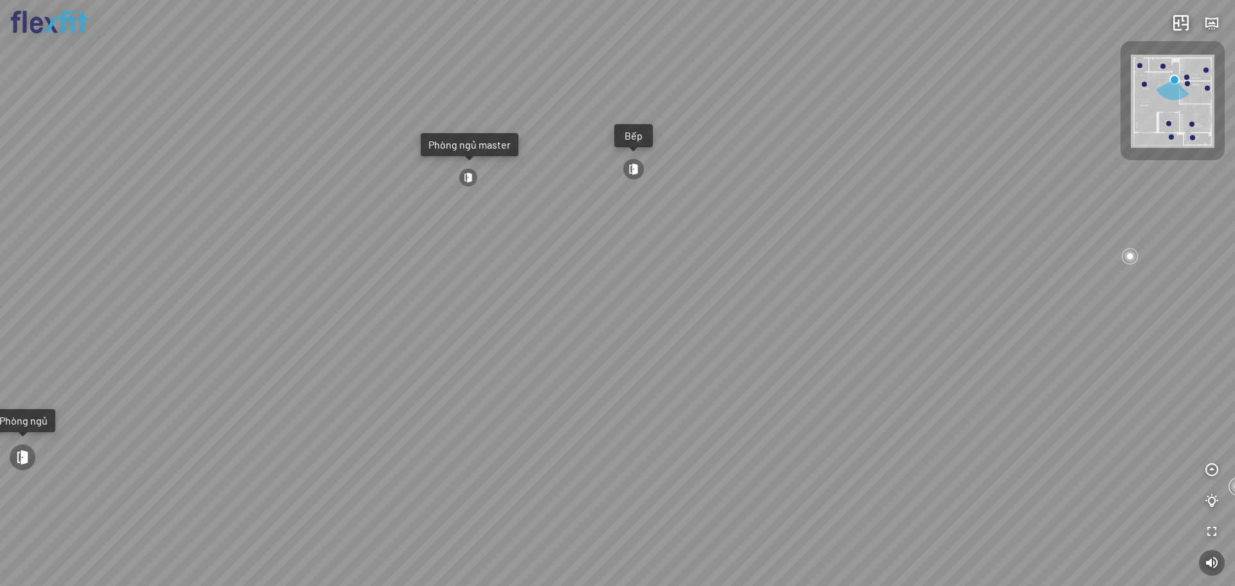
drag, startPoint x: 733, startPoint y: 315, endPoint x: 752, endPoint y: 309, distance: 20.1
click at [752, 309] on div "Bếp WC Phòng ngủ master Phòng ngủ Phòng ngủ" at bounding box center [617, 293] width 1235 height 586
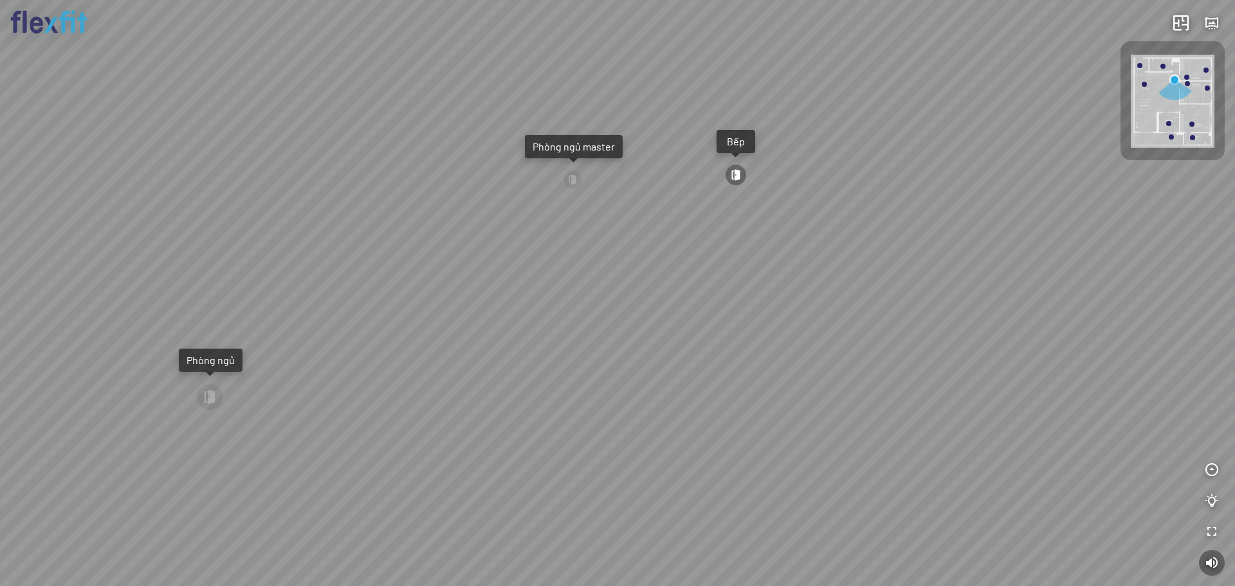
click at [711, 343] on div "Bếp WC Phòng ngủ master Phòng ngủ Phòng ngủ" at bounding box center [617, 293] width 1235 height 586
click at [570, 176] on div at bounding box center [572, 179] width 19 height 19
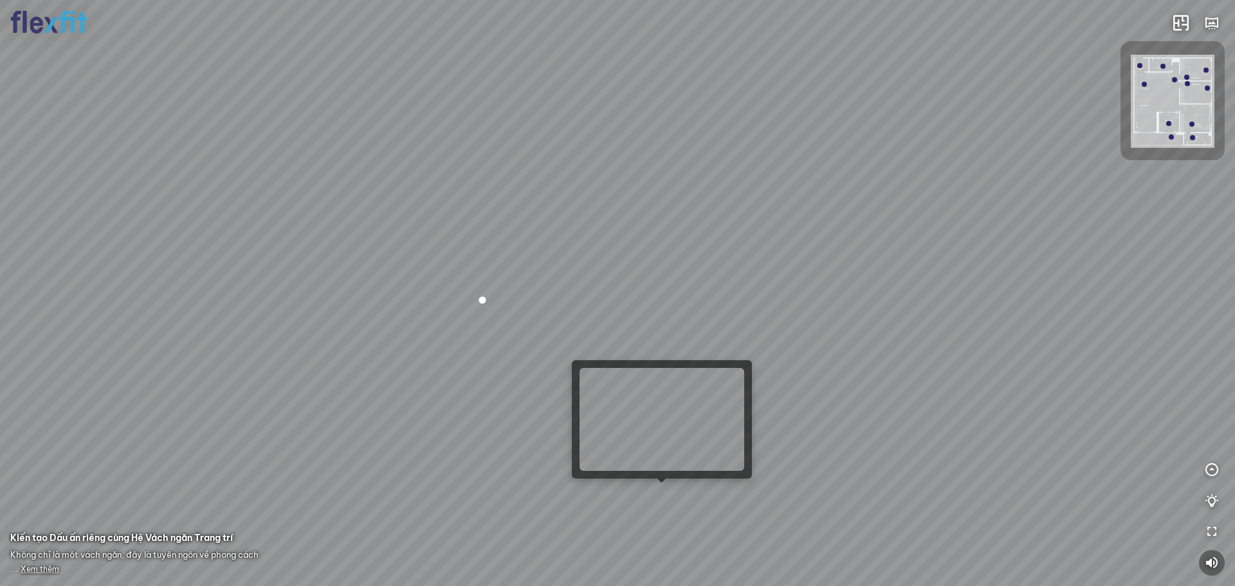
click at [670, 499] on div at bounding box center [617, 293] width 1235 height 586
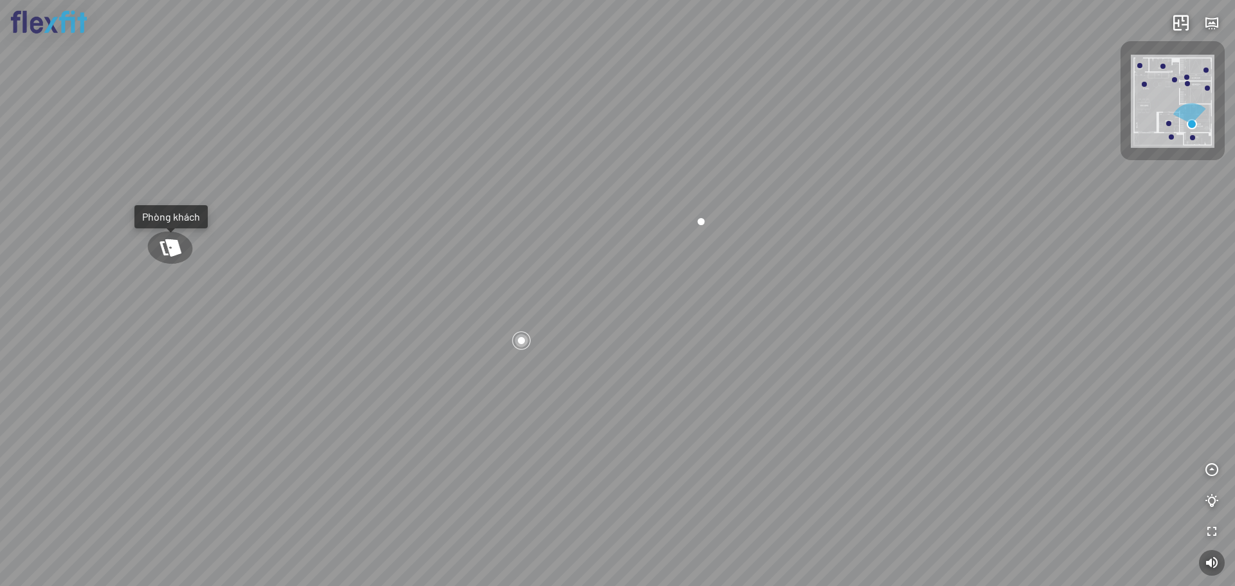
drag, startPoint x: 544, startPoint y: 333, endPoint x: 794, endPoint y: 320, distance: 250.5
click at [803, 322] on div "Phòng khách Phòng tắm master" at bounding box center [617, 293] width 1235 height 586
drag, startPoint x: 740, startPoint y: 307, endPoint x: 1018, endPoint y: 491, distance: 333.2
click at [1030, 496] on div "Phòng khách Phòng tắm master" at bounding box center [617, 293] width 1235 height 586
drag, startPoint x: 760, startPoint y: 145, endPoint x: 731, endPoint y: 402, distance: 258.9
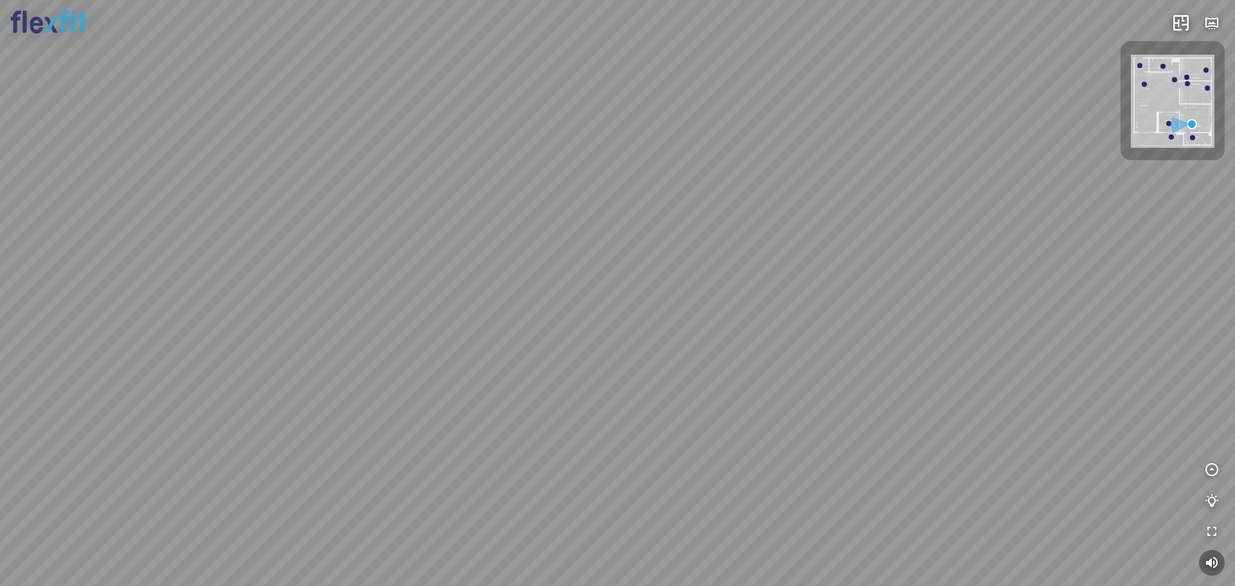
click at [731, 402] on div "Phòng khách Phòng tắm master" at bounding box center [617, 293] width 1235 height 586
drag, startPoint x: 758, startPoint y: 193, endPoint x: 736, endPoint y: 182, distance: 24.4
click at [734, 186] on div "Phòng khách Phòng tắm master" at bounding box center [617, 293] width 1235 height 586
drag, startPoint x: 598, startPoint y: 275, endPoint x: 728, endPoint y: 237, distance: 135.3
click at [728, 237] on div "Phòng khách Phòng tắm master" at bounding box center [617, 293] width 1235 height 586
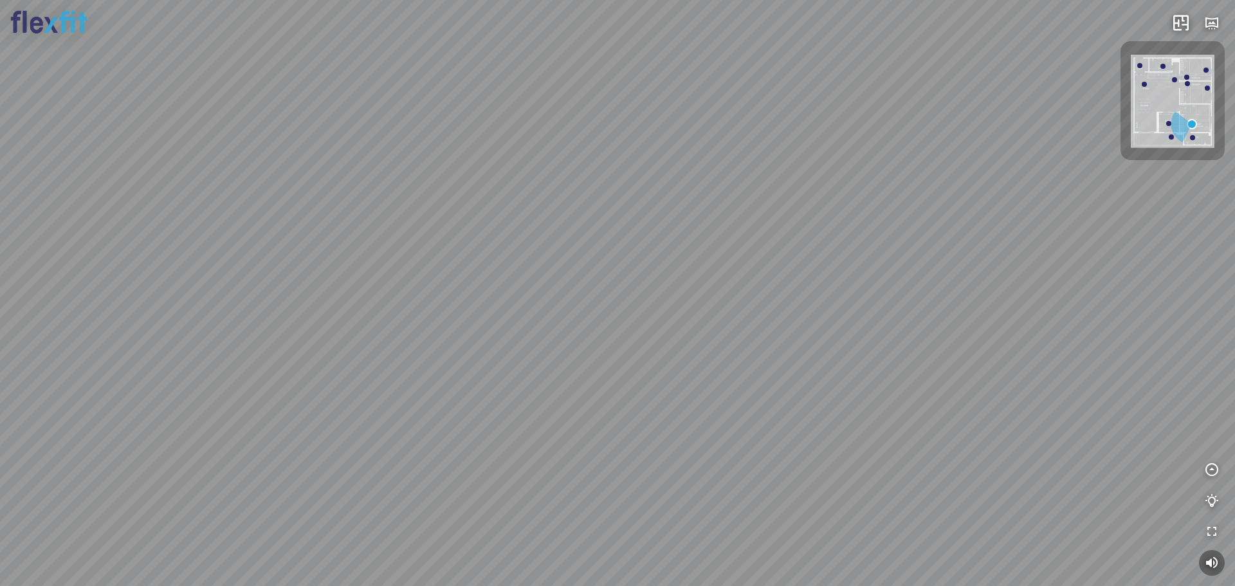
drag, startPoint x: 996, startPoint y: 199, endPoint x: 883, endPoint y: 202, distance: 112.6
click at [883, 202] on div "Phòng khách Phòng tắm master" at bounding box center [617, 293] width 1235 height 586
click at [887, 232] on div "Phòng khách Phòng tắm master" at bounding box center [617, 293] width 1235 height 586
